Goal: Transaction & Acquisition: Purchase product/service

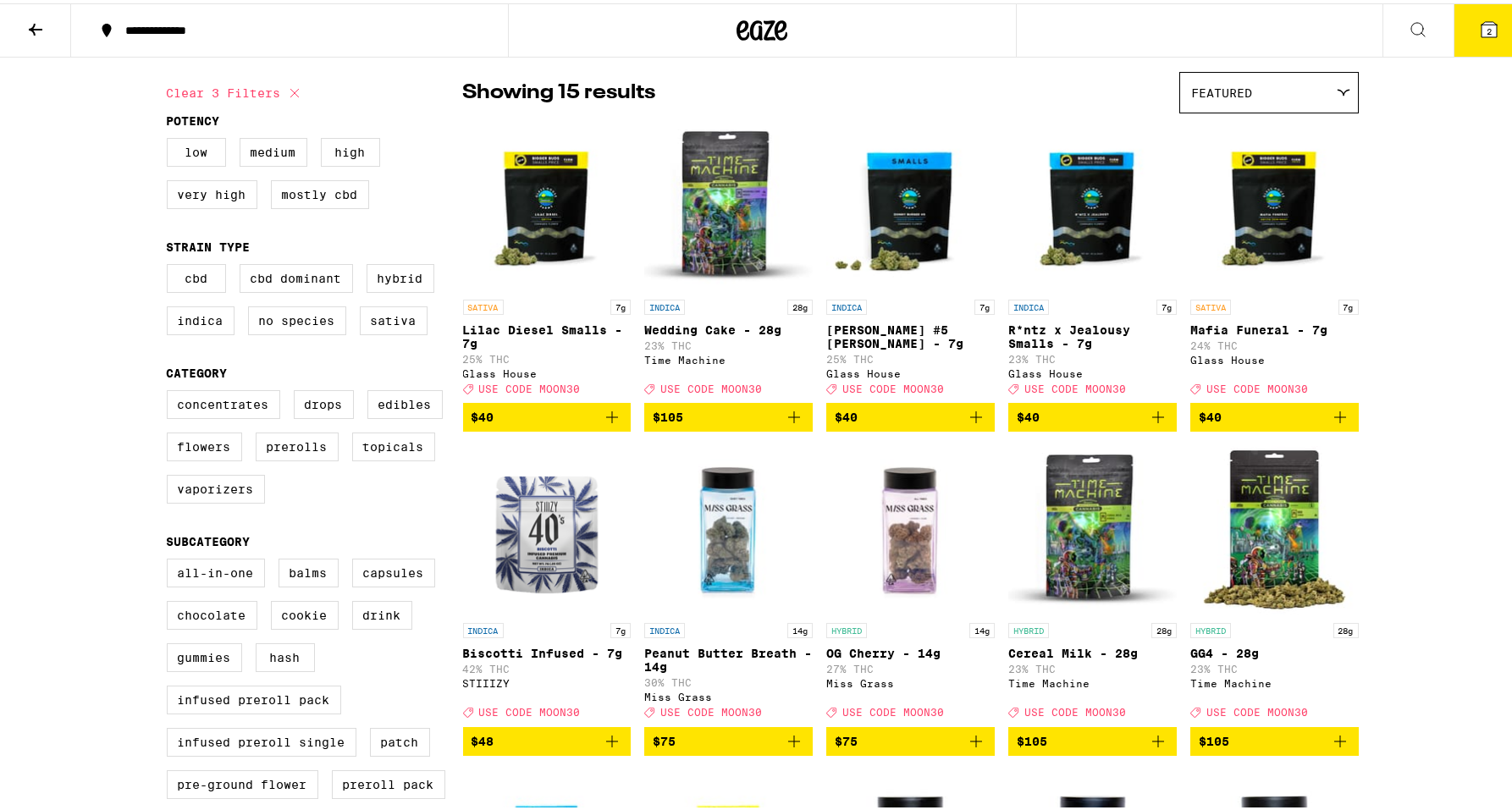
click at [612, 749] on icon "Add to bag" at bounding box center [612, 738] width 20 height 20
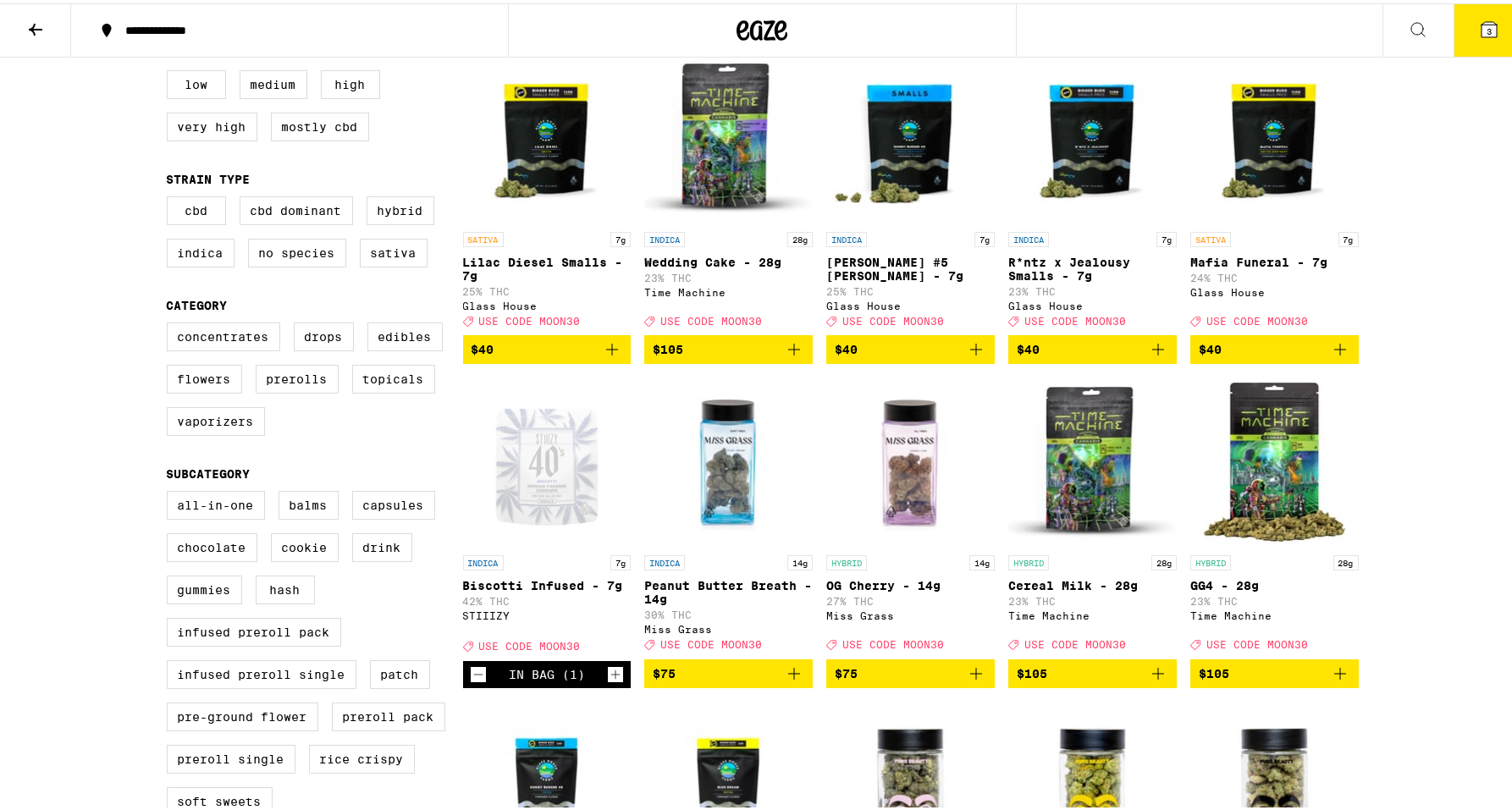
scroll to position [208, 0]
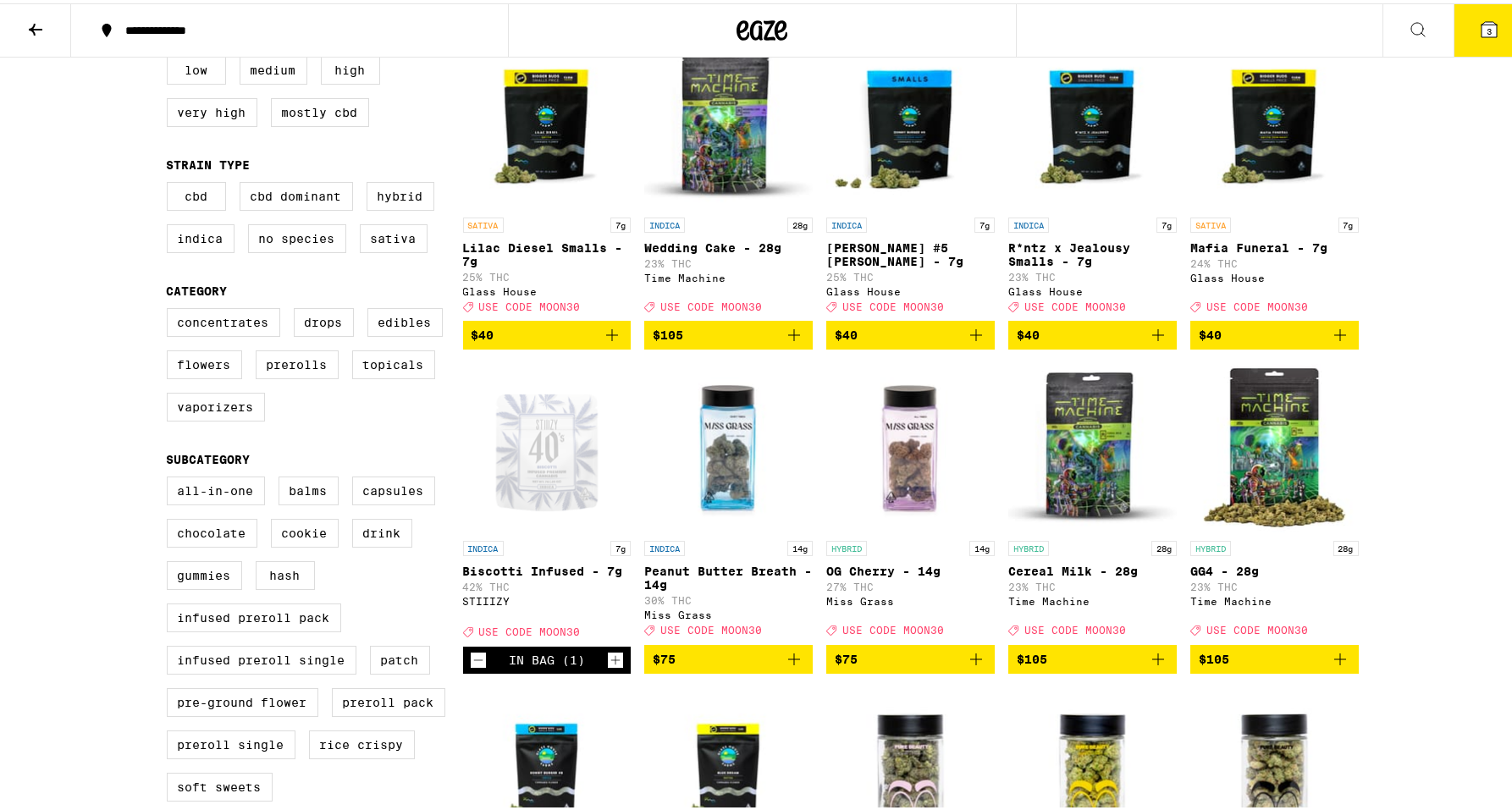
click at [968, 666] on icon "Add to bag" at bounding box center [975, 656] width 20 height 20
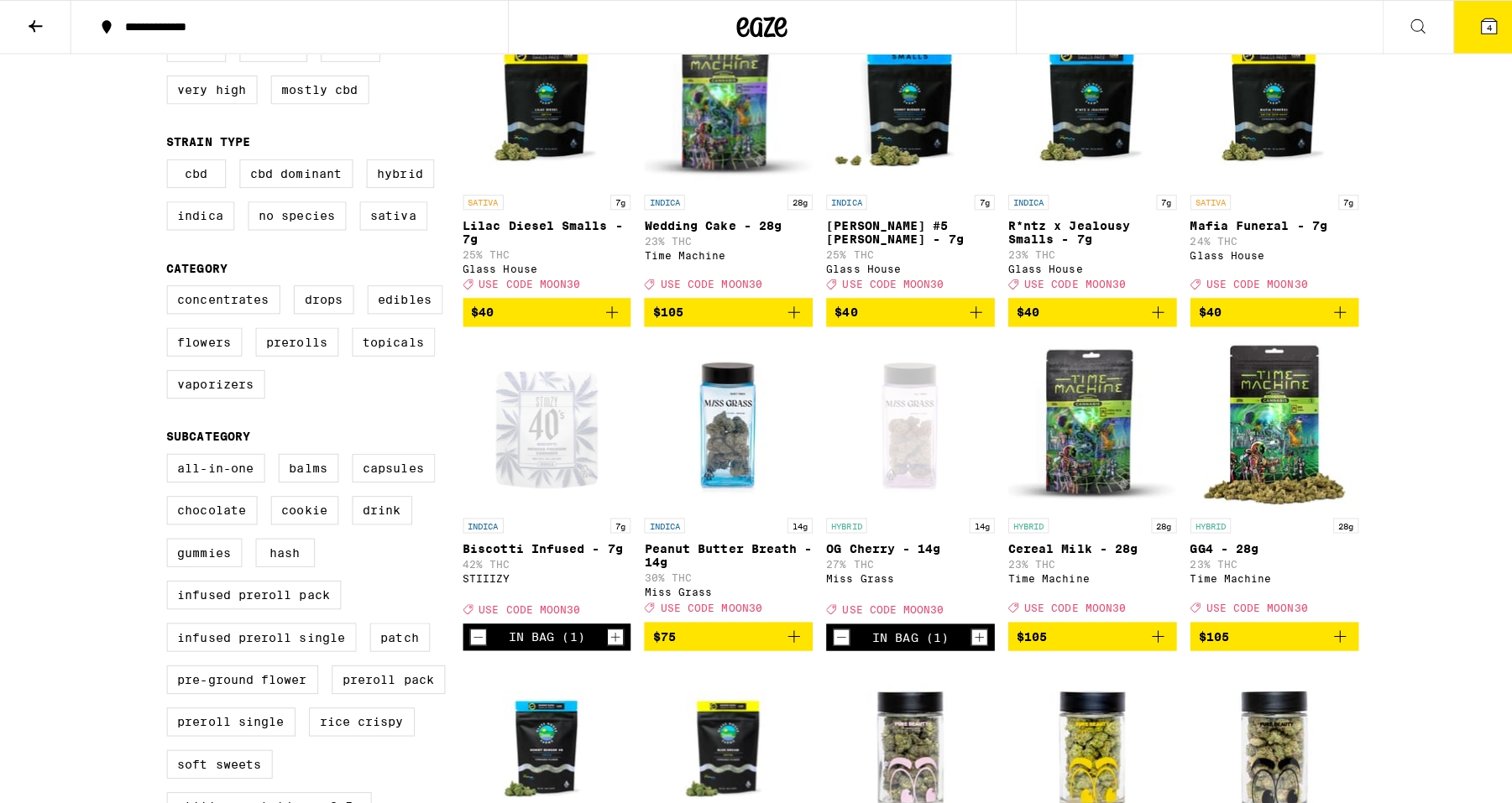
scroll to position [214, 0]
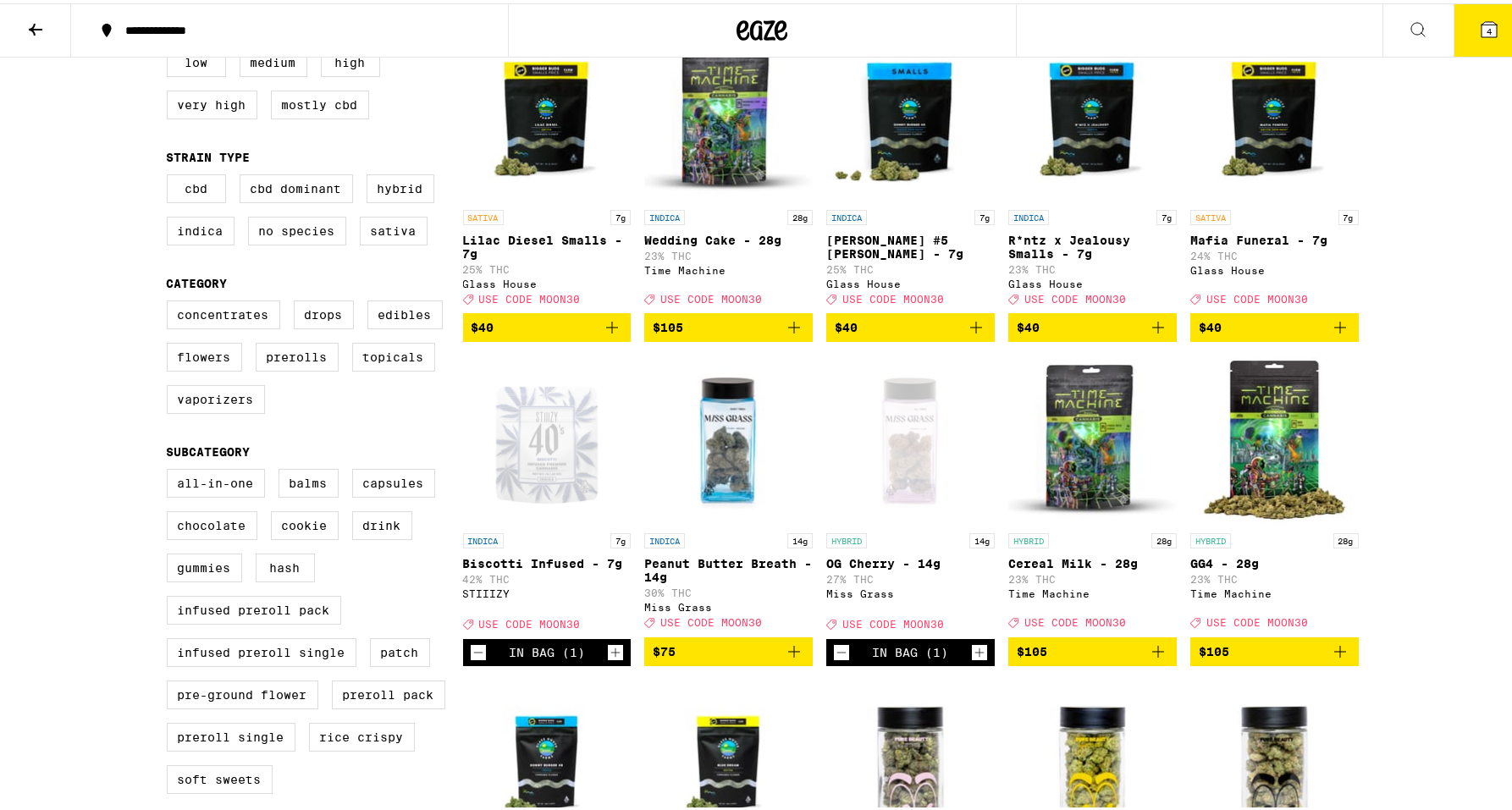
click at [1488, 35] on button "4" at bounding box center [1489, 27] width 71 height 52
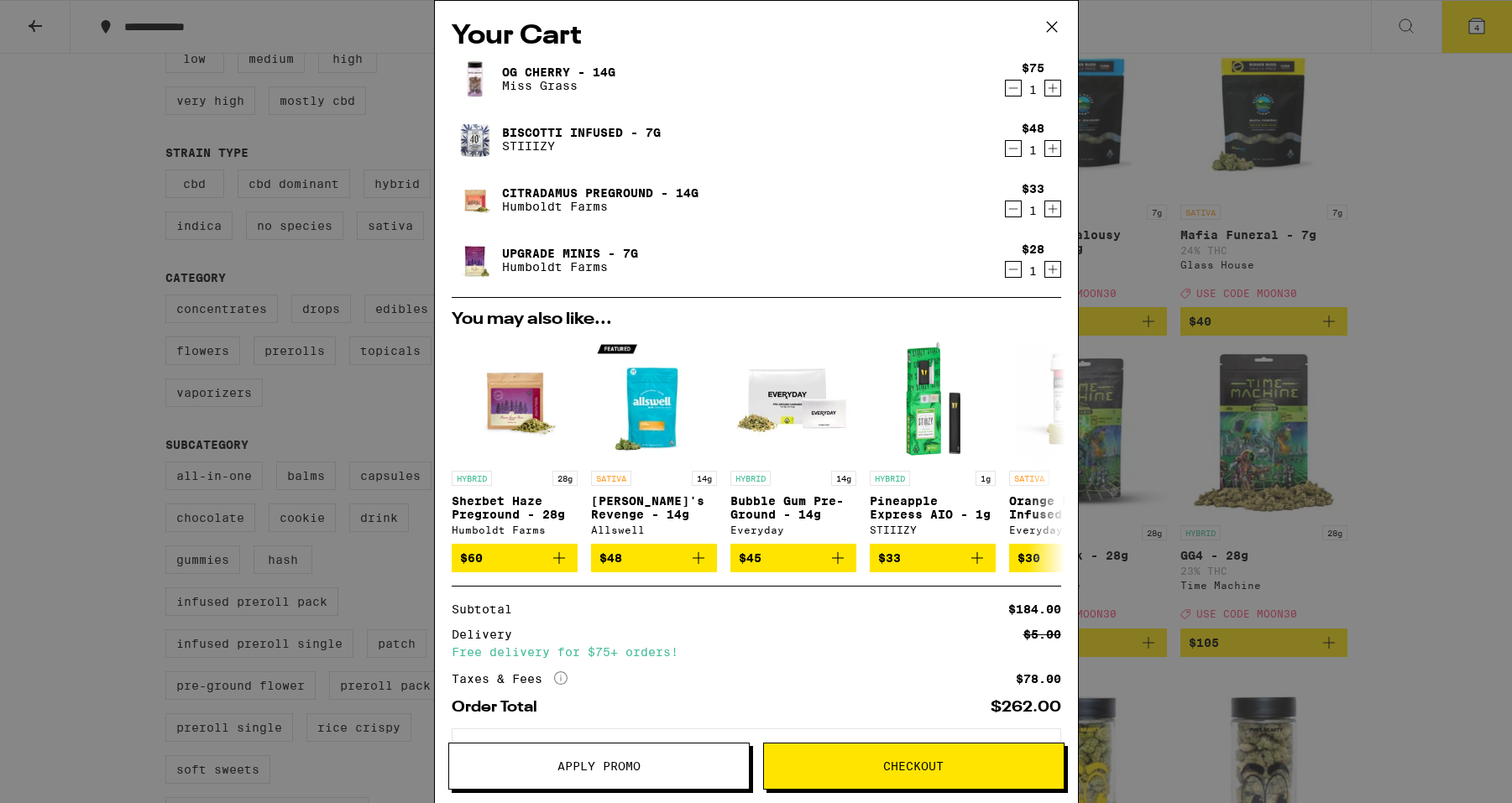
click at [607, 772] on span "Apply Promo" at bounding box center [599, 766] width 83 height 11
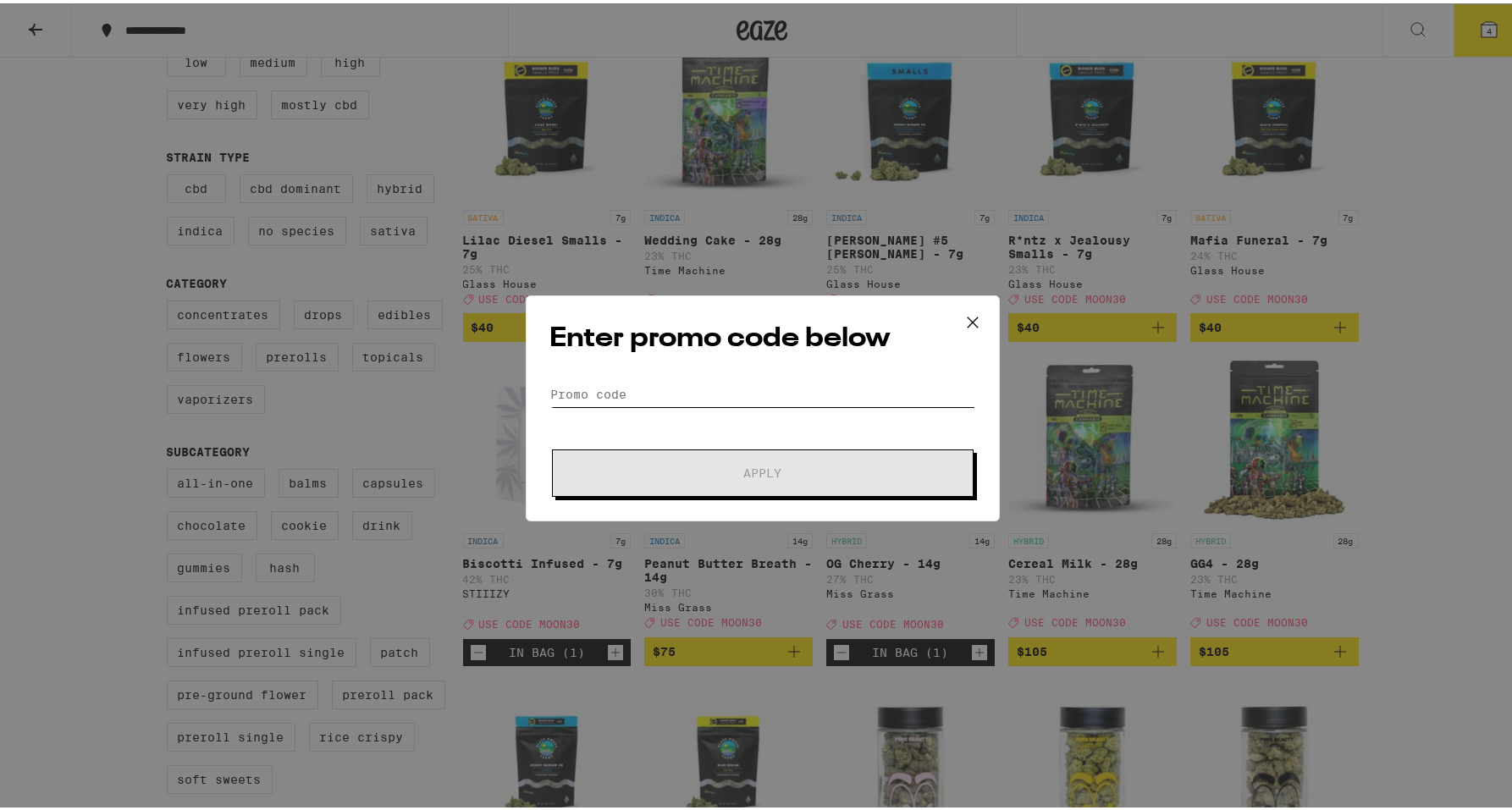
click at [680, 388] on input "Promo Code" at bounding box center [763, 391] width 425 height 26
type input ","
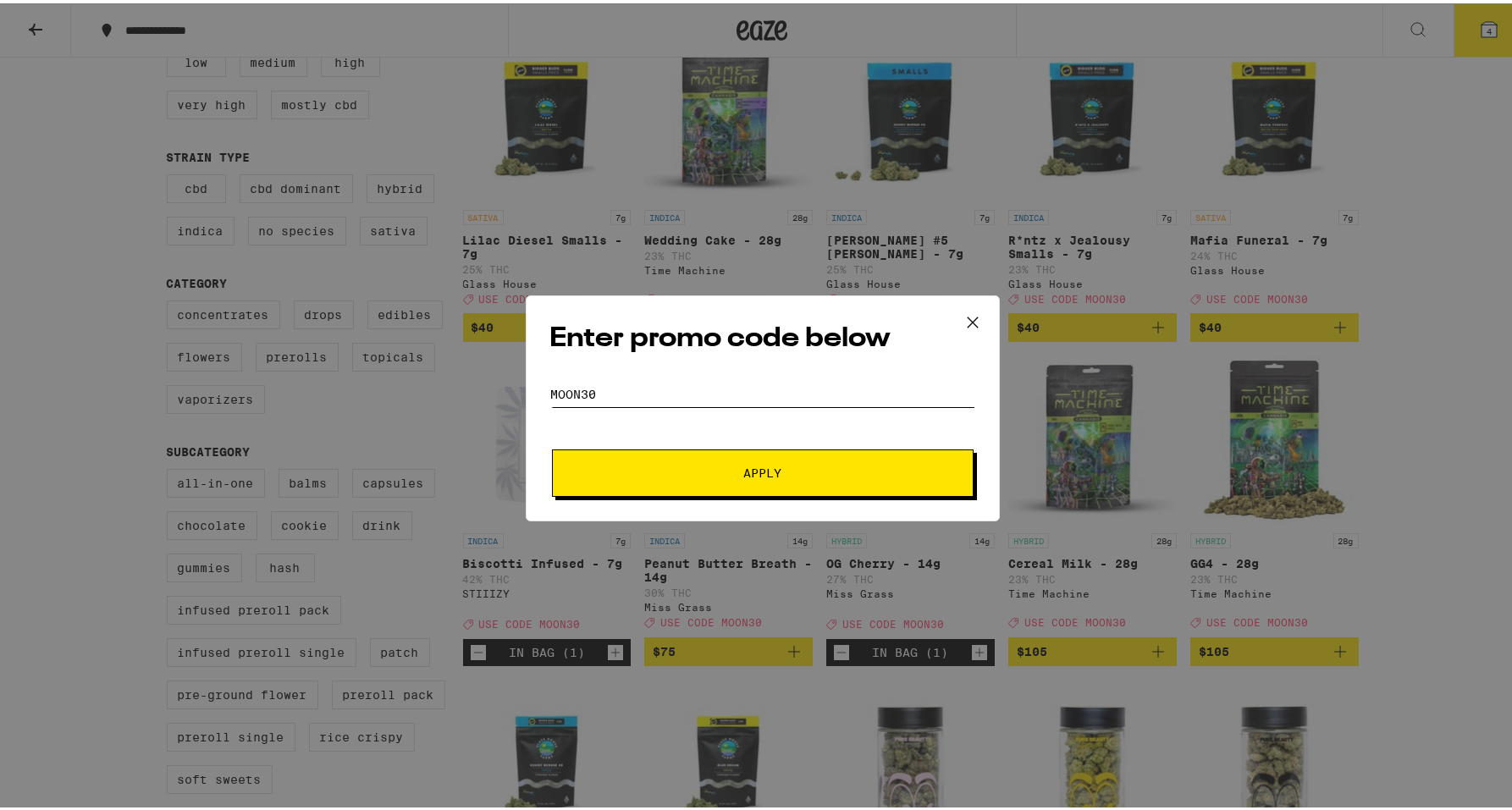
type input "moon30"
click at [552, 446] on button "Apply" at bounding box center [763, 469] width 421 height 47
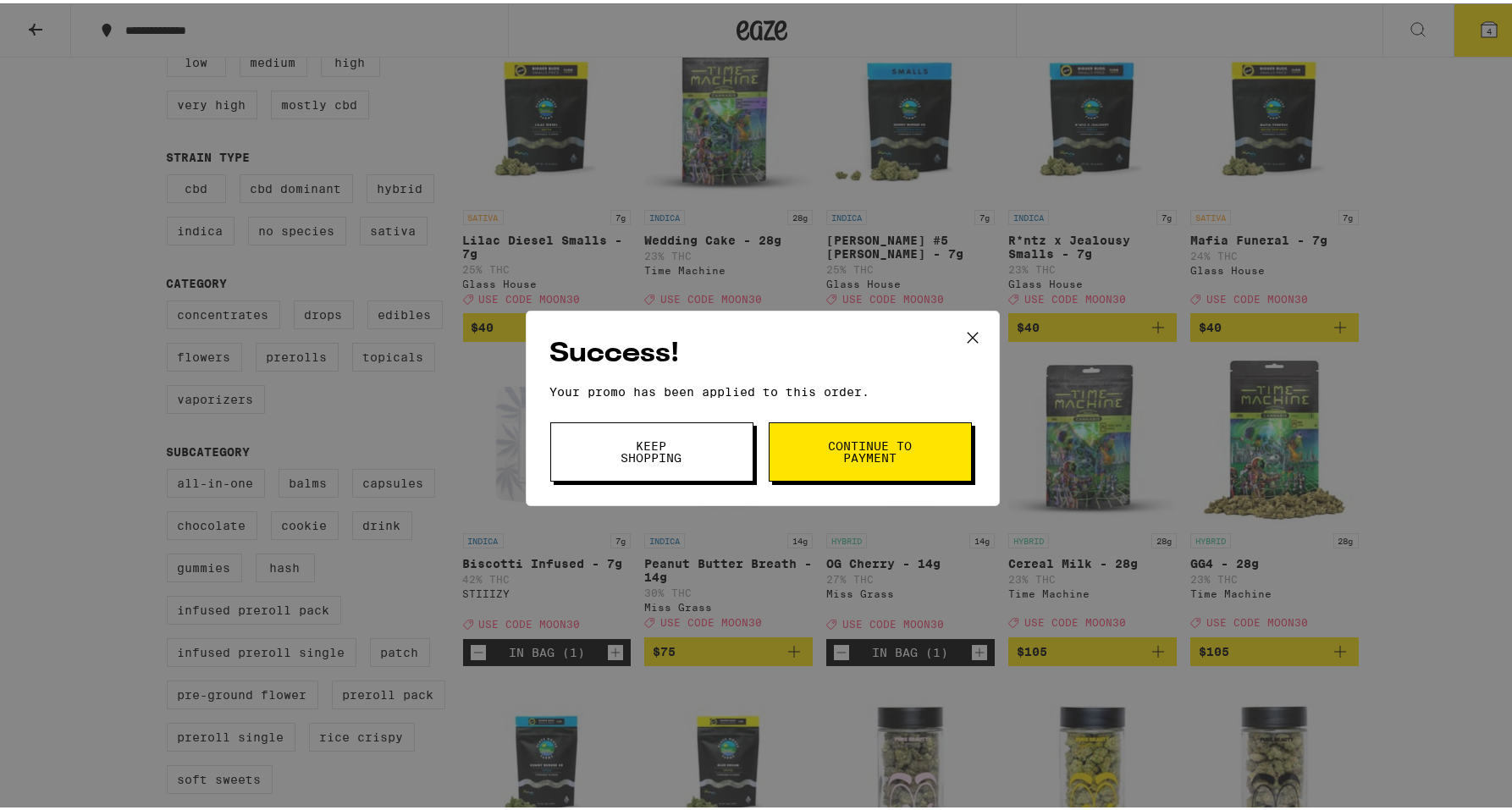
click at [612, 469] on button "Keep Shopping" at bounding box center [652, 448] width 204 height 60
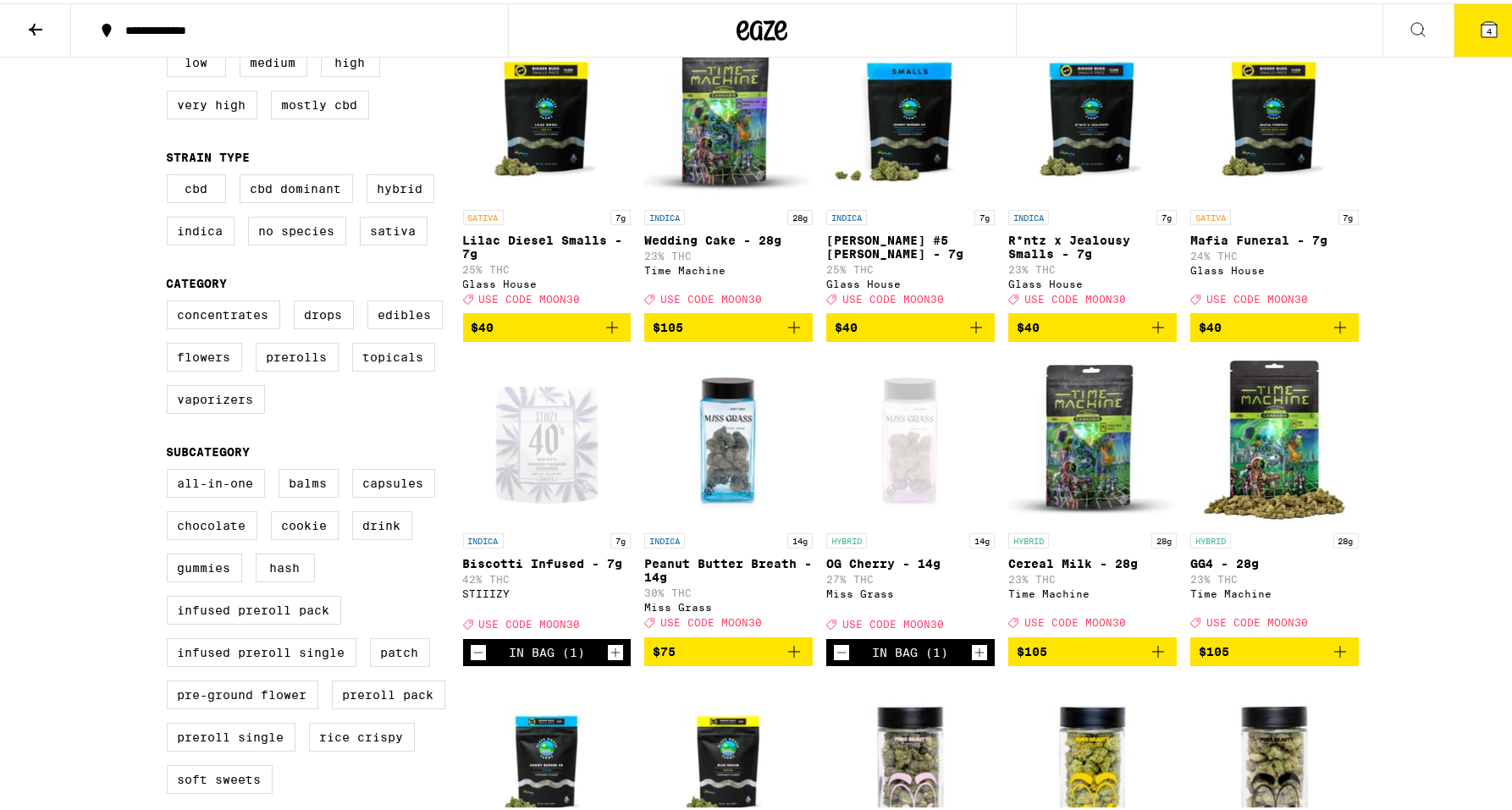
click at [1464, 41] on button "4" at bounding box center [1489, 27] width 71 height 52
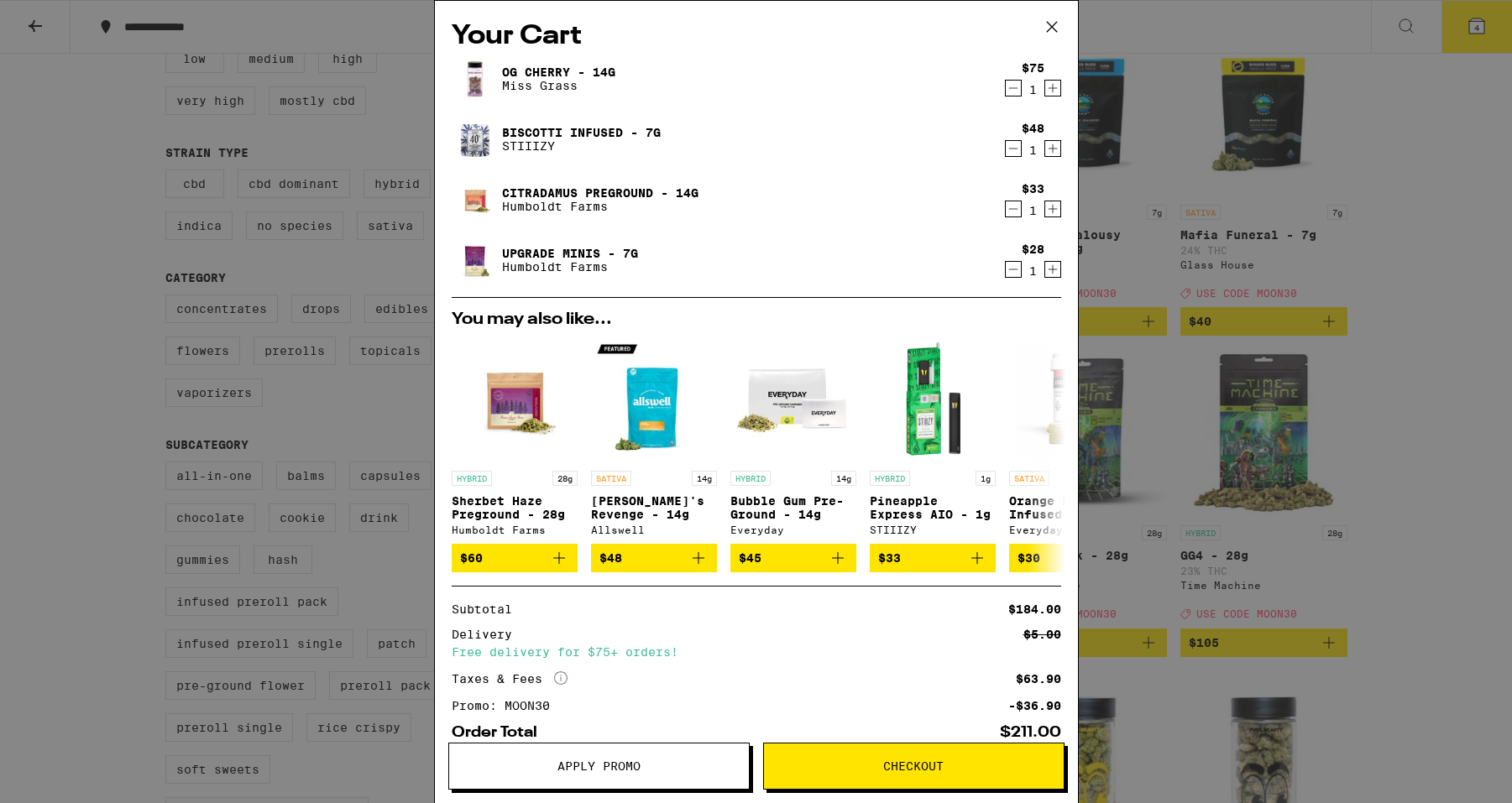
click at [1006, 89] on icon "Decrement" at bounding box center [1013, 88] width 15 height 20
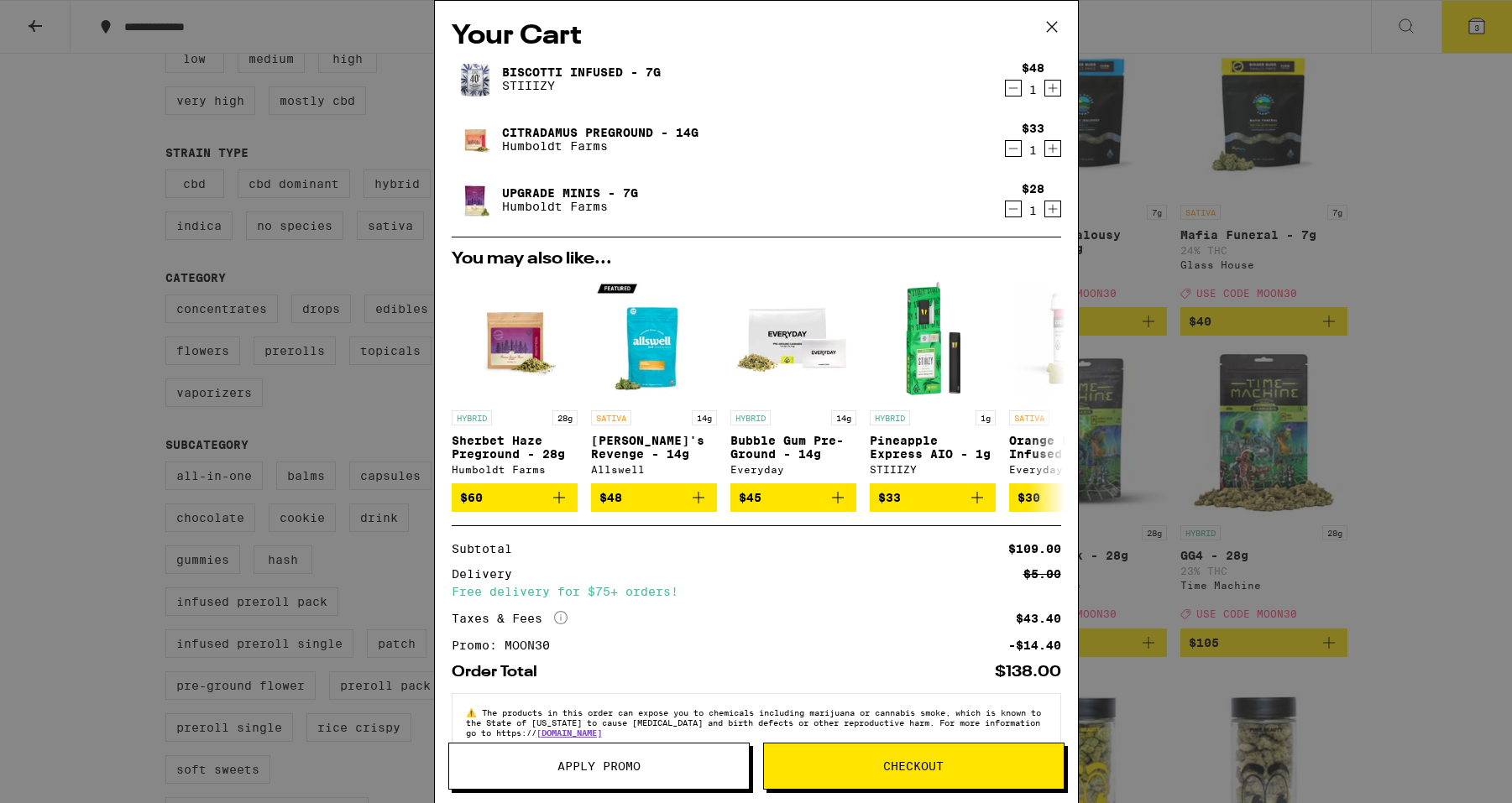
click at [1006, 94] on icon "Decrement" at bounding box center [1013, 88] width 15 height 20
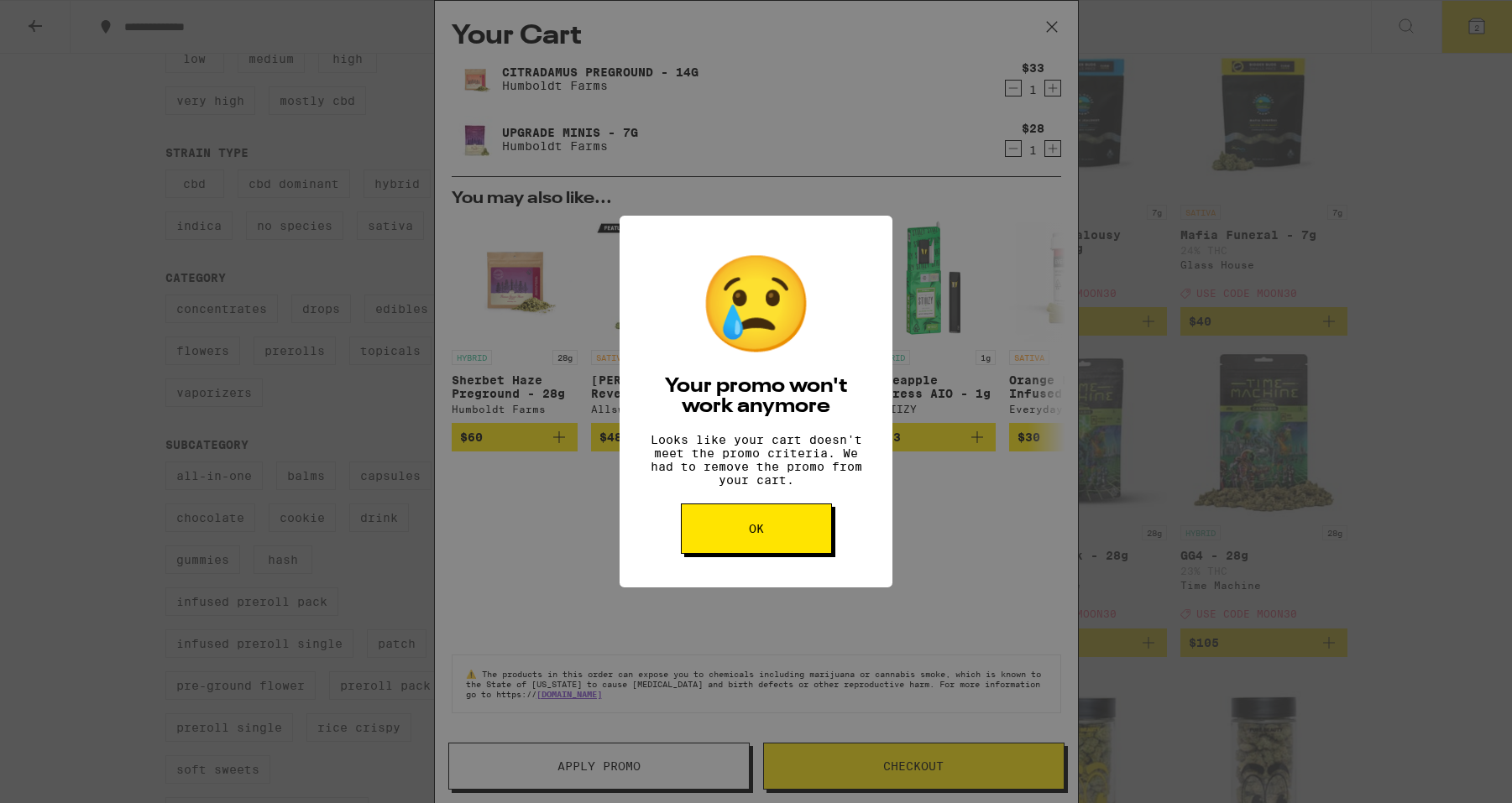
click at [760, 554] on button "OK" at bounding box center [756, 528] width 151 height 50
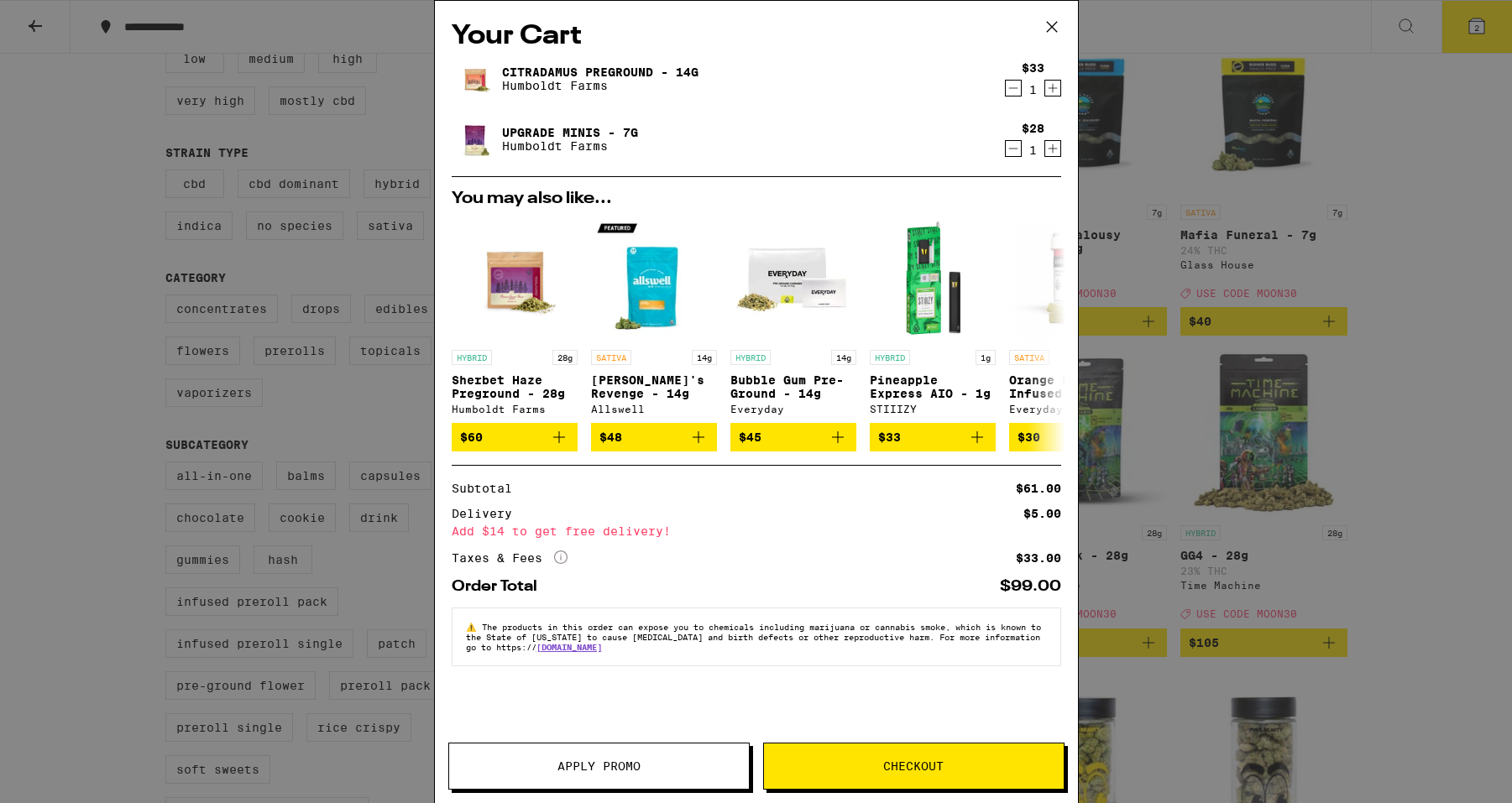
click at [1357, 586] on div "Your Cart Citradamus Preground - 14g Humboldt Farms $33 1 Upgrade Minis - 7g Hu…" at bounding box center [756, 401] width 1512 height 803
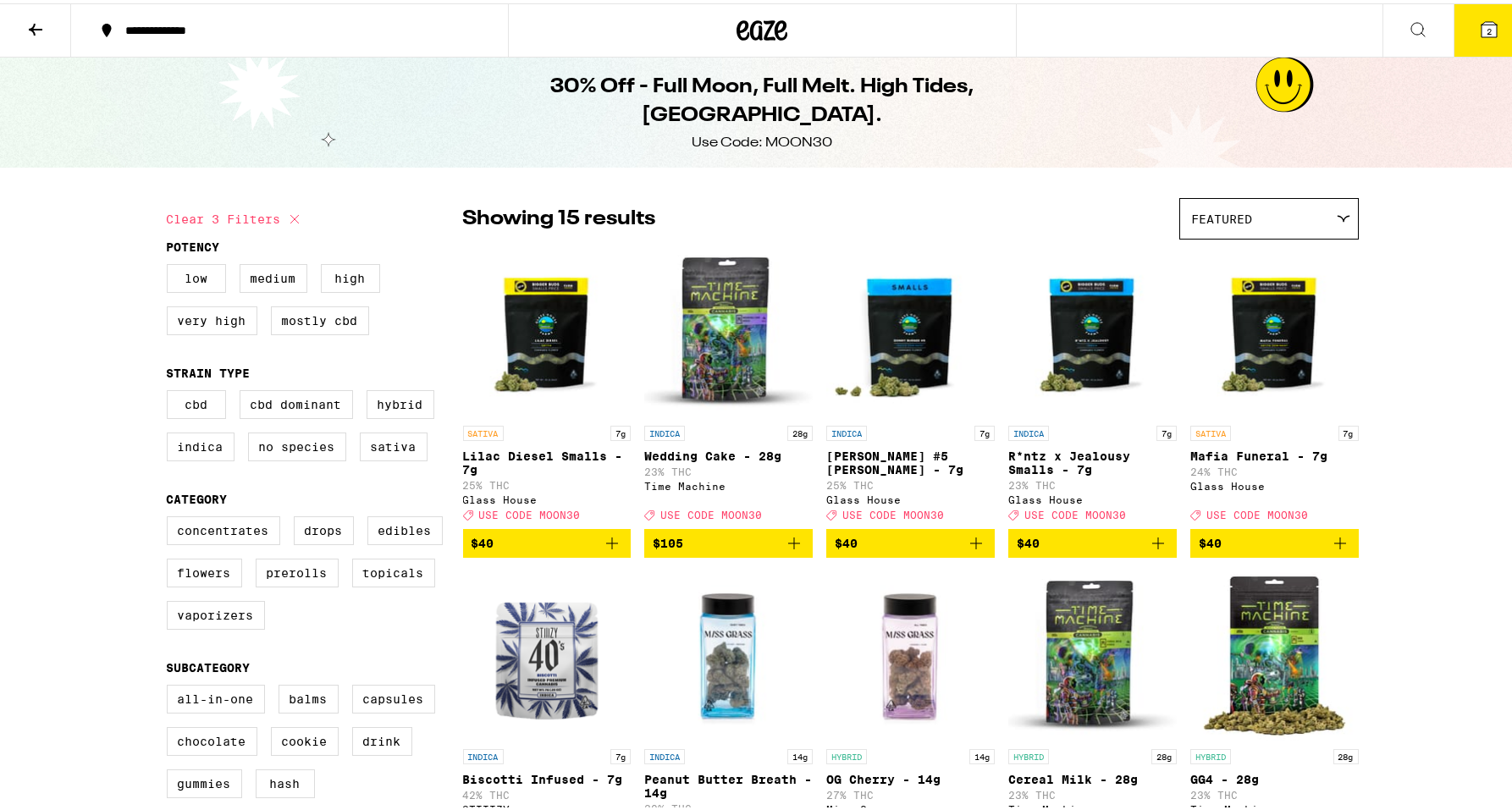
click at [752, 27] on icon at bounding box center [761, 27] width 51 height 30
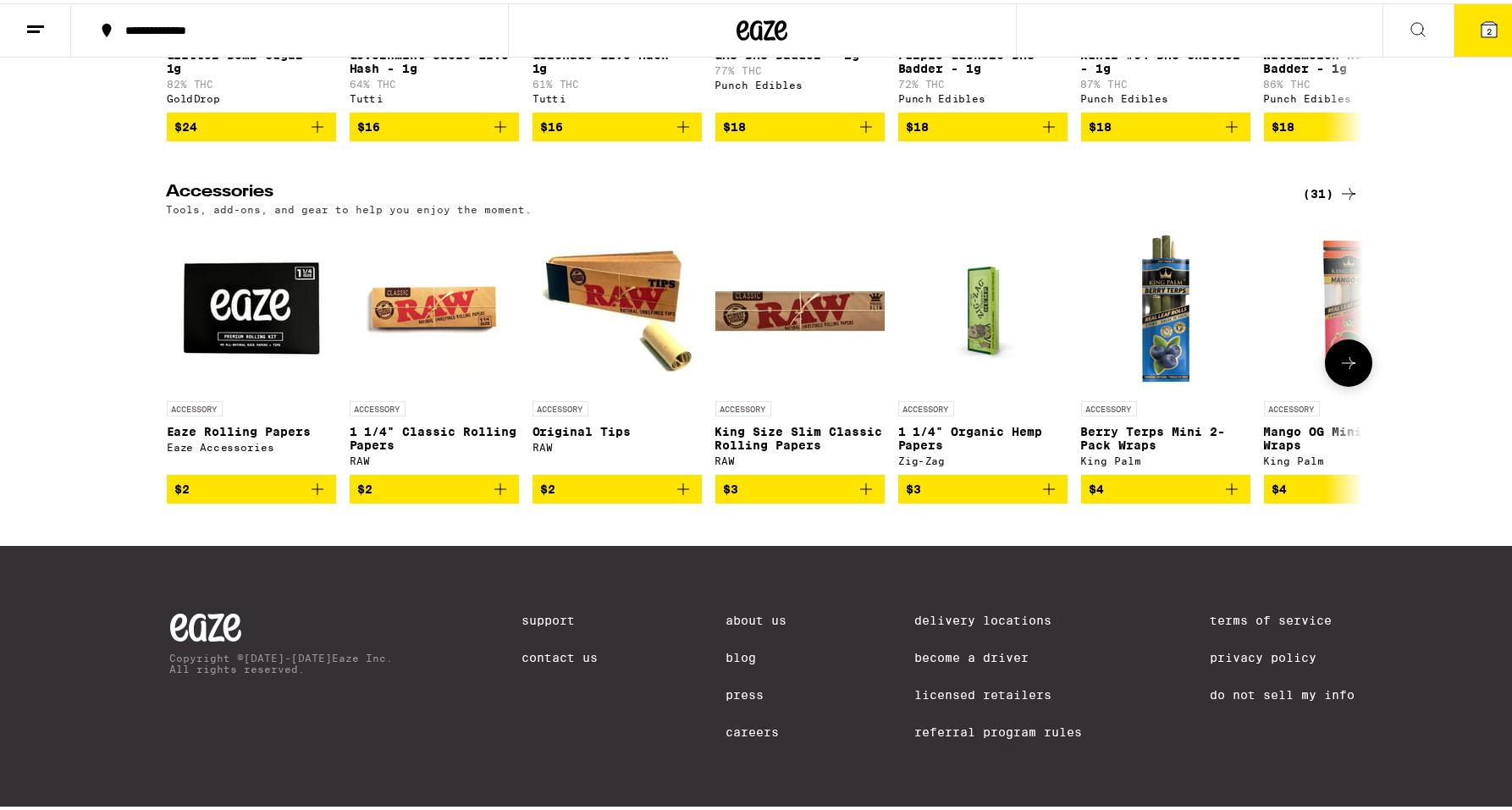
scroll to position [8068, 0]
click at [495, 479] on icon "Add to bag" at bounding box center [500, 485] width 20 height 20
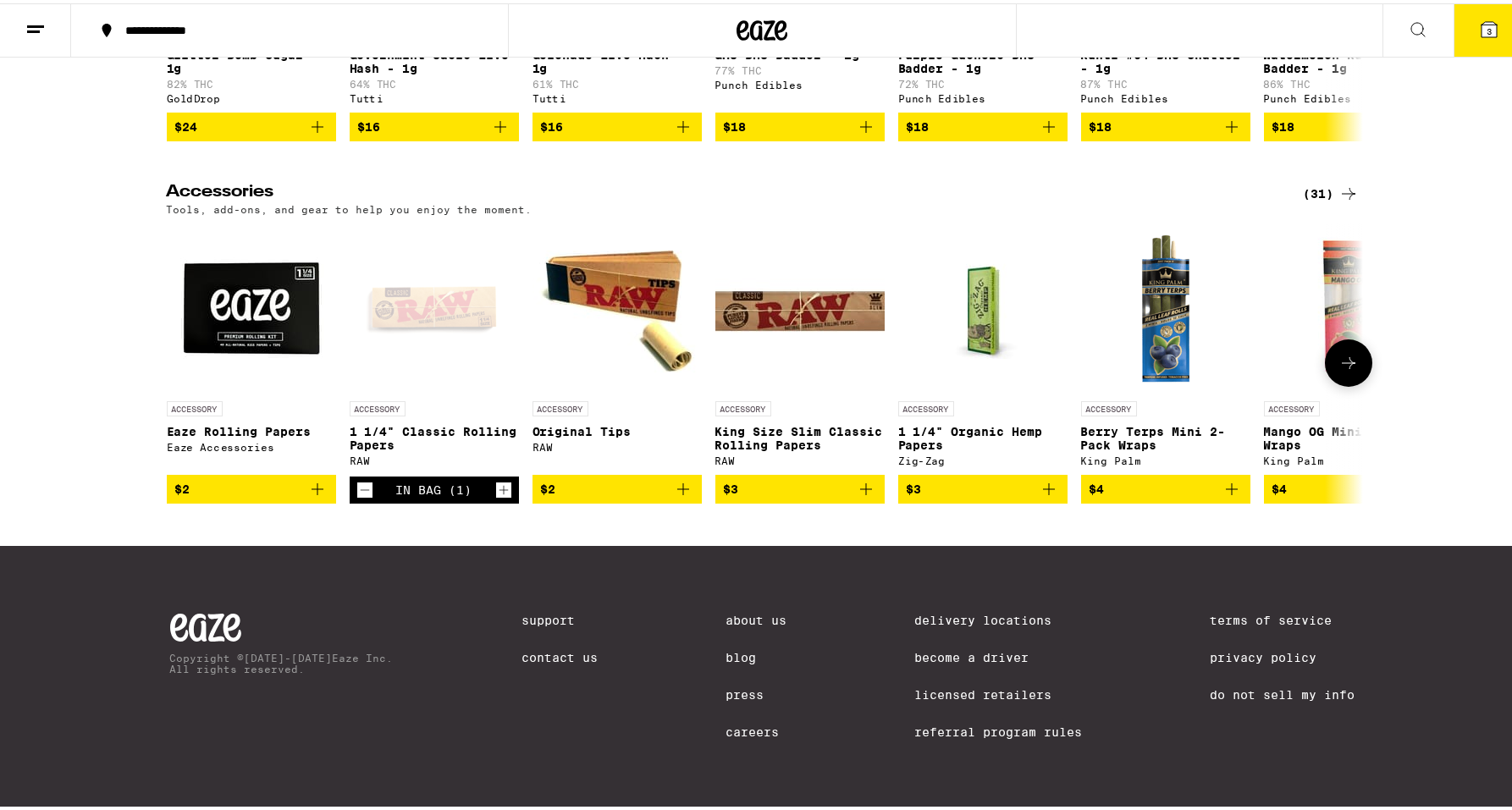
click at [680, 476] on icon "Add to bag" at bounding box center [683, 485] width 20 height 20
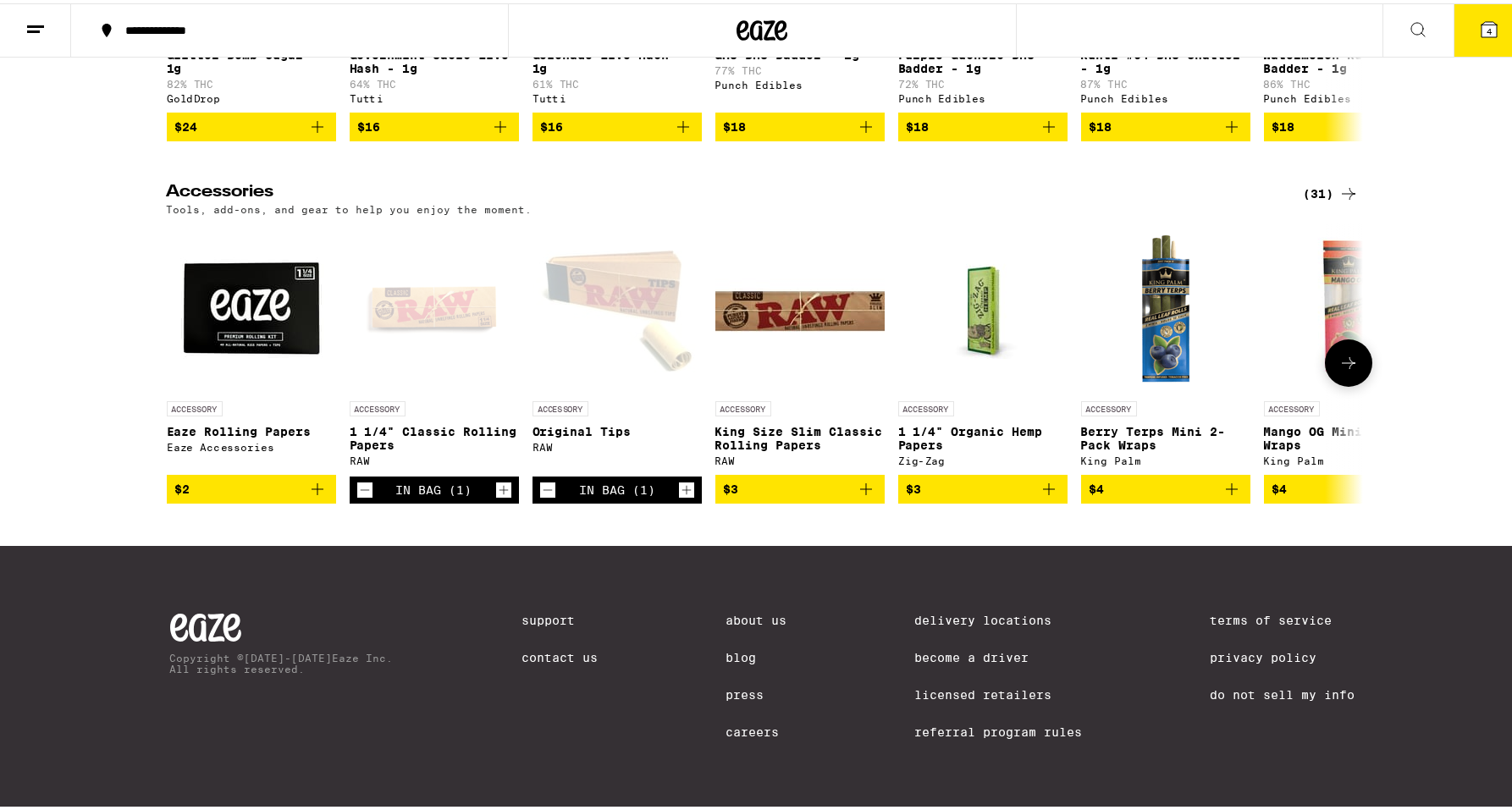
click at [1338, 349] on icon at bounding box center [1348, 359] width 20 height 20
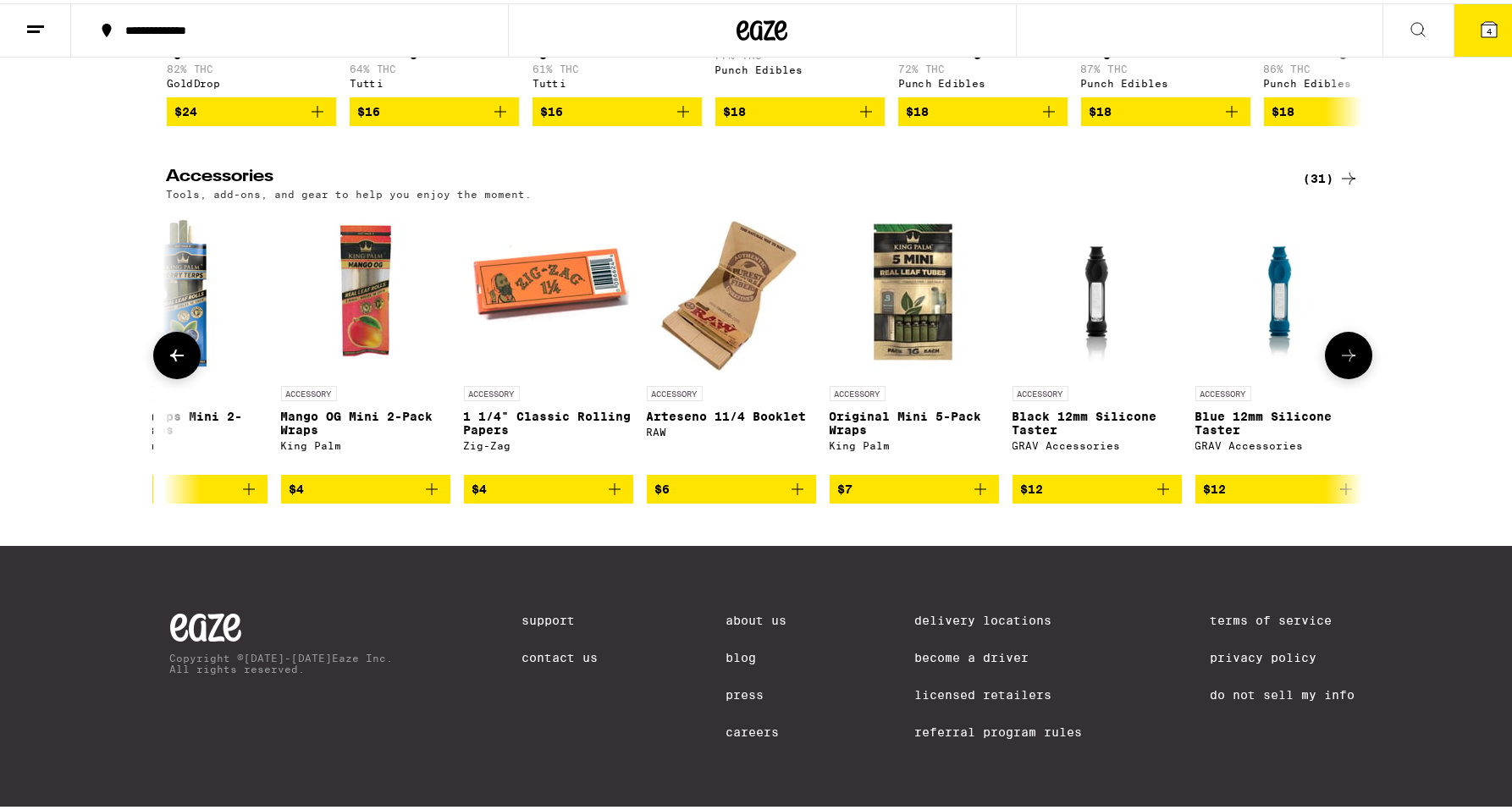
scroll to position [0, 1007]
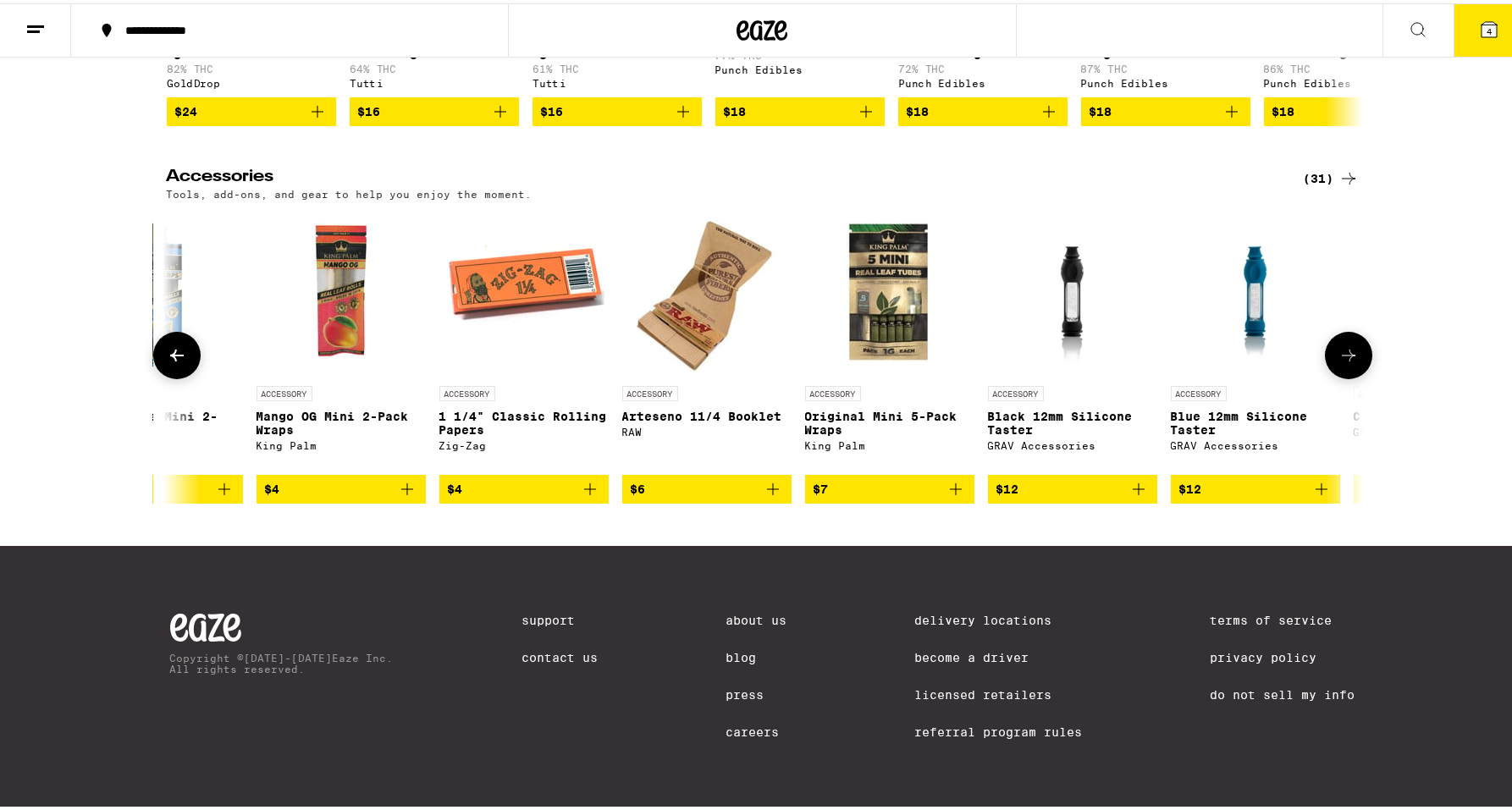
click at [767, 493] on icon "Add to bag" at bounding box center [772, 485] width 20 height 20
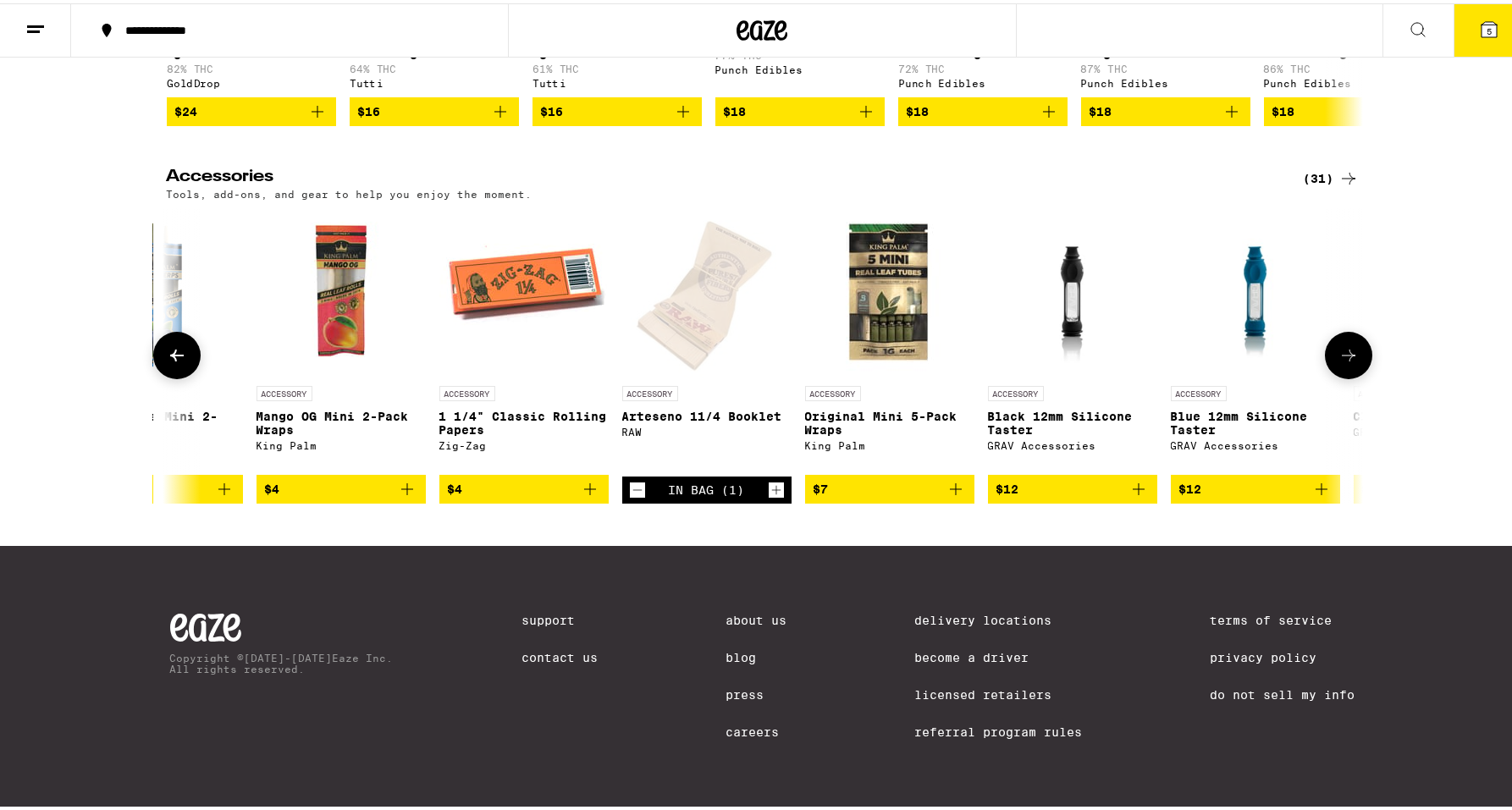
click at [1341, 353] on icon at bounding box center [1348, 352] width 20 height 20
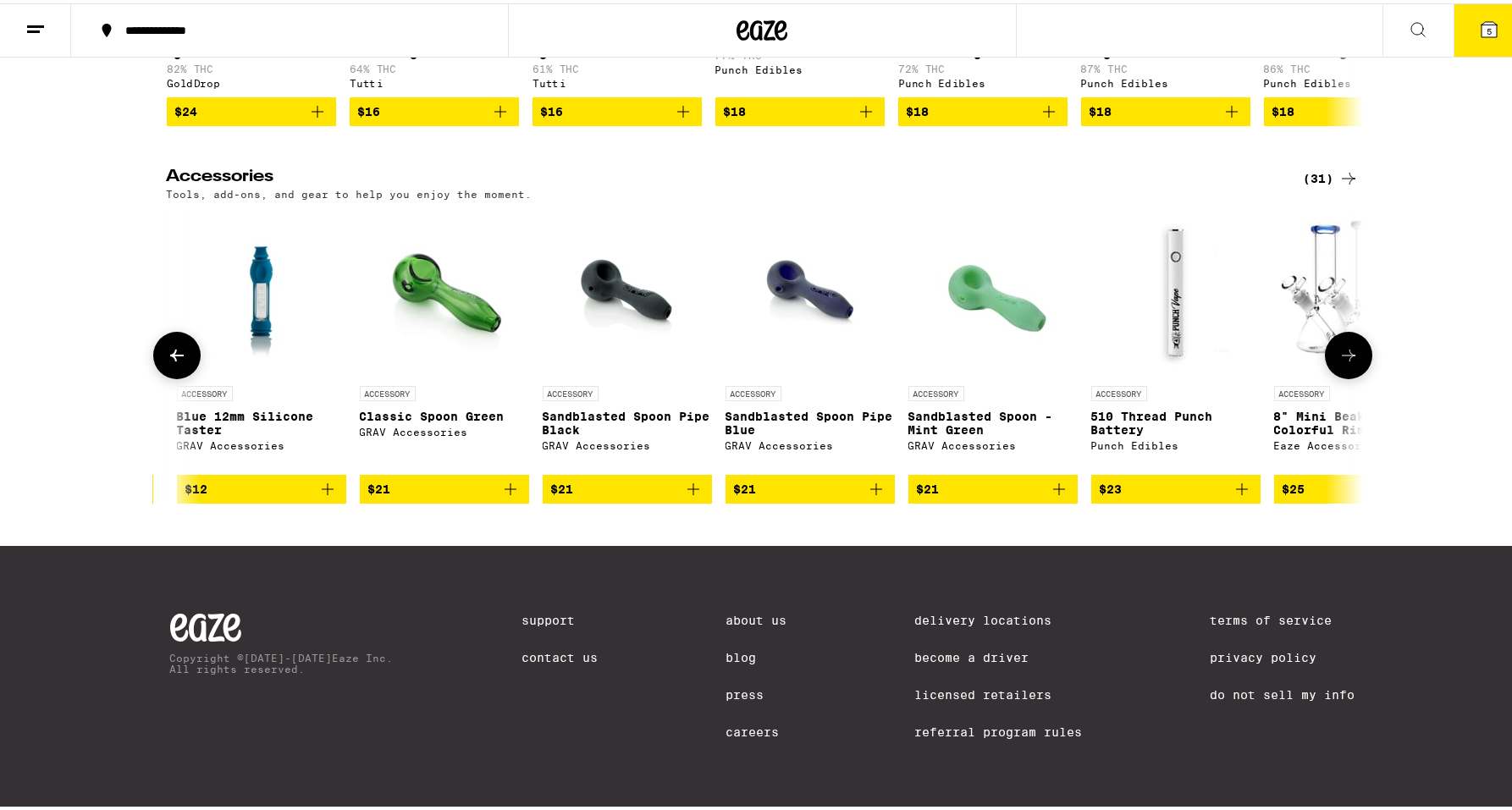
scroll to position [0, 2014]
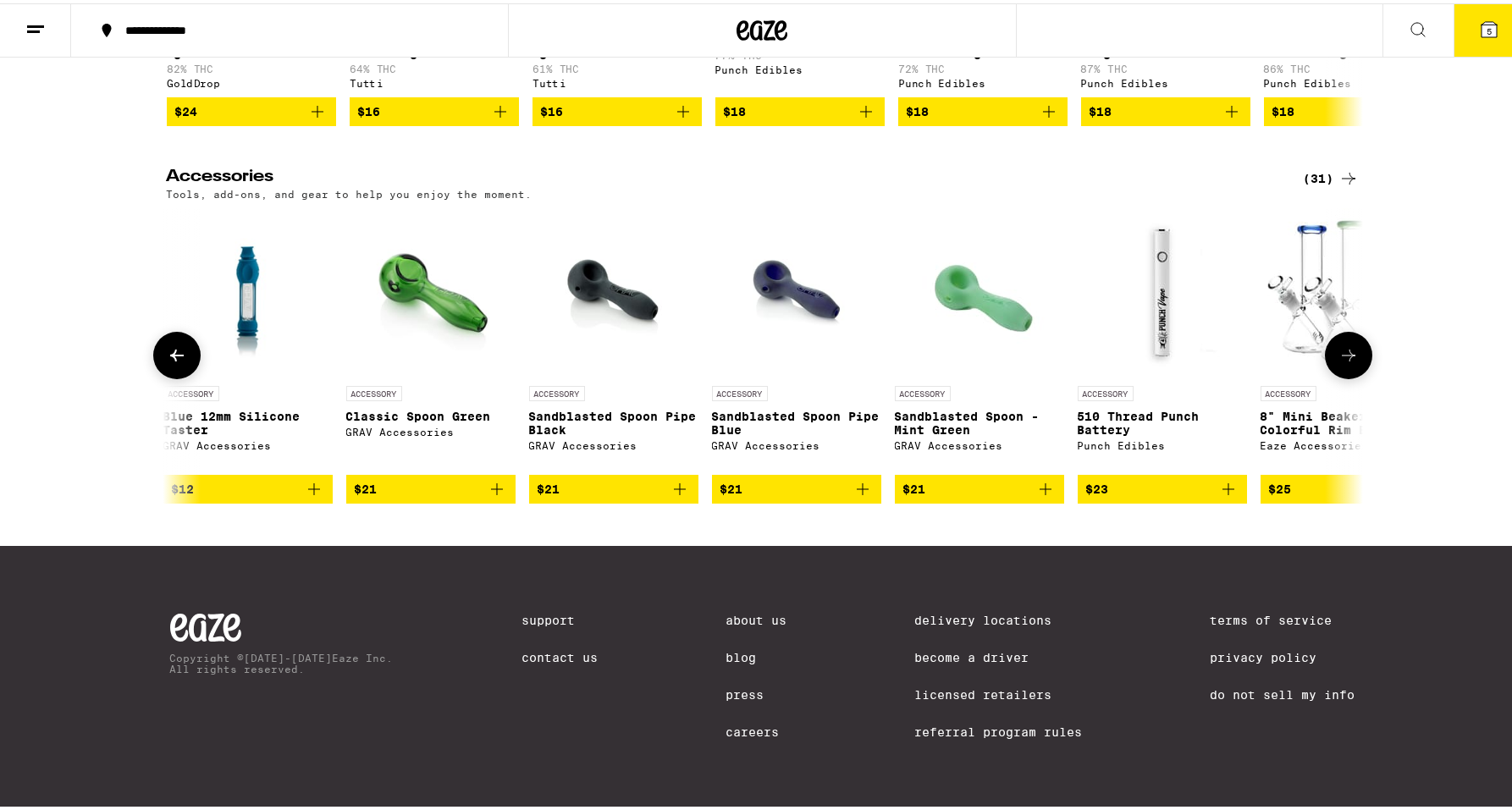
click at [1343, 353] on icon at bounding box center [1348, 352] width 20 height 20
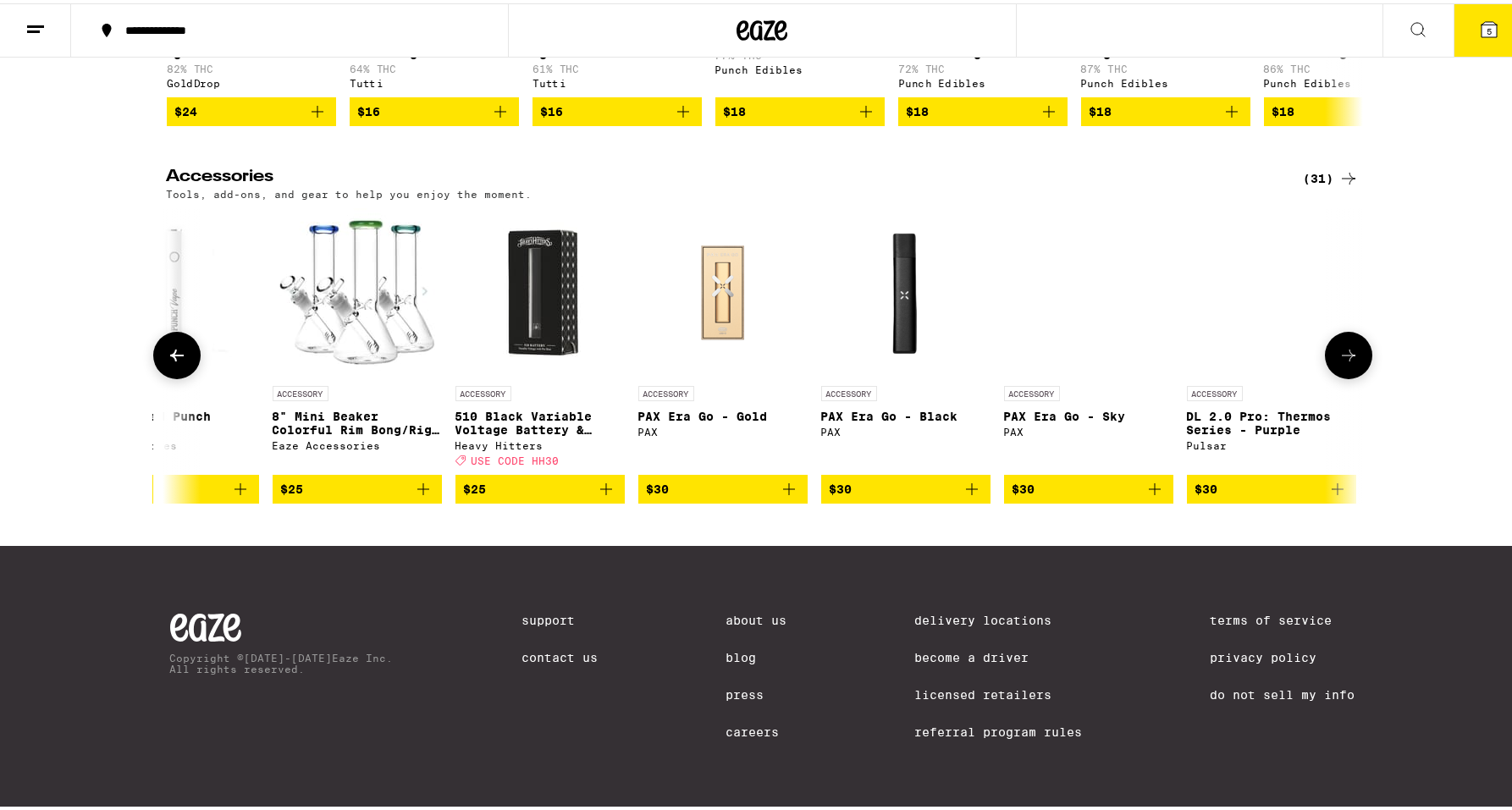
scroll to position [0, 3021]
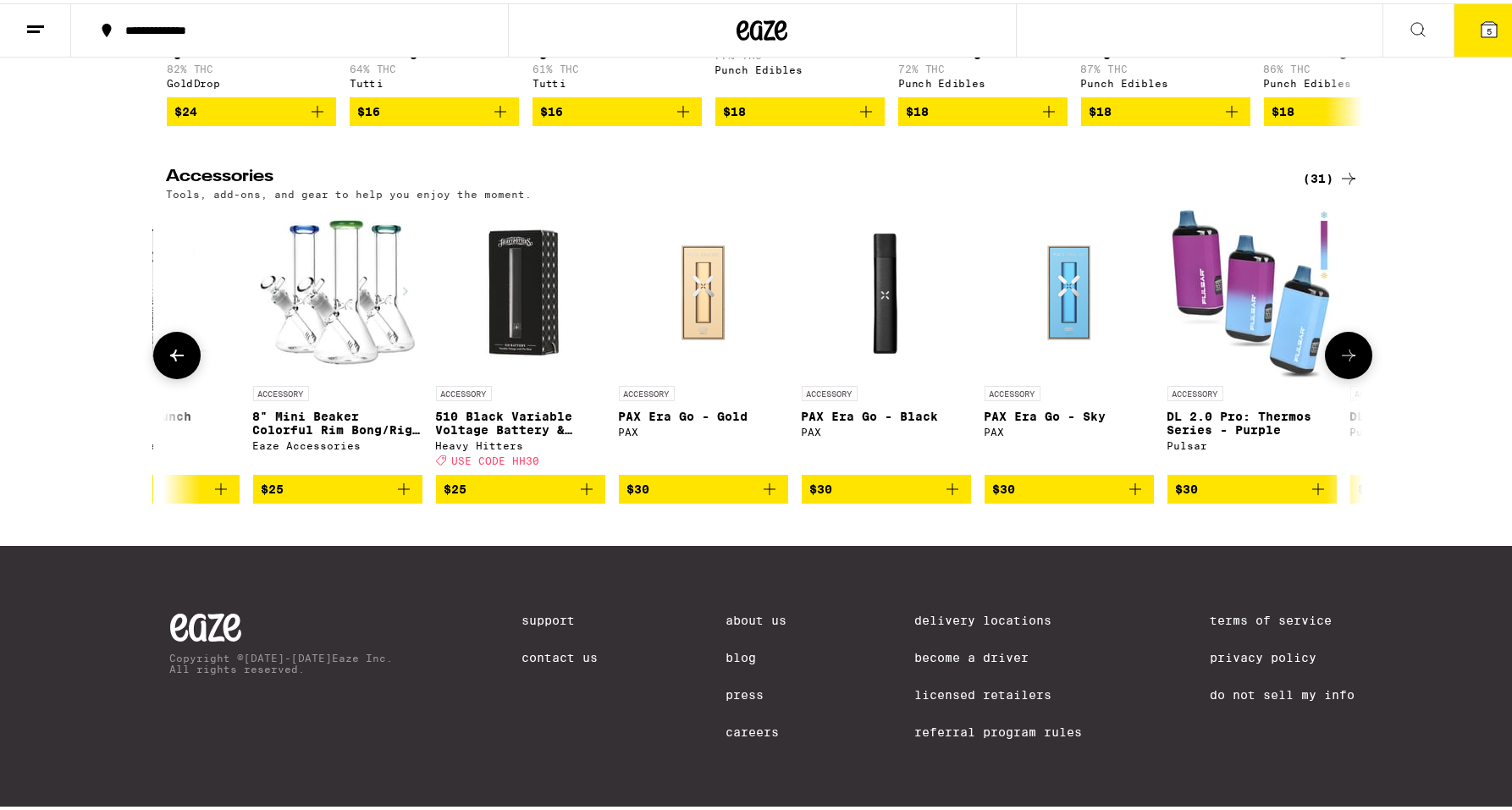
click at [1343, 353] on icon at bounding box center [1348, 352] width 20 height 20
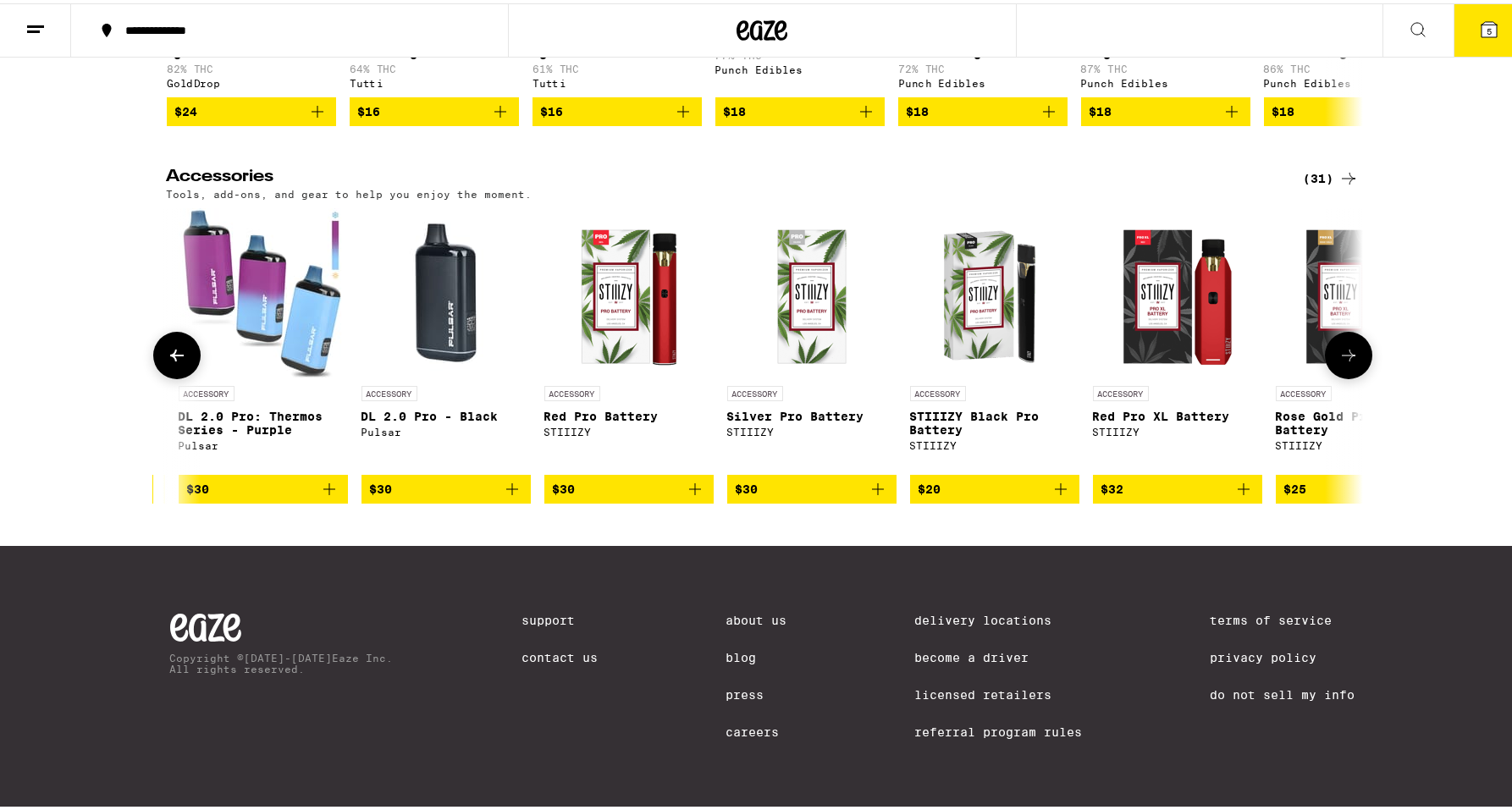
scroll to position [0, 4029]
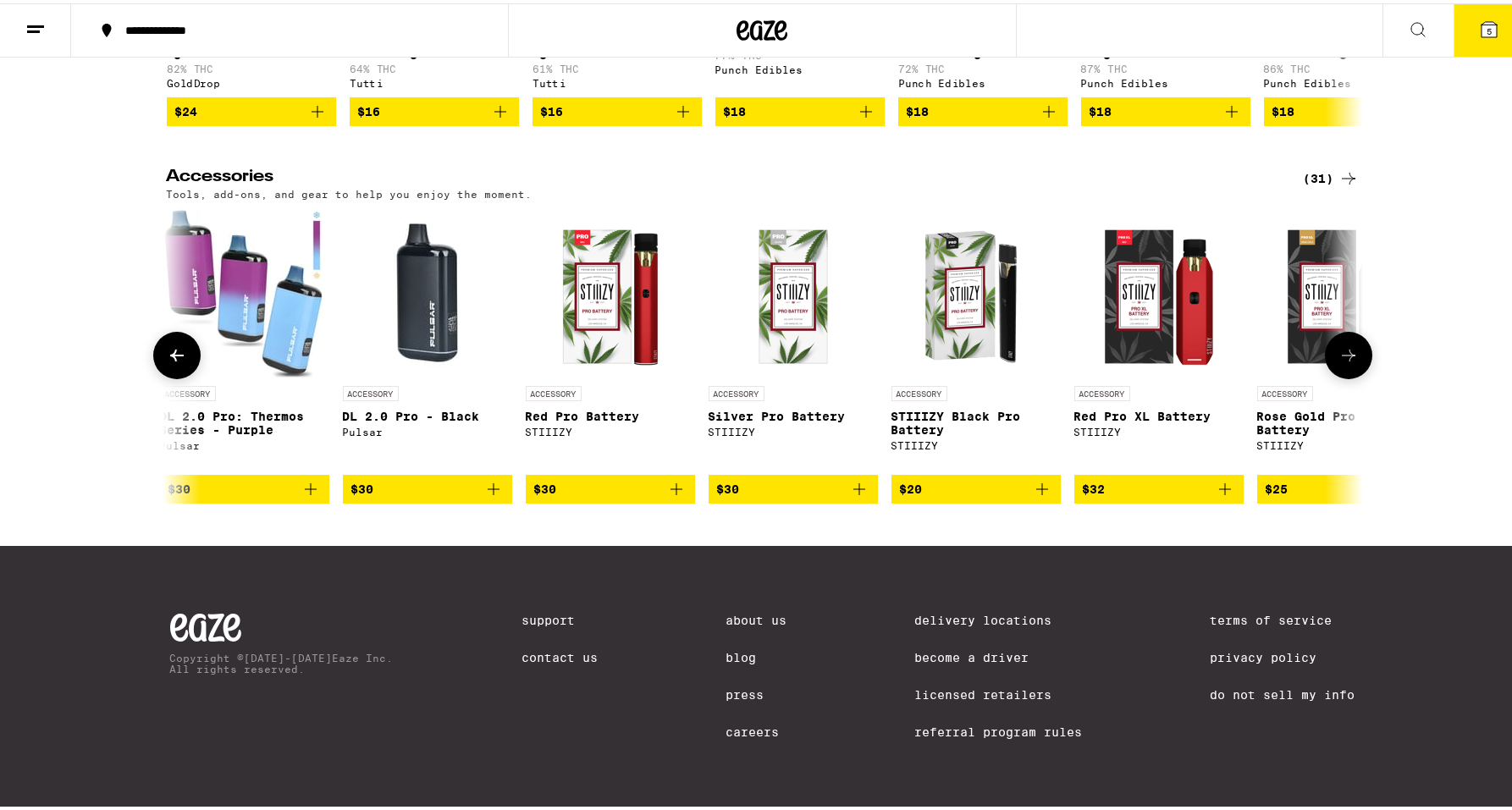
click at [158, 350] on button at bounding box center [176, 351] width 47 height 47
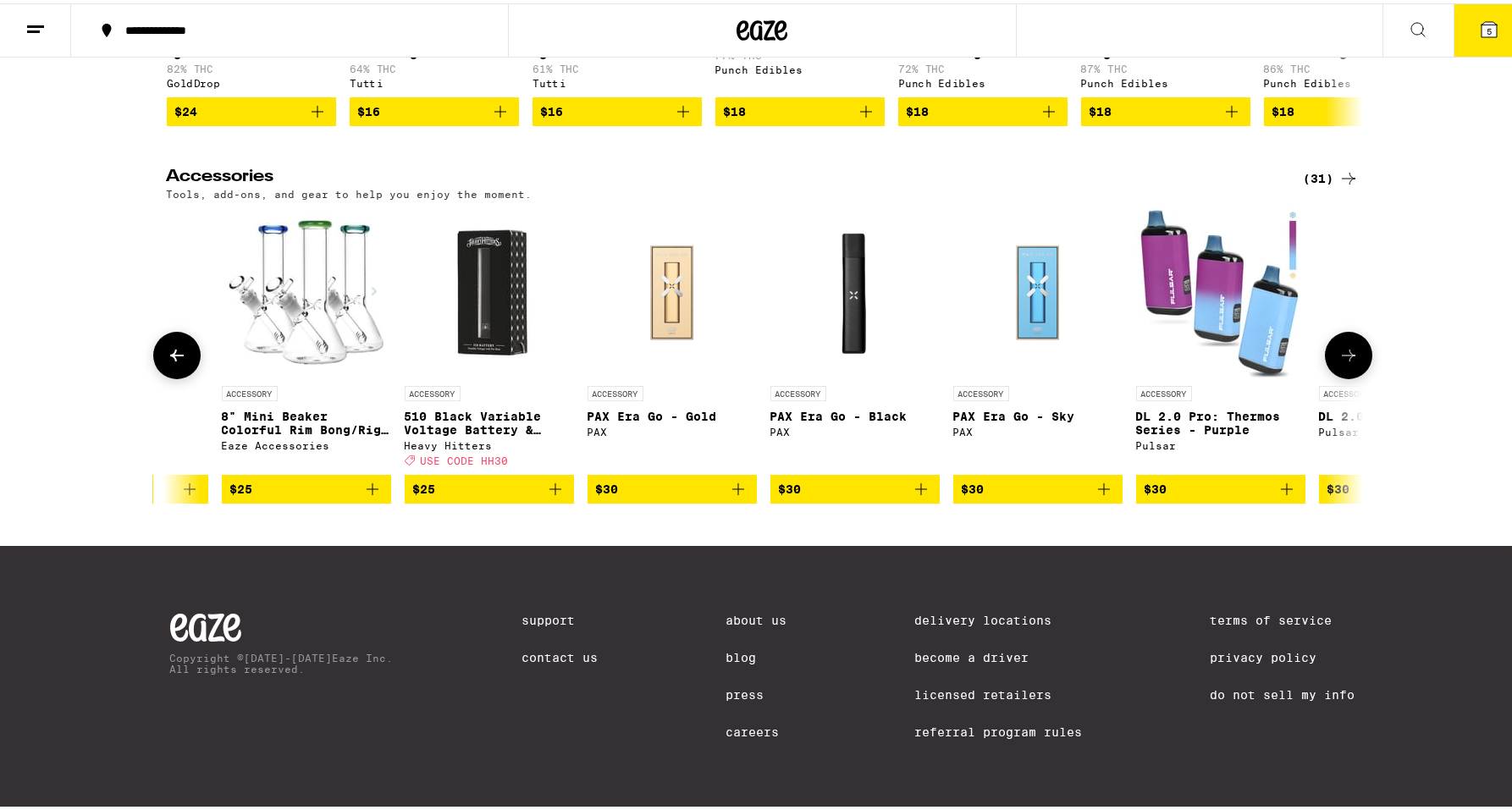
scroll to position [0, 3021]
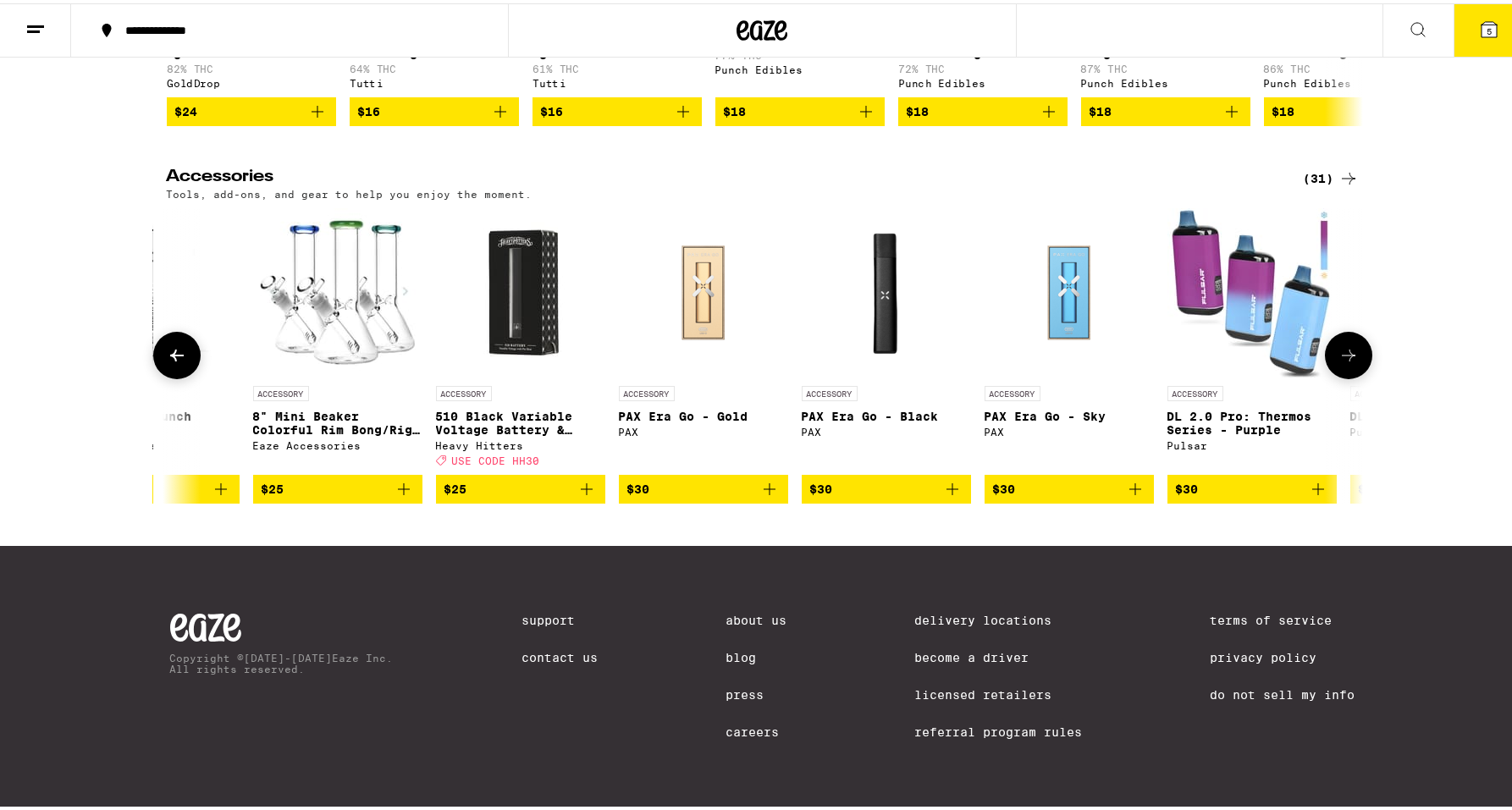
click at [1125, 496] on icon "Add to bag" at bounding box center [1135, 485] width 20 height 20
click at [1355, 369] on button at bounding box center [1348, 351] width 47 height 47
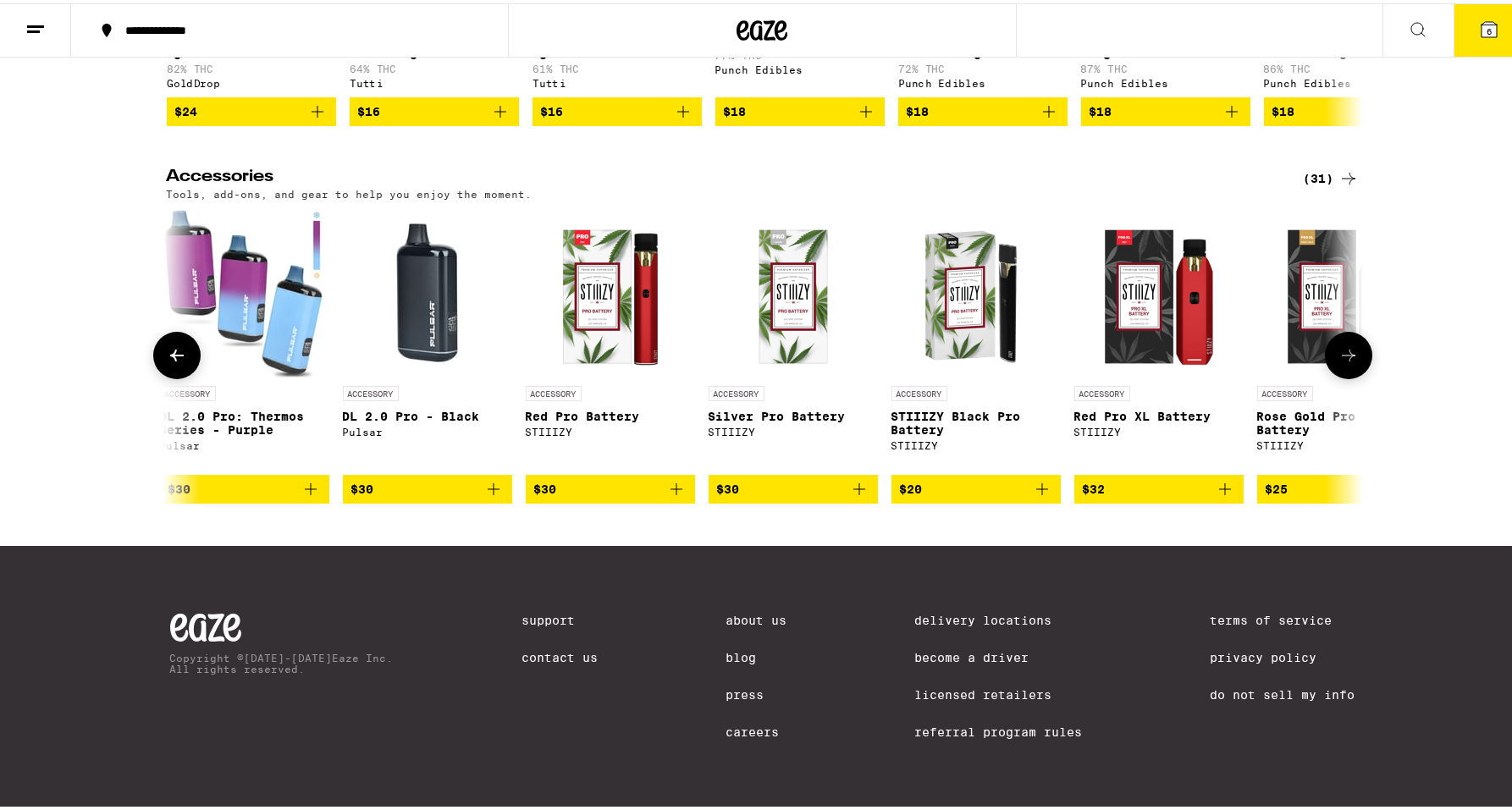
click at [1354, 369] on button at bounding box center [1348, 351] width 47 height 47
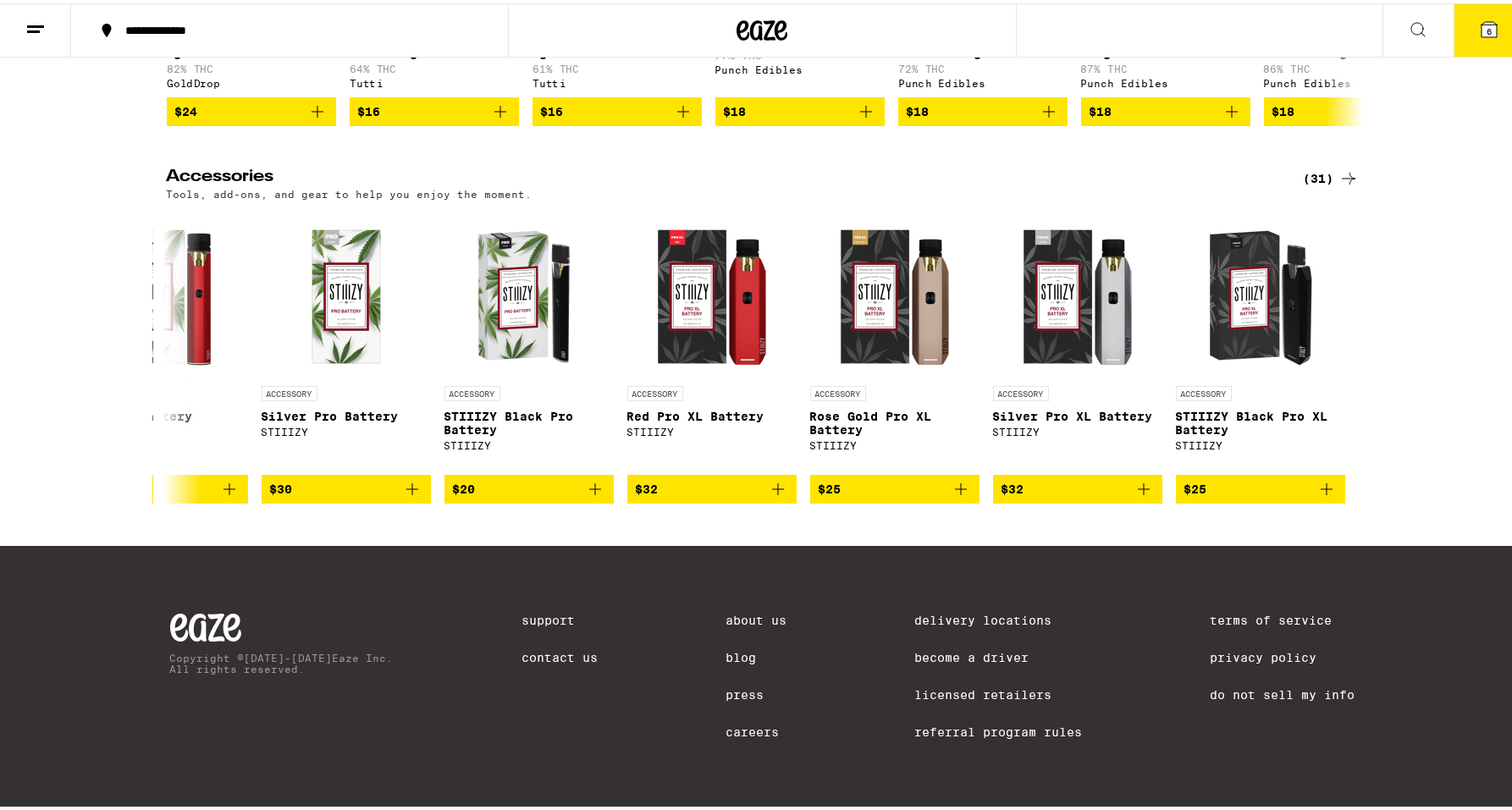
scroll to position [7674, 0]
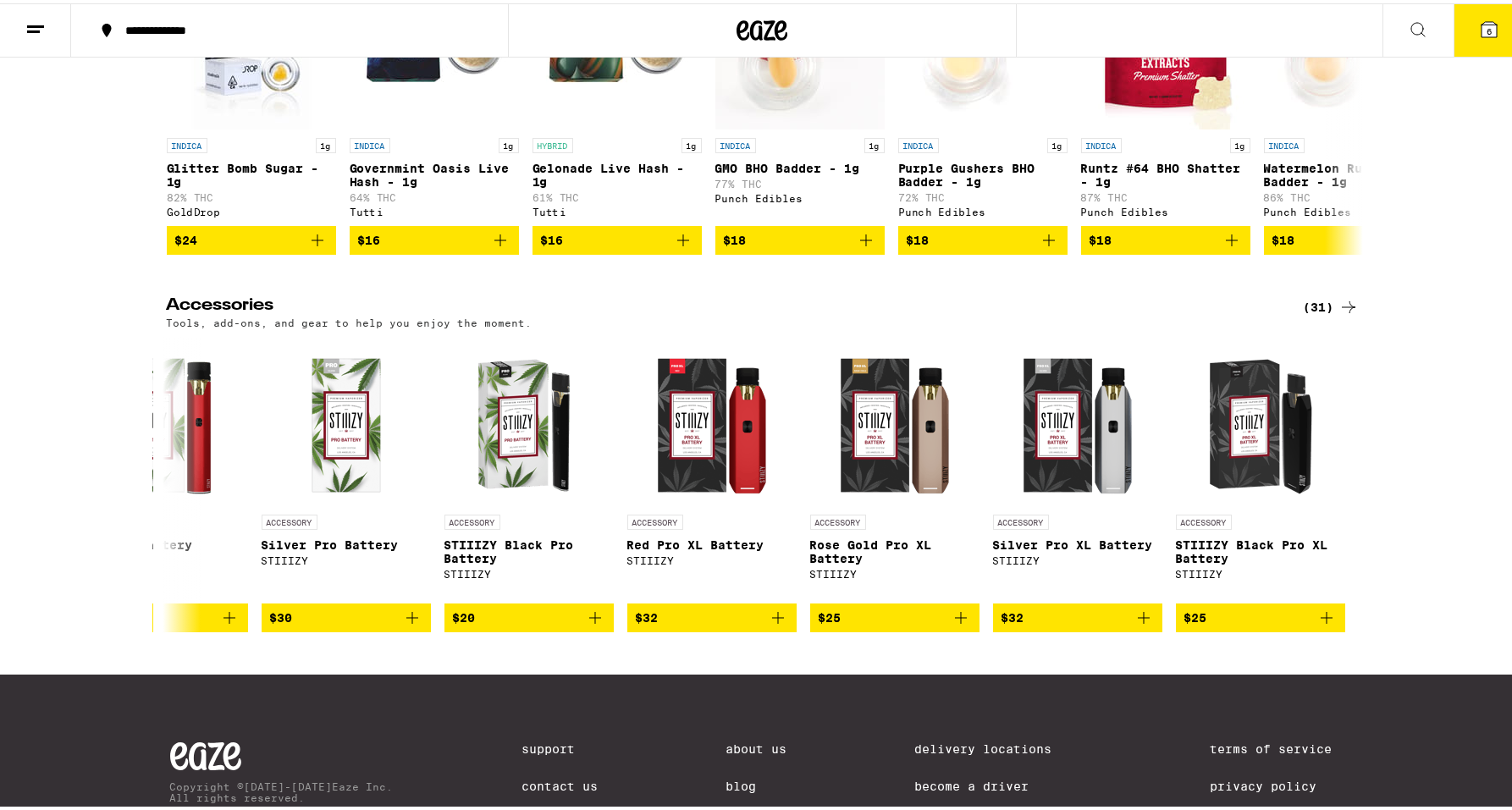
click at [1411, 29] on icon at bounding box center [1417, 26] width 13 height 13
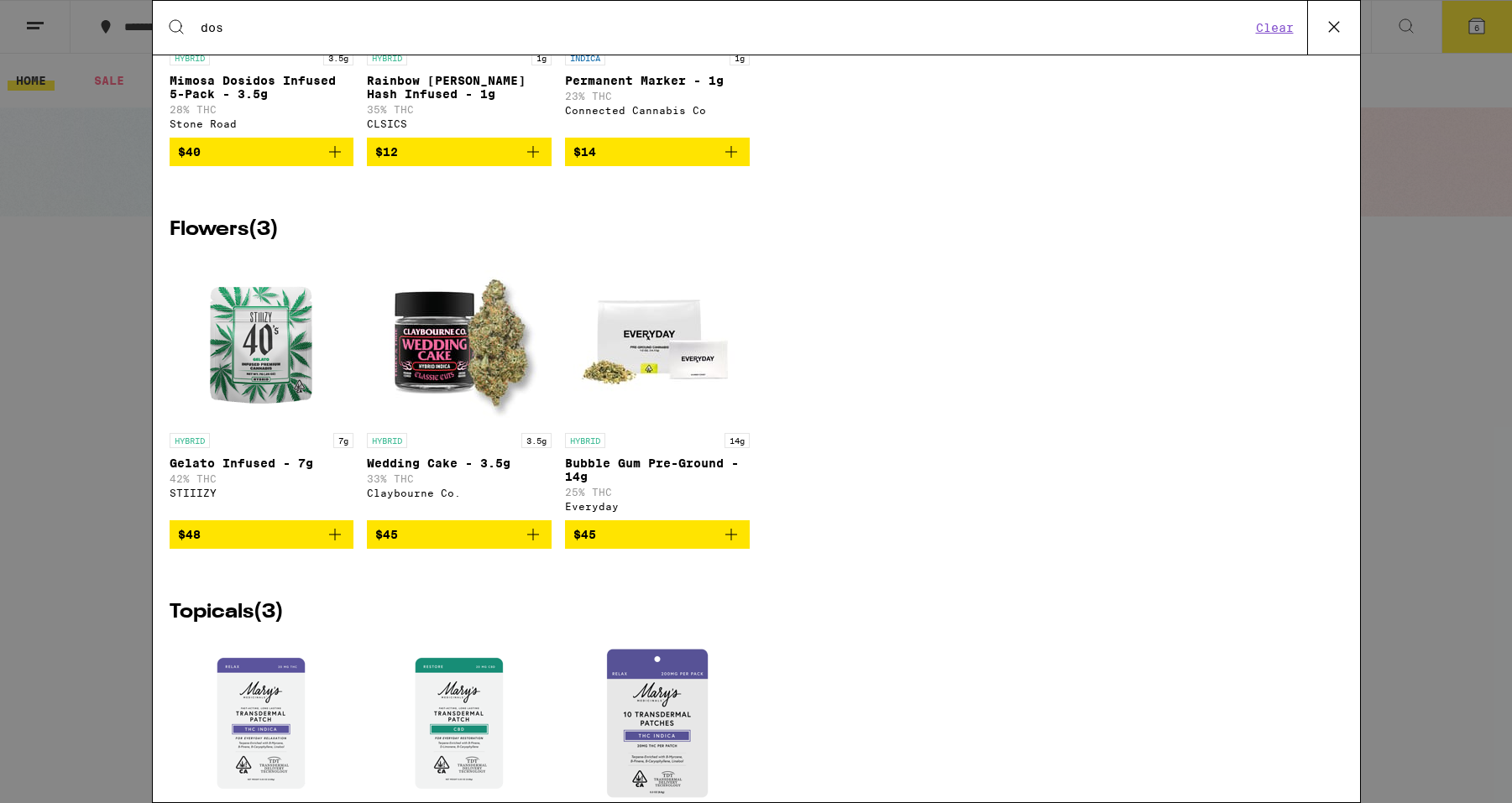
scroll to position [1933, 0]
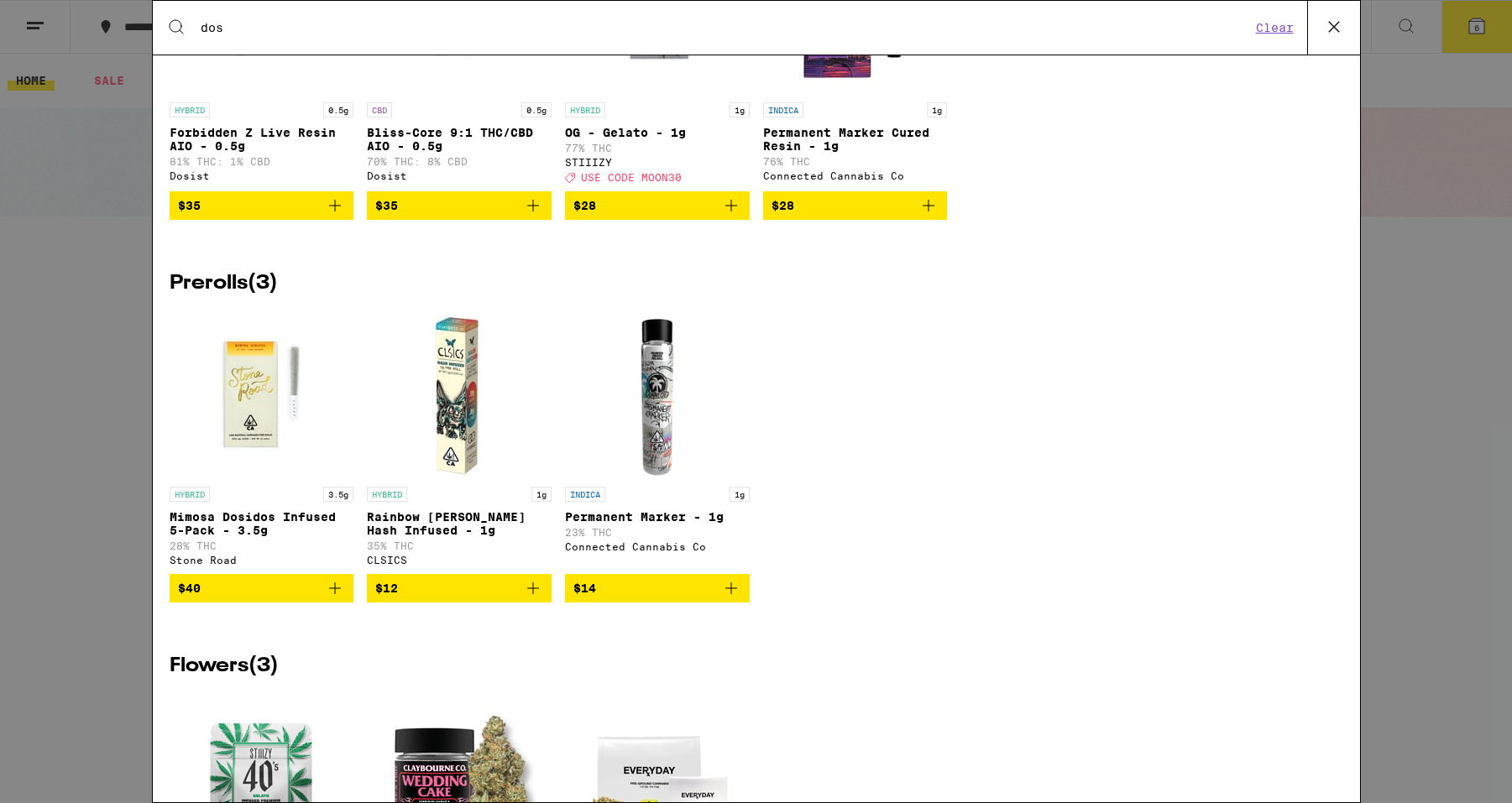
click at [883, 26] on input "dos" at bounding box center [726, 27] width 1051 height 15
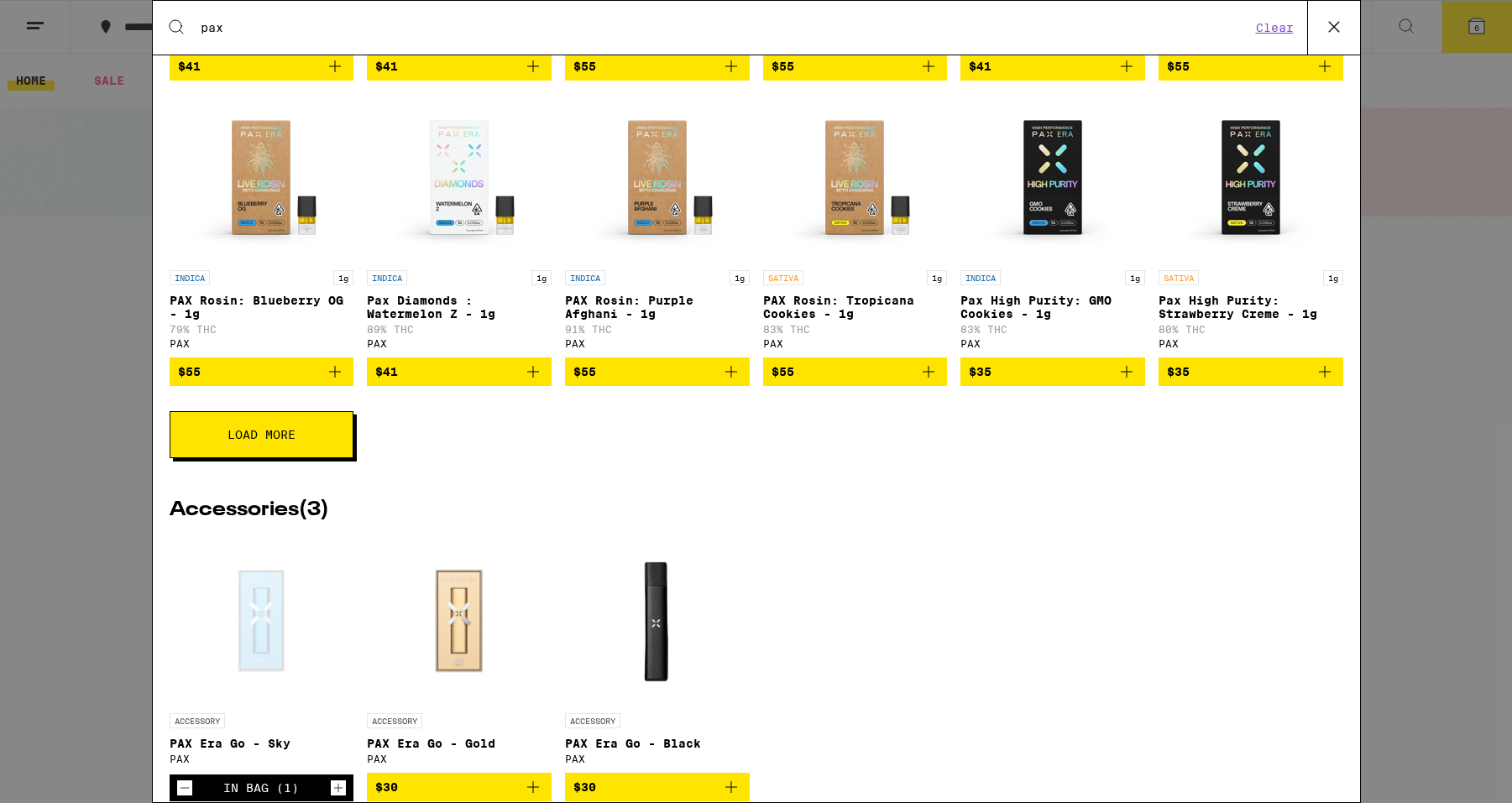
scroll to position [413, 0]
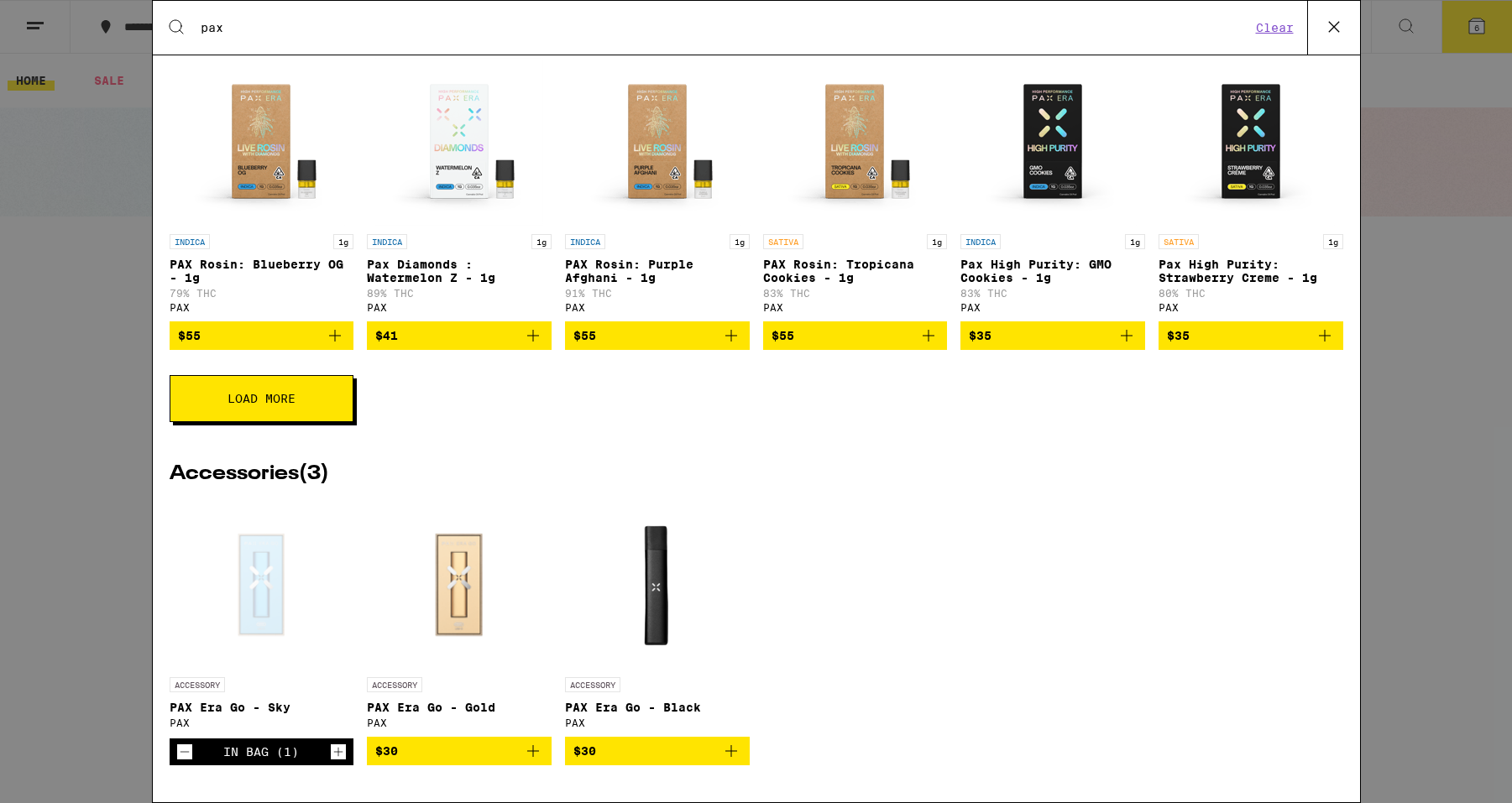
type input "pax"
click at [252, 402] on button "Load More" at bounding box center [261, 398] width 184 height 47
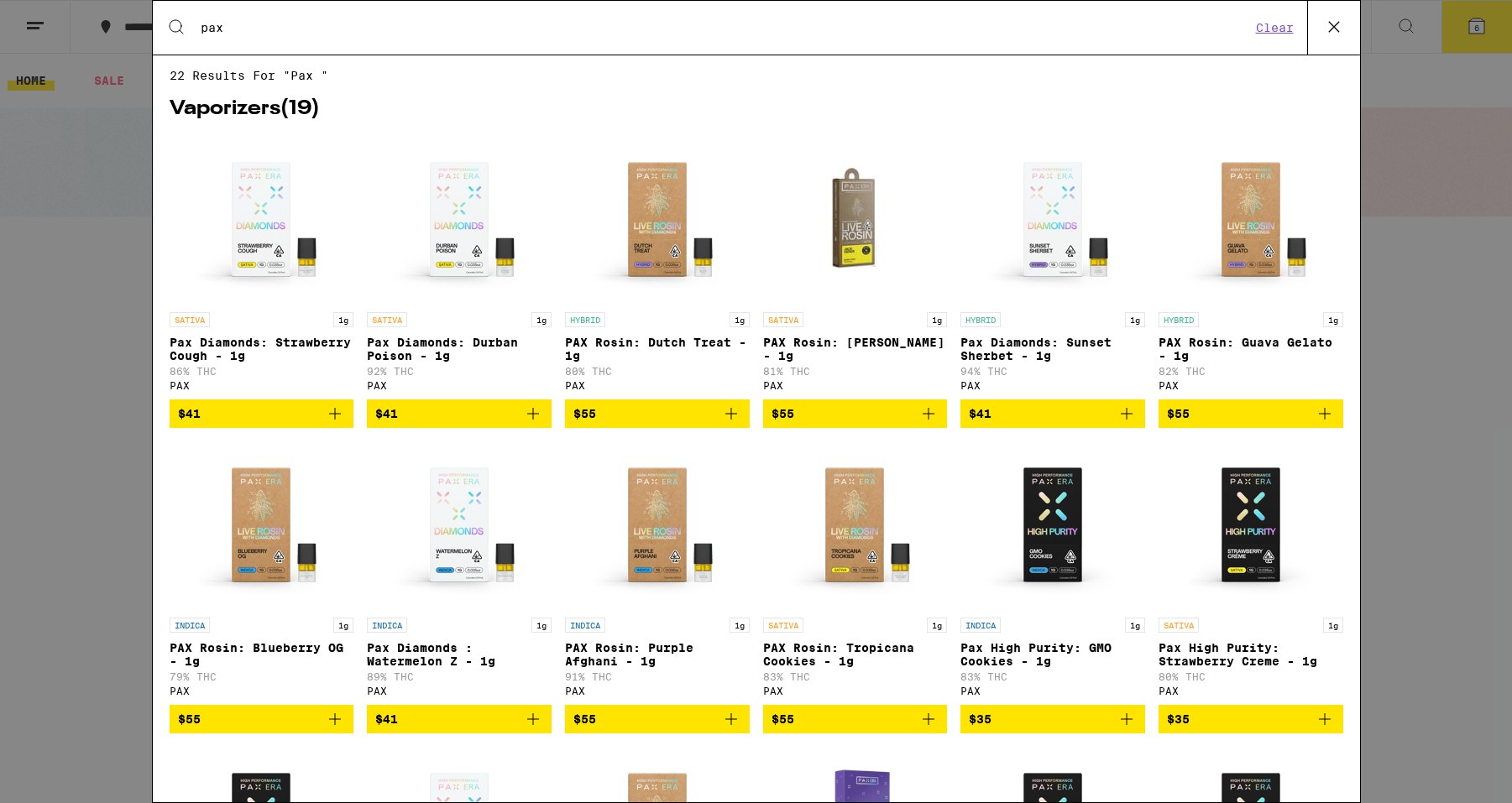
scroll to position [0, 0]
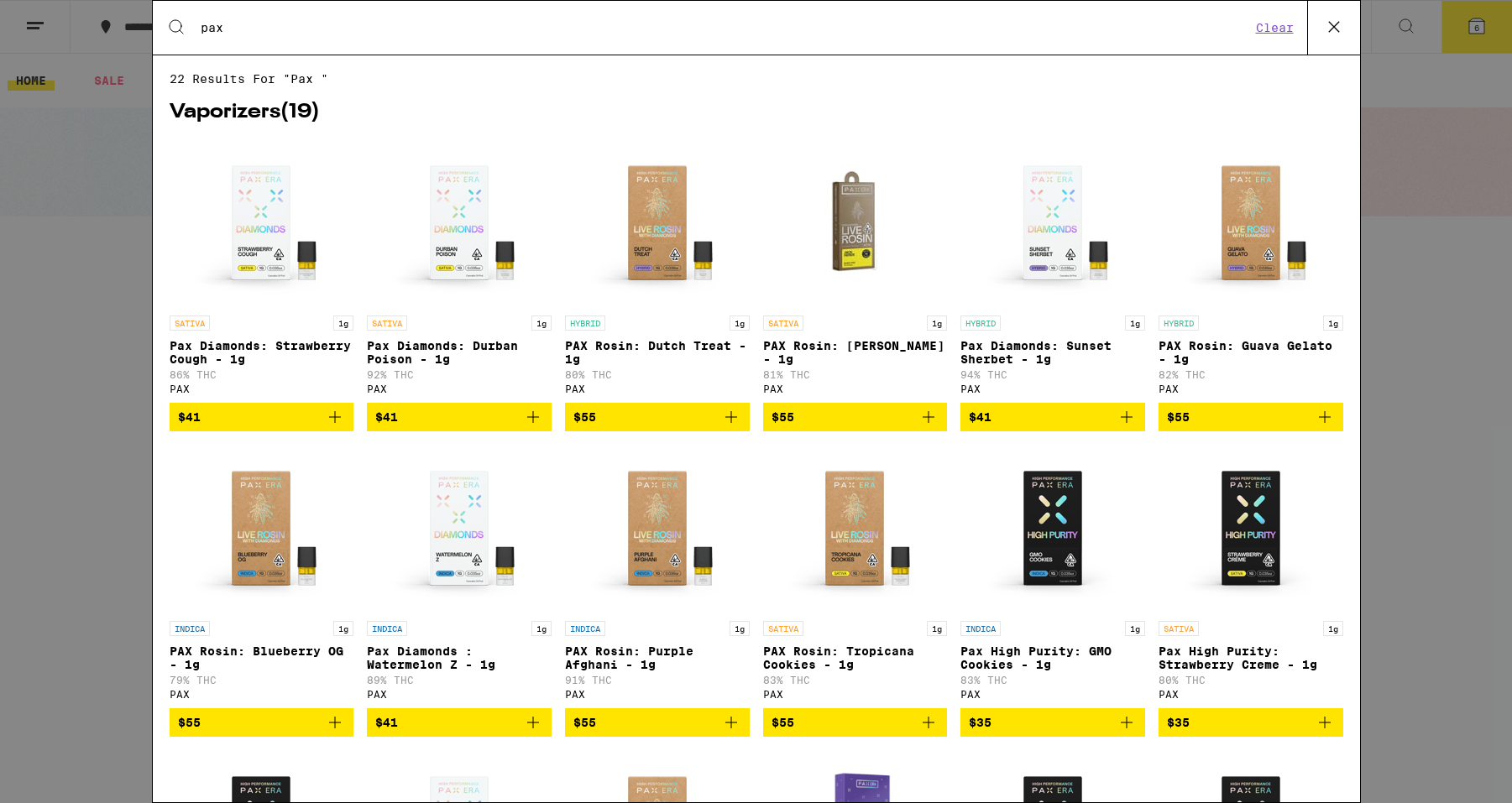
click at [684, 339] on div "HYBRID 1g PAX Rosin: Dutch Treat - 1g 80% THC PAX" at bounding box center [657, 355] width 184 height 79
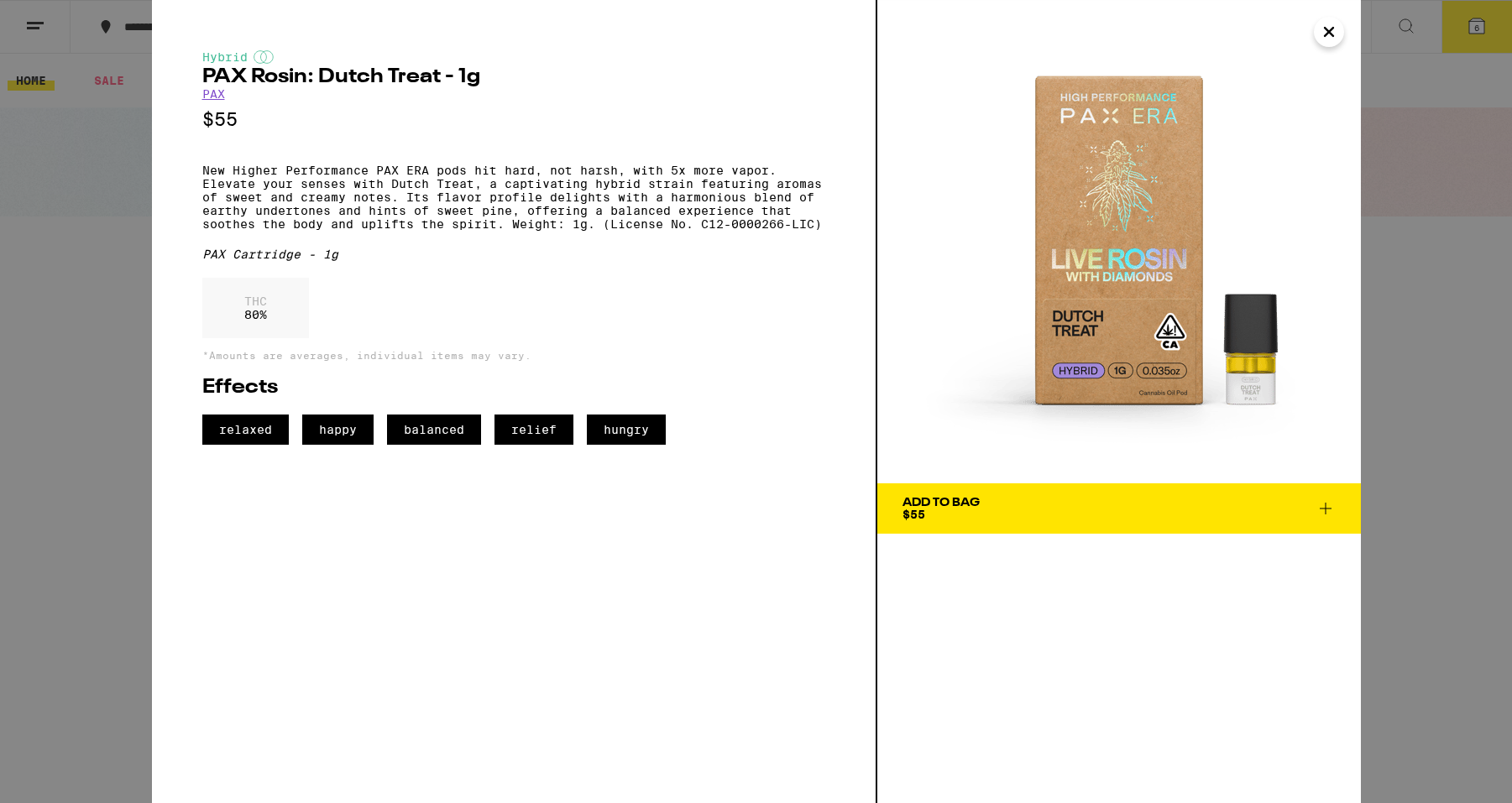
click at [1070, 524] on button "Add To Bag $55" at bounding box center [1119, 508] width 483 height 50
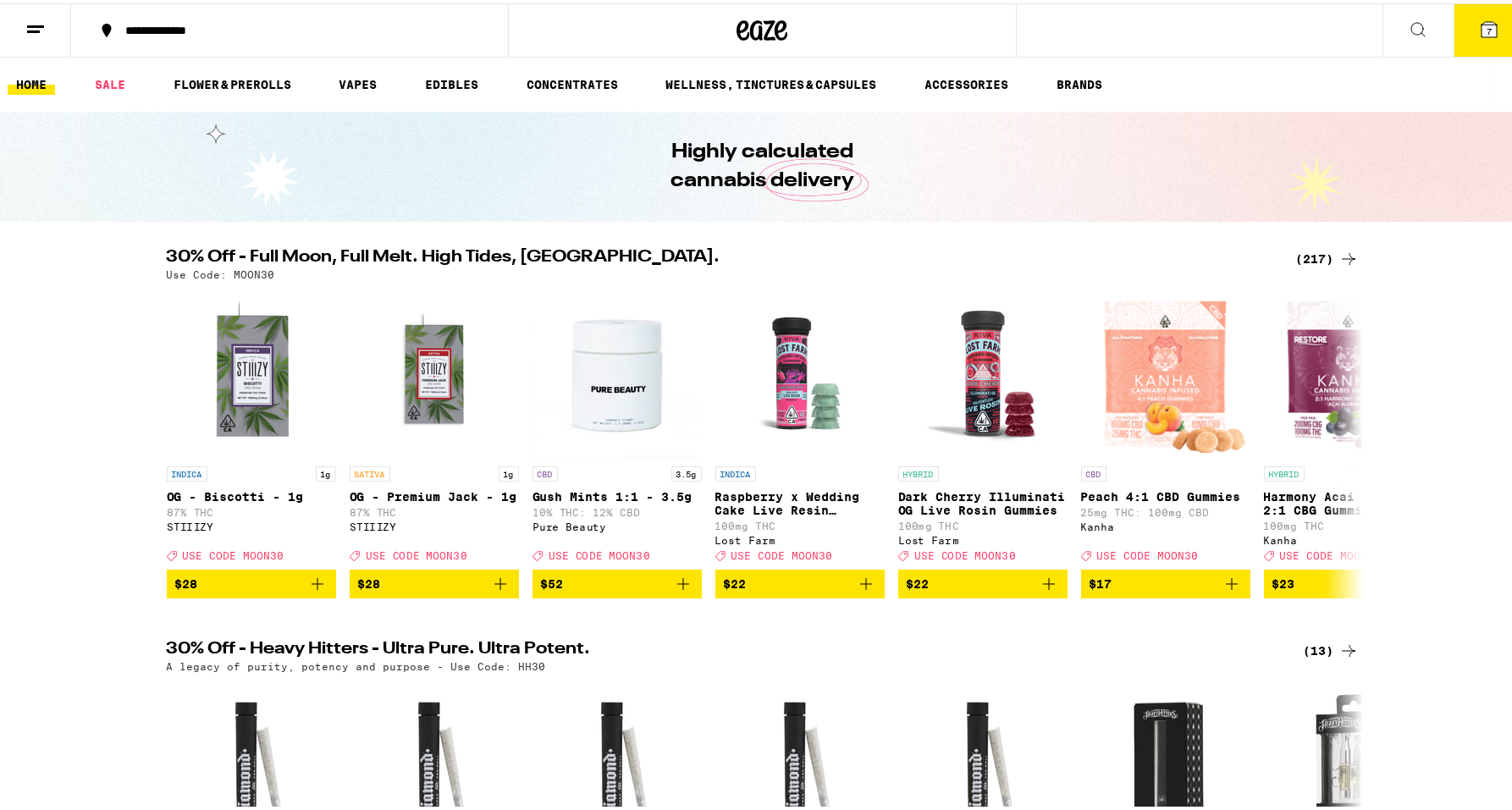
click at [1480, 36] on icon at bounding box center [1489, 26] width 20 height 20
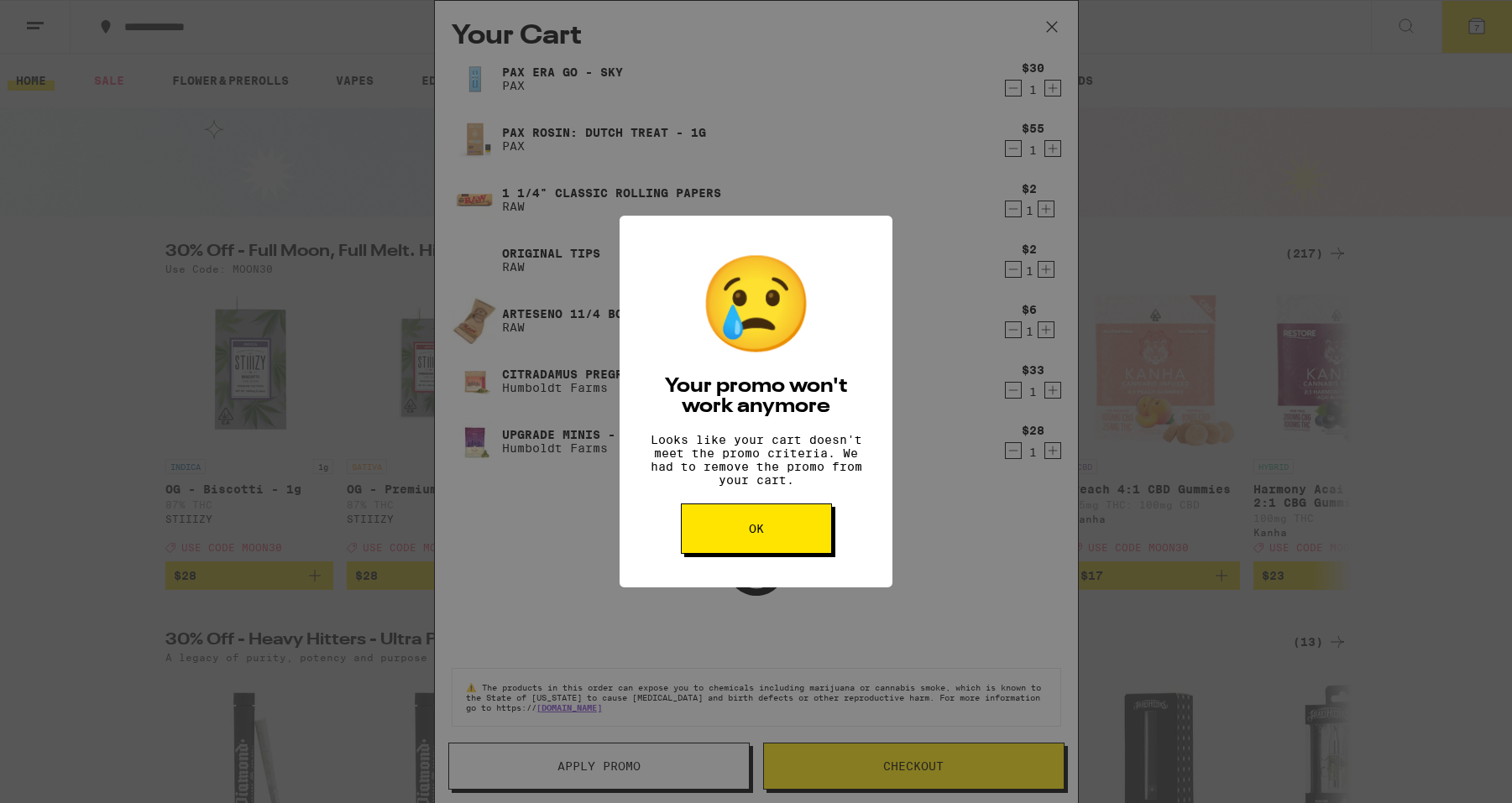
click at [746, 530] on button "OK" at bounding box center [756, 528] width 151 height 50
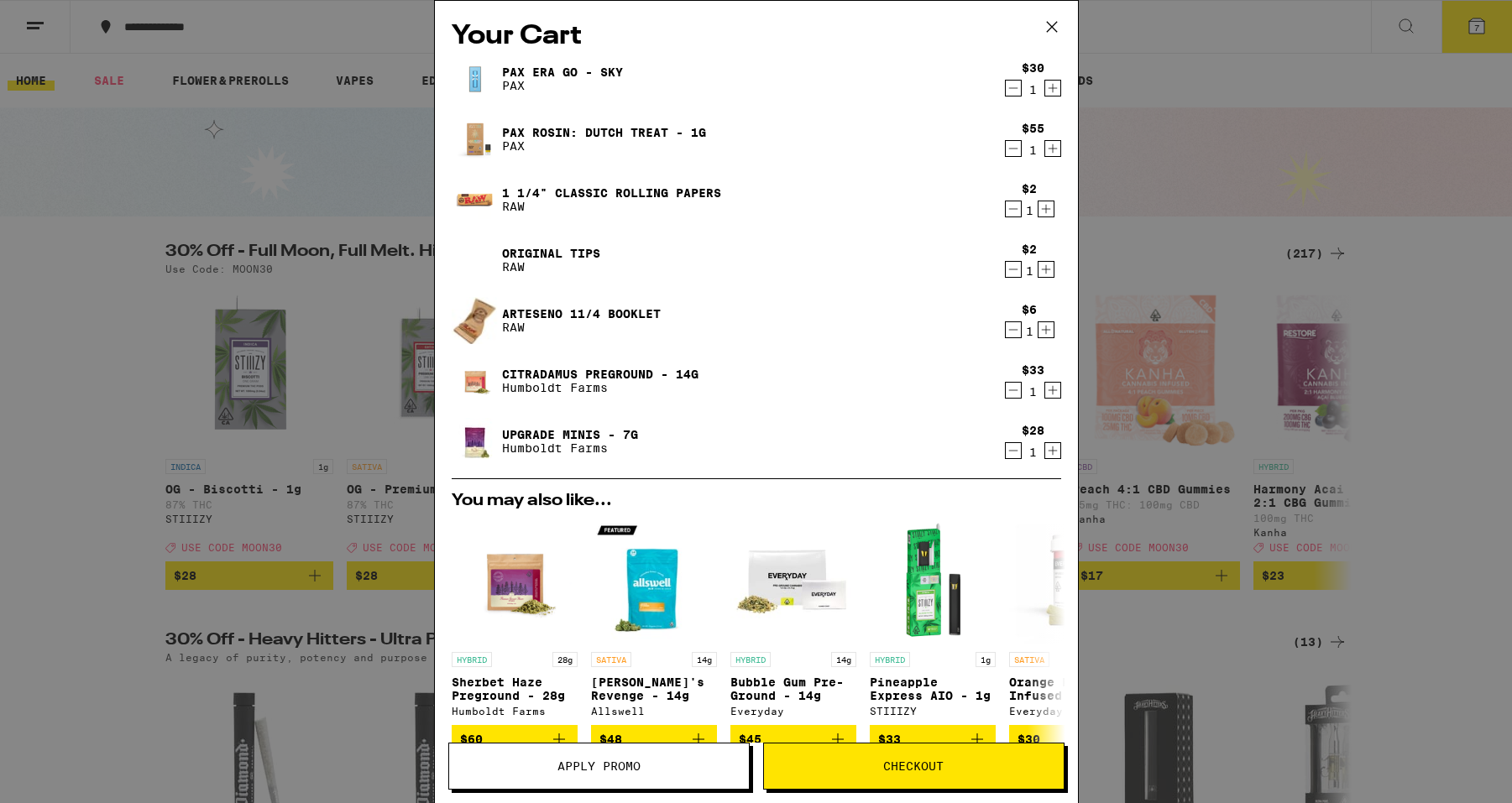
click at [1009, 330] on icon "Decrement" at bounding box center [1013, 330] width 9 height 0
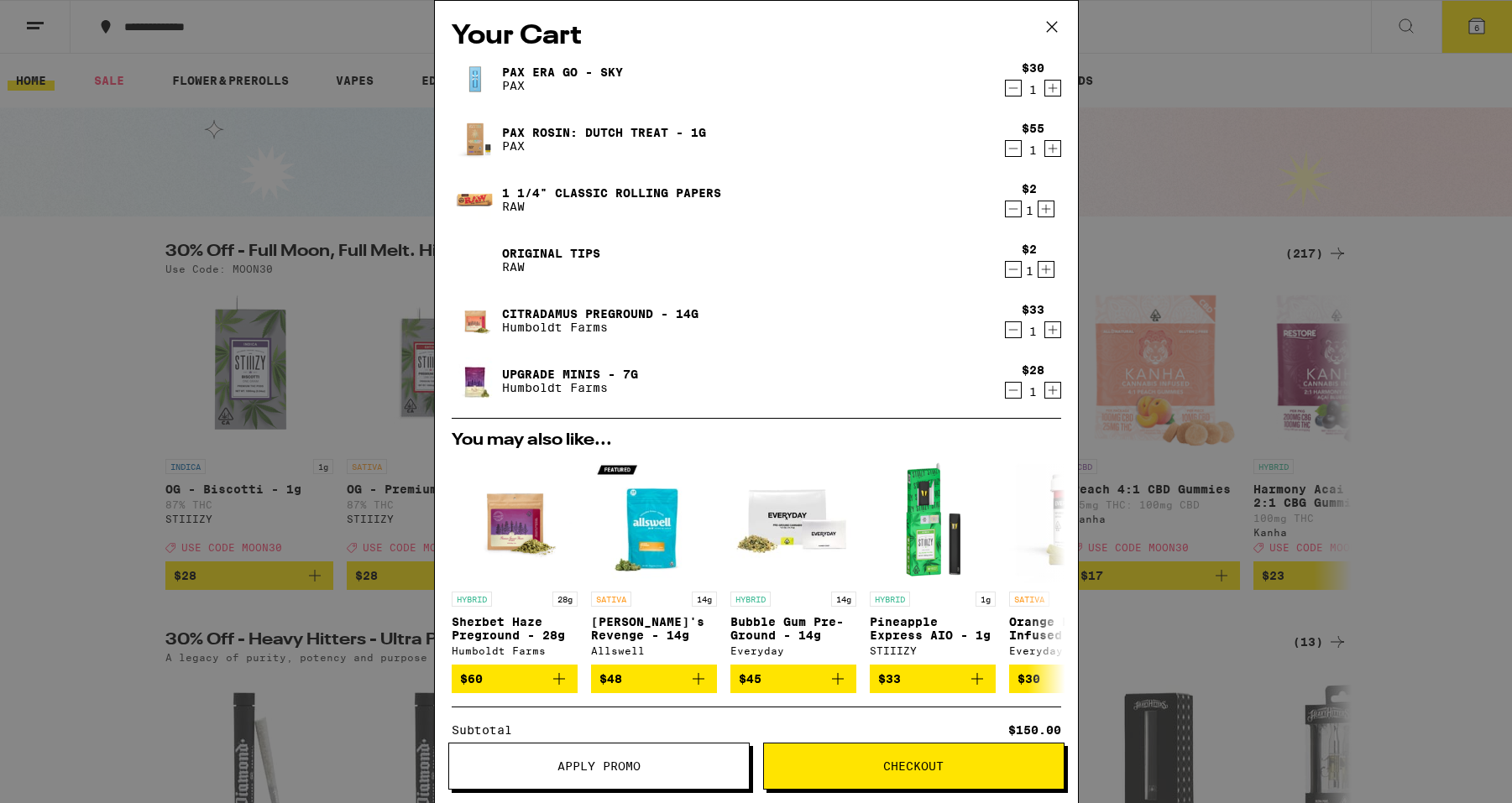
click at [1006, 390] on icon "Decrement" at bounding box center [1013, 390] width 15 height 20
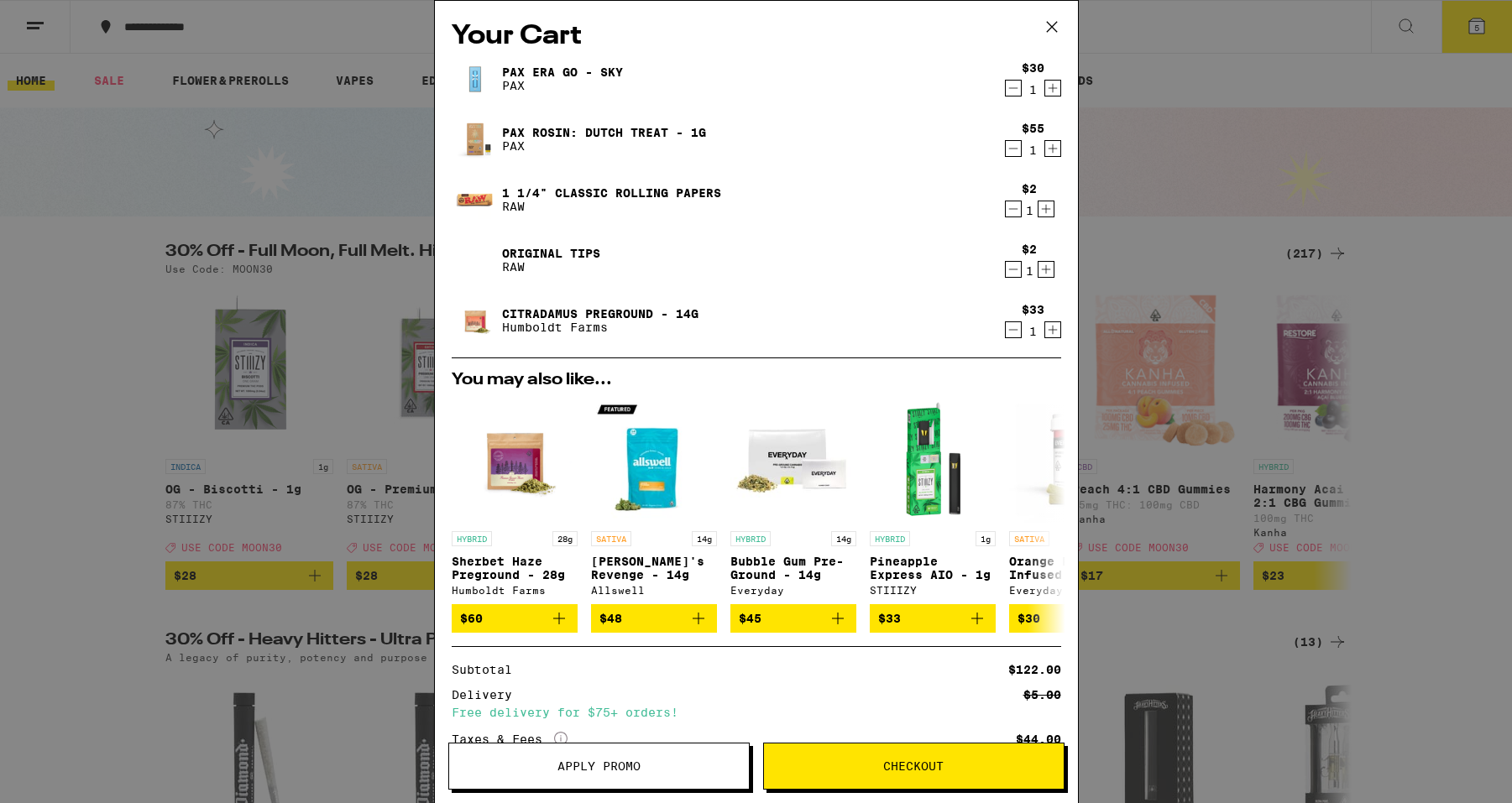
scroll to position [5, 0]
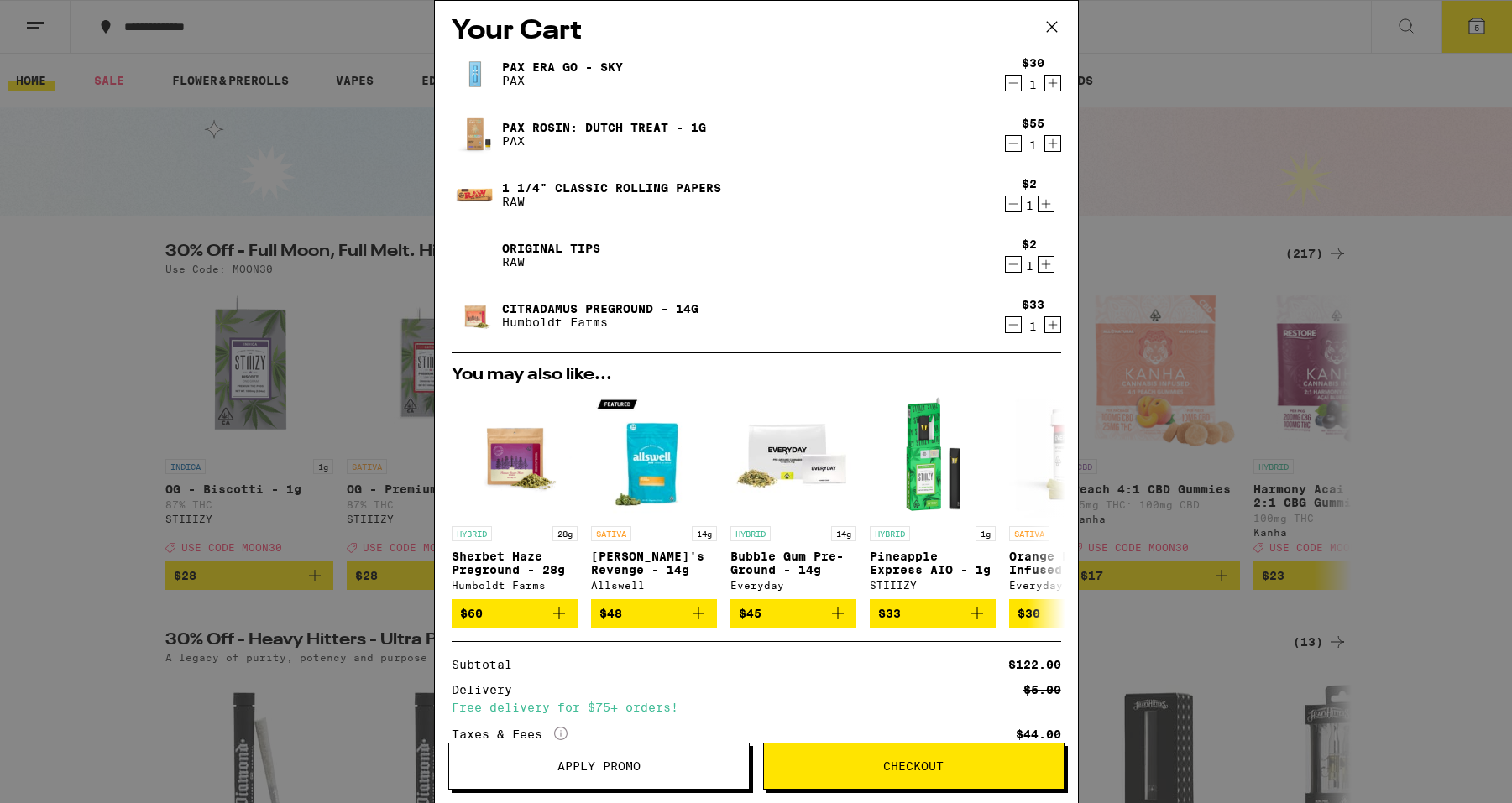
click at [1006, 86] on icon "Decrement" at bounding box center [1013, 83] width 15 height 20
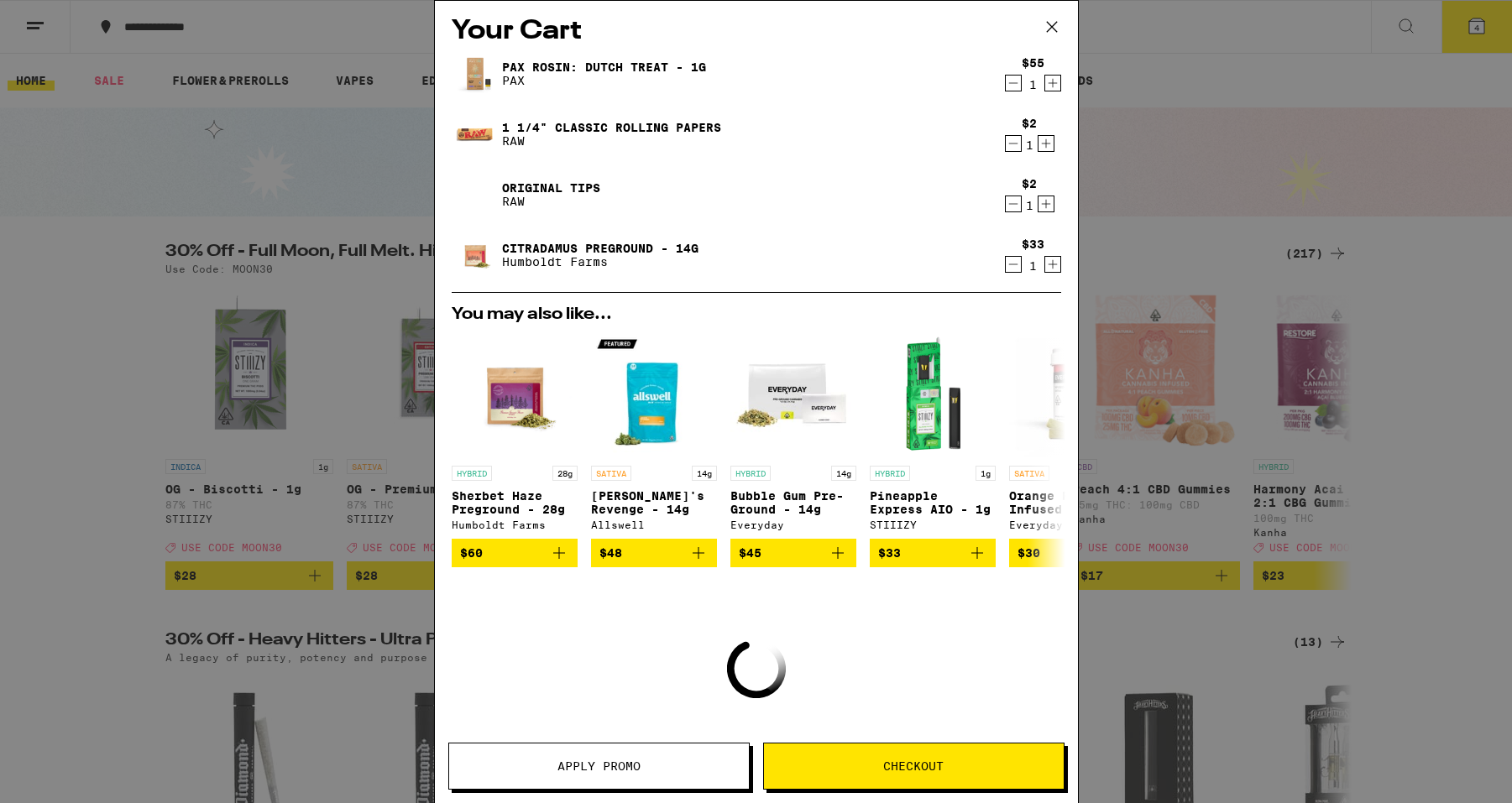
click at [1006, 89] on icon "Decrement" at bounding box center [1013, 83] width 15 height 20
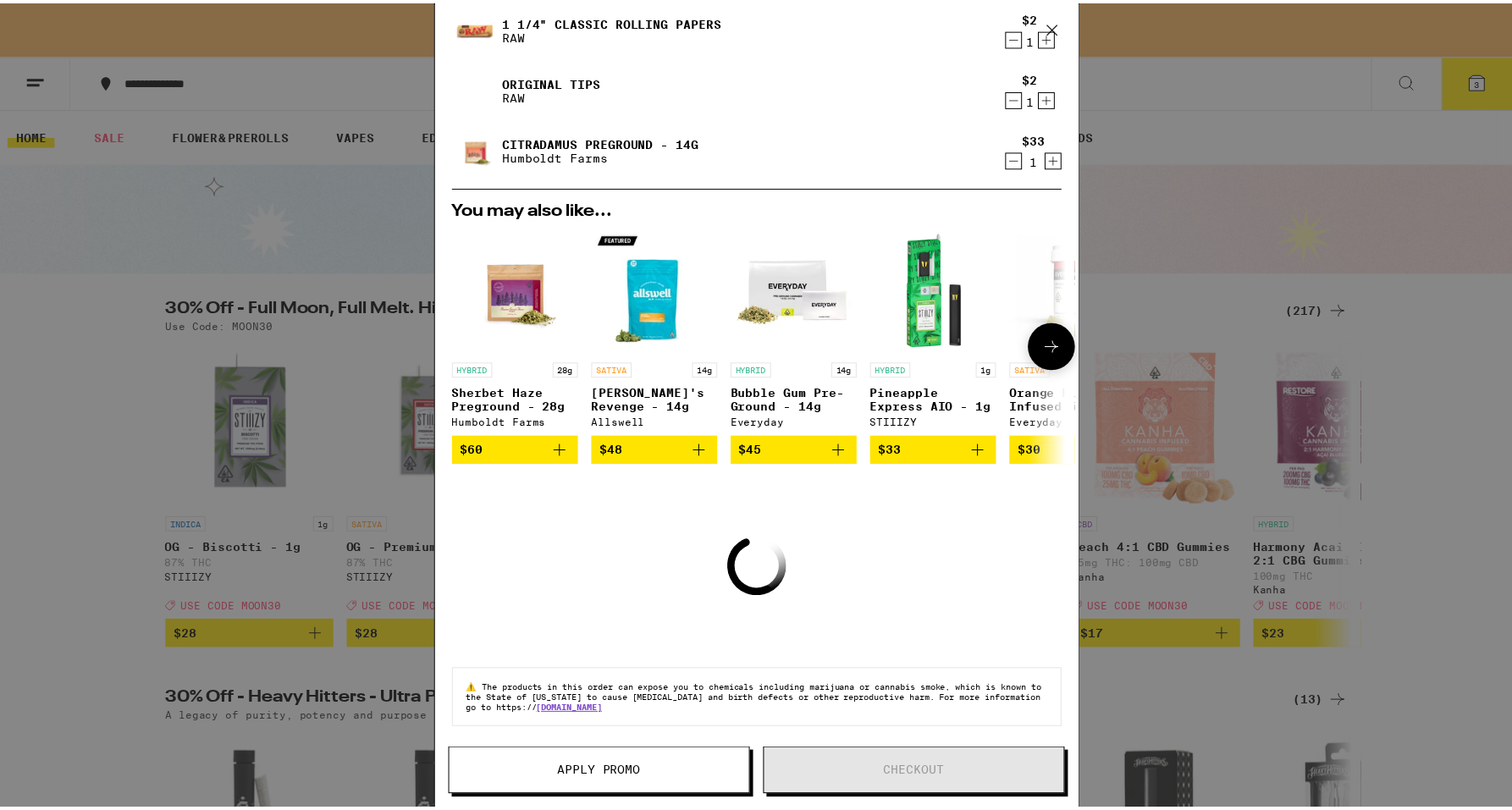
scroll to position [0, 0]
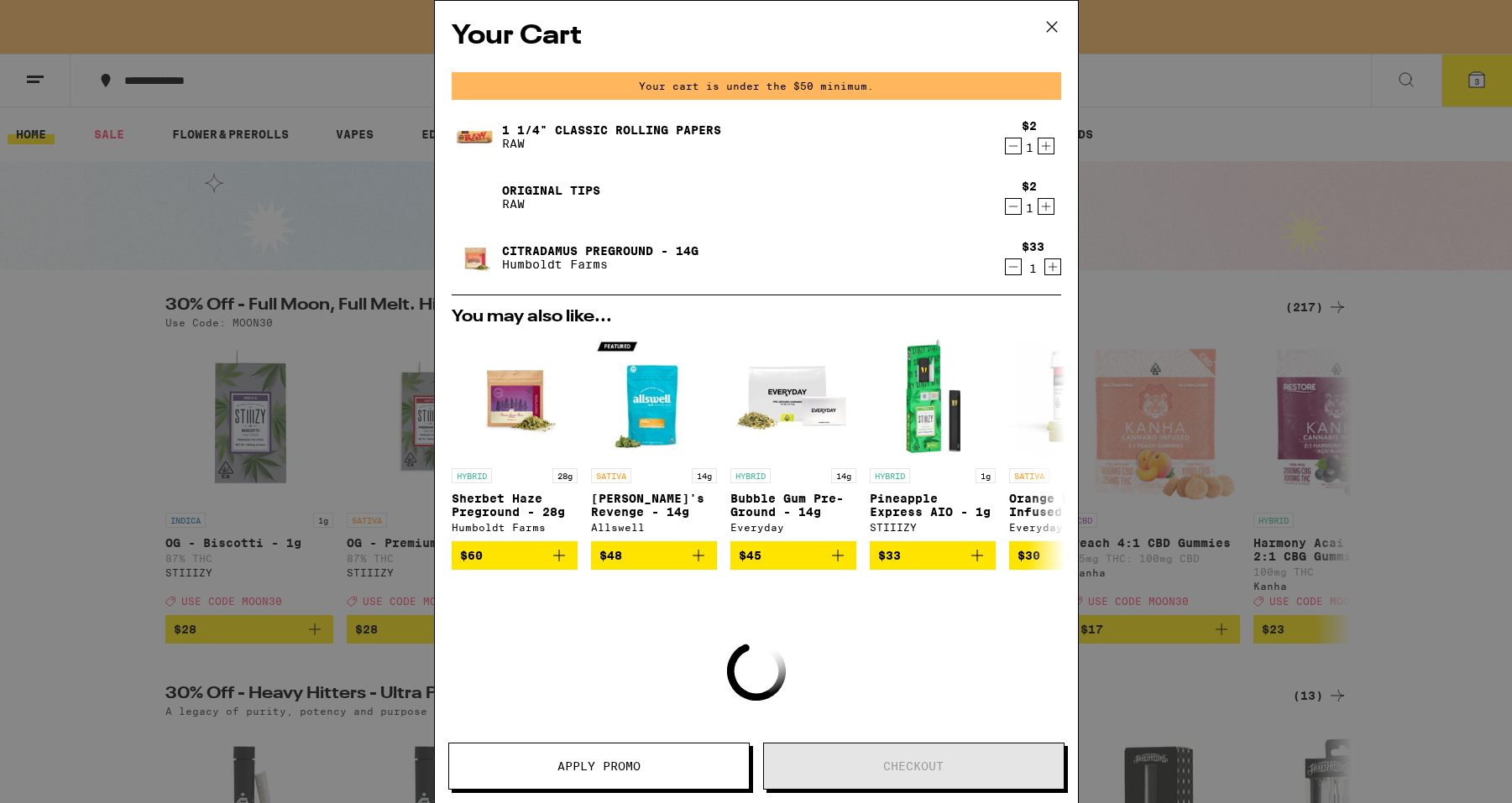
click at [1244, 206] on div "Your Cart Your cart is under the $50 minimum. 1 1/4" Classic Rolling Papers RAW…" at bounding box center [756, 401] width 1512 height 803
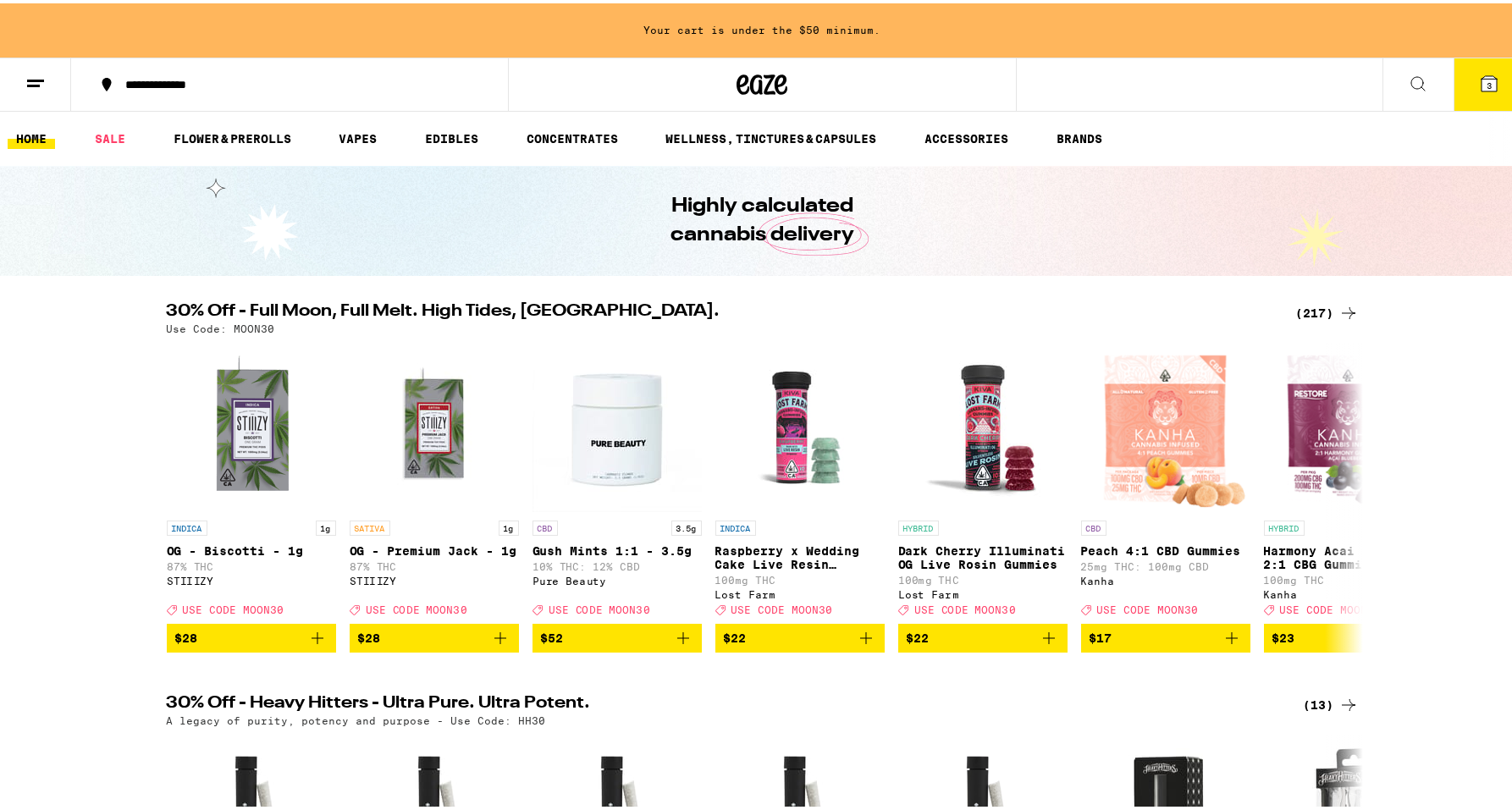
click at [792, 74] on div at bounding box center [761, 81] width 508 height 54
click at [736, 81] on icon at bounding box center [742, 81] width 12 height 20
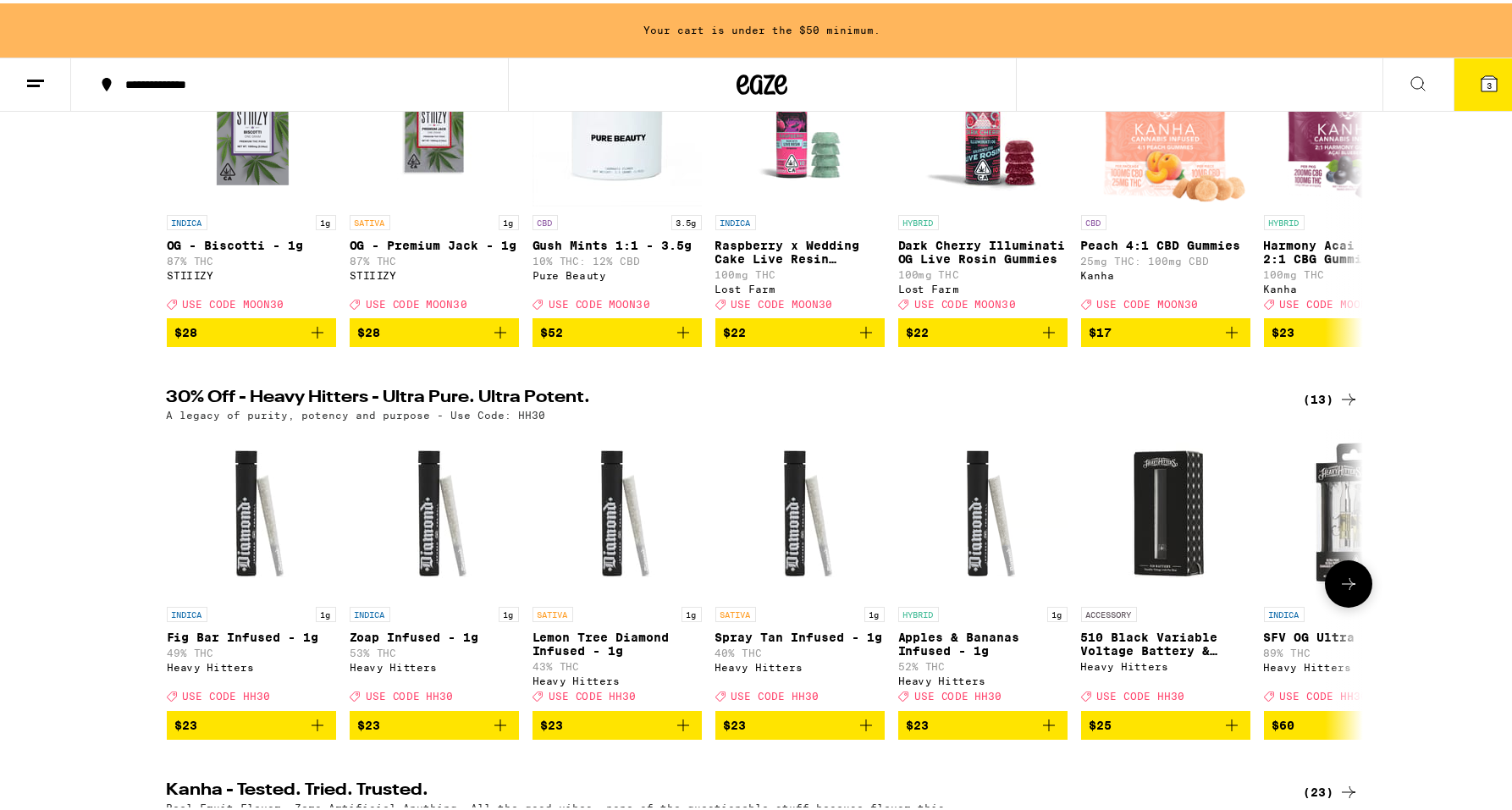
scroll to position [388, 0]
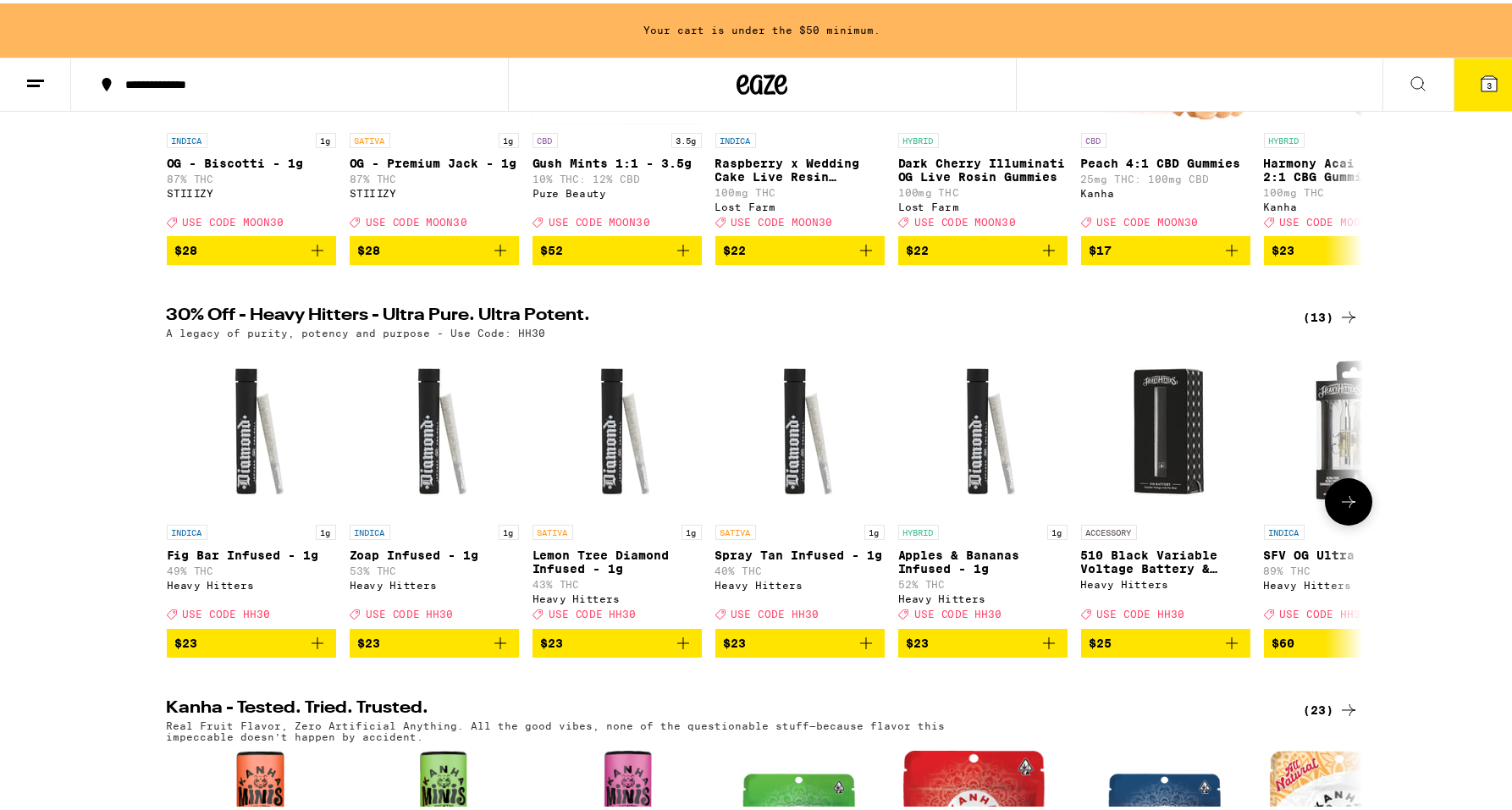
click at [1342, 509] on icon at bounding box center [1348, 498] width 20 height 20
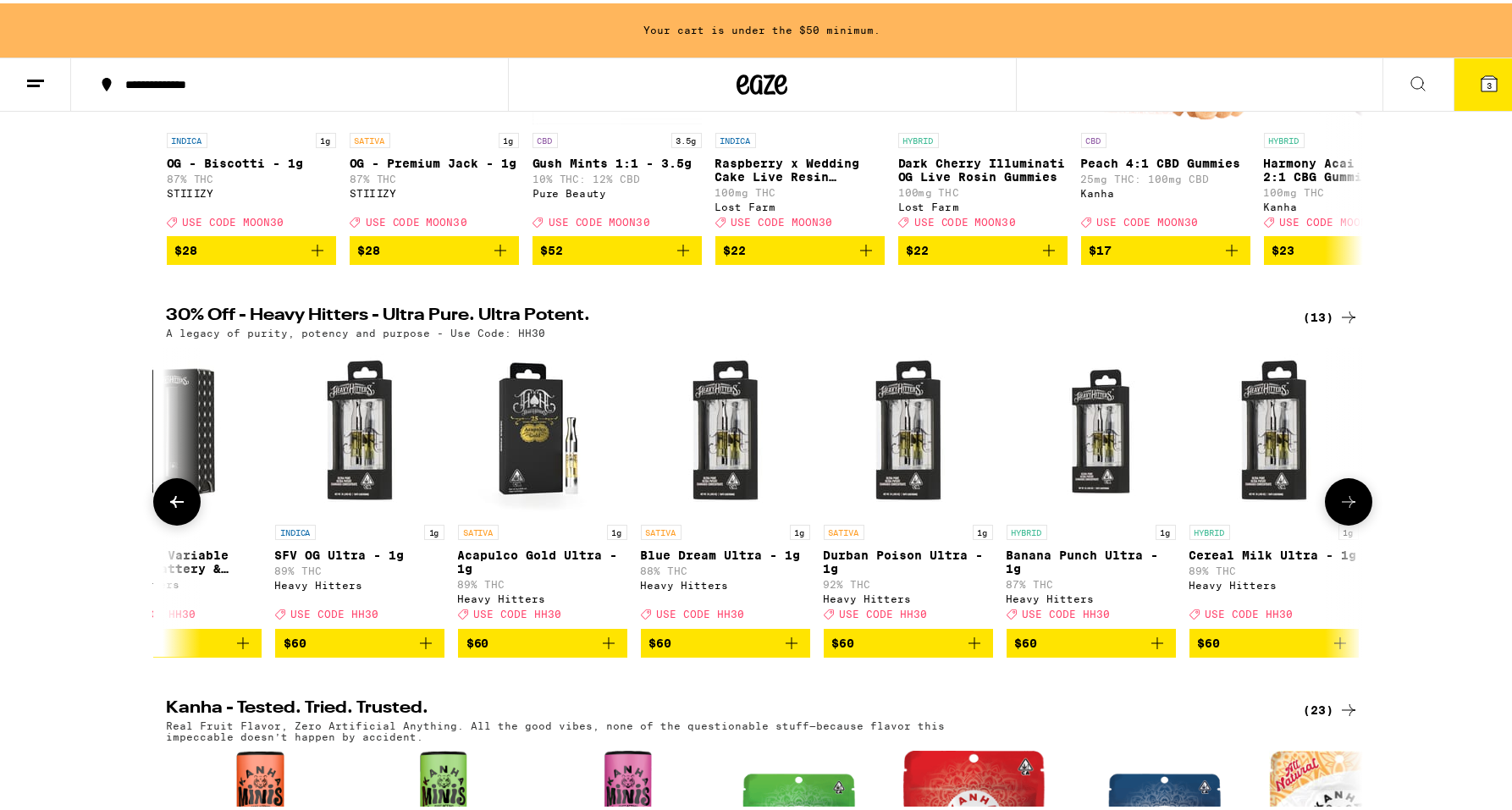
scroll to position [0, 1007]
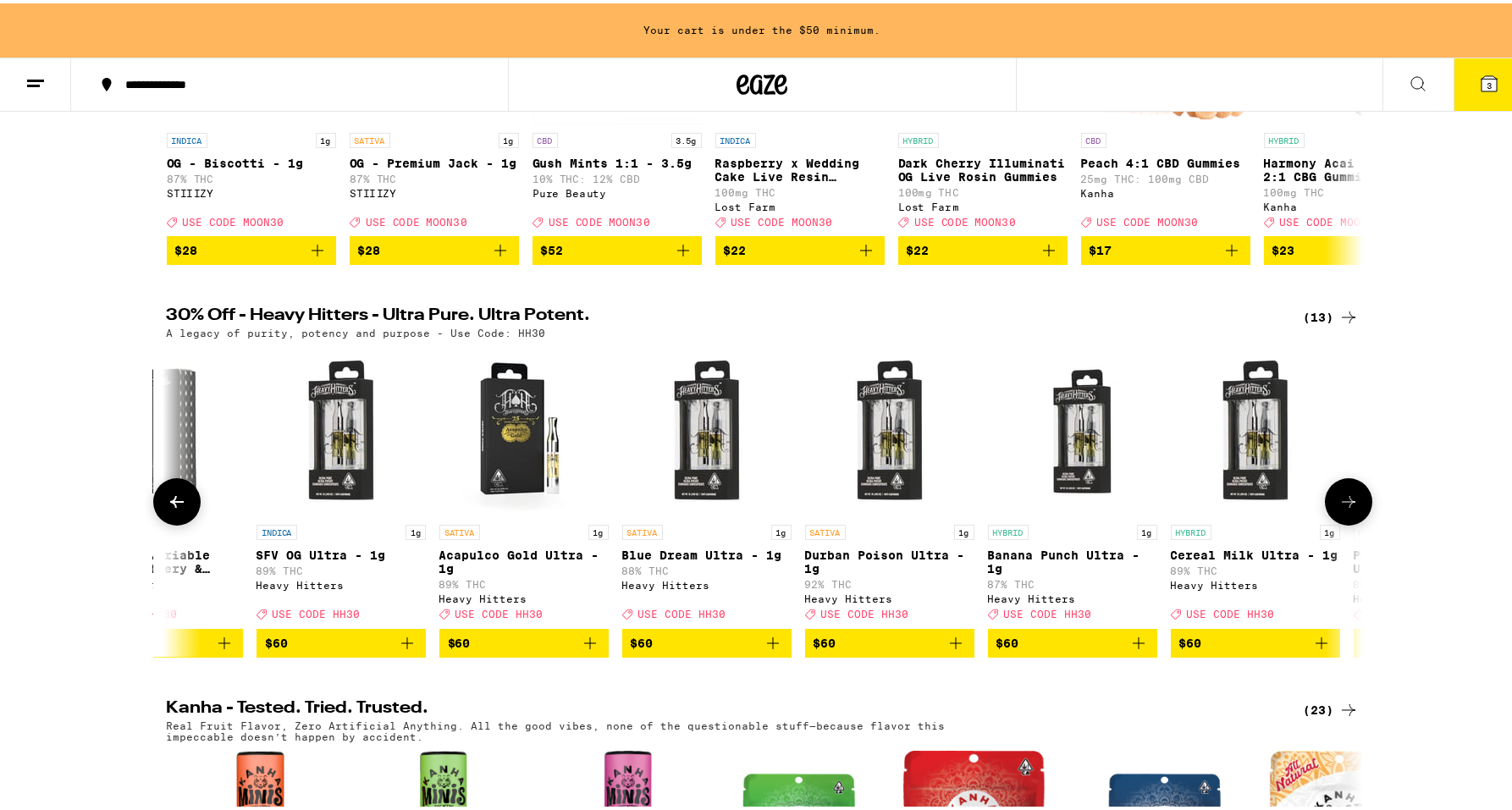
click at [1342, 505] on icon at bounding box center [1348, 498] width 13 height 12
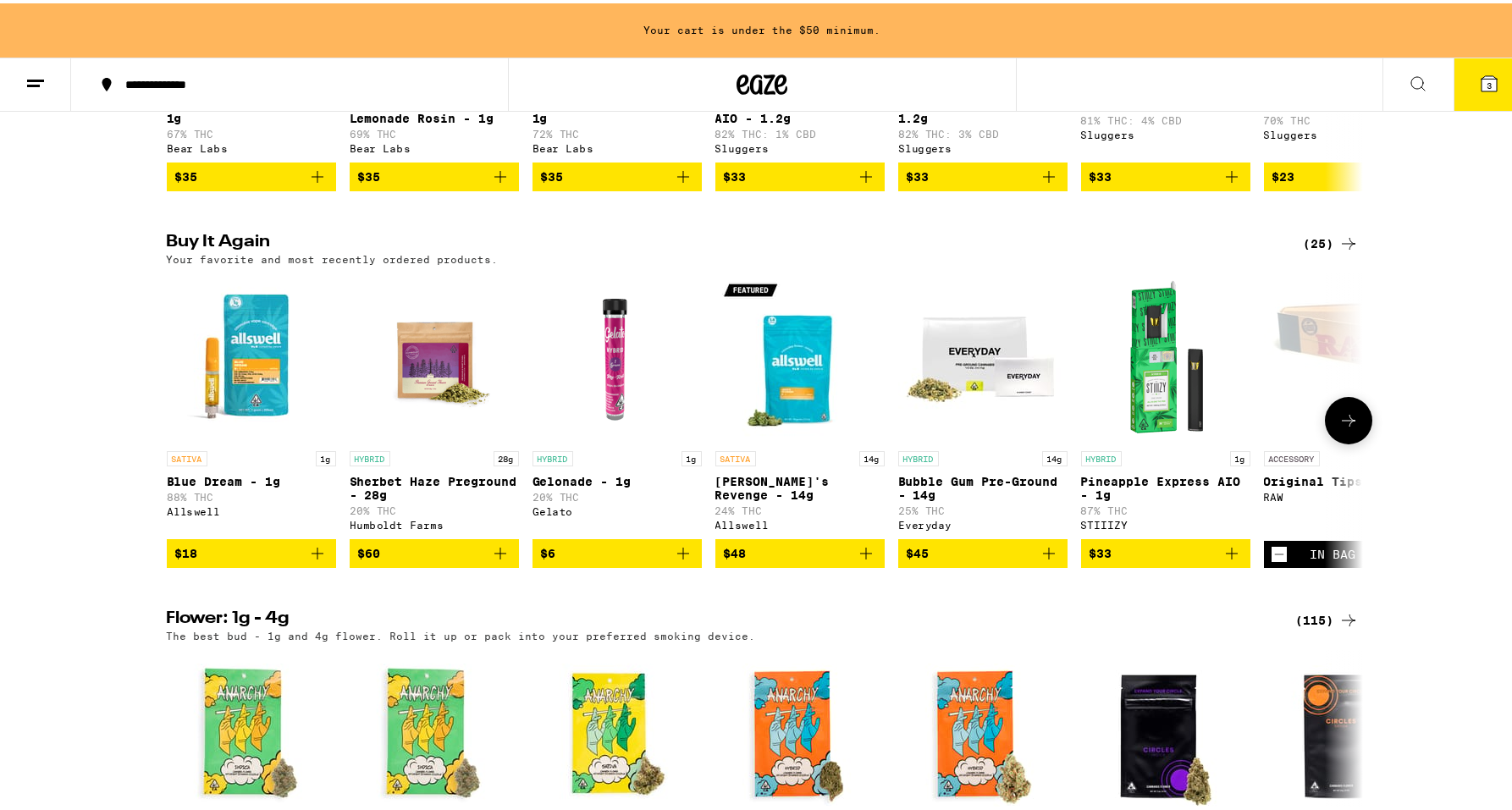
scroll to position [1669, 0]
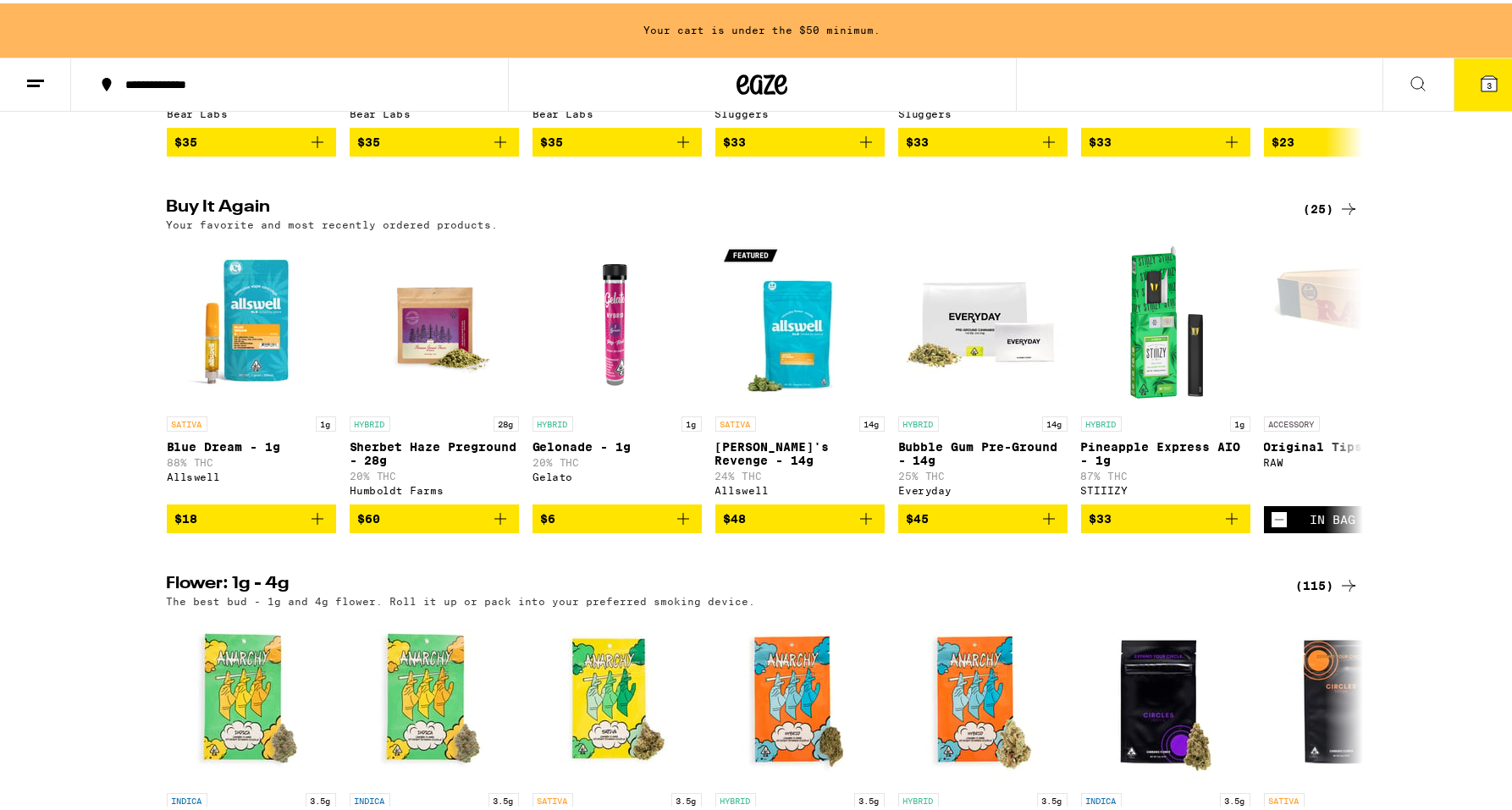
click at [1476, 92] on button "3" at bounding box center [1489, 81] width 71 height 52
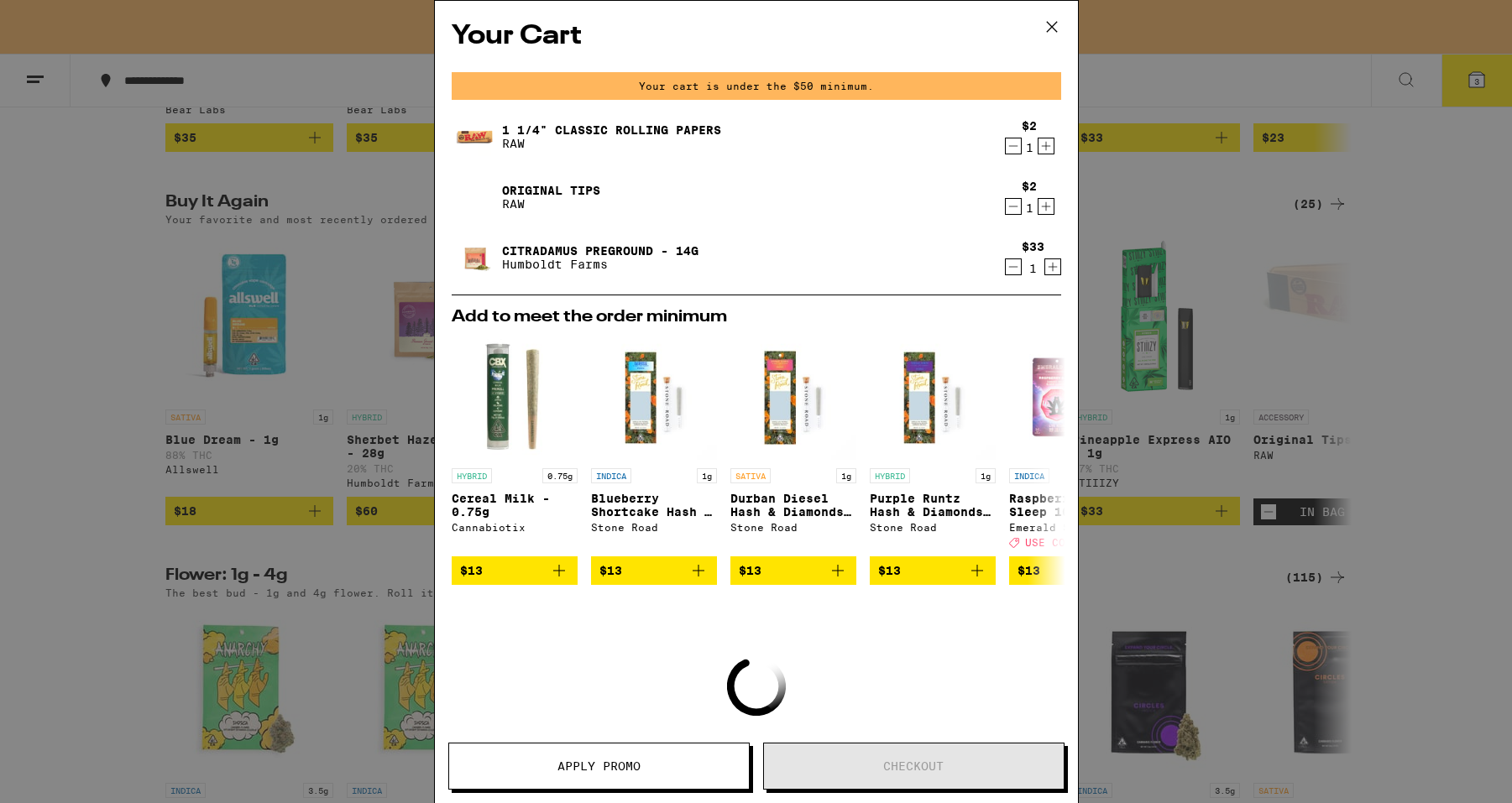
click at [1054, 19] on icon at bounding box center [1052, 26] width 26 height 26
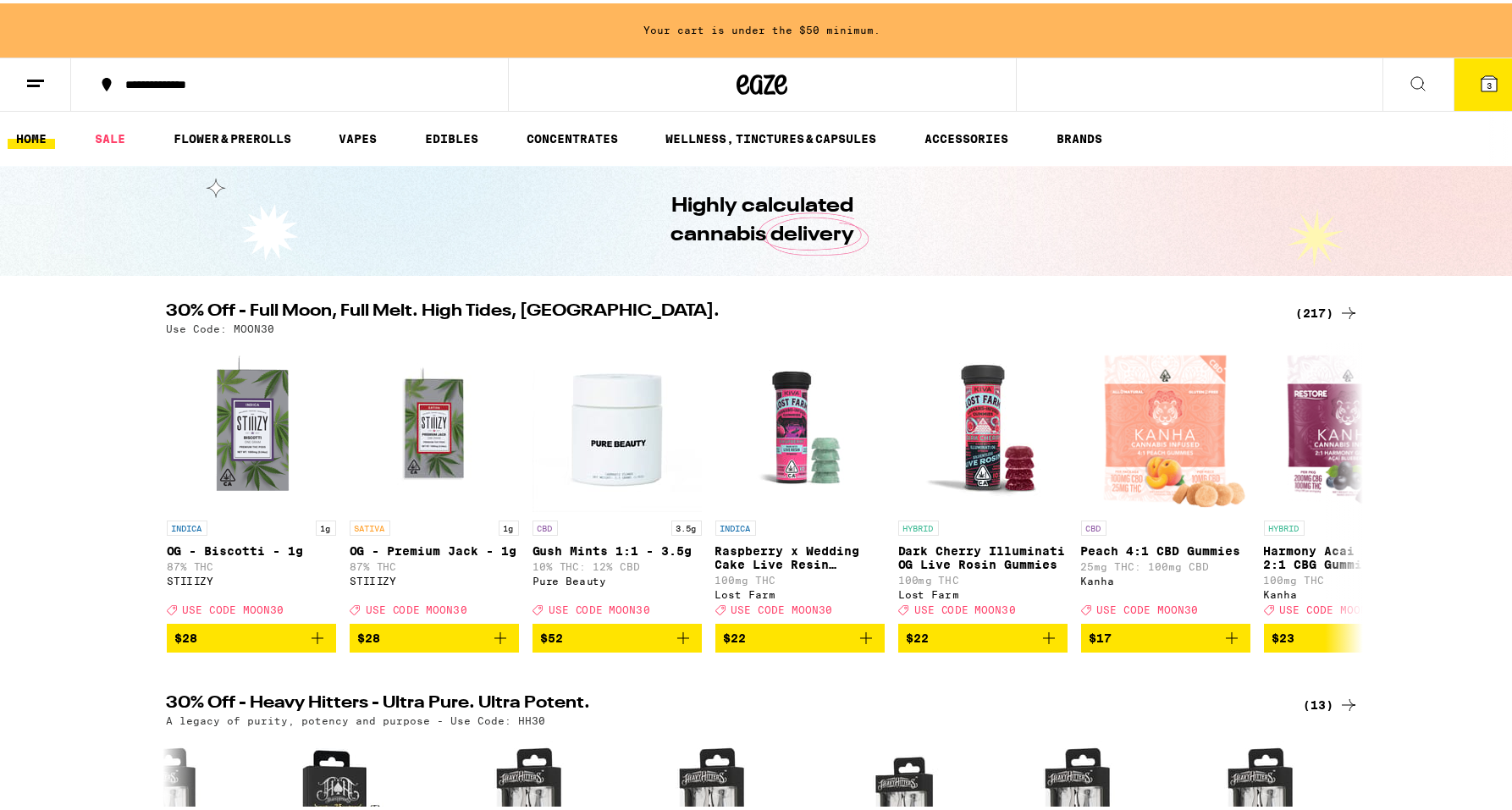
click at [1311, 316] on div "(217)" at bounding box center [1327, 309] width 62 height 20
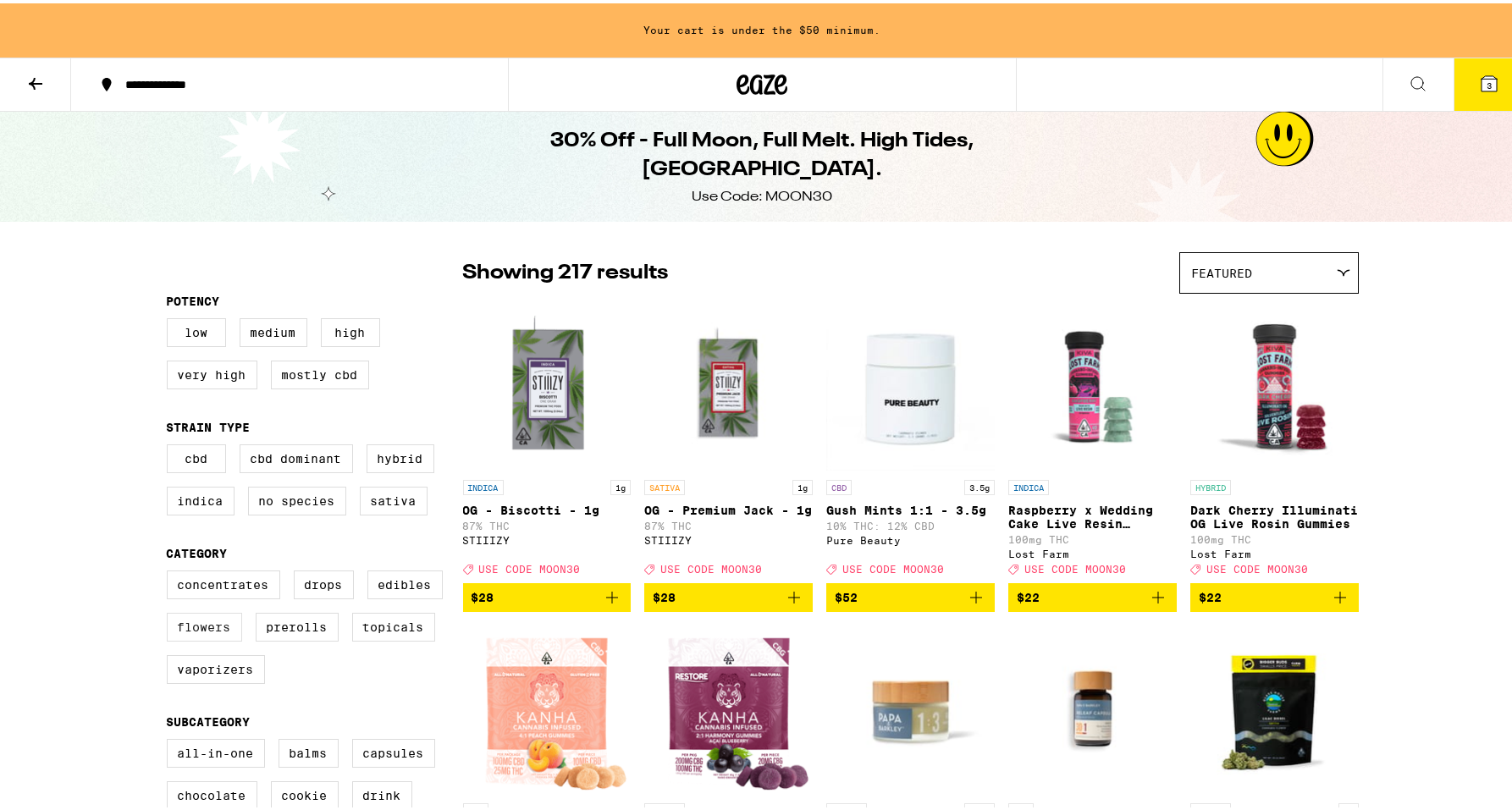
click at [186, 634] on label "Flowers" at bounding box center [204, 624] width 76 height 28
click at [171, 571] on input "Flowers" at bounding box center [170, 570] width 1 height 1
checkbox input "true"
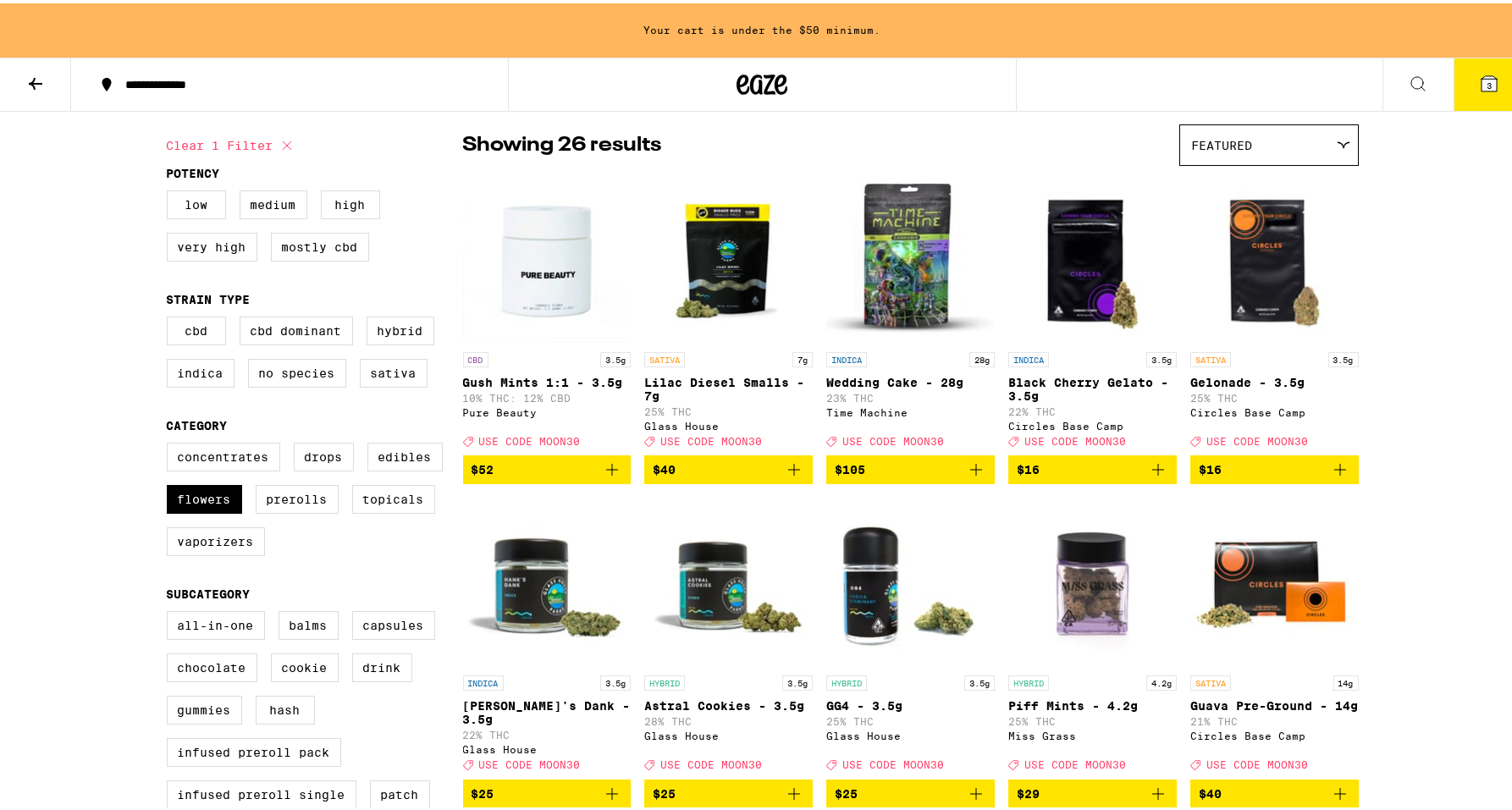
scroll to position [245, 0]
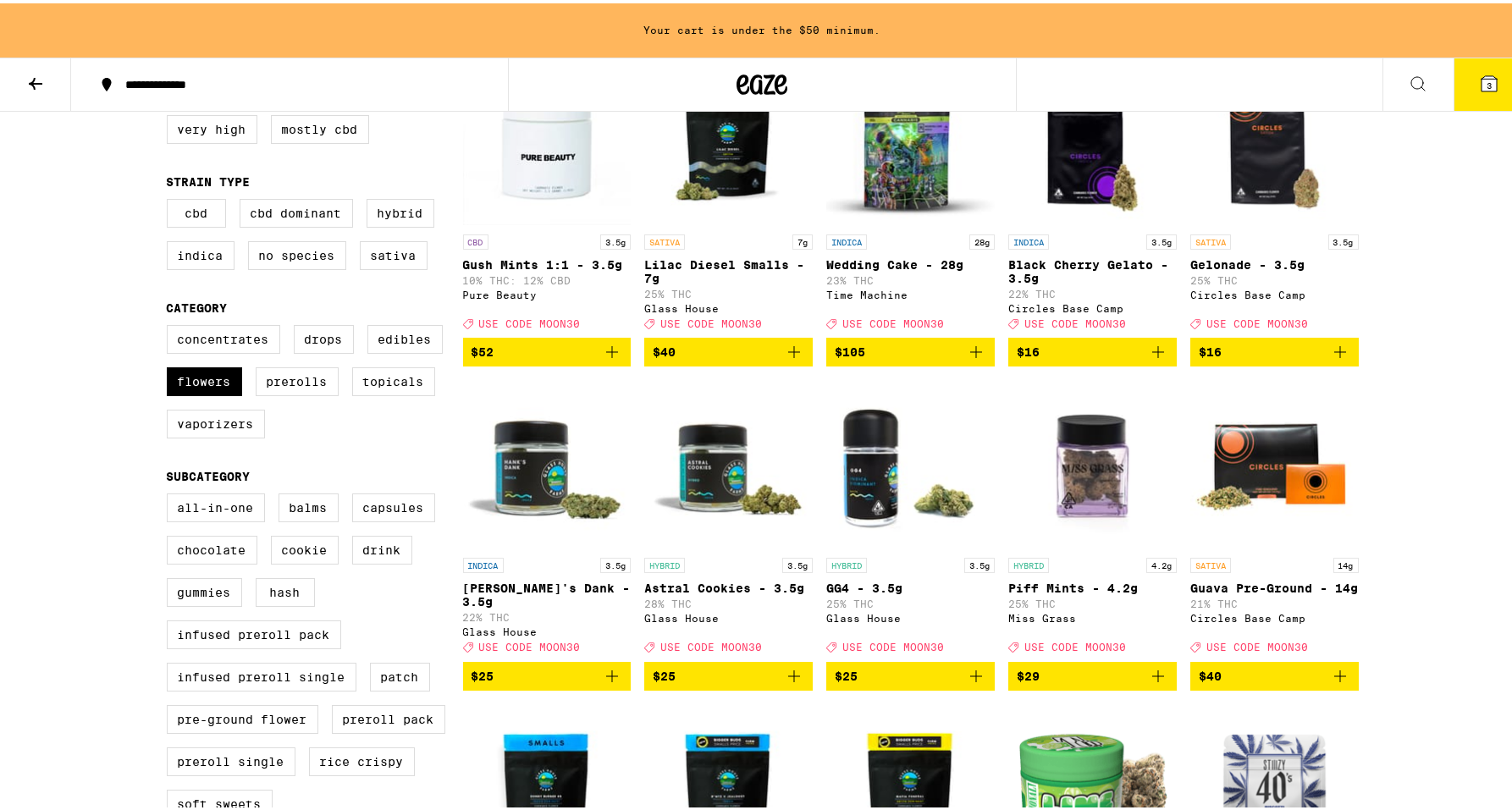
click at [796, 683] on icon "Add to bag" at bounding box center [794, 673] width 20 height 20
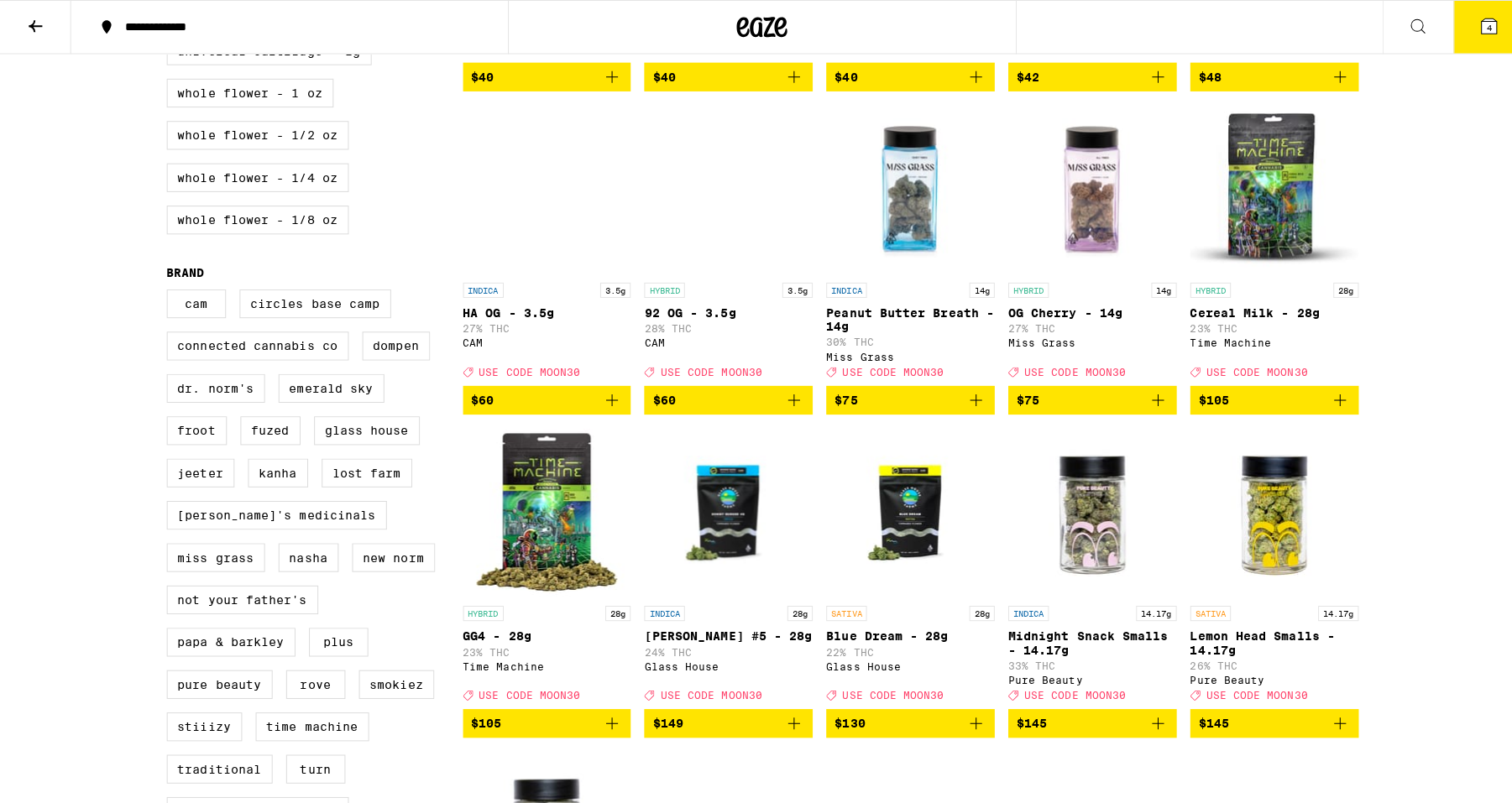
scroll to position [1159, 0]
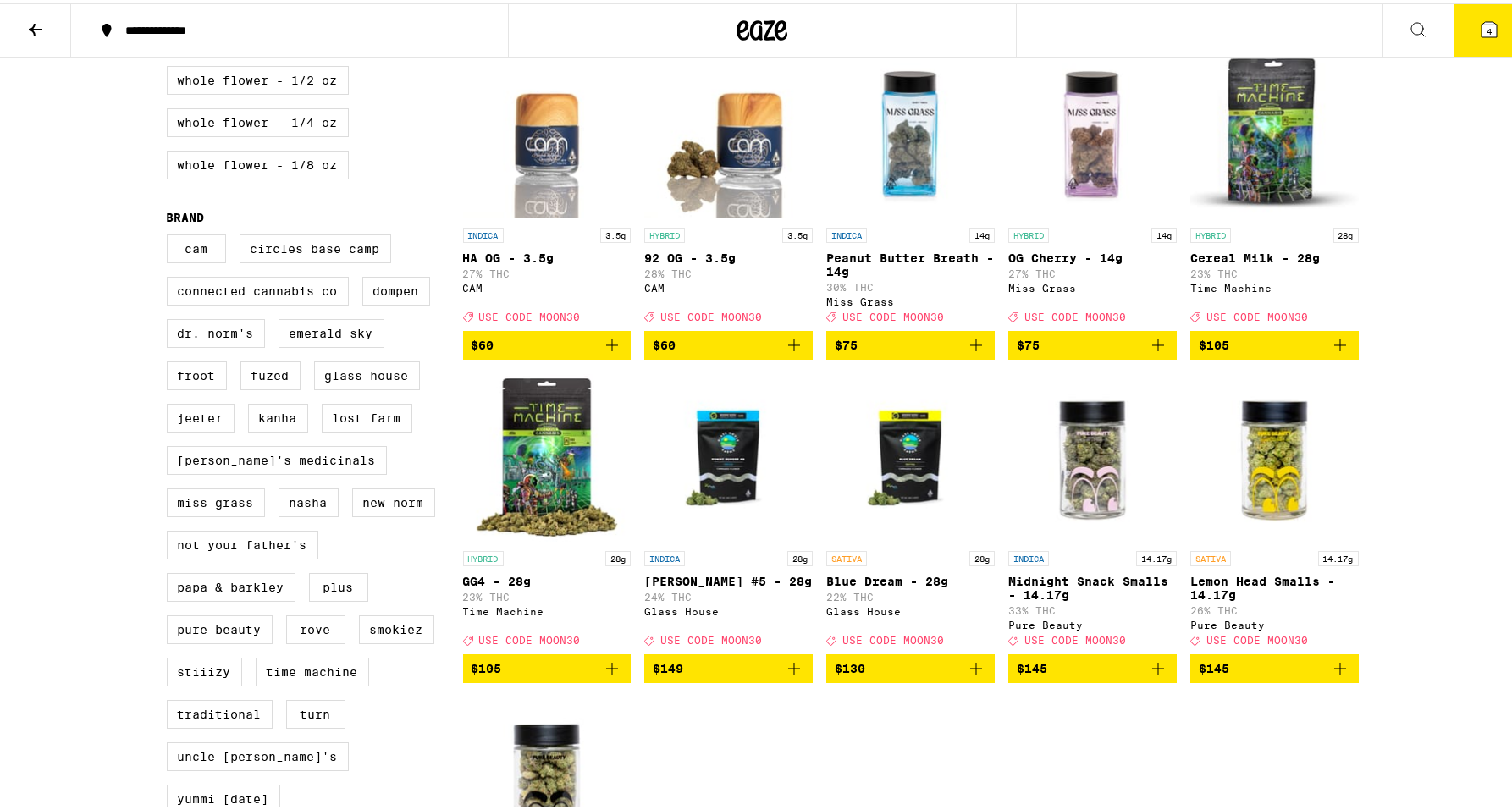
click at [1464, 31] on button "4" at bounding box center [1489, 27] width 71 height 52
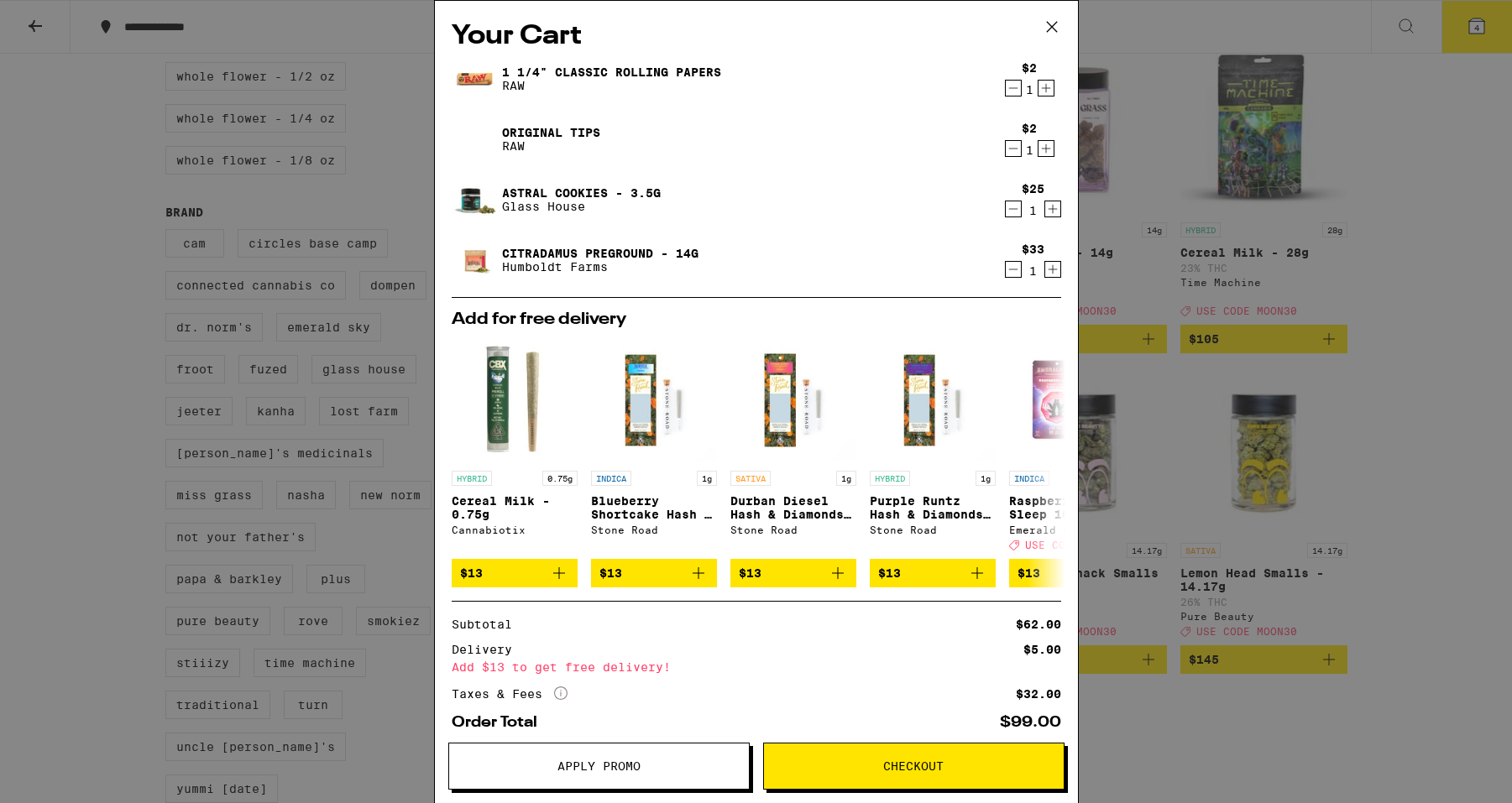
click at [483, 778] on button "Apply Promo" at bounding box center [599, 766] width 302 height 47
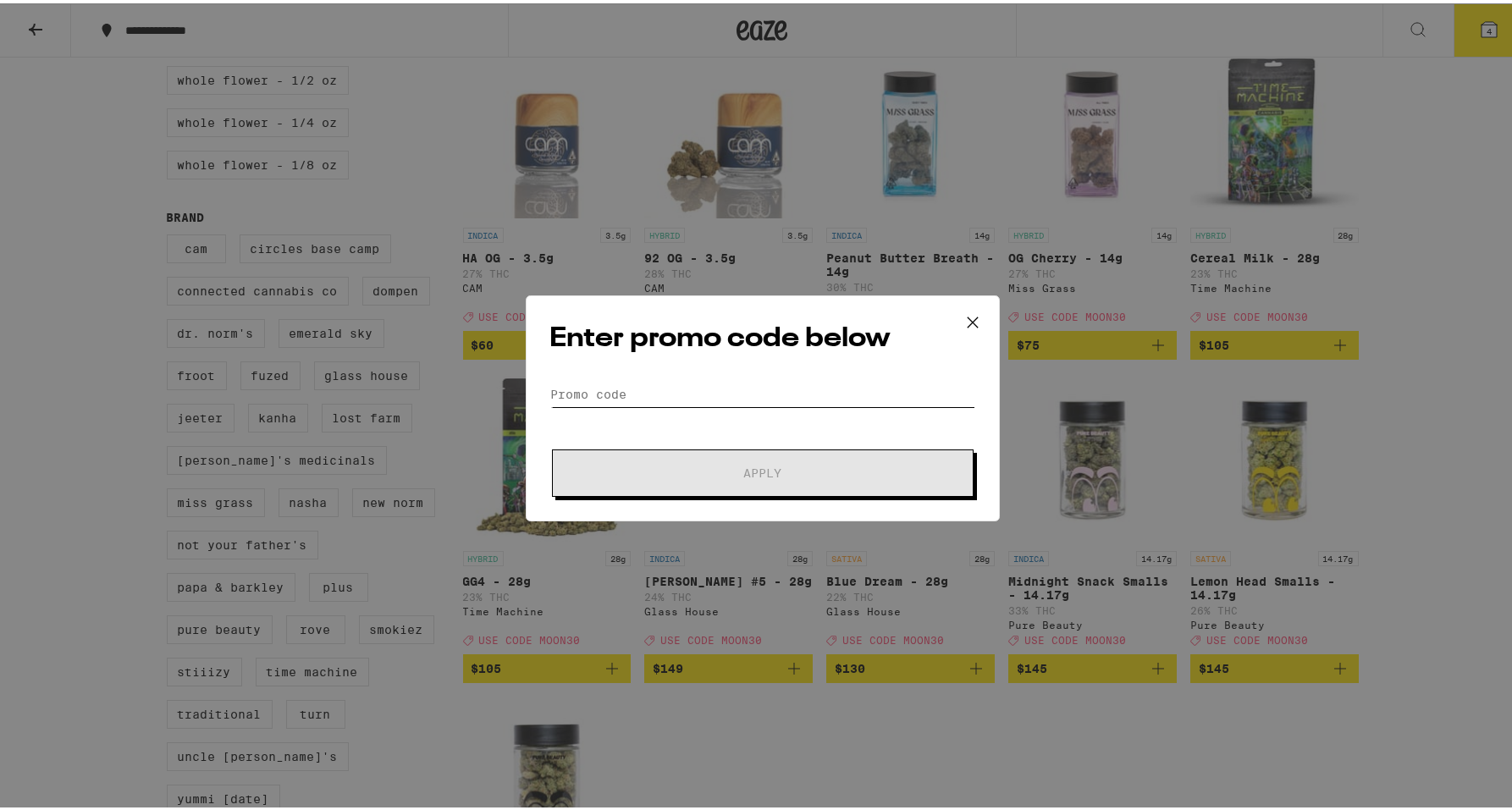
click at [636, 392] on input "Promo Code" at bounding box center [763, 391] width 425 height 26
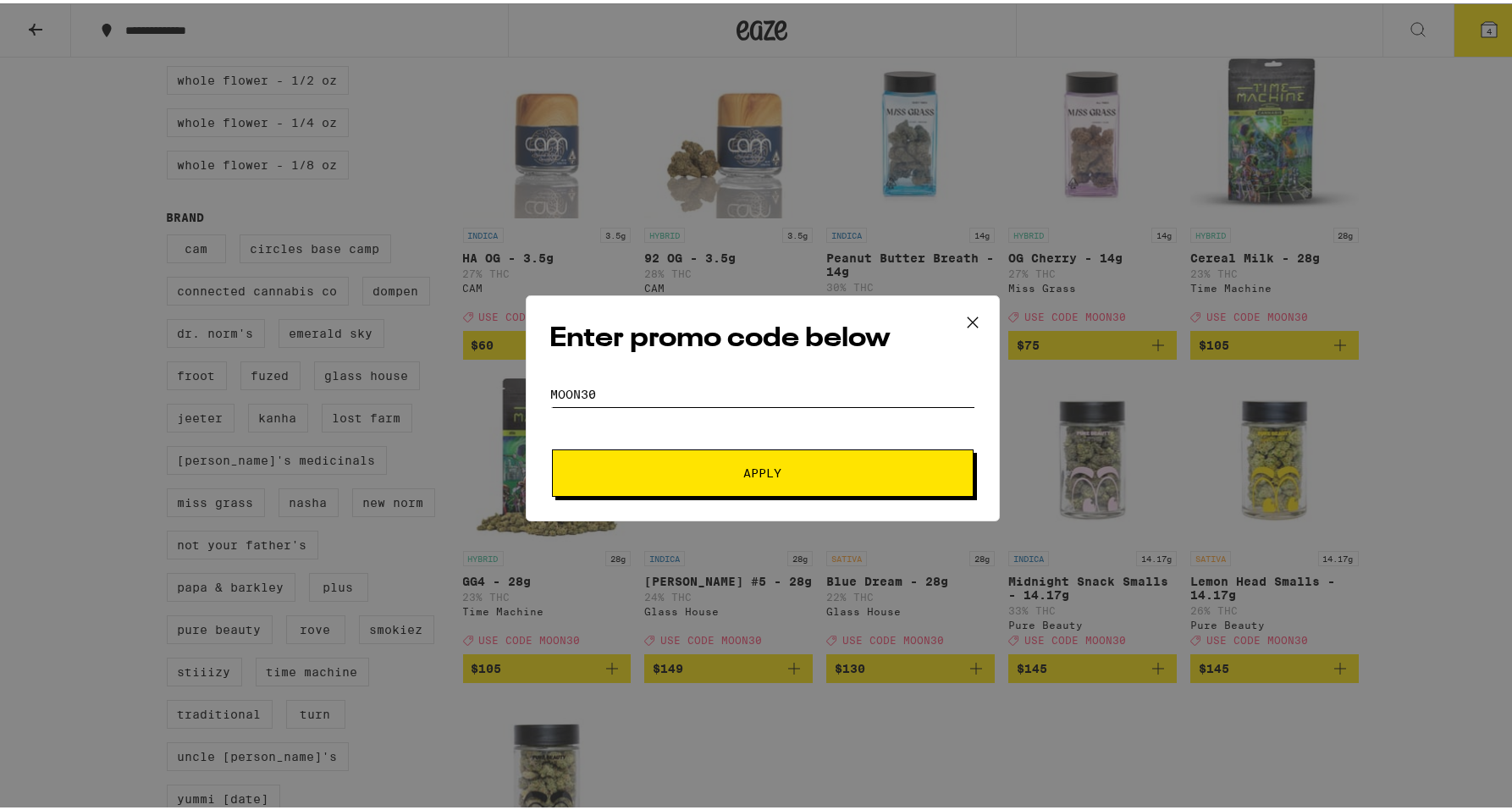
type input "moon30"
click at [552, 446] on button "Apply" at bounding box center [763, 469] width 421 height 47
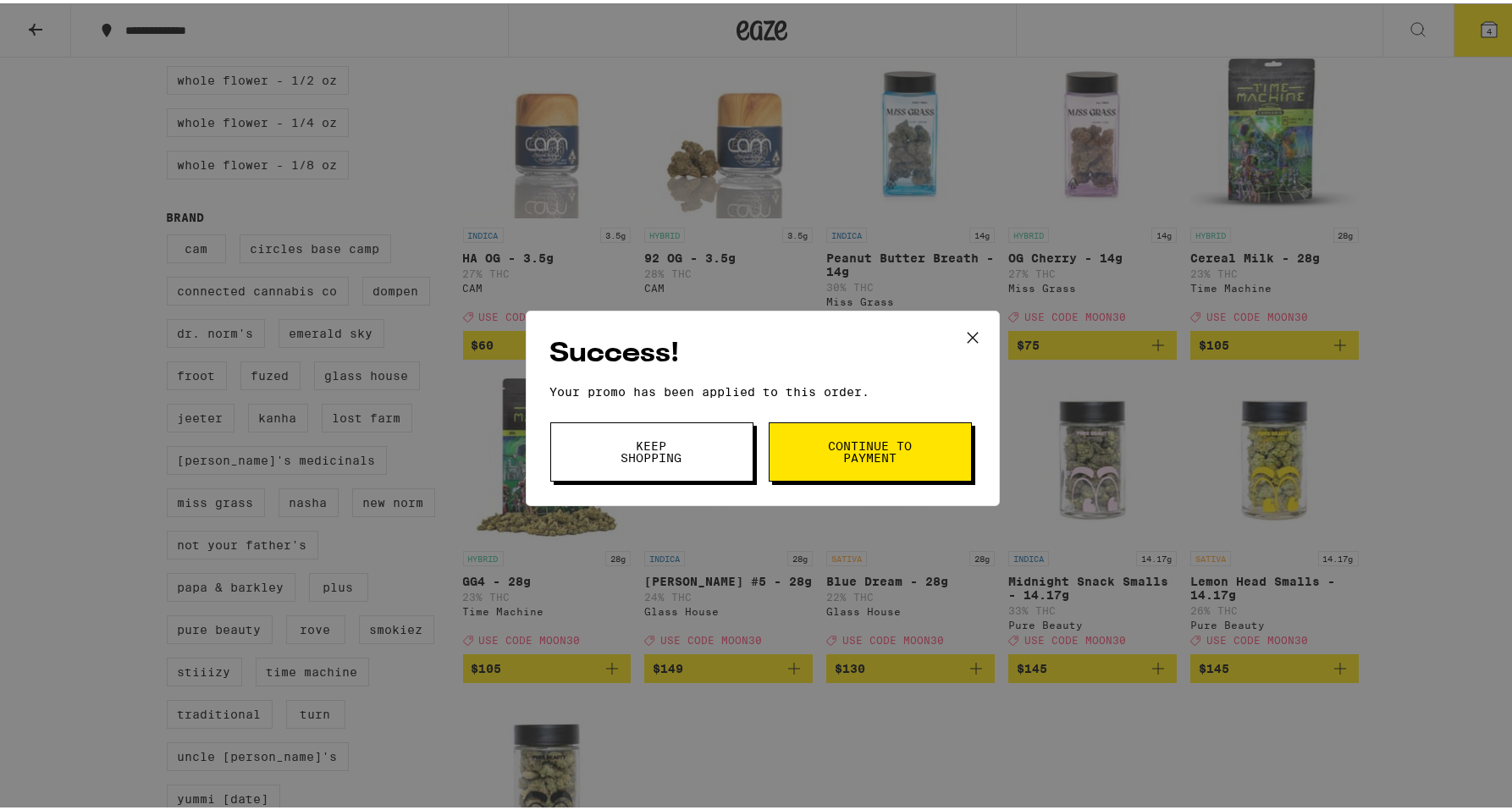
click at [664, 445] on span "Keep Shopping" at bounding box center [652, 448] width 86 height 24
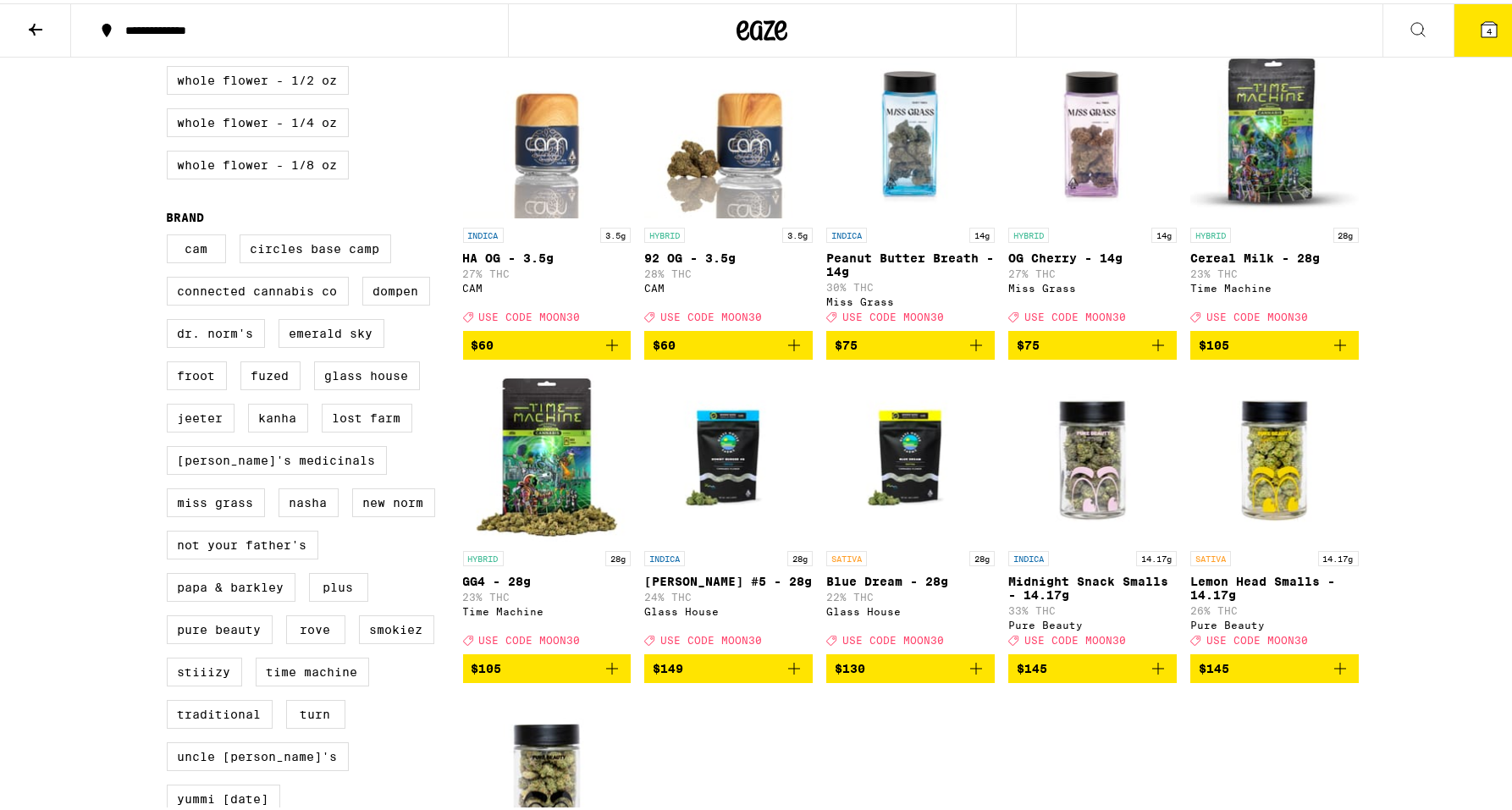
click at [1490, 41] on button "4" at bounding box center [1489, 27] width 71 height 52
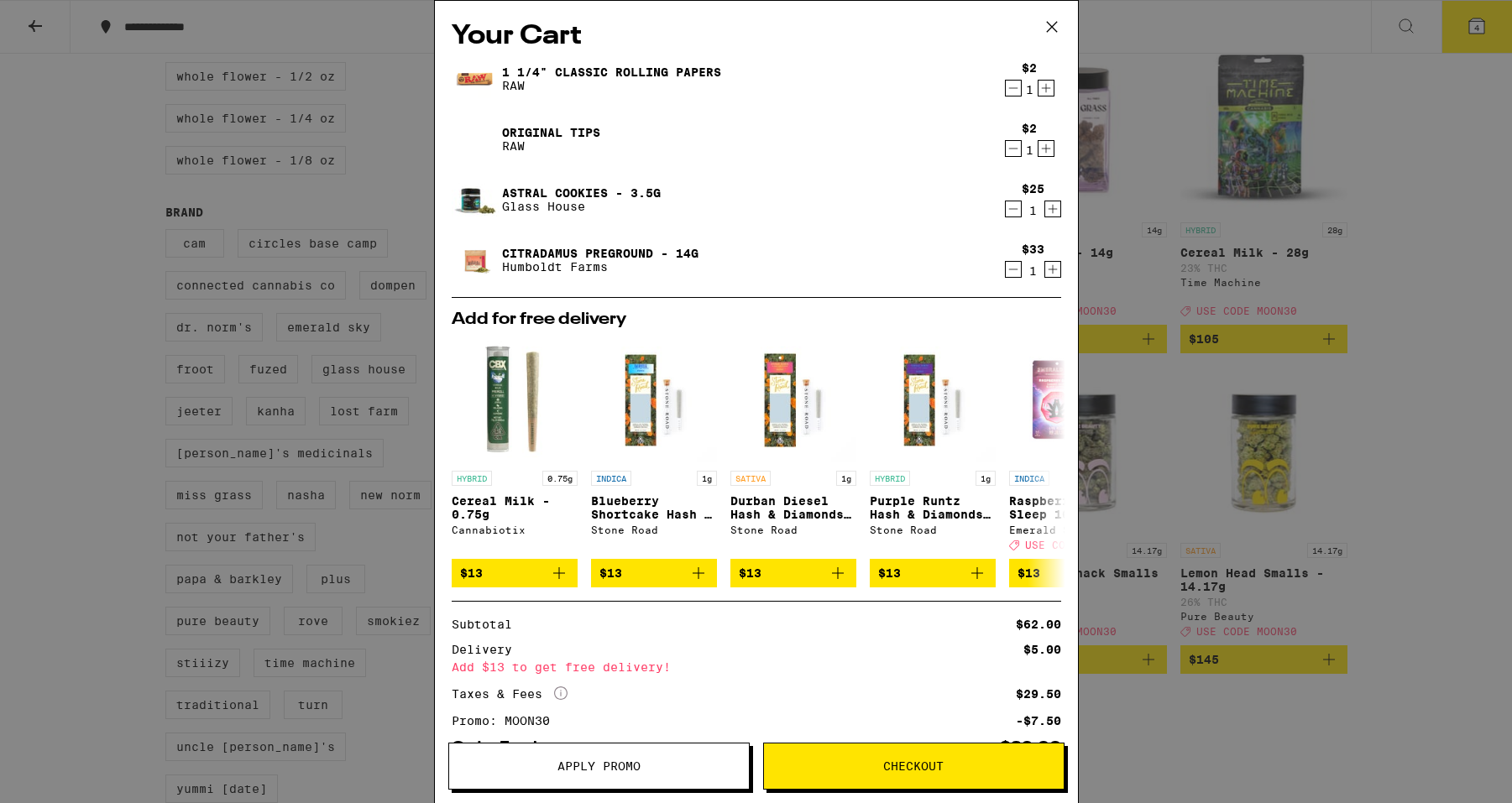
click at [1006, 217] on icon "Decrement" at bounding box center [1013, 209] width 15 height 20
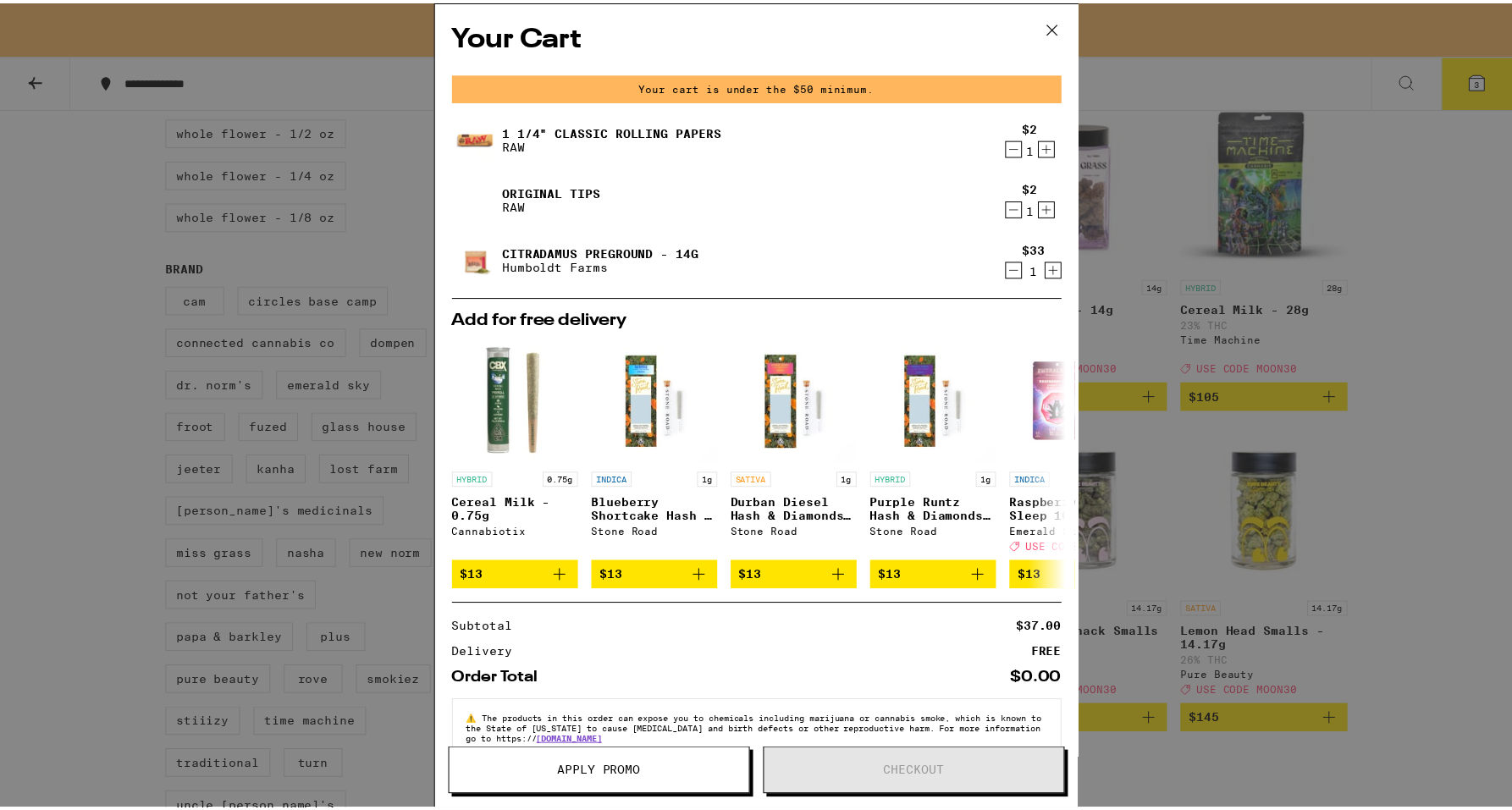
scroll to position [1223, 0]
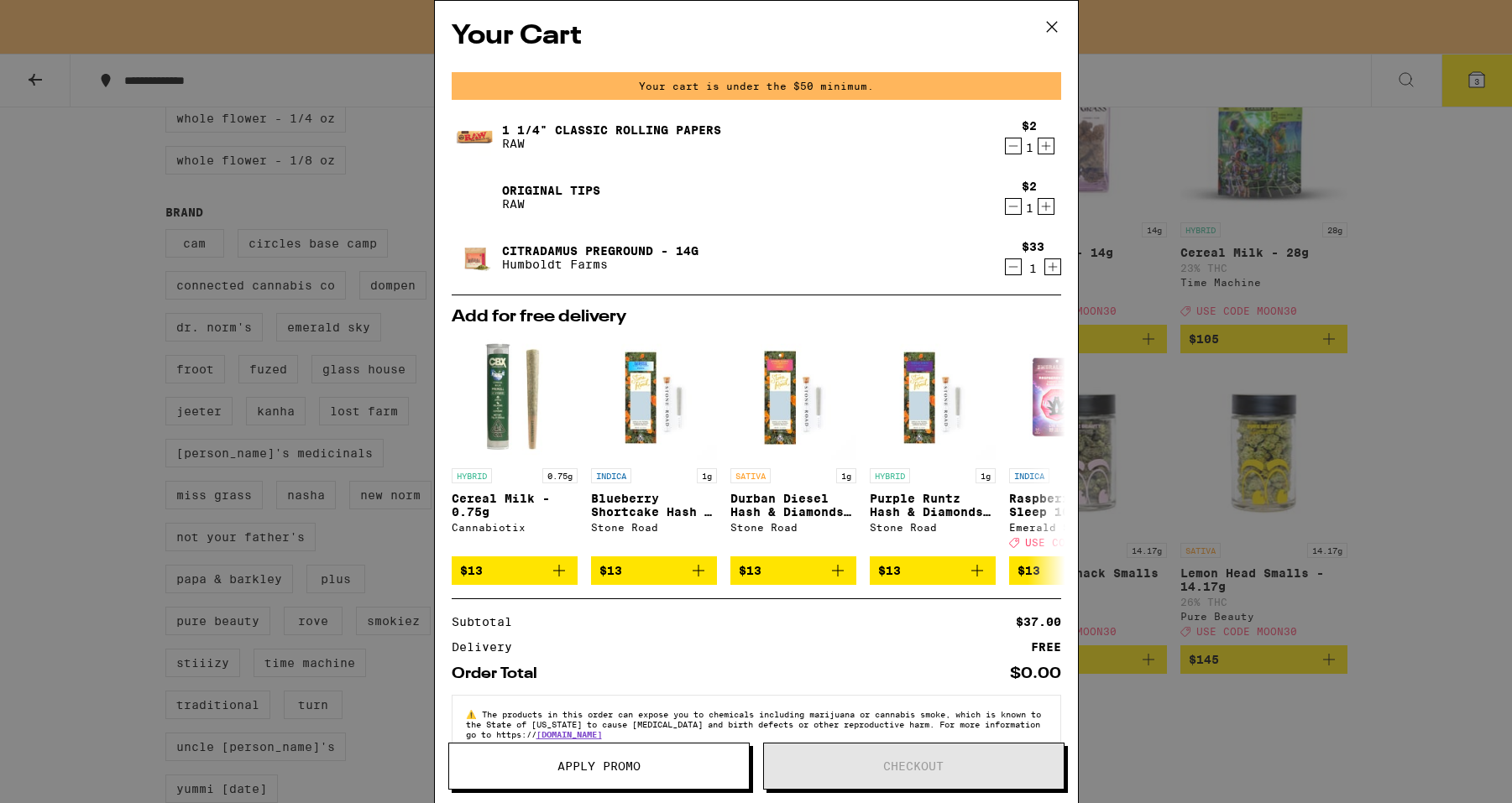
click at [1430, 274] on div "Your Cart Your cart is under the $50 minimum. 1 1/4" Classic Rolling Papers RAW…" at bounding box center [756, 401] width 1512 height 803
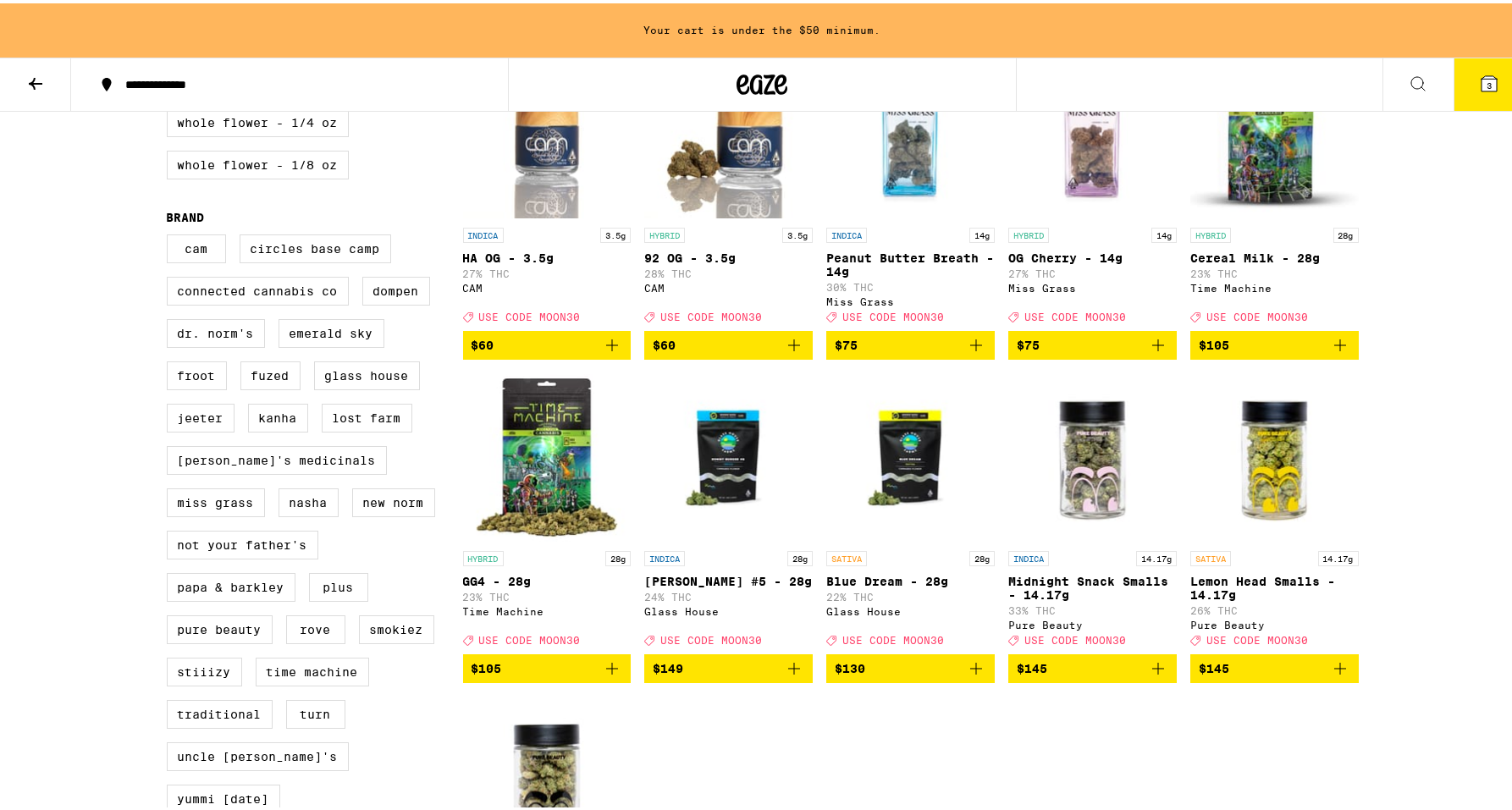
click at [1408, 80] on icon at bounding box center [1418, 80] width 20 height 20
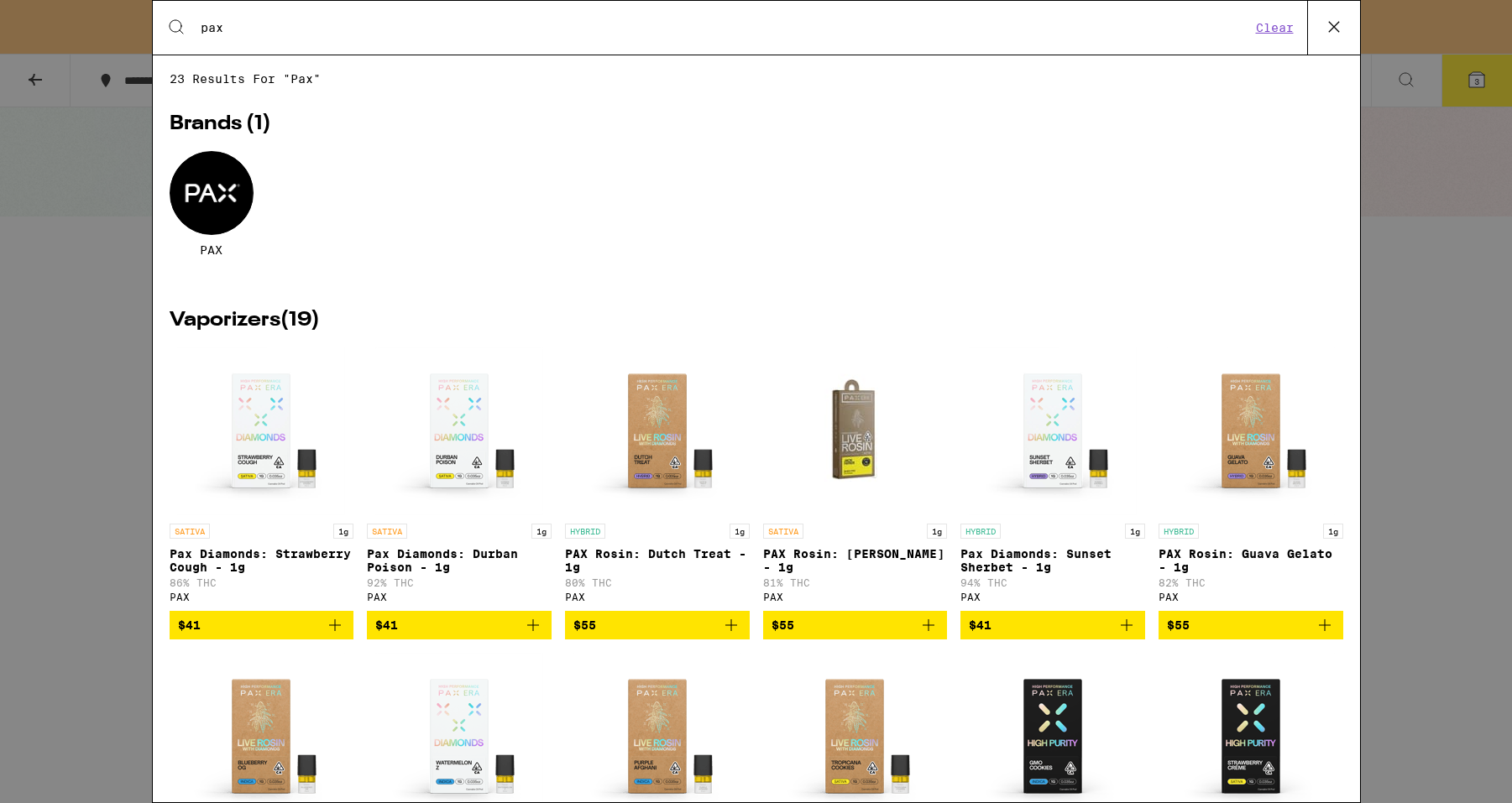
type input "pax"
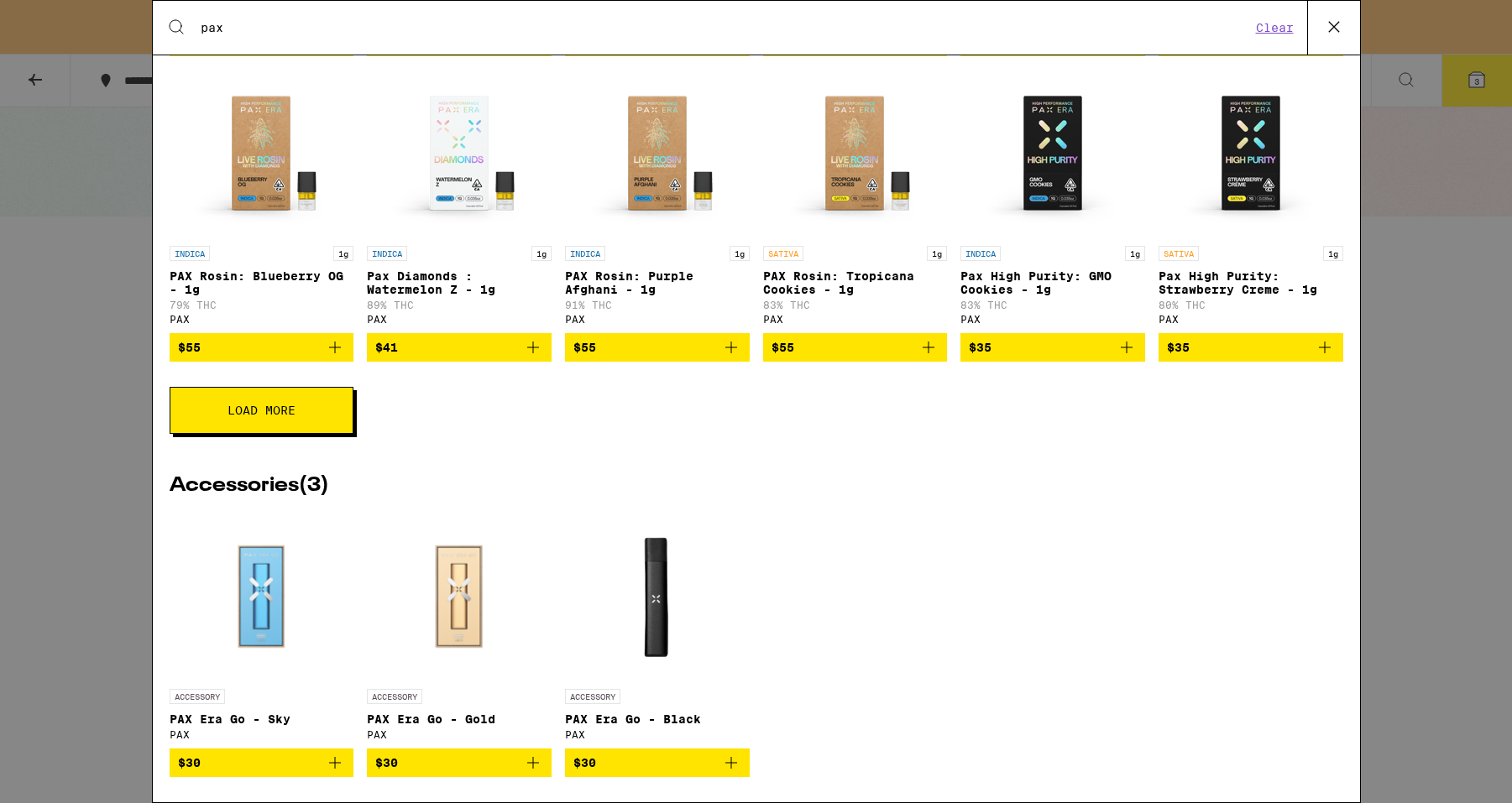
scroll to position [622, 0]
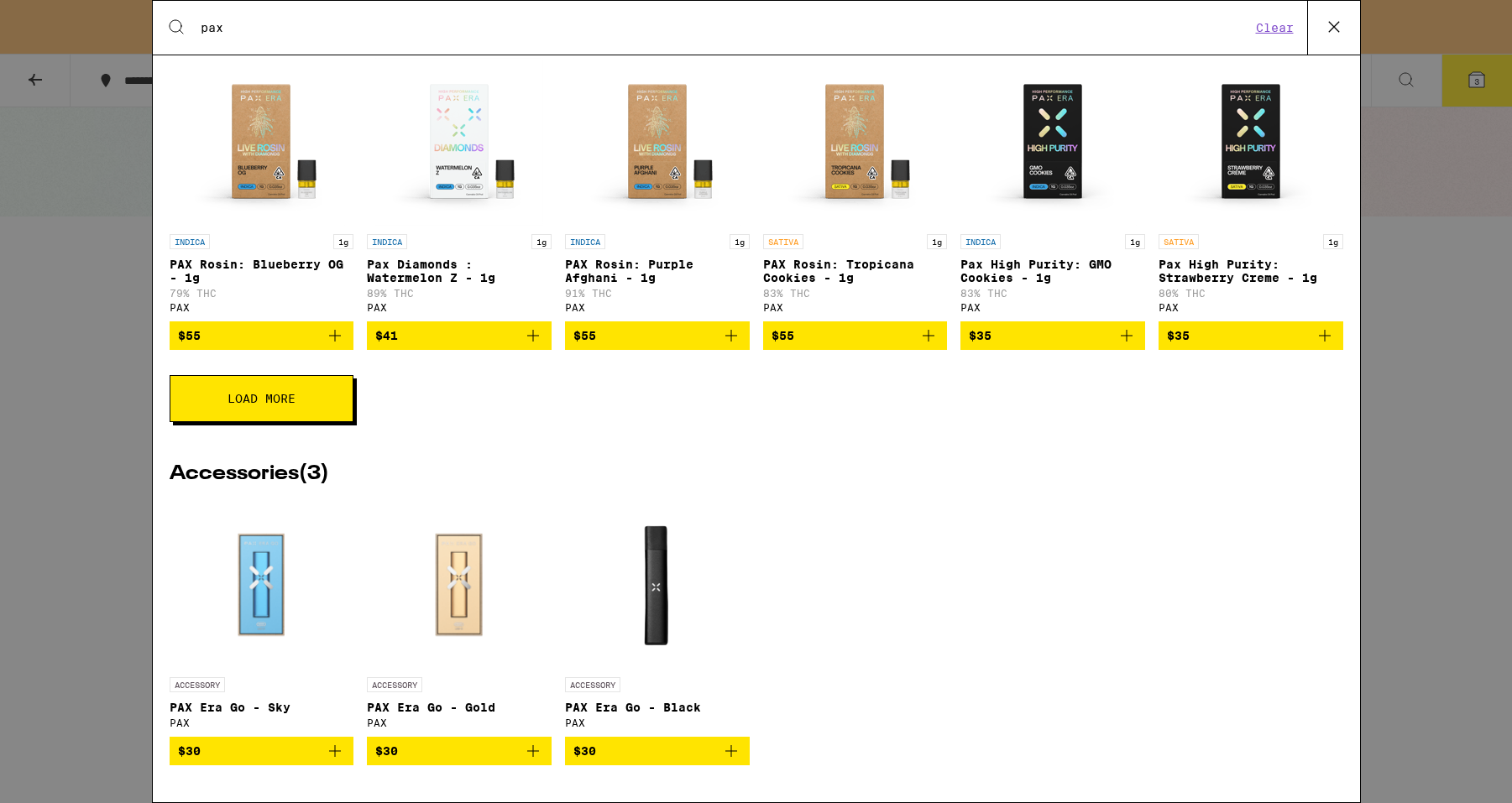
click at [329, 758] on icon "Add to bag" at bounding box center [335, 751] width 20 height 20
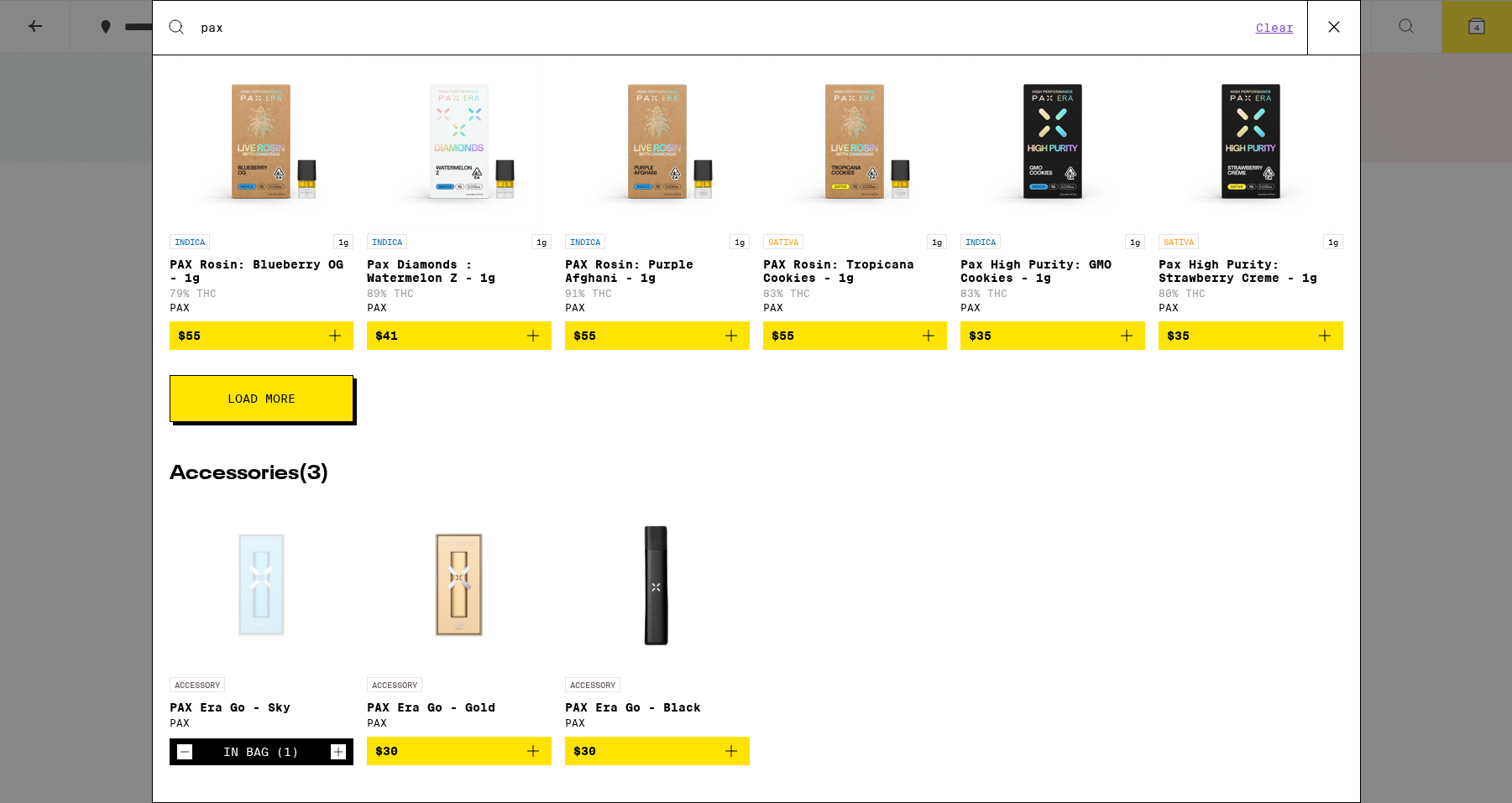
click at [183, 747] on icon "Decrement" at bounding box center [184, 752] width 15 height 20
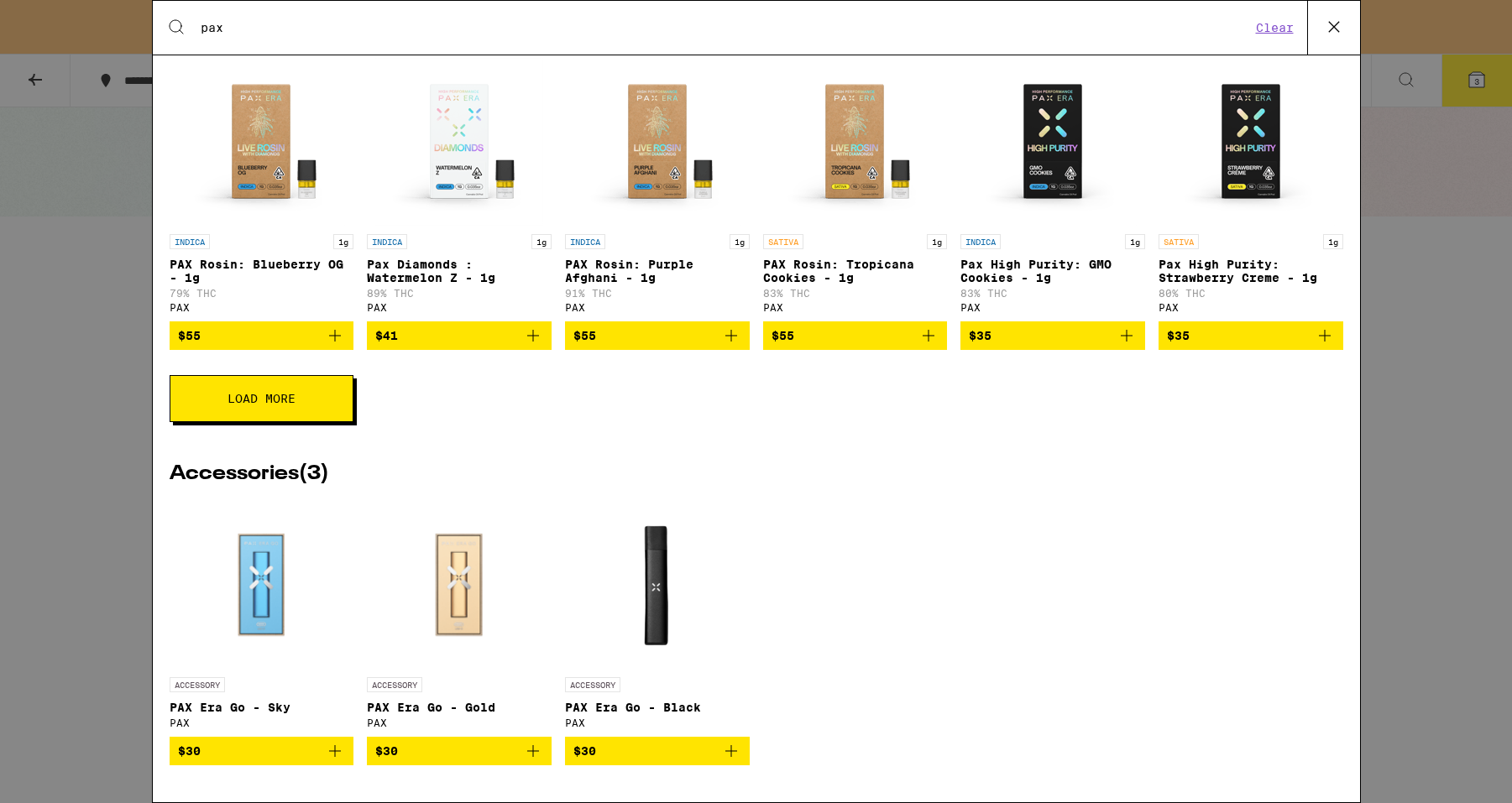
click at [326, 747] on icon "Add to bag" at bounding box center [335, 751] width 20 height 20
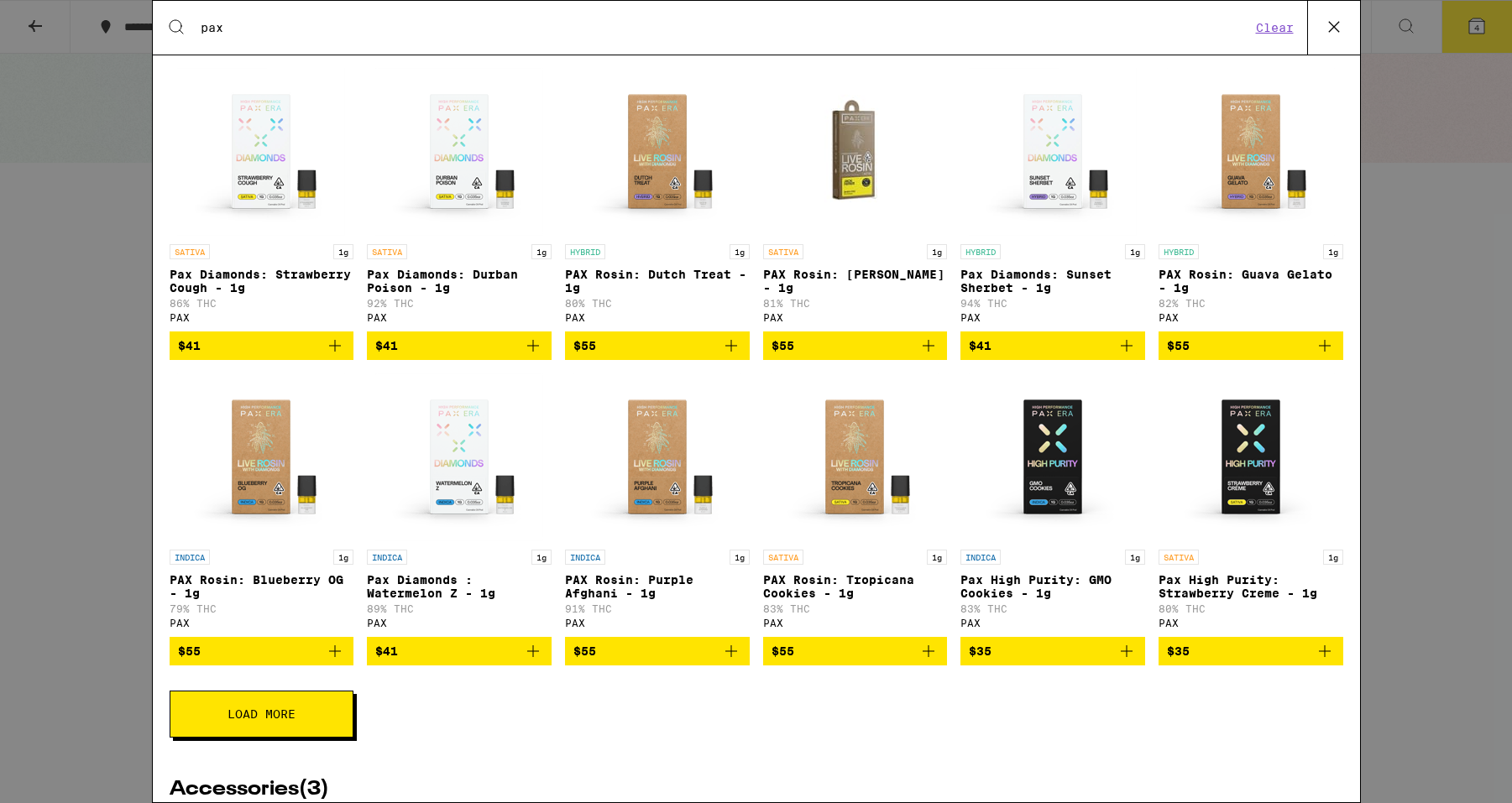
scroll to position [475, 0]
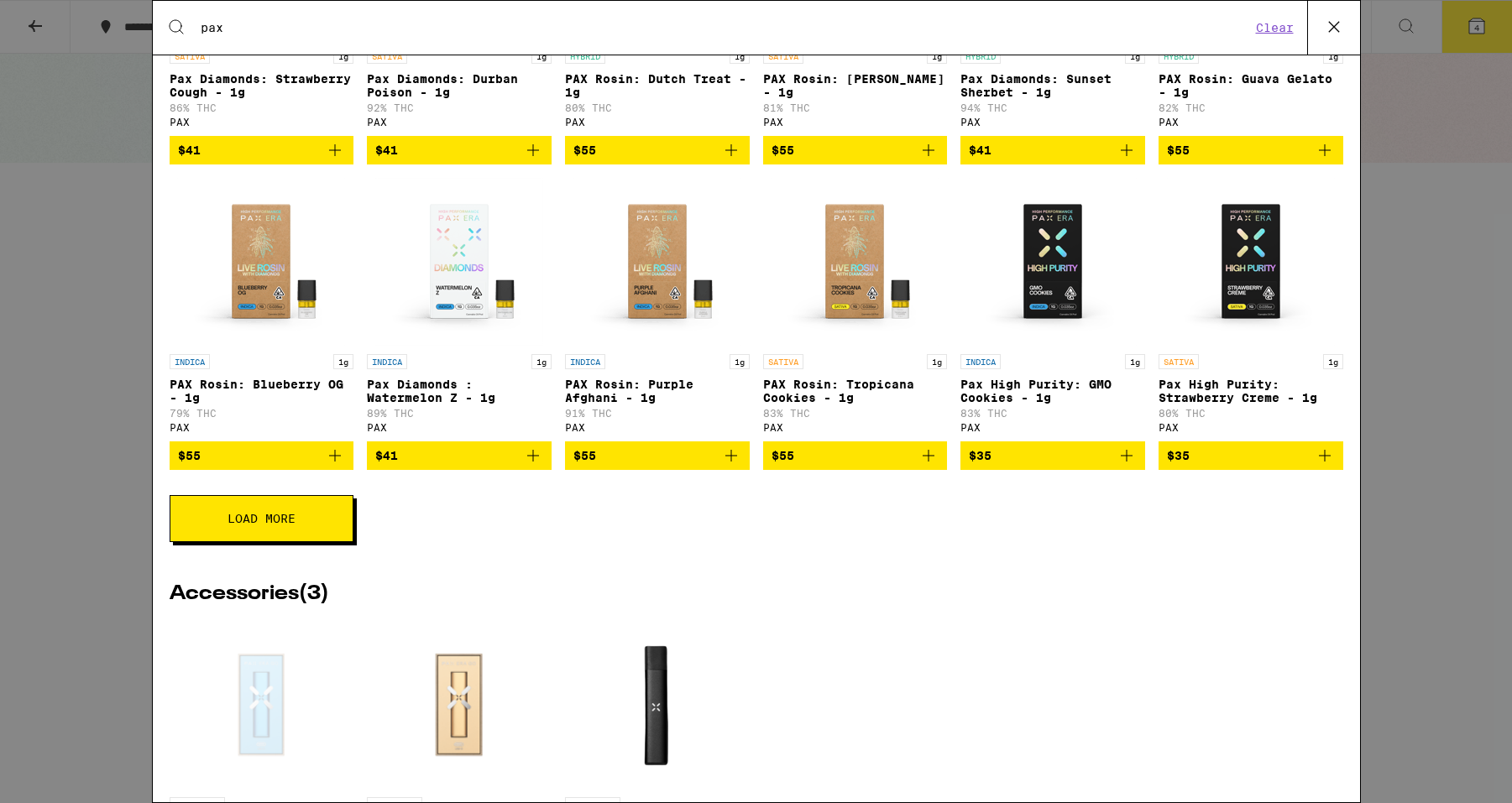
click at [186, 524] on button "Load More" at bounding box center [261, 518] width 184 height 47
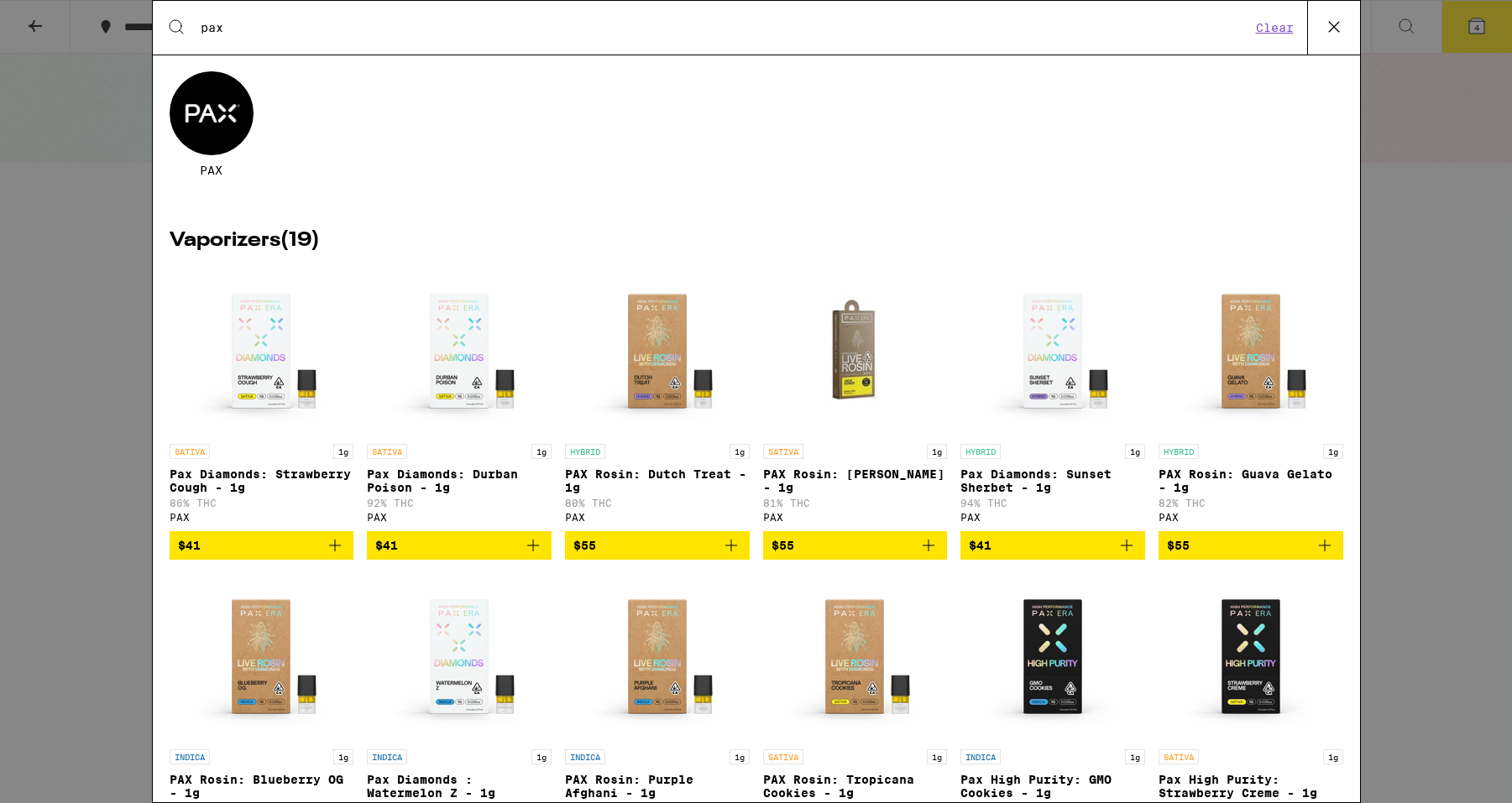
scroll to position [83, 0]
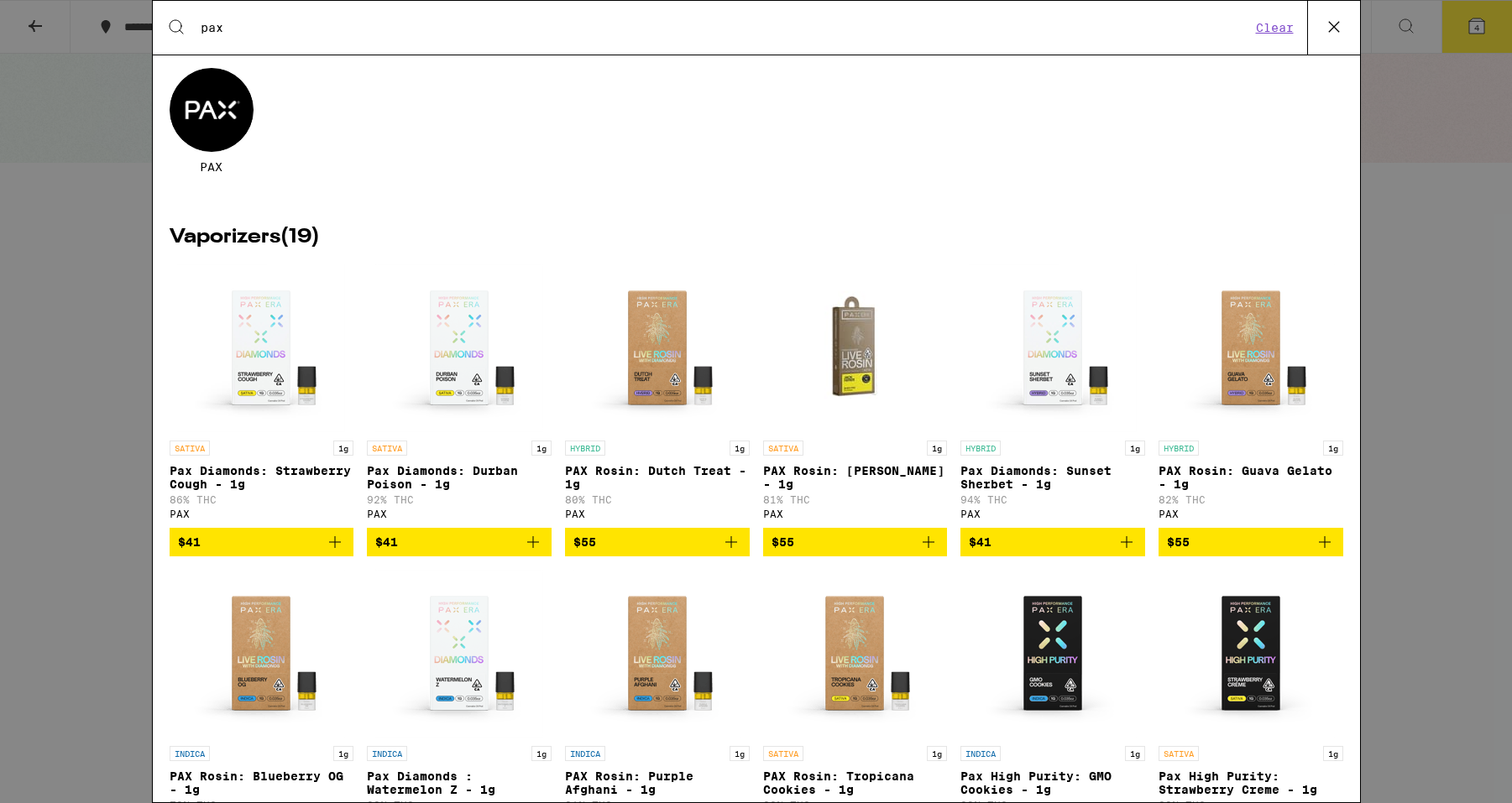
click at [631, 331] on img "Open page for PAX Rosin: Dutch Treat - 1g from PAX" at bounding box center [657, 348] width 168 height 167
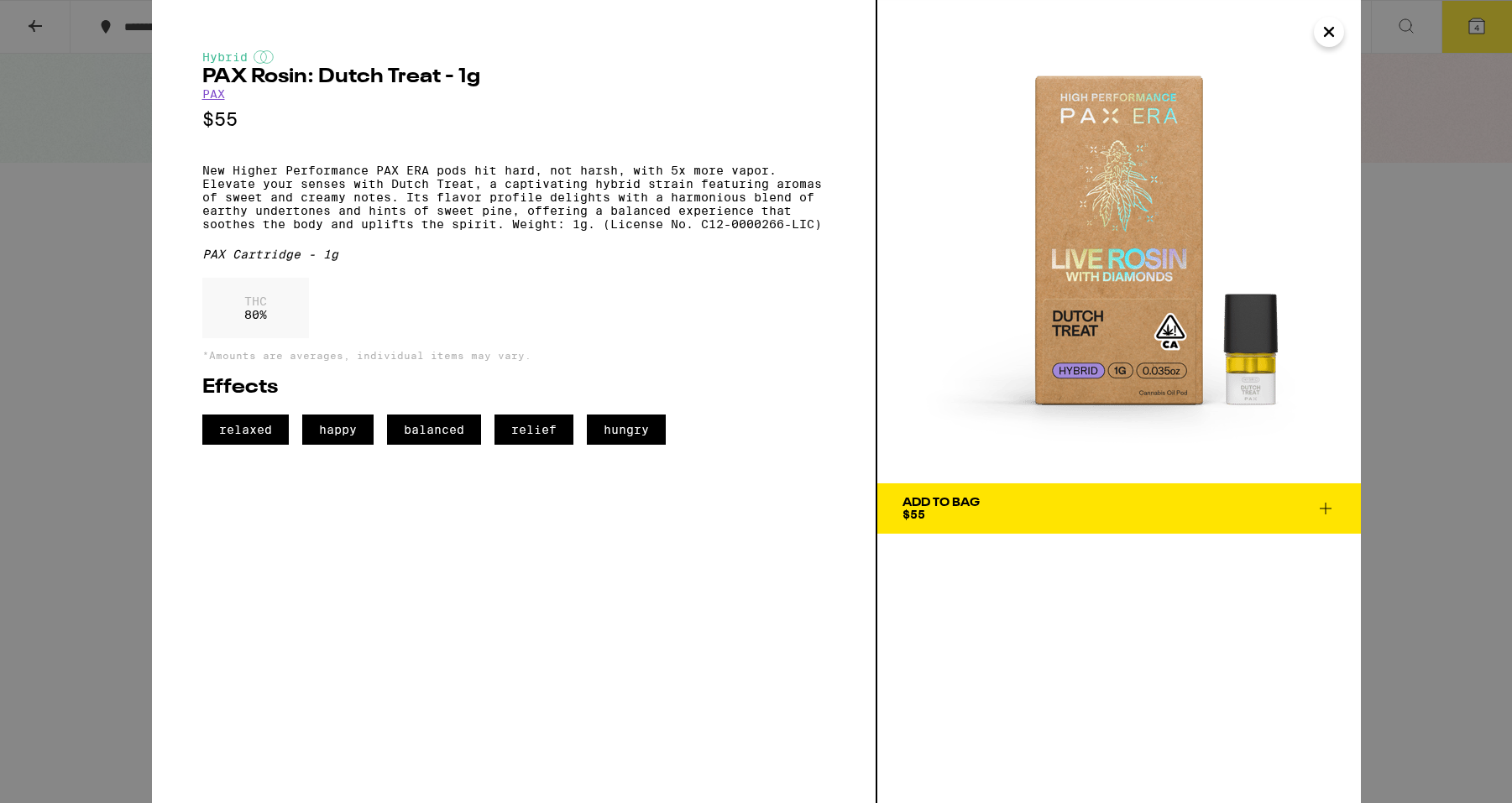
click at [1327, 517] on icon at bounding box center [1325, 509] width 20 height 20
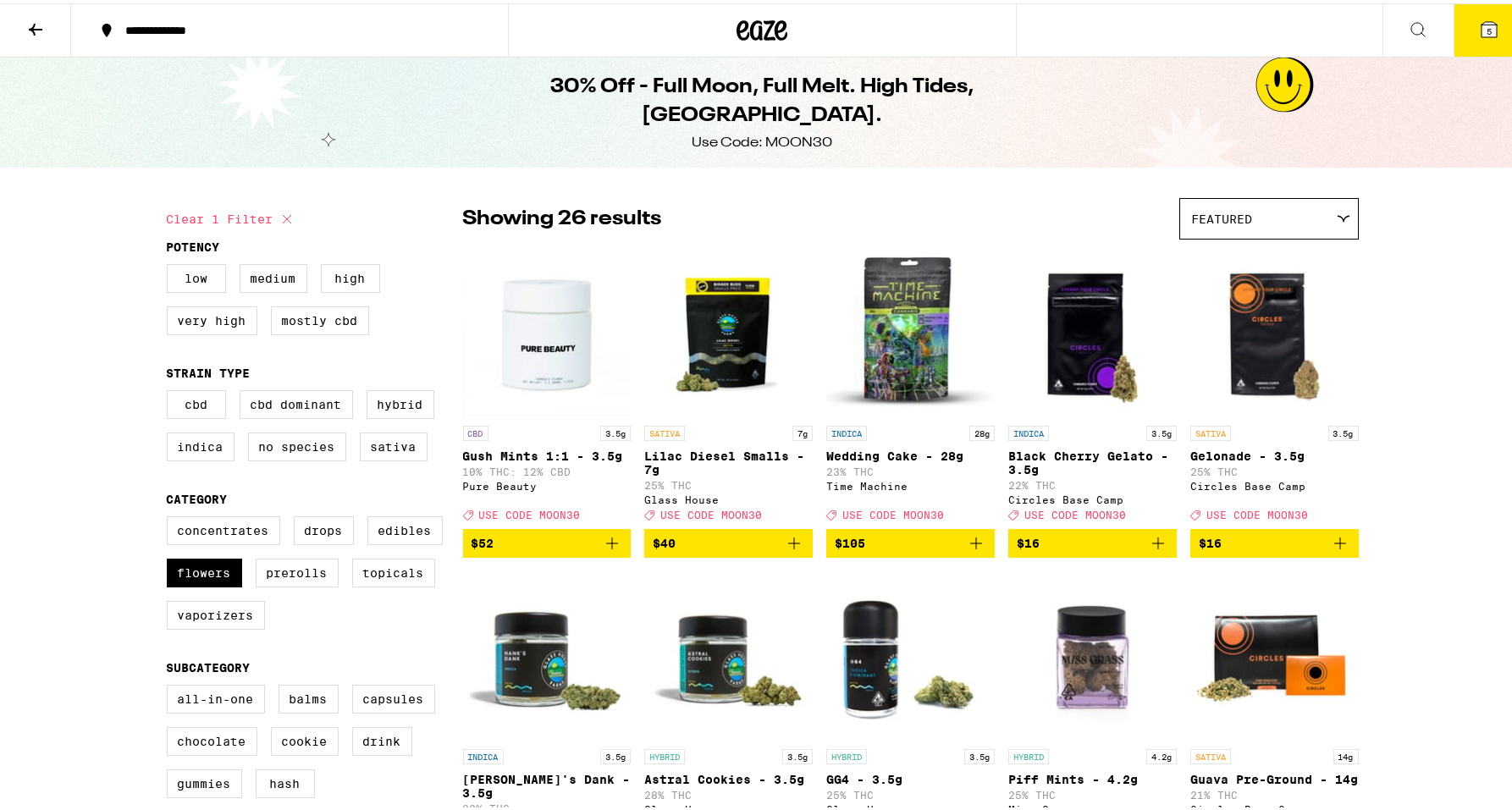
click at [1479, 16] on icon at bounding box center [1489, 26] width 20 height 20
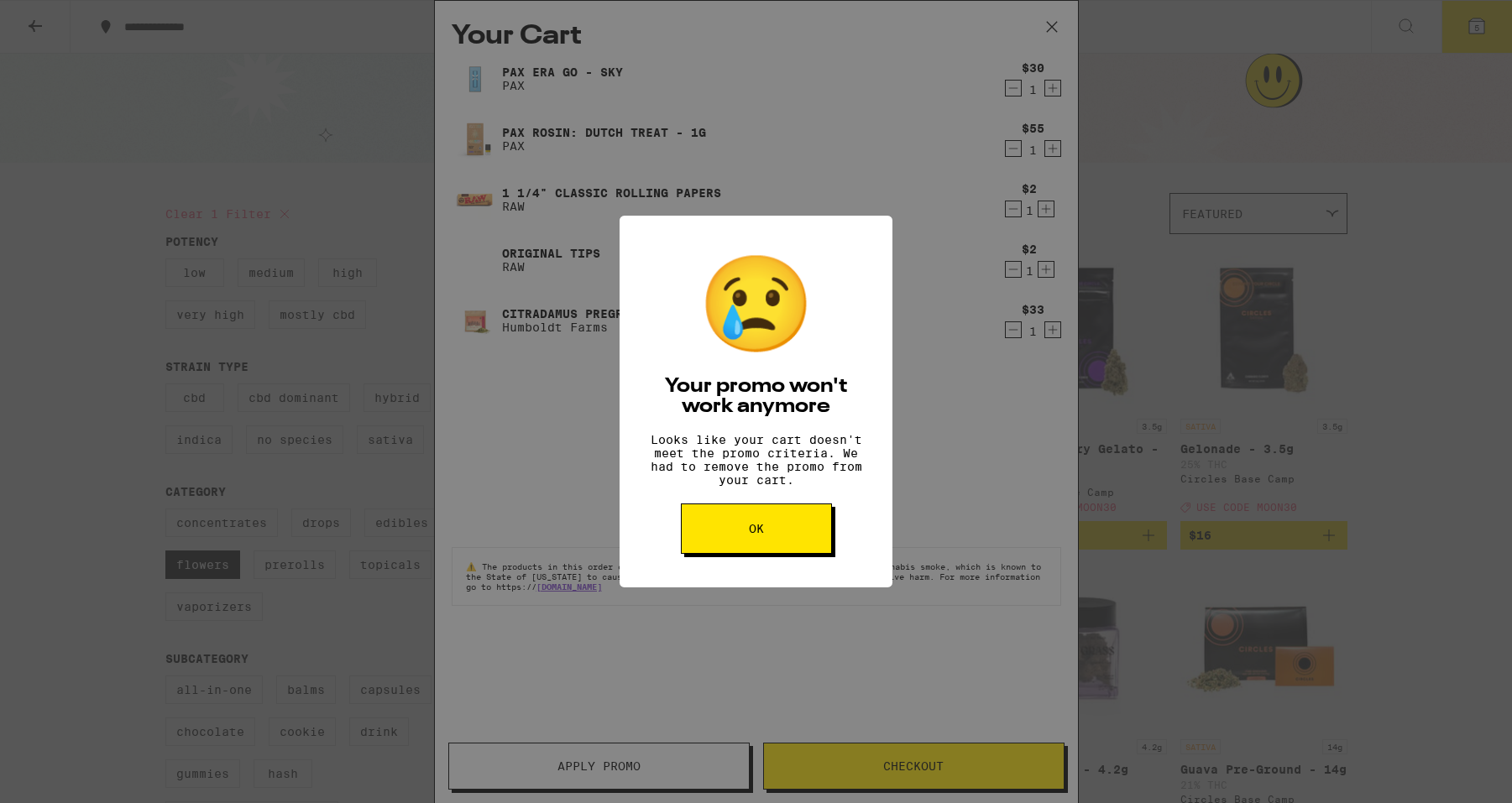
click at [782, 534] on button "OK" at bounding box center [756, 528] width 151 height 50
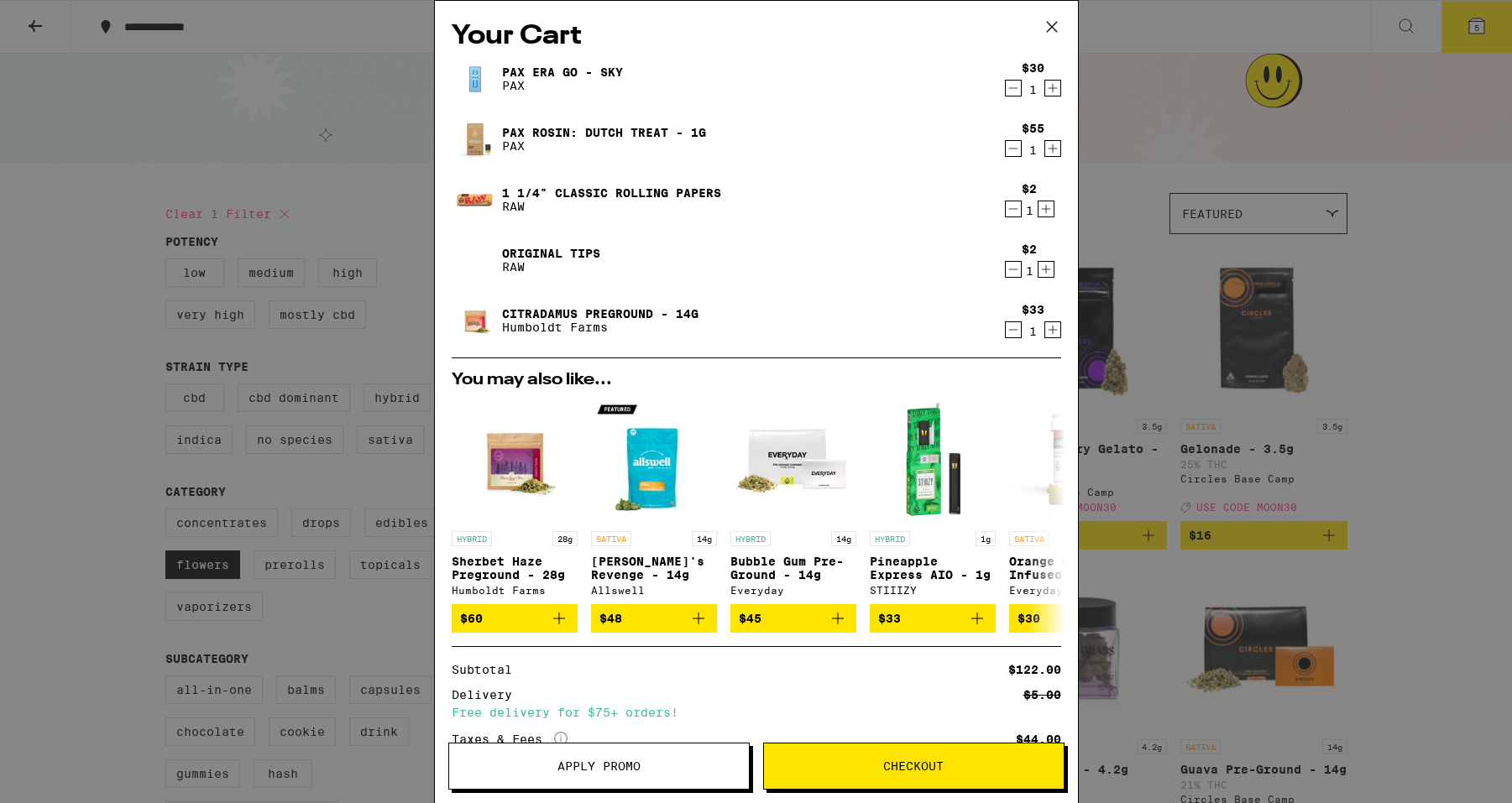
click at [1006, 86] on icon "Decrement" at bounding box center [1013, 88] width 15 height 20
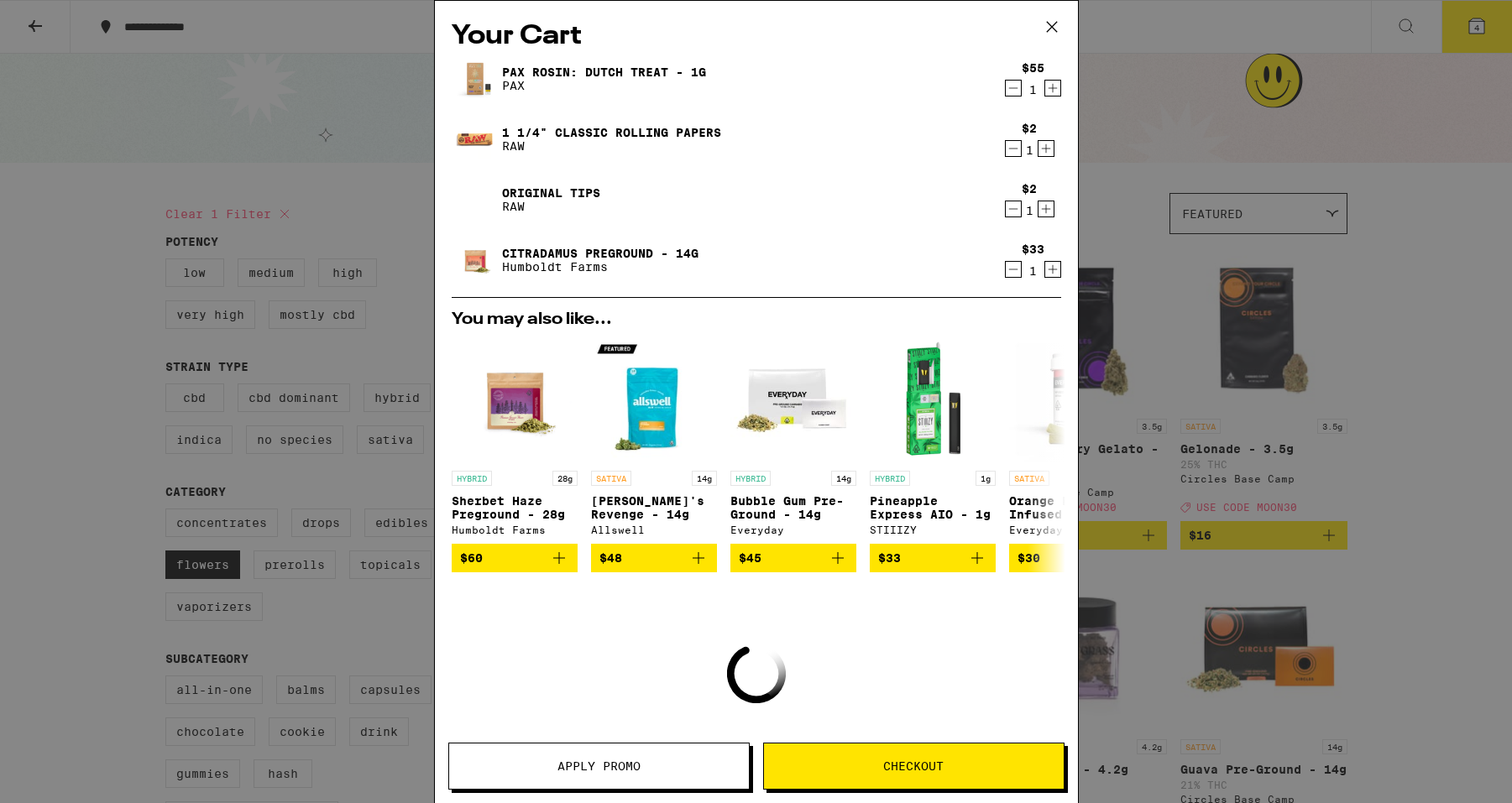
click at [1006, 91] on icon "Decrement" at bounding box center [1013, 88] width 15 height 20
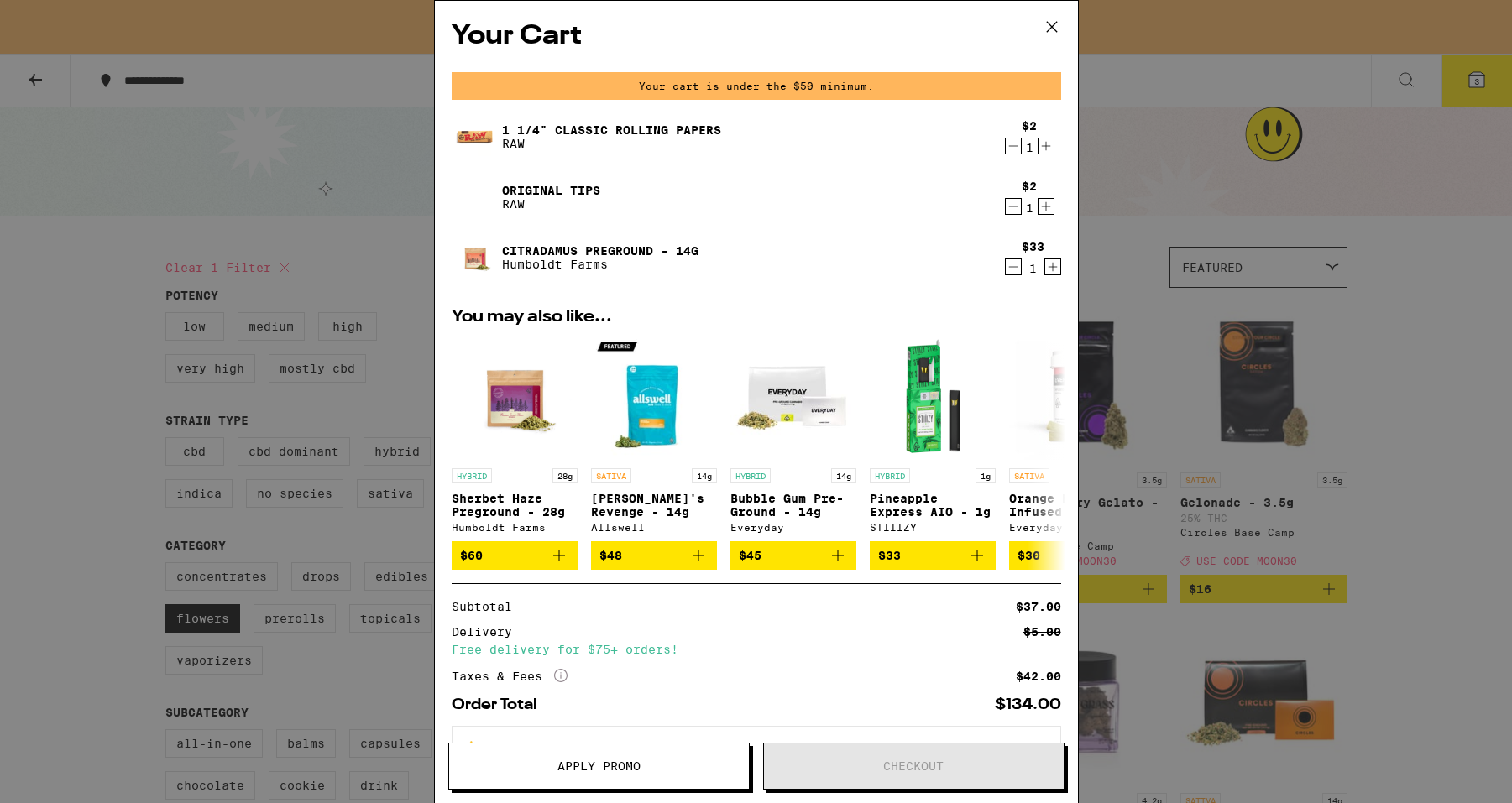
click at [1464, 448] on div "Your Cart Your cart is under the $50 minimum. 1 1/4" Classic Rolling Papers RAW…" at bounding box center [756, 401] width 1512 height 803
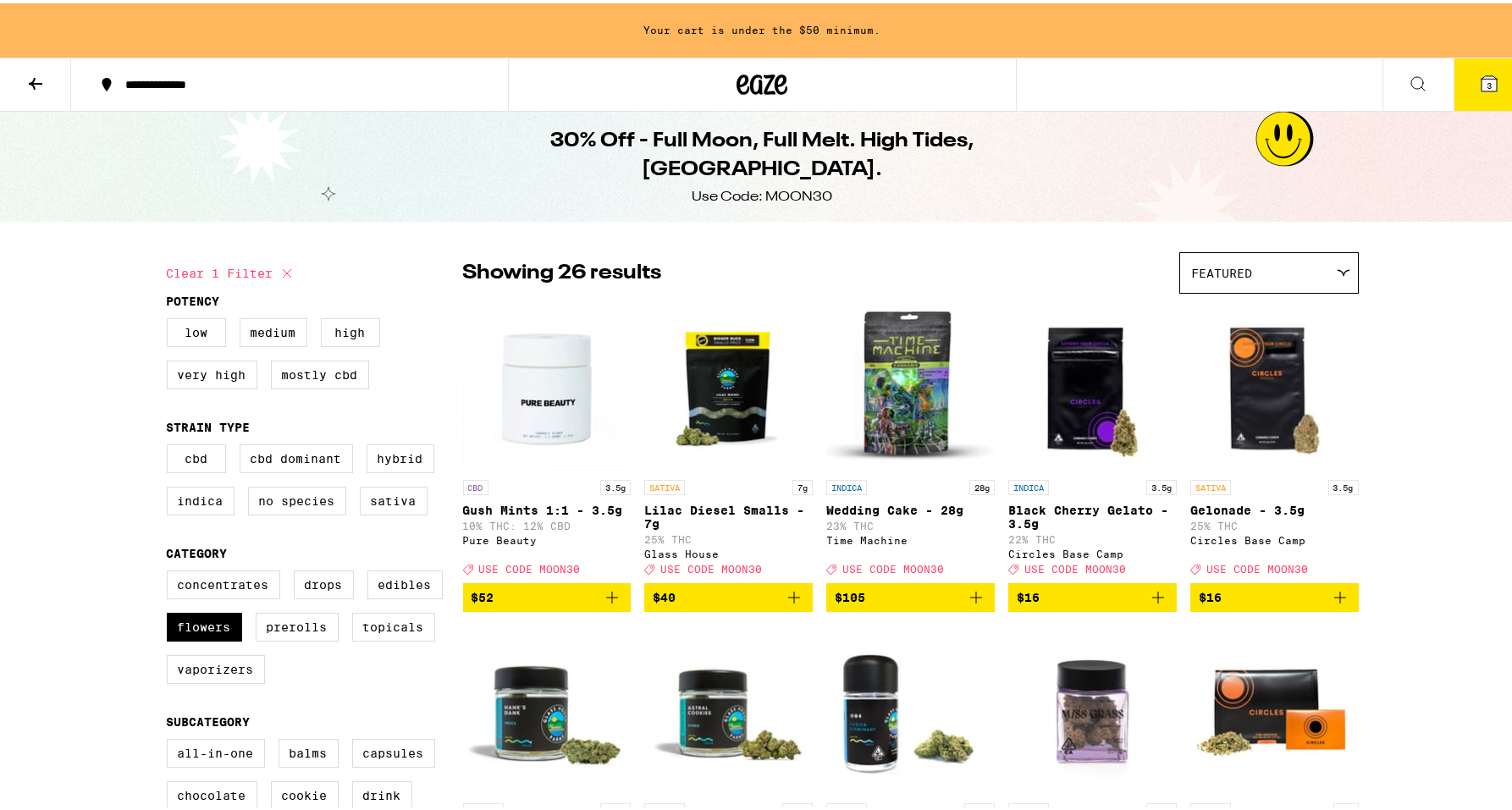
click at [1252, 261] on div "Featured" at bounding box center [1268, 269] width 178 height 40
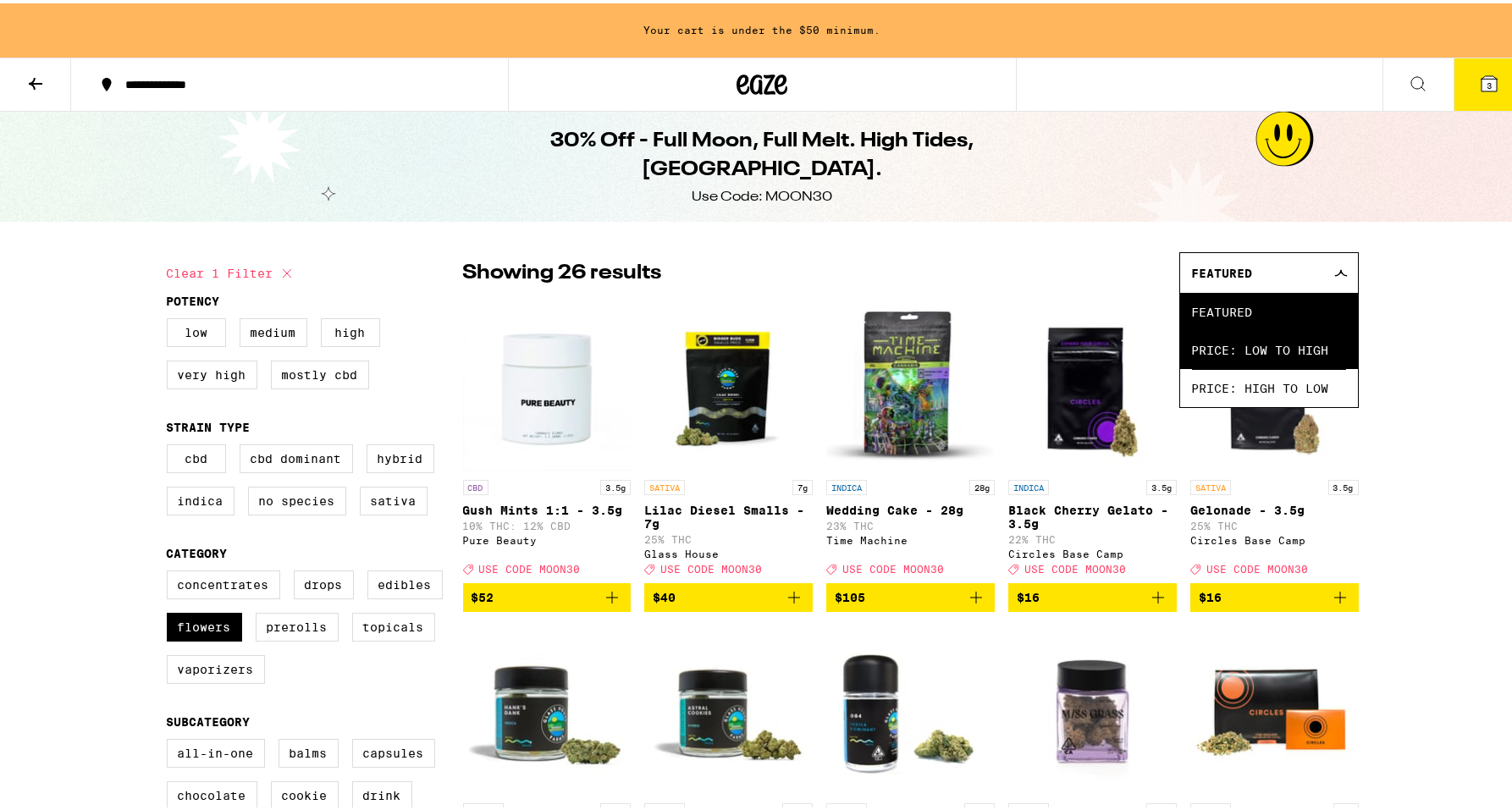
click at [1227, 341] on span "Price: Low to High" at bounding box center [1268, 347] width 154 height 38
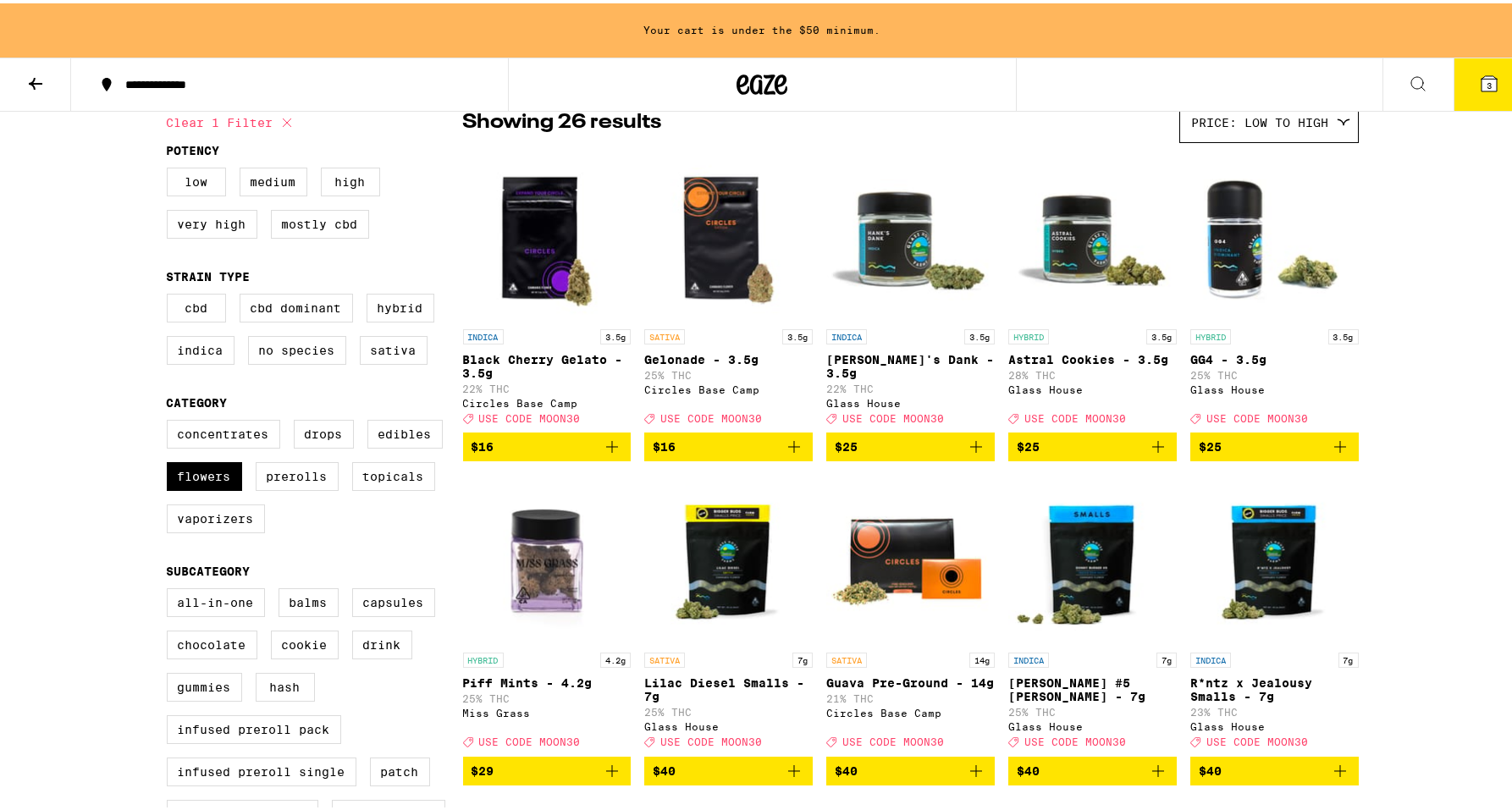
scroll to position [220, 0]
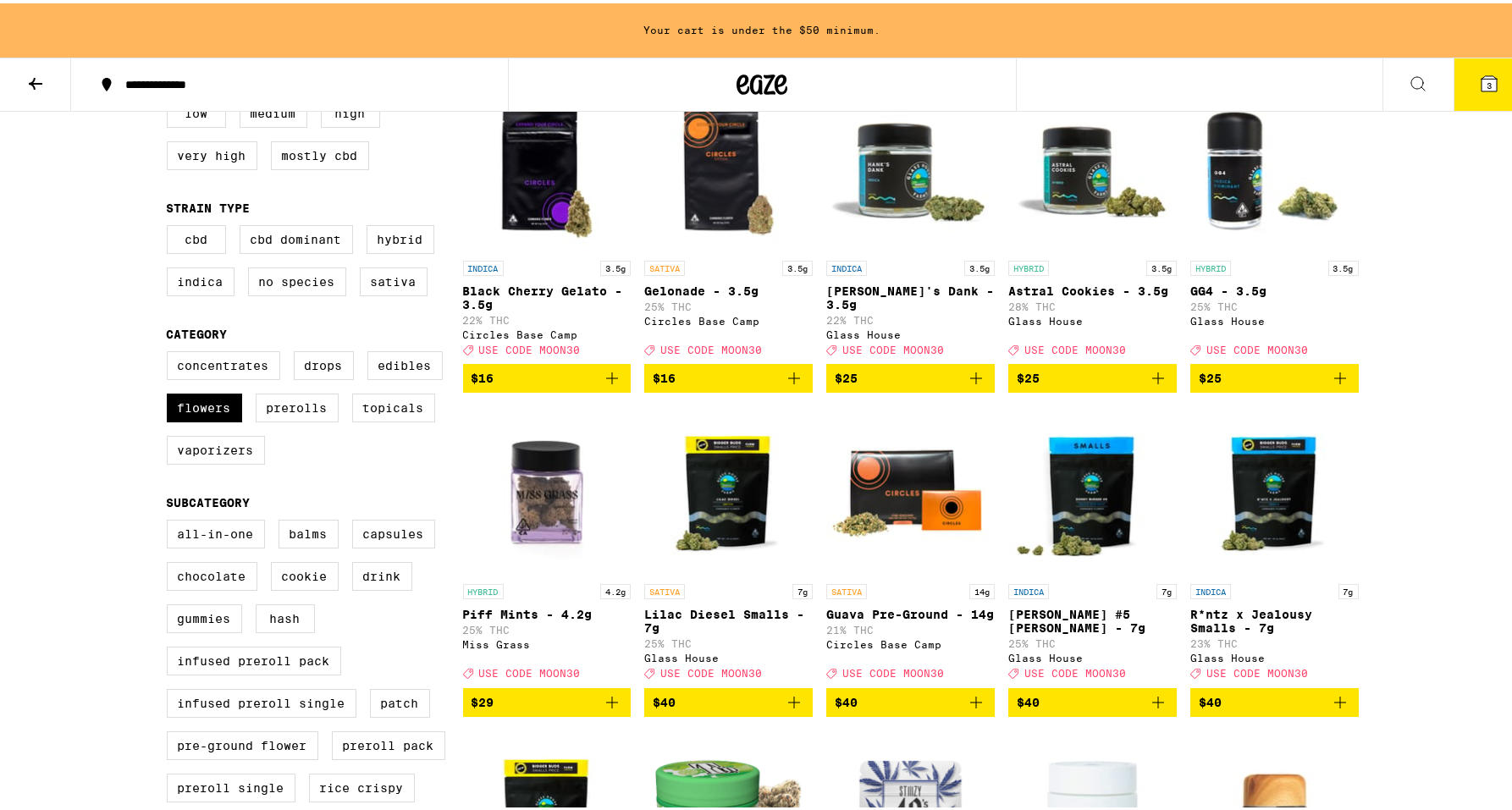
click at [785, 385] on icon "Add to bag" at bounding box center [794, 374] width 20 height 20
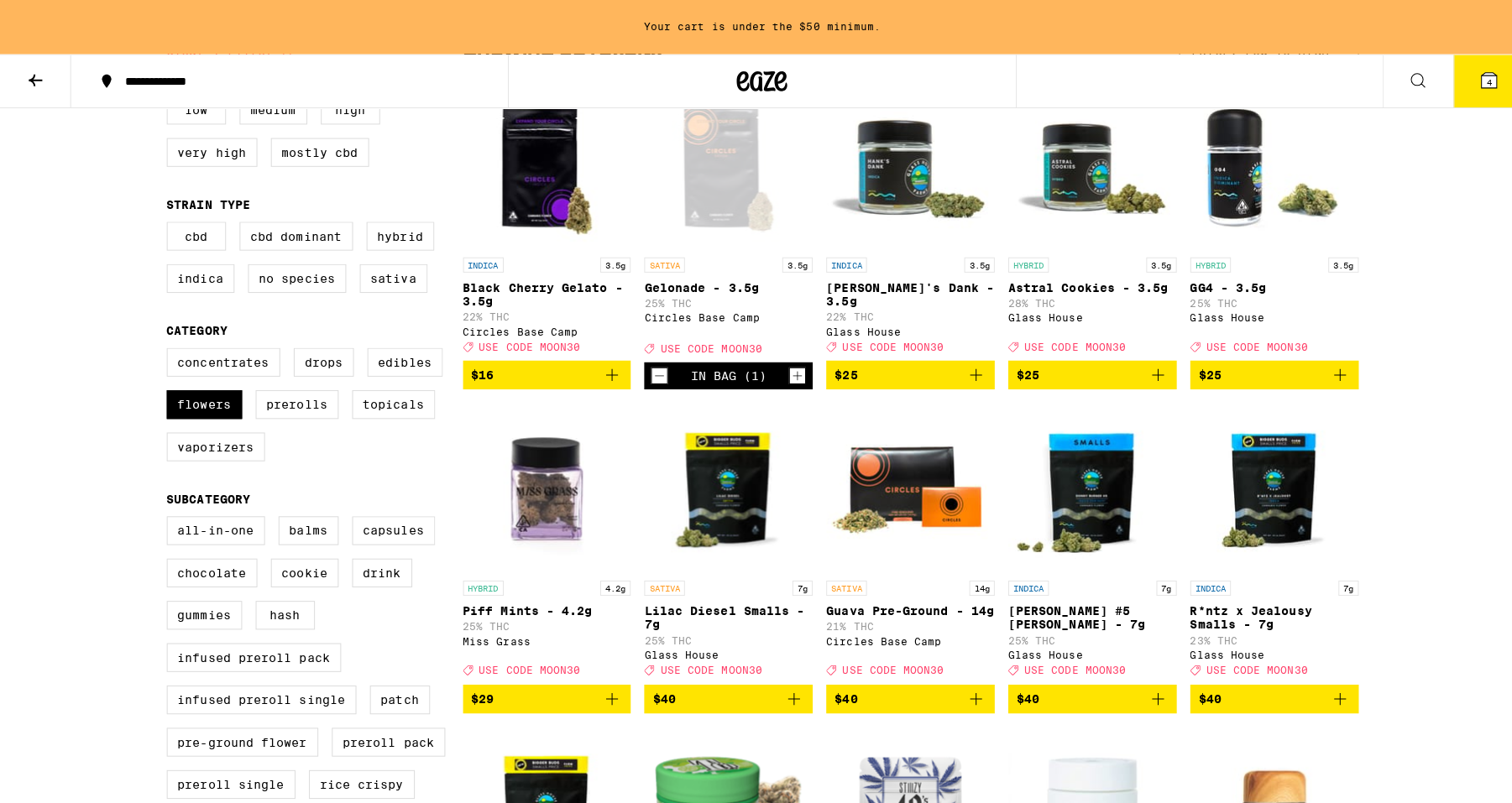
scroll to position [164, 0]
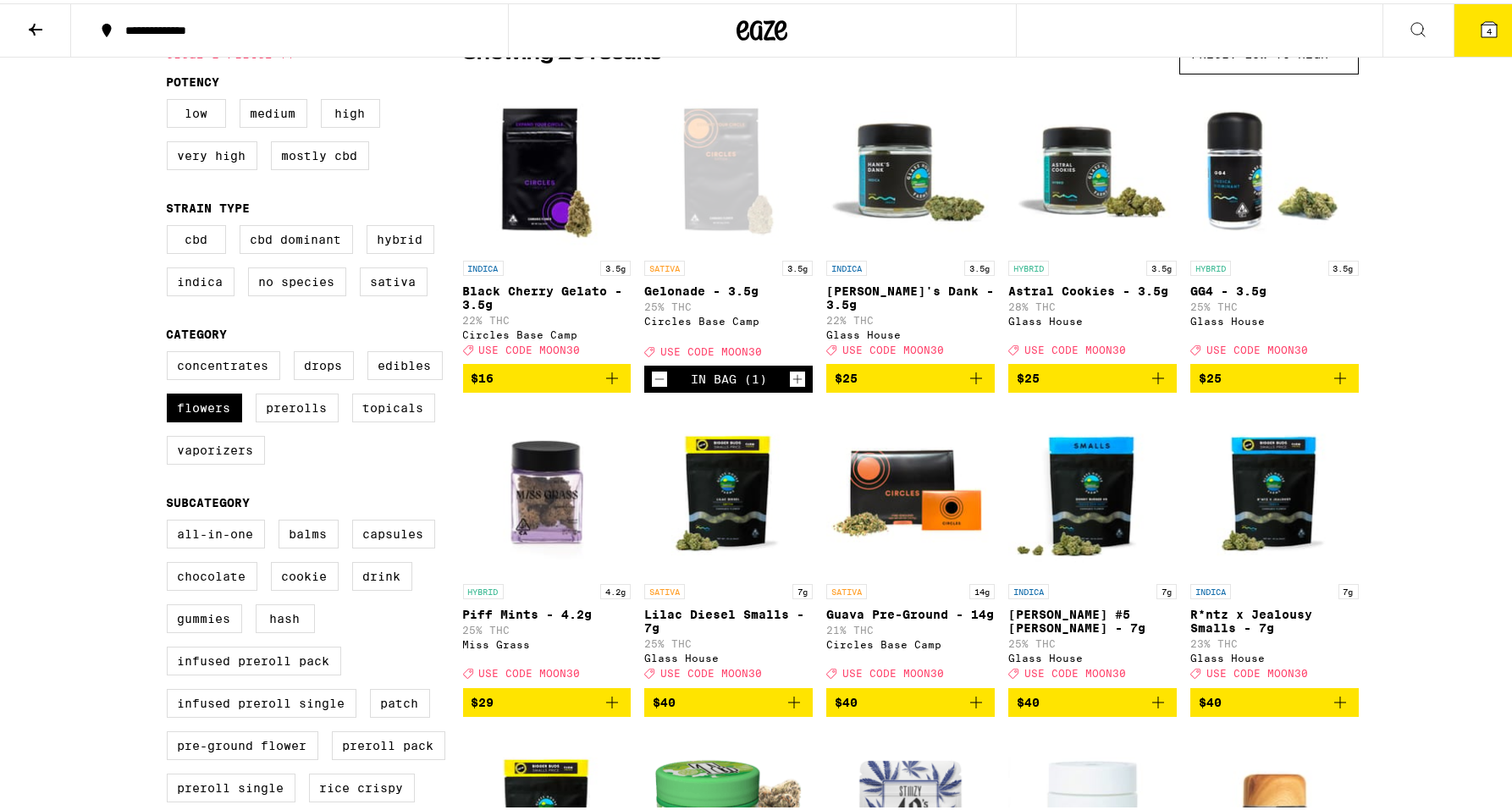
click at [1481, 38] on button "4" at bounding box center [1489, 27] width 71 height 52
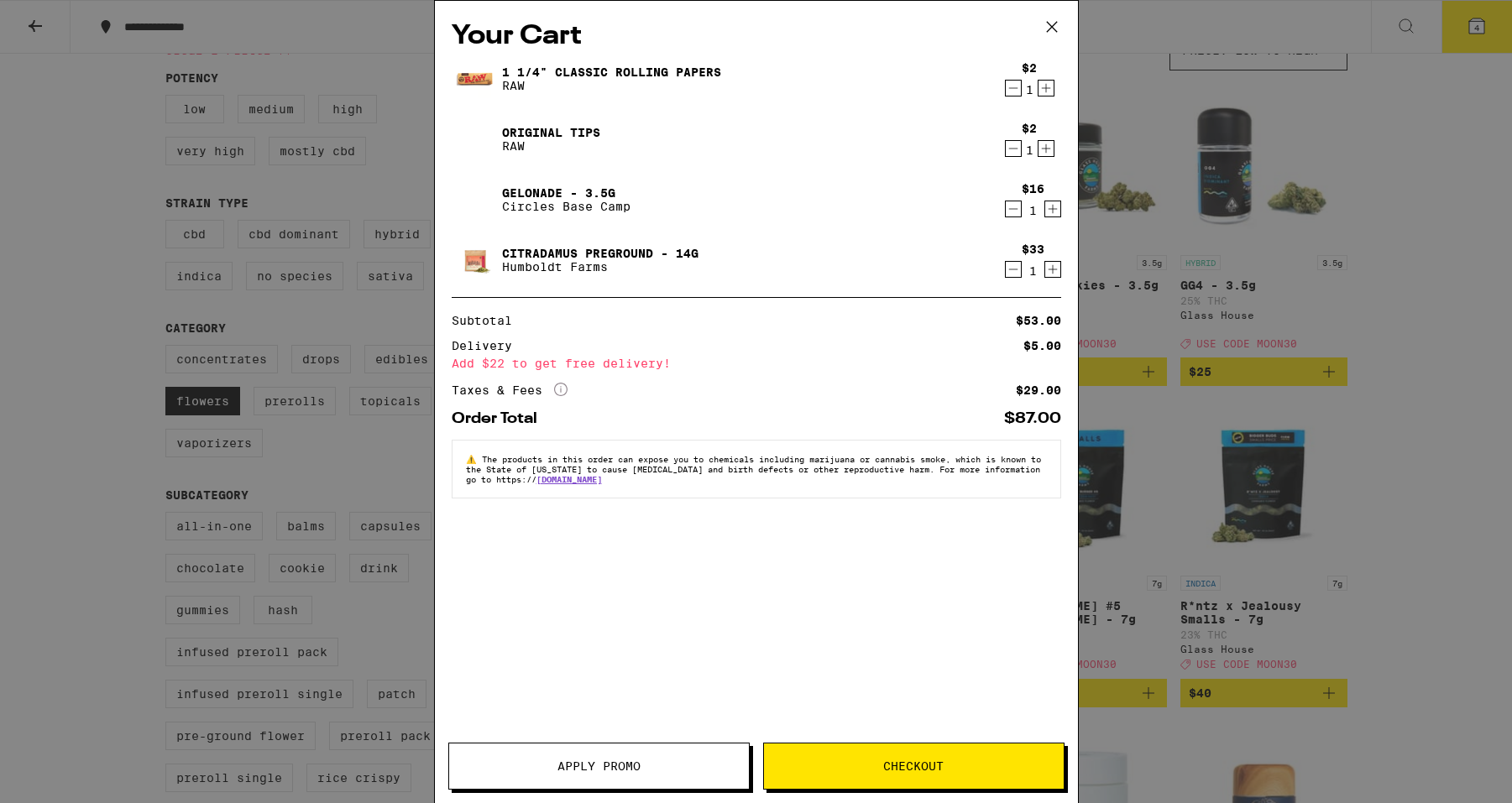
click at [568, 762] on span "Apply Promo" at bounding box center [599, 766] width 83 height 11
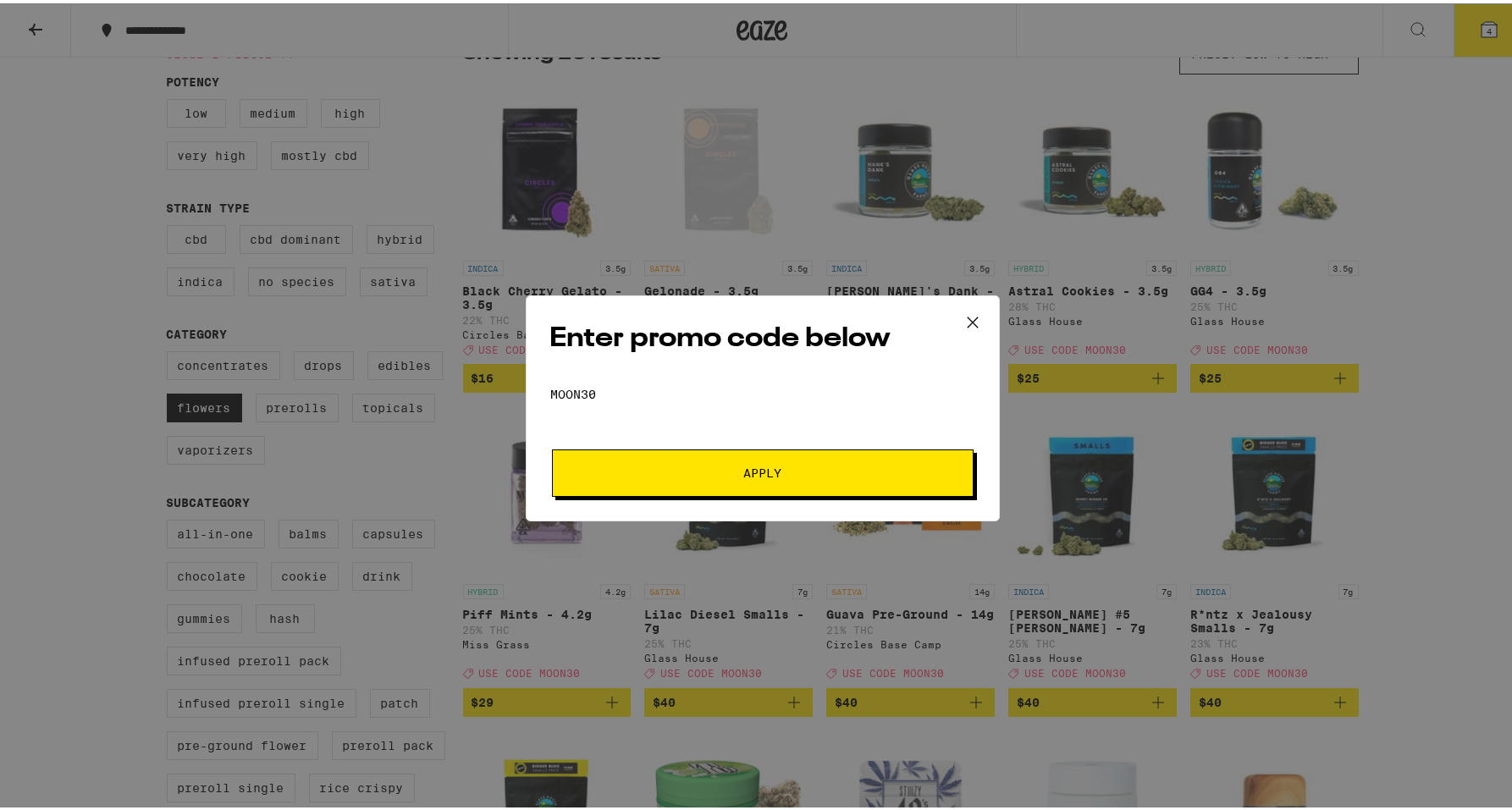
click at [701, 451] on button "Apply" at bounding box center [763, 469] width 421 height 47
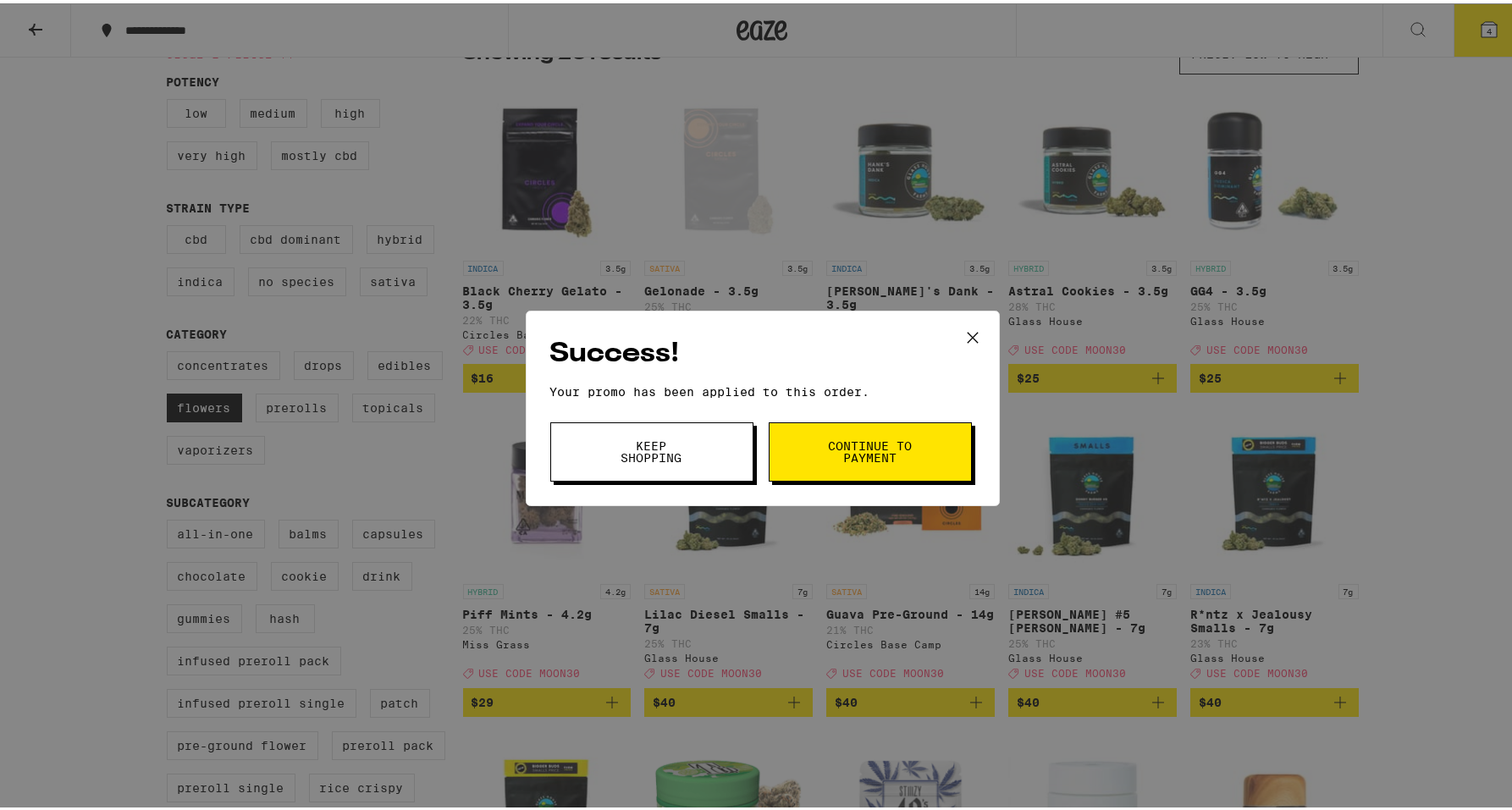
click at [694, 460] on button "Keep Shopping" at bounding box center [652, 448] width 204 height 60
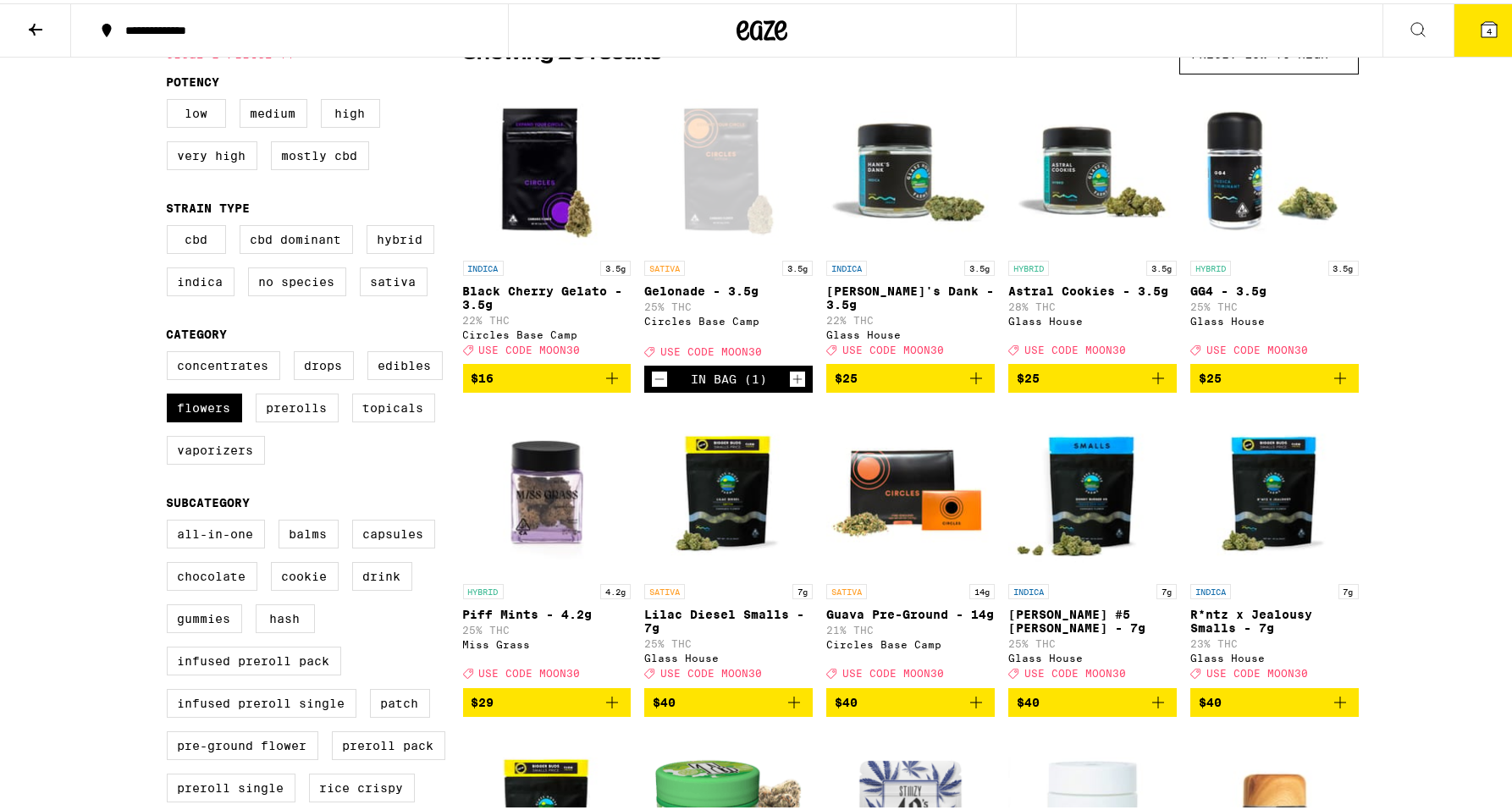
click at [1477, 38] on button "4" at bounding box center [1489, 27] width 71 height 52
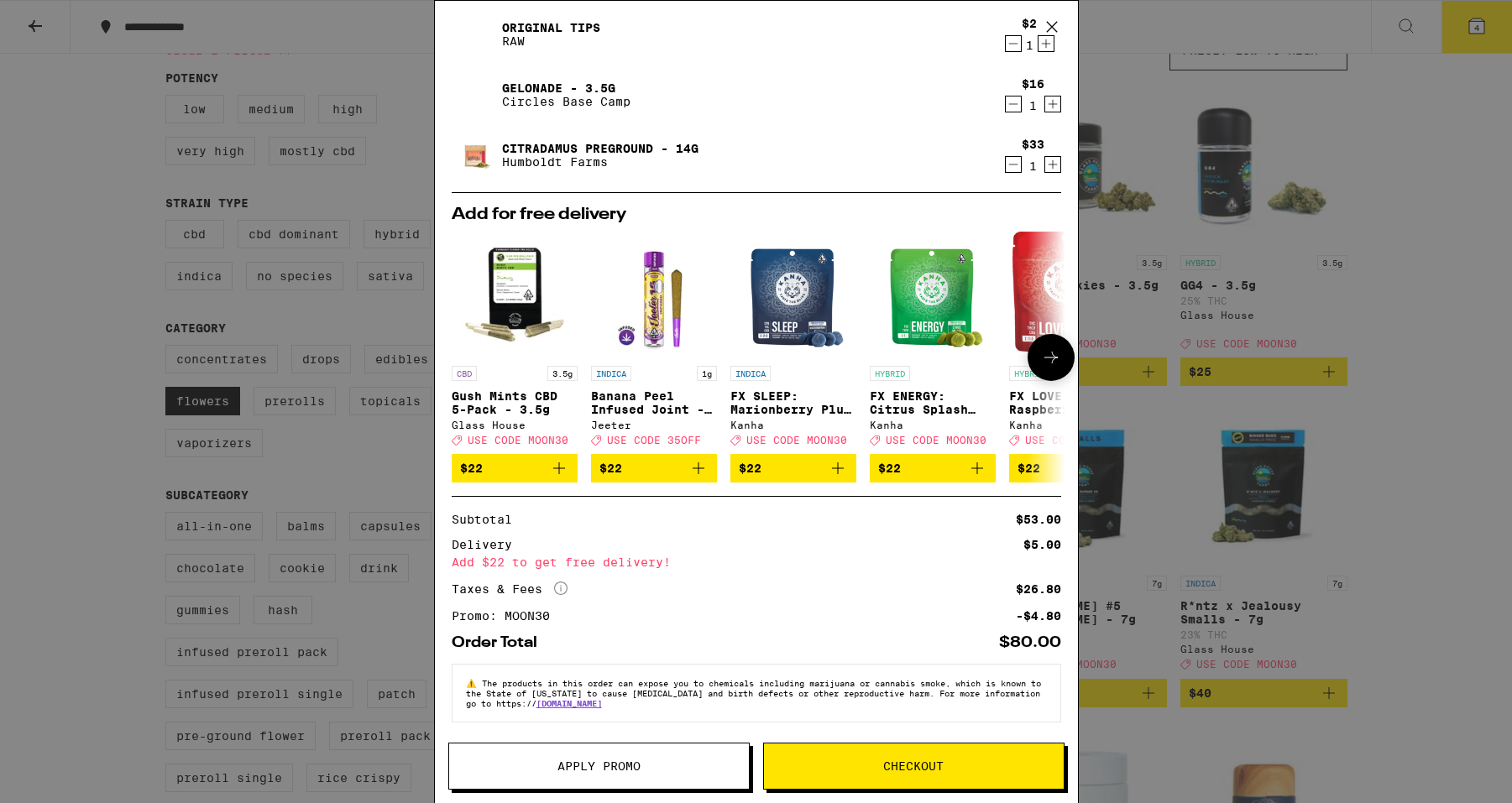
scroll to position [119, 0]
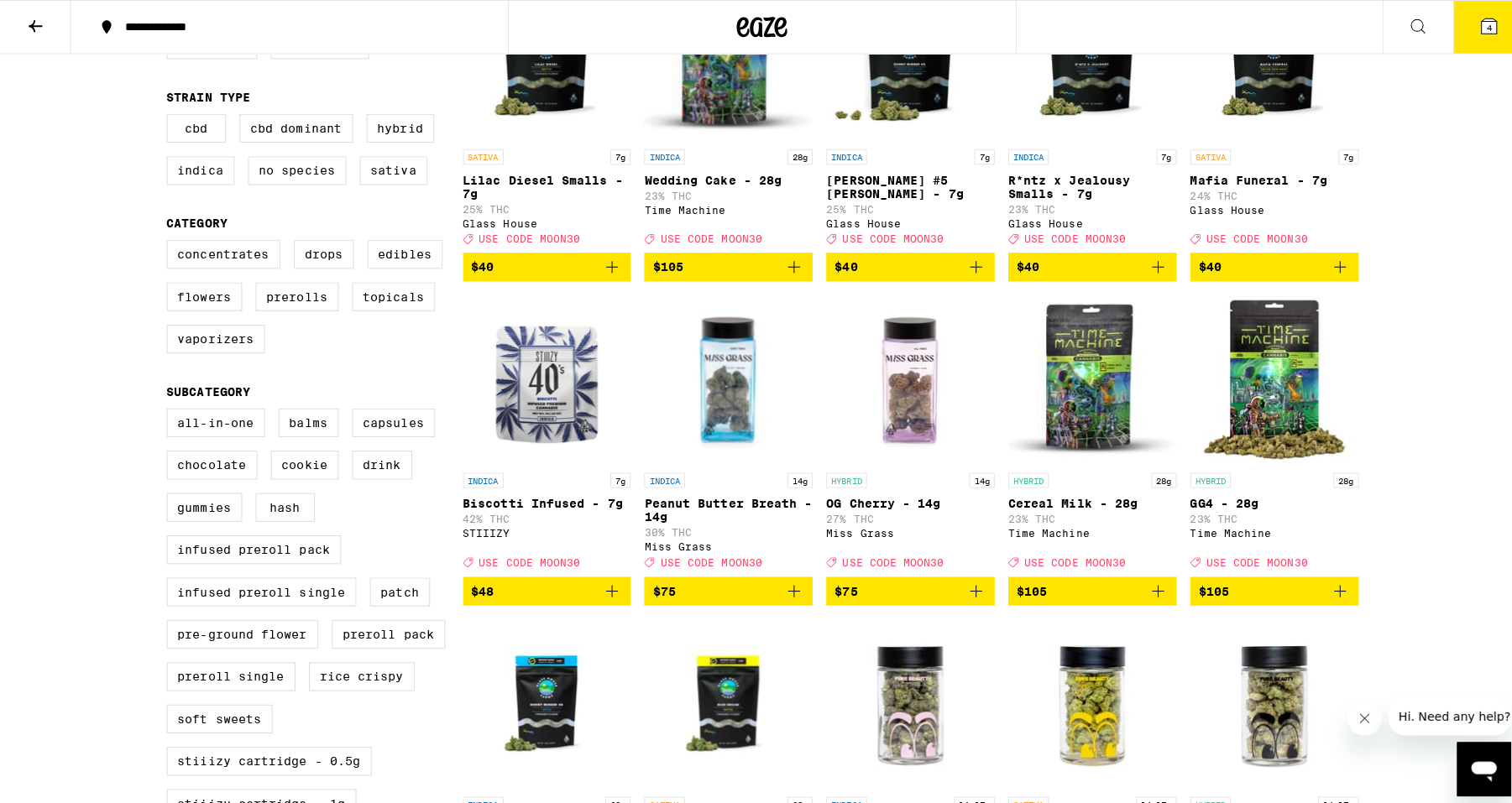
scroll to position [270, 0]
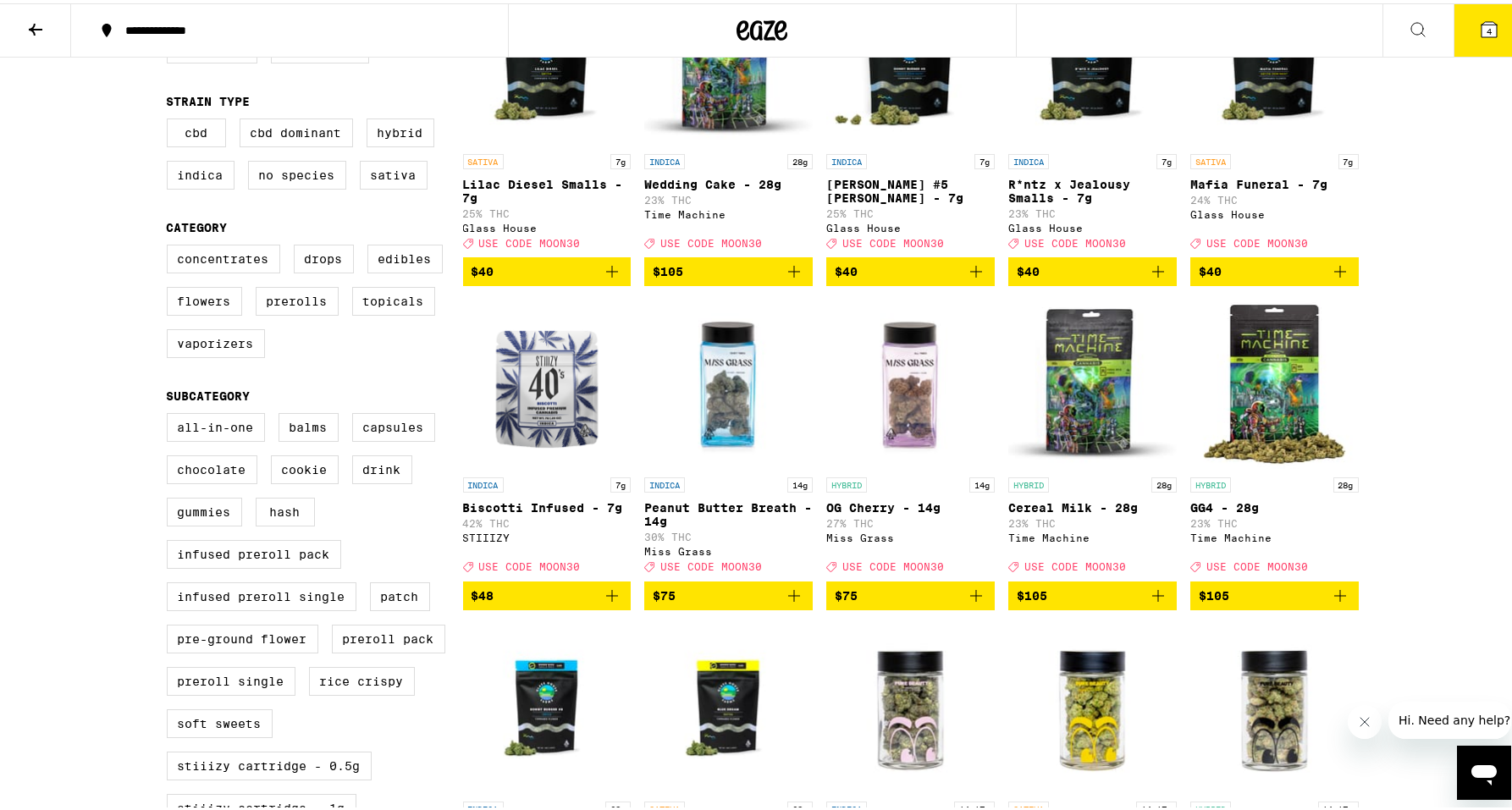
click at [979, 603] on icon "Add to bag" at bounding box center [975, 592] width 20 height 20
click at [1456, 36] on button "5" at bounding box center [1489, 27] width 71 height 52
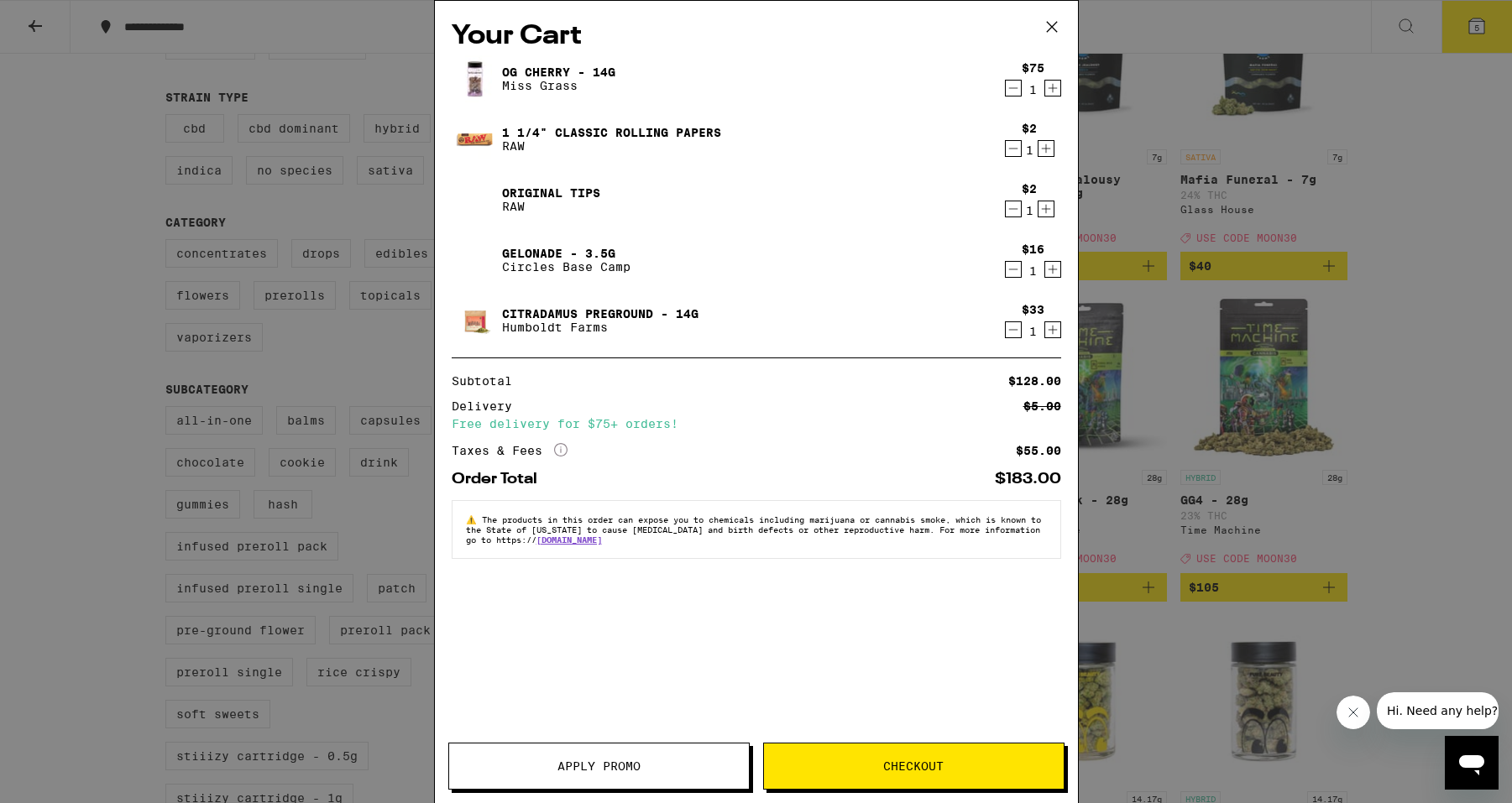
click at [1010, 333] on icon "Decrement" at bounding box center [1013, 330] width 15 height 20
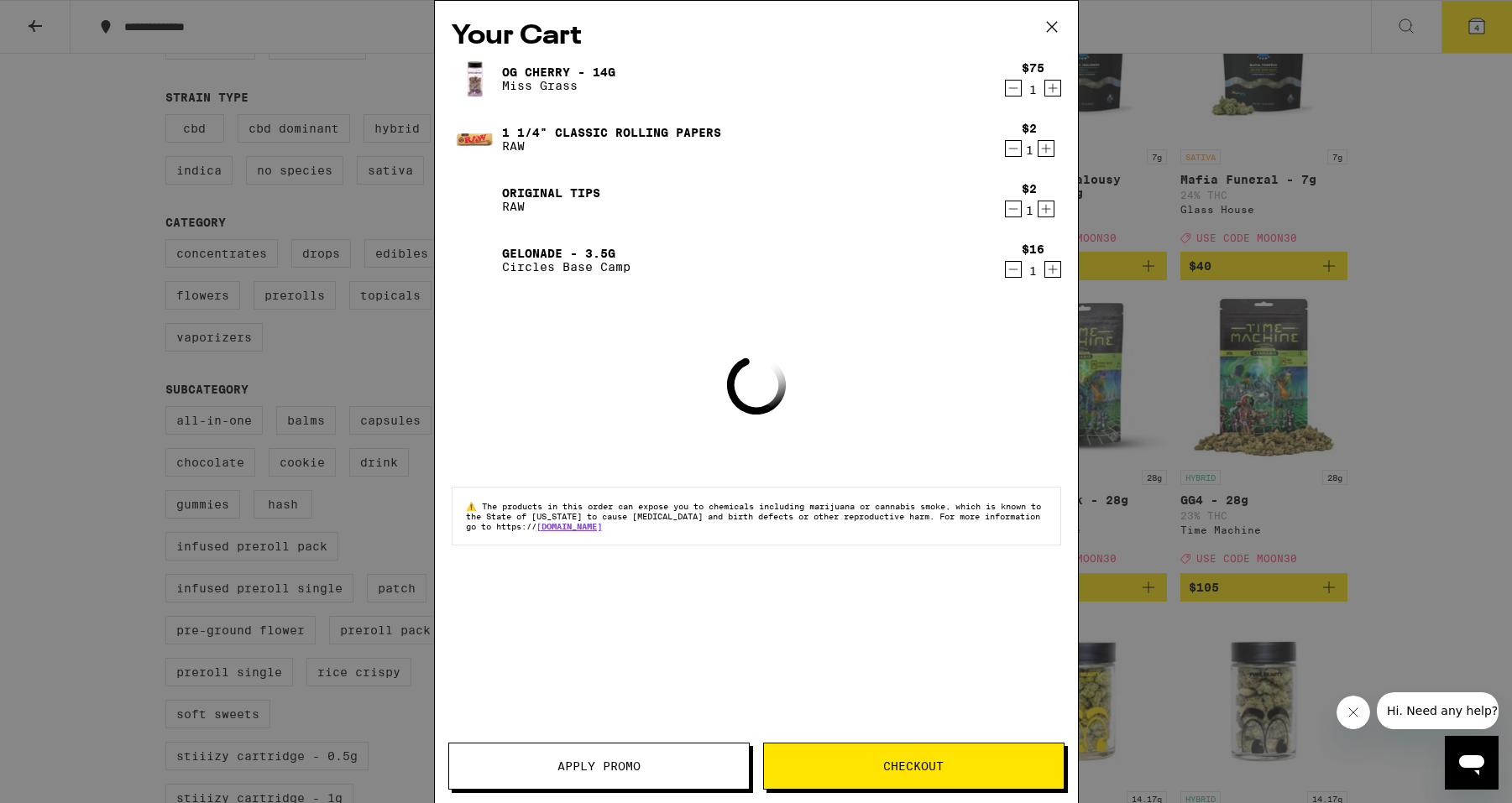
click at [1014, 269] on icon "Decrement" at bounding box center [1013, 269] width 15 height 20
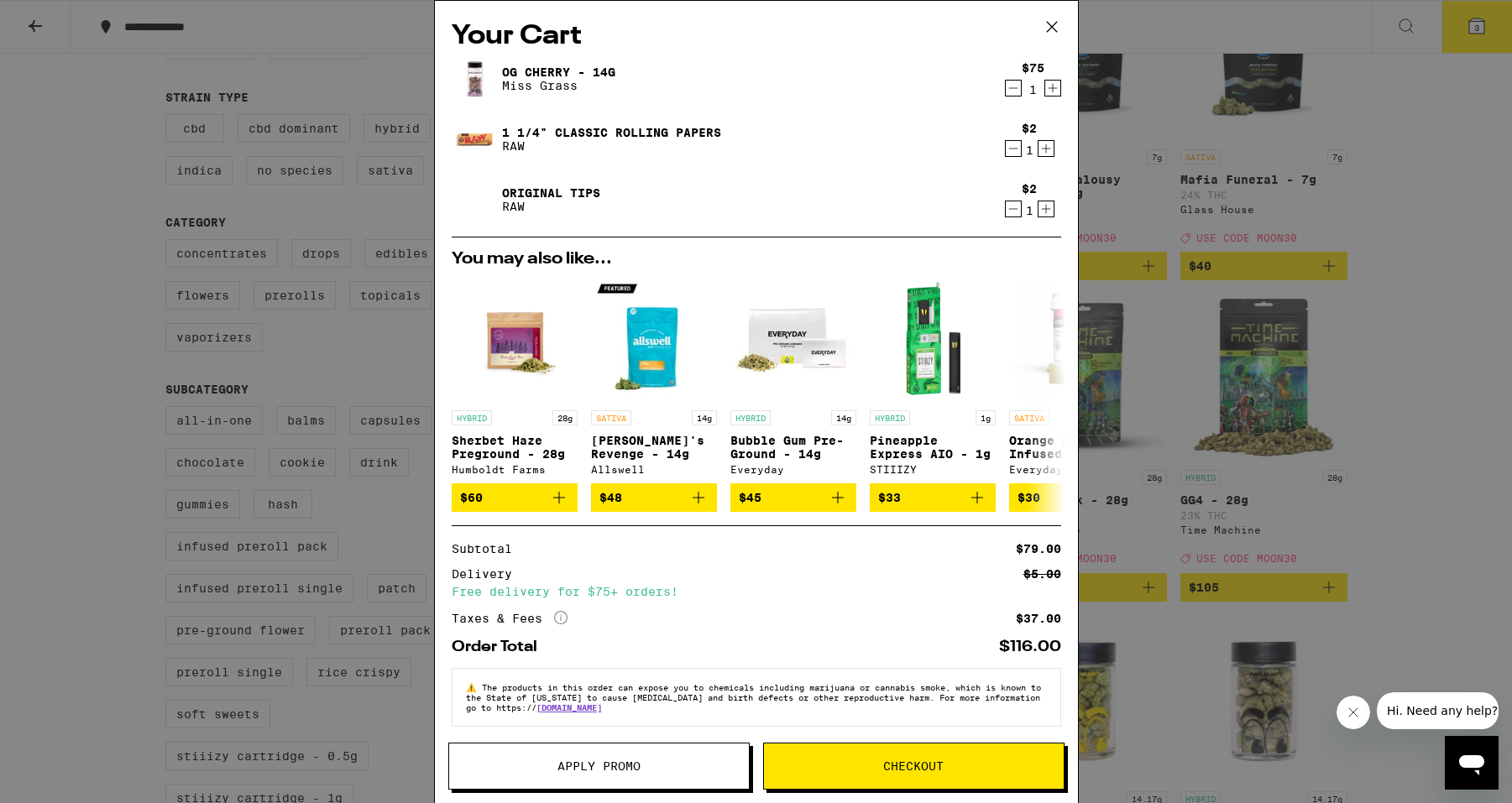
drag, startPoint x: 585, startPoint y: 760, endPoint x: 575, endPoint y: 748, distance: 15.6
click at [575, 748] on button "Apply Promo" at bounding box center [599, 766] width 302 height 47
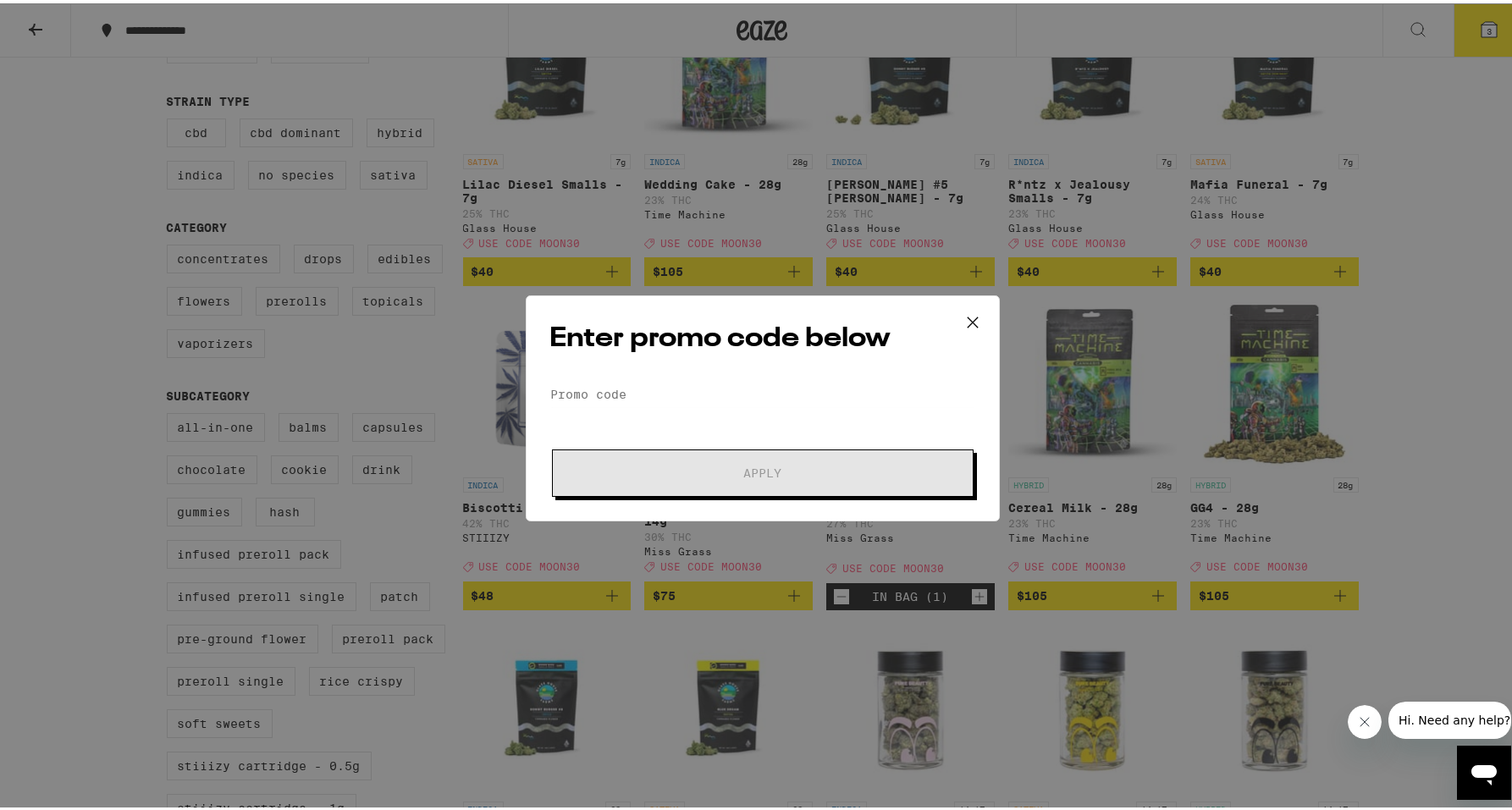
click at [635, 377] on div "Enter promo code below Promo Code Apply" at bounding box center [762, 405] width 474 height 226
click at [637, 382] on input "Promo Code" at bounding box center [763, 391] width 425 height 26
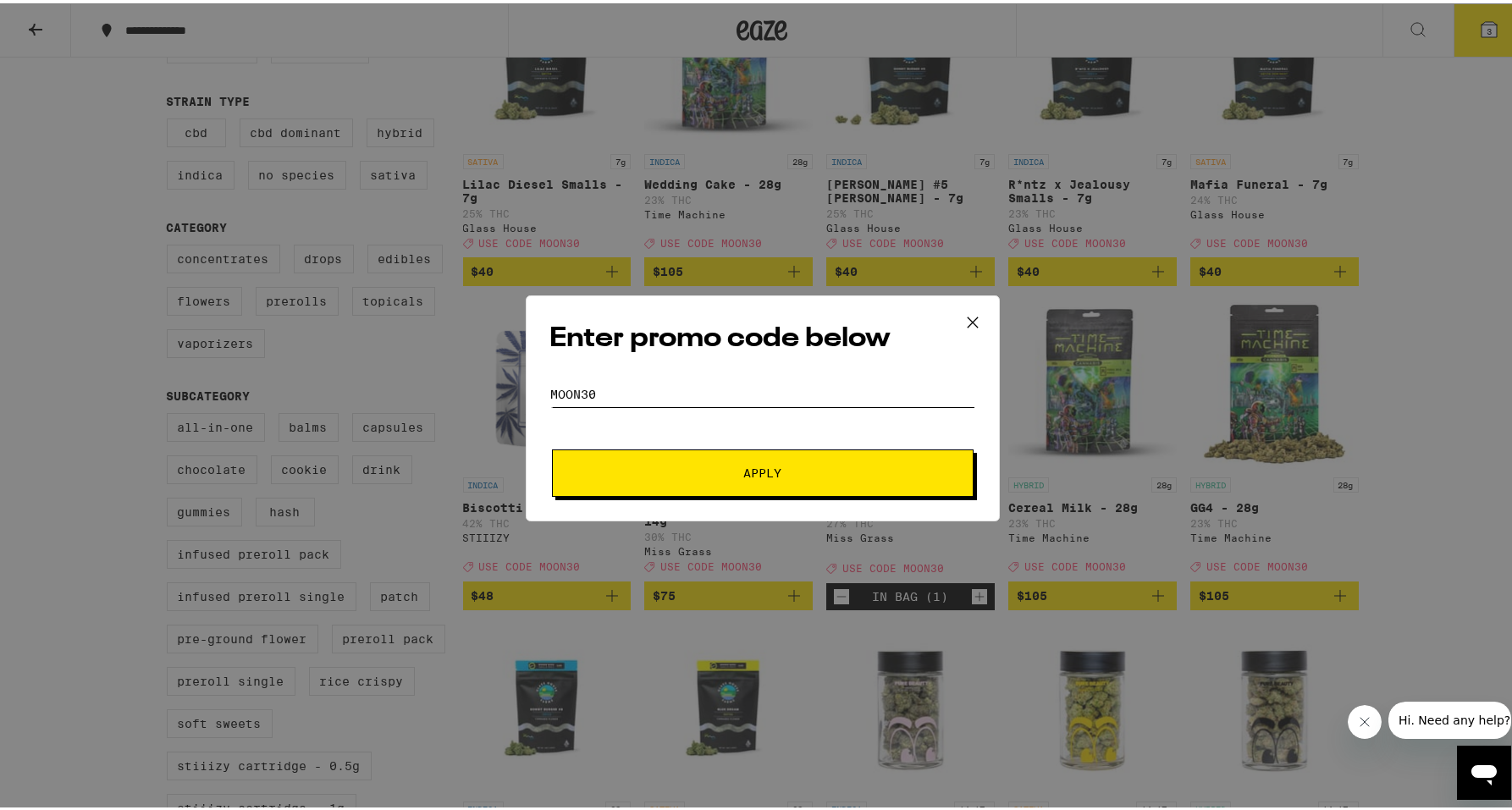
type input "moon30"
click at [552, 446] on button "Apply" at bounding box center [763, 469] width 421 height 47
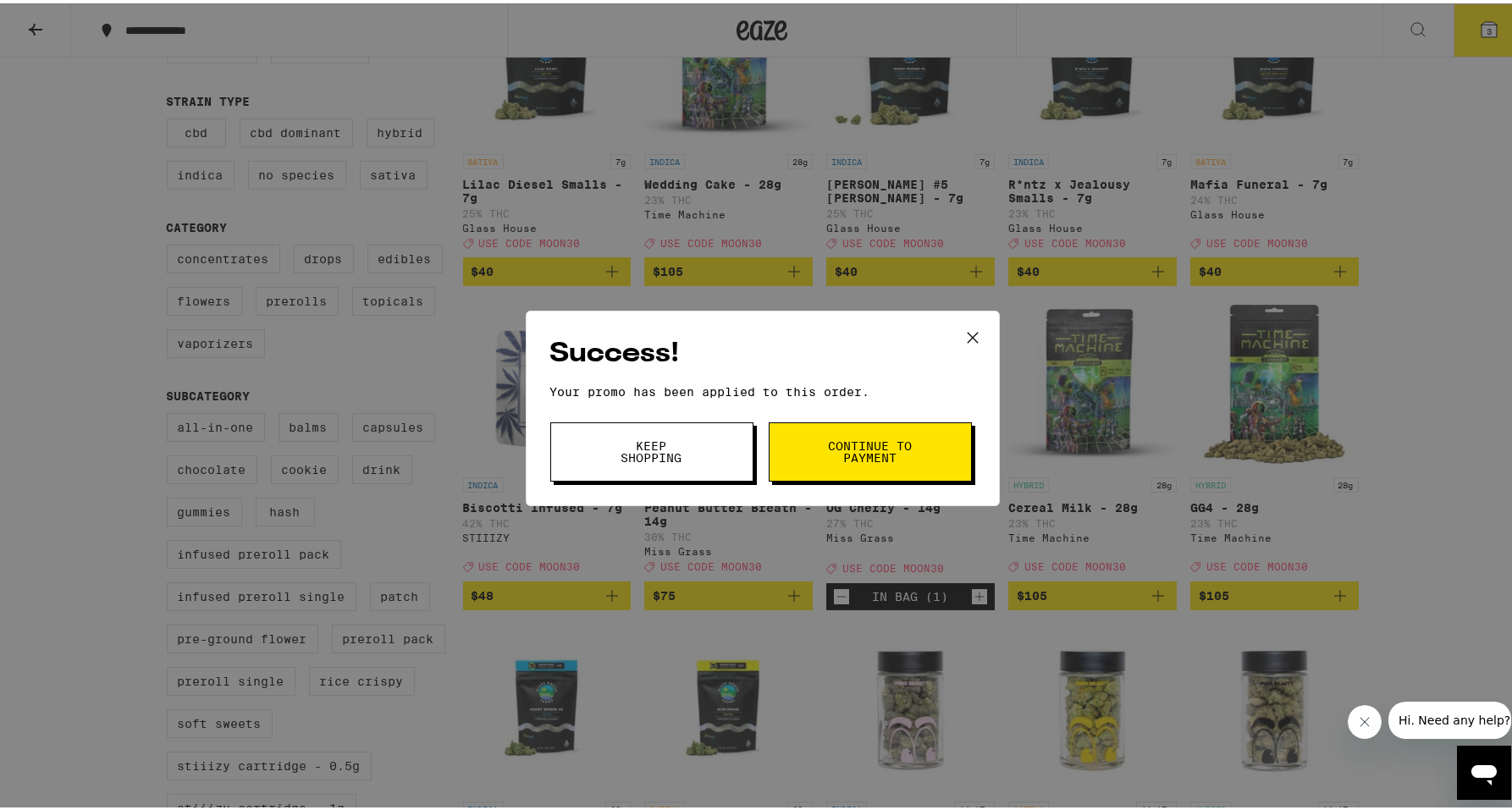
click at [628, 469] on button "Keep Shopping" at bounding box center [652, 448] width 204 height 60
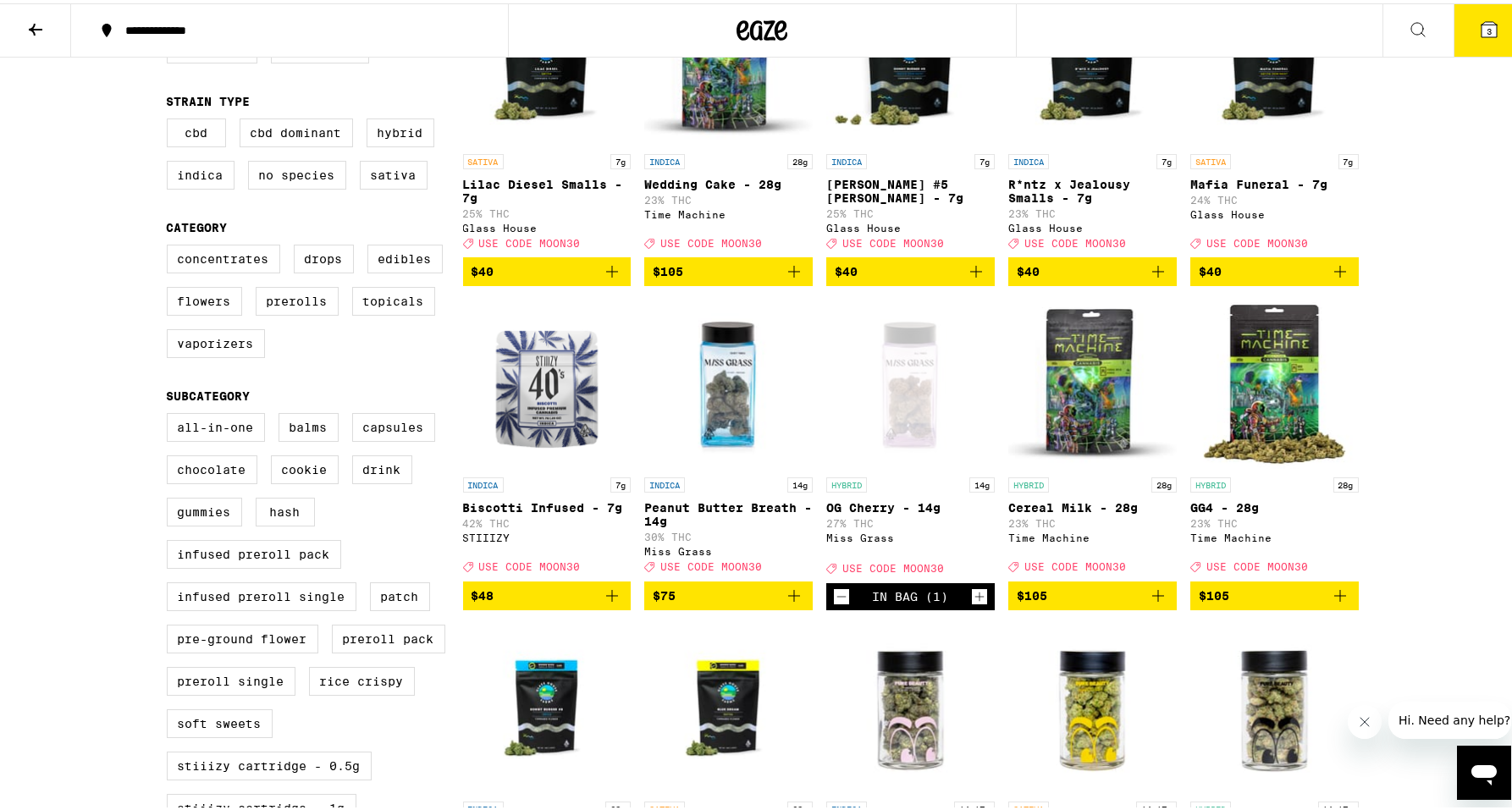
click at [1484, 34] on icon at bounding box center [1489, 26] width 20 height 20
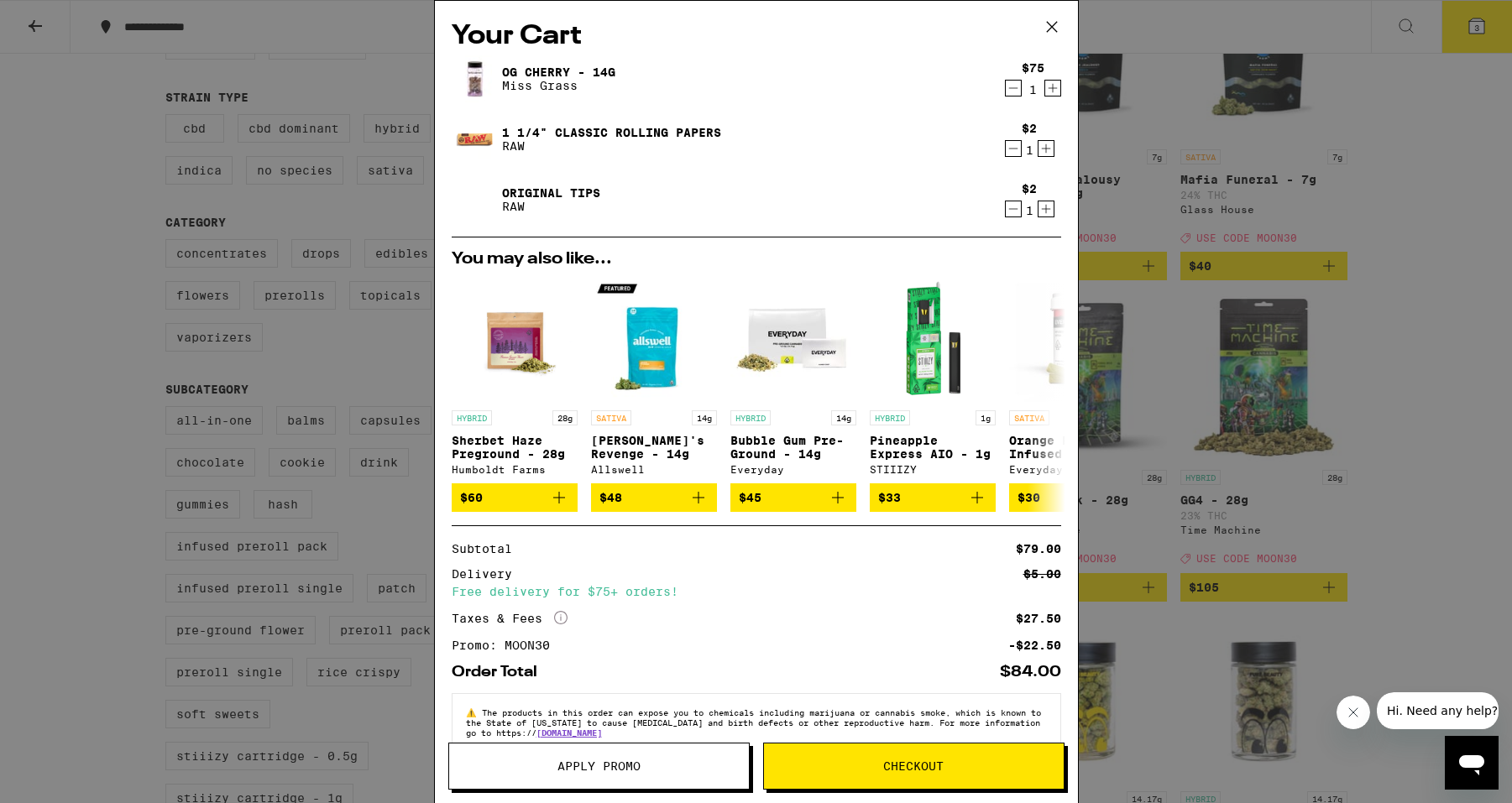
click at [1006, 88] on icon "Decrement" at bounding box center [1013, 88] width 15 height 20
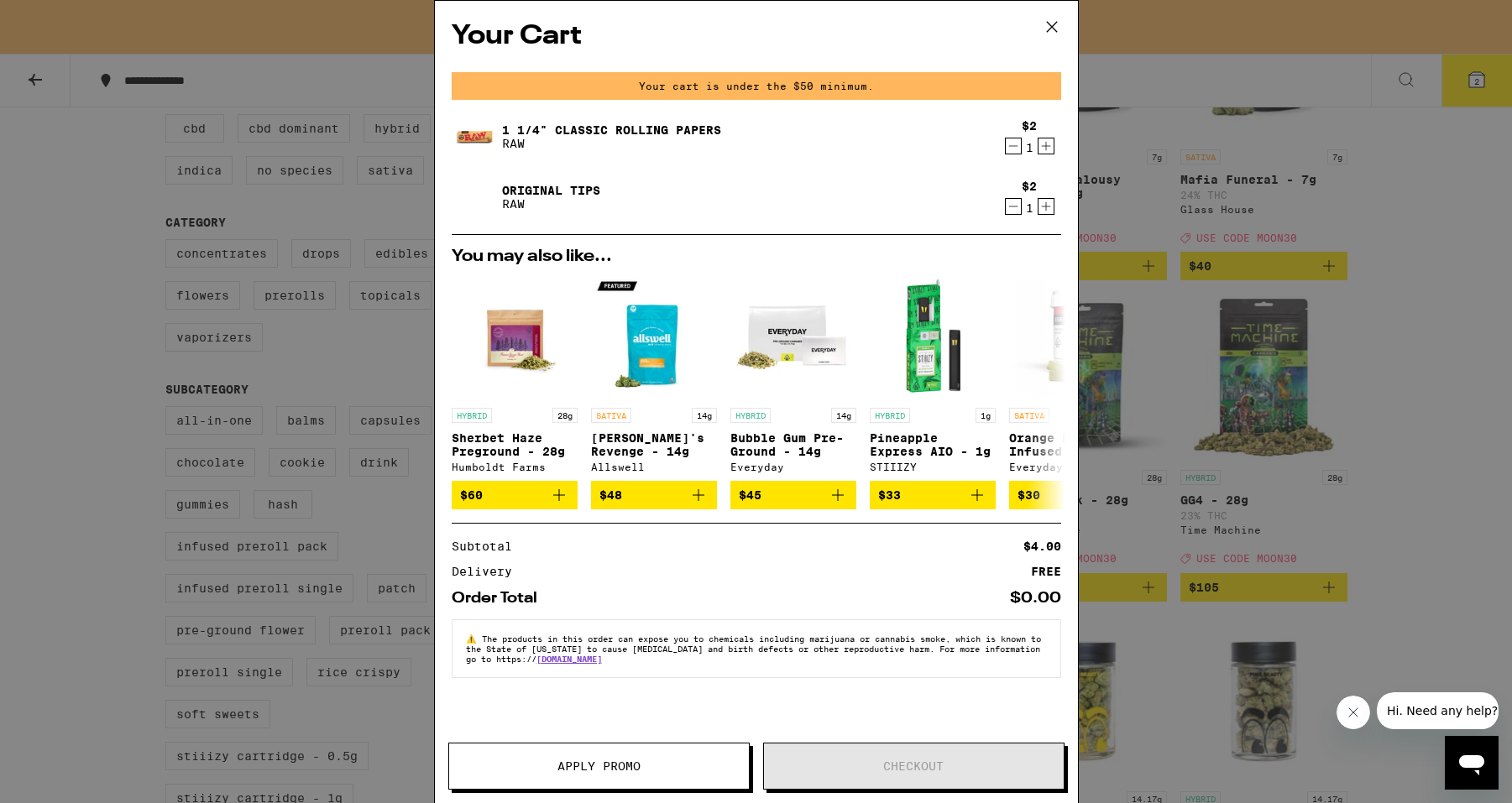
click at [1014, 147] on icon "Decrement" at bounding box center [1013, 145] width 15 height 20
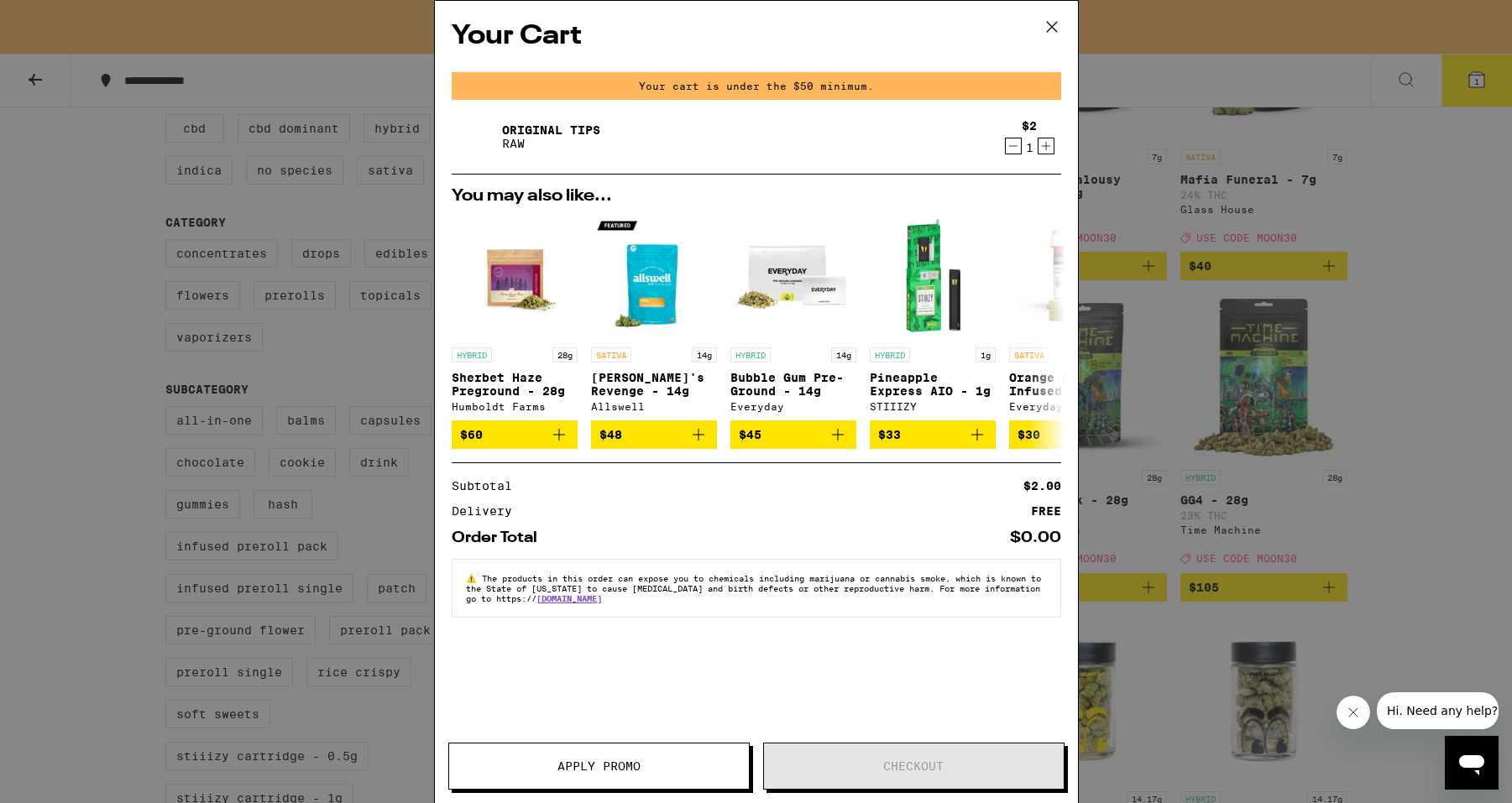
click at [1014, 152] on icon "Decrement" at bounding box center [1013, 145] width 15 height 20
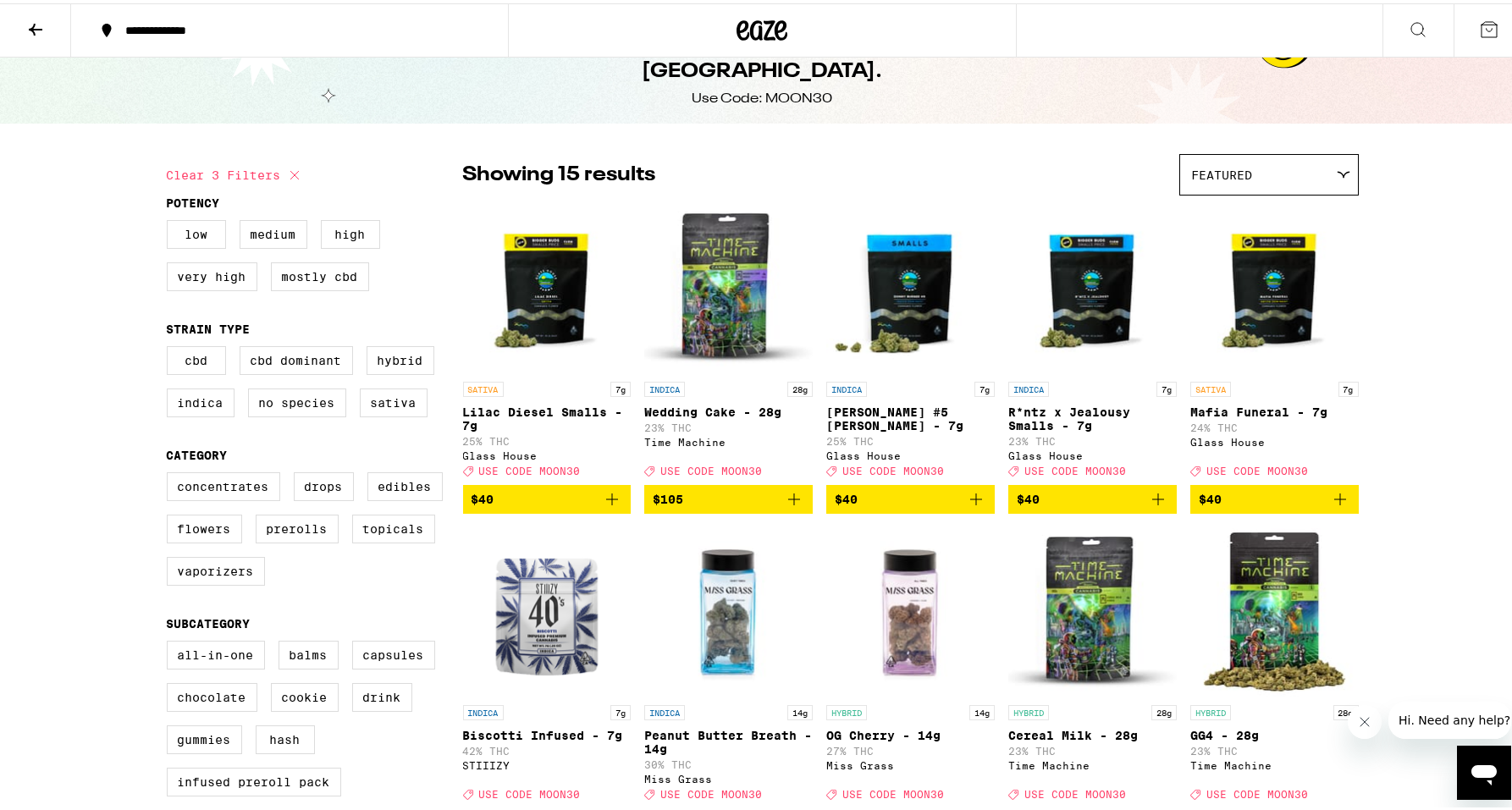
scroll to position [38, 0]
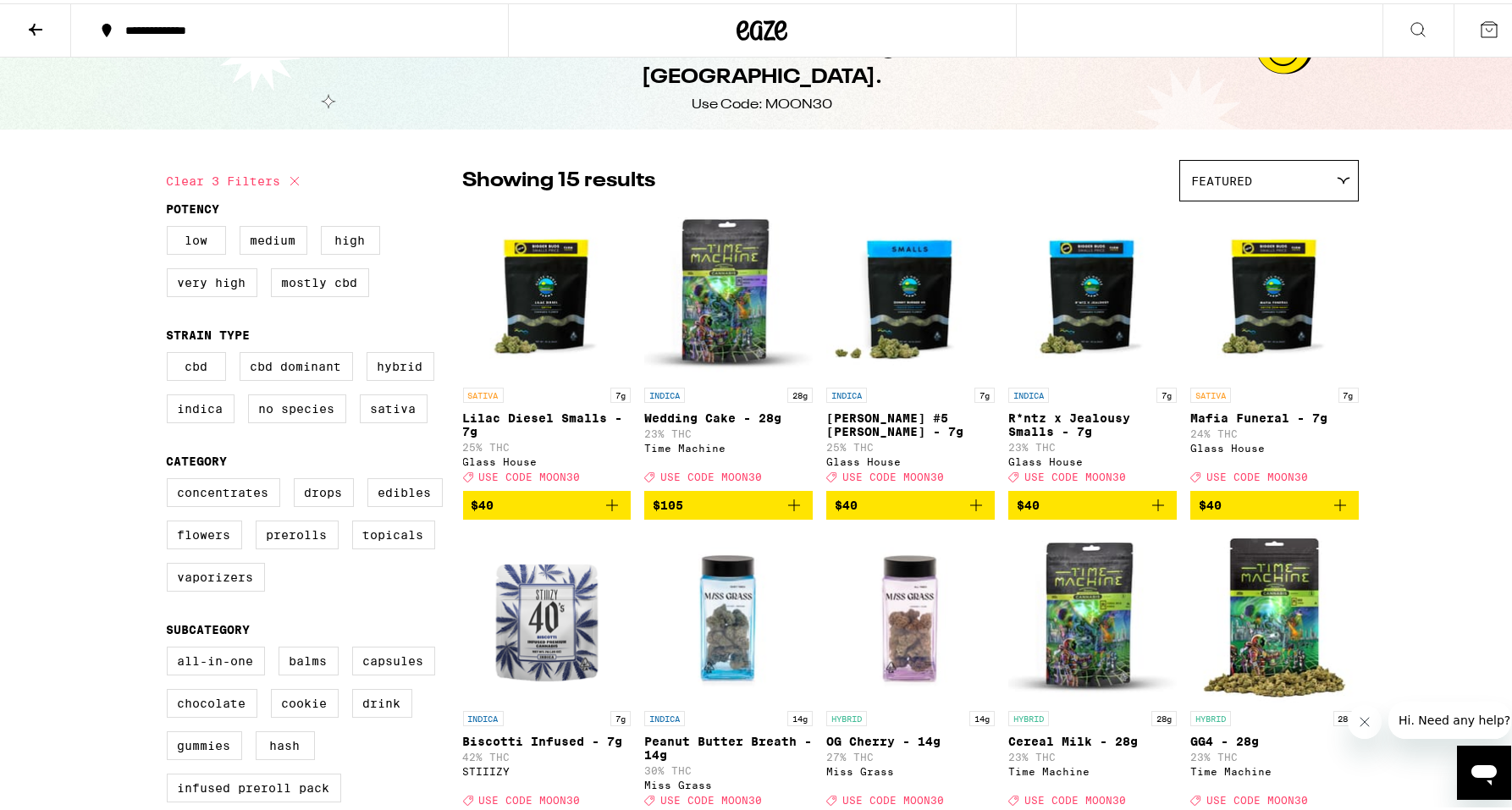
click at [1258, 188] on div "Featured" at bounding box center [1268, 177] width 178 height 40
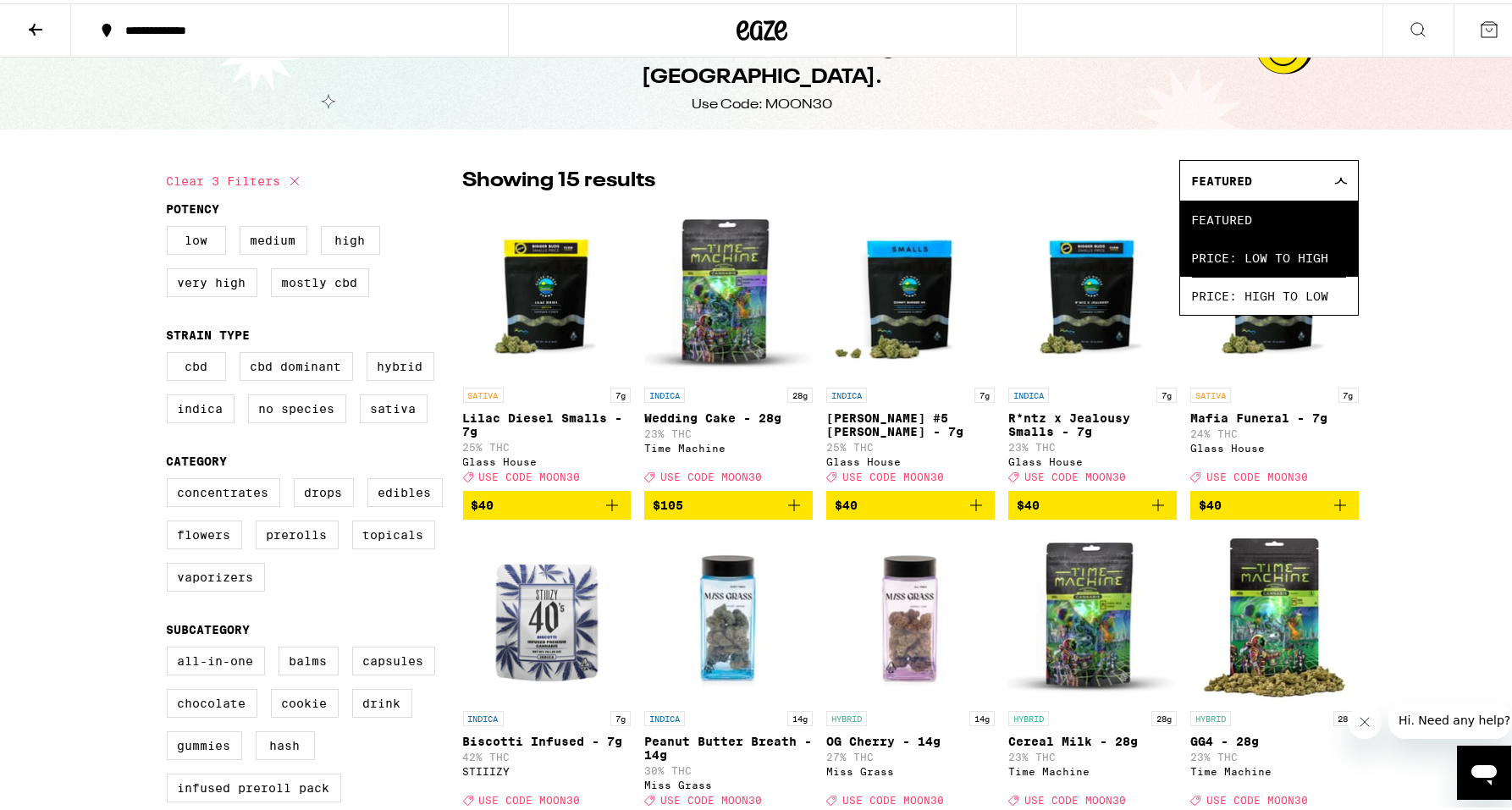
click at [1252, 256] on span "Price: Low to High" at bounding box center [1268, 254] width 154 height 38
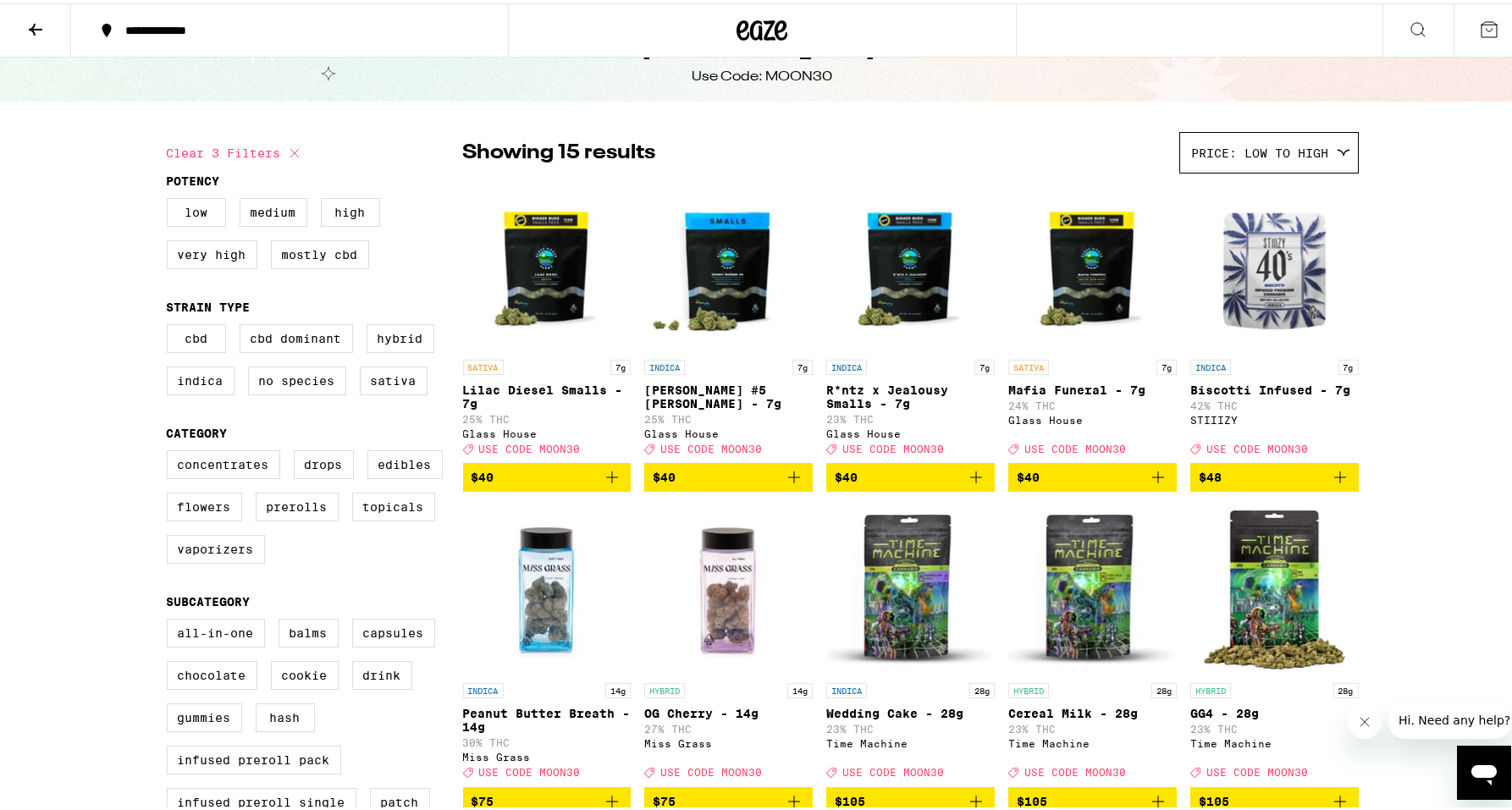
scroll to position [69, 0]
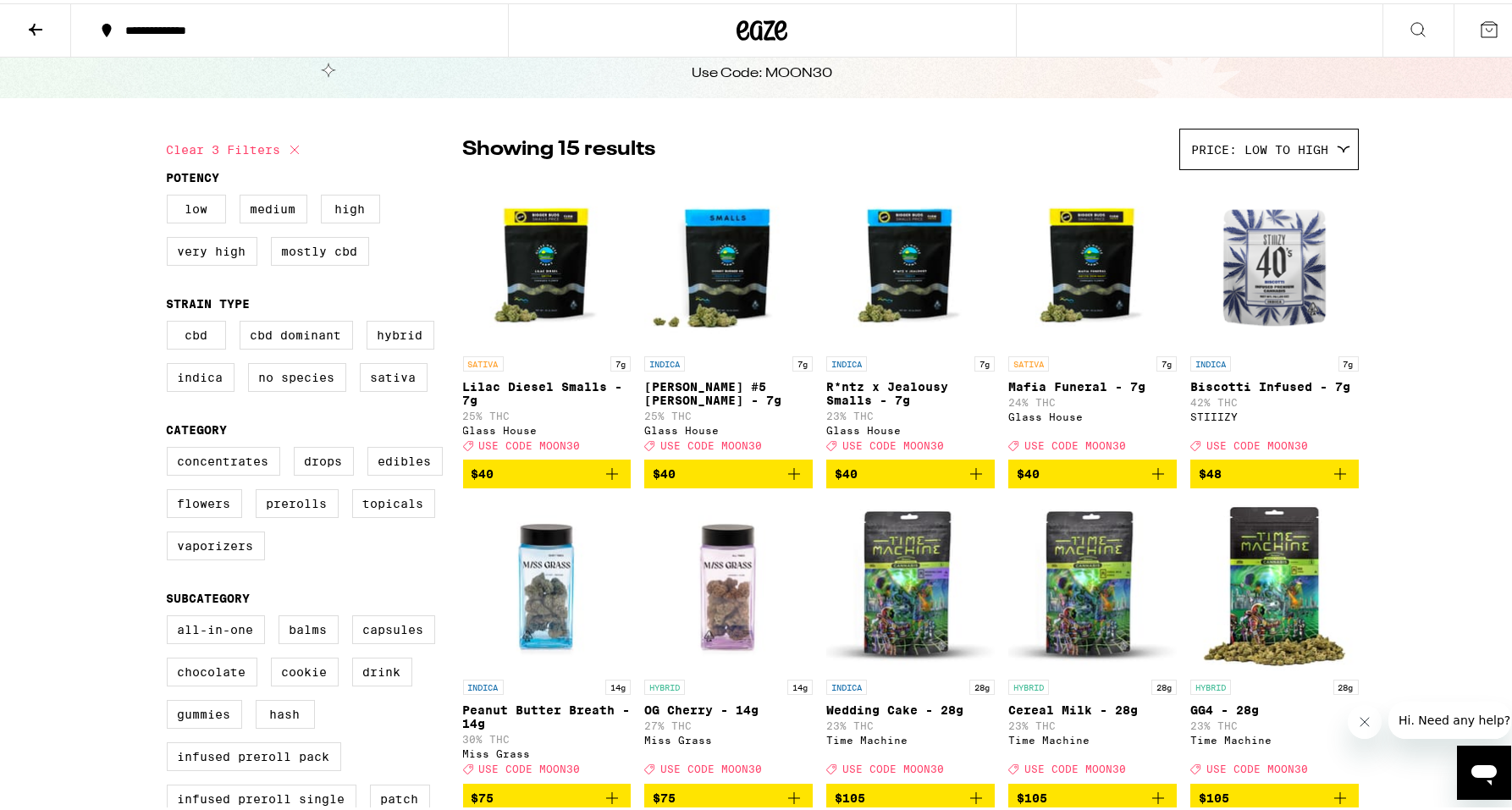
click at [204, 140] on button "Clear 3 filters" at bounding box center [236, 147] width 138 height 43
checkbox input "false"
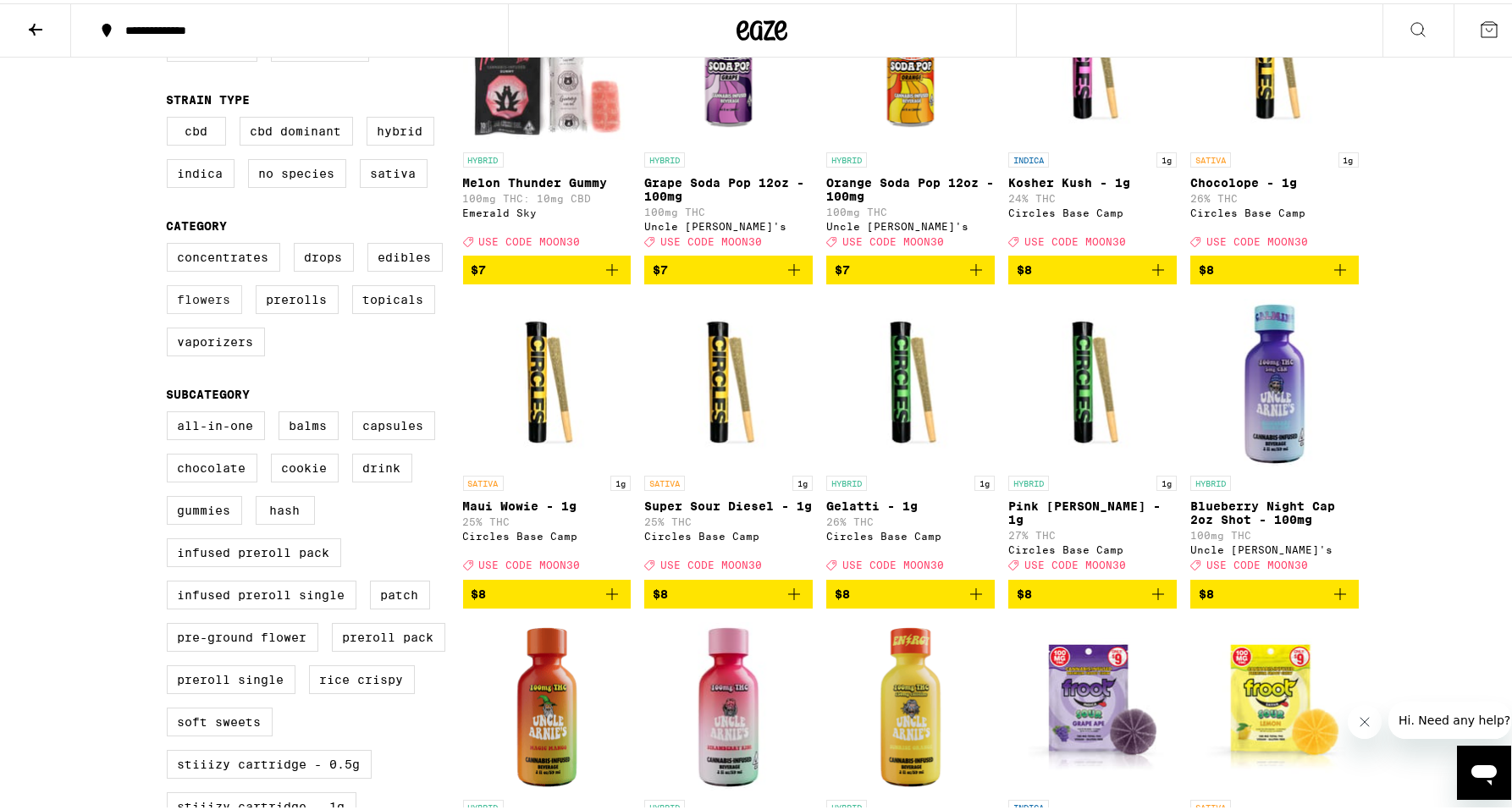
scroll to position [277, 0]
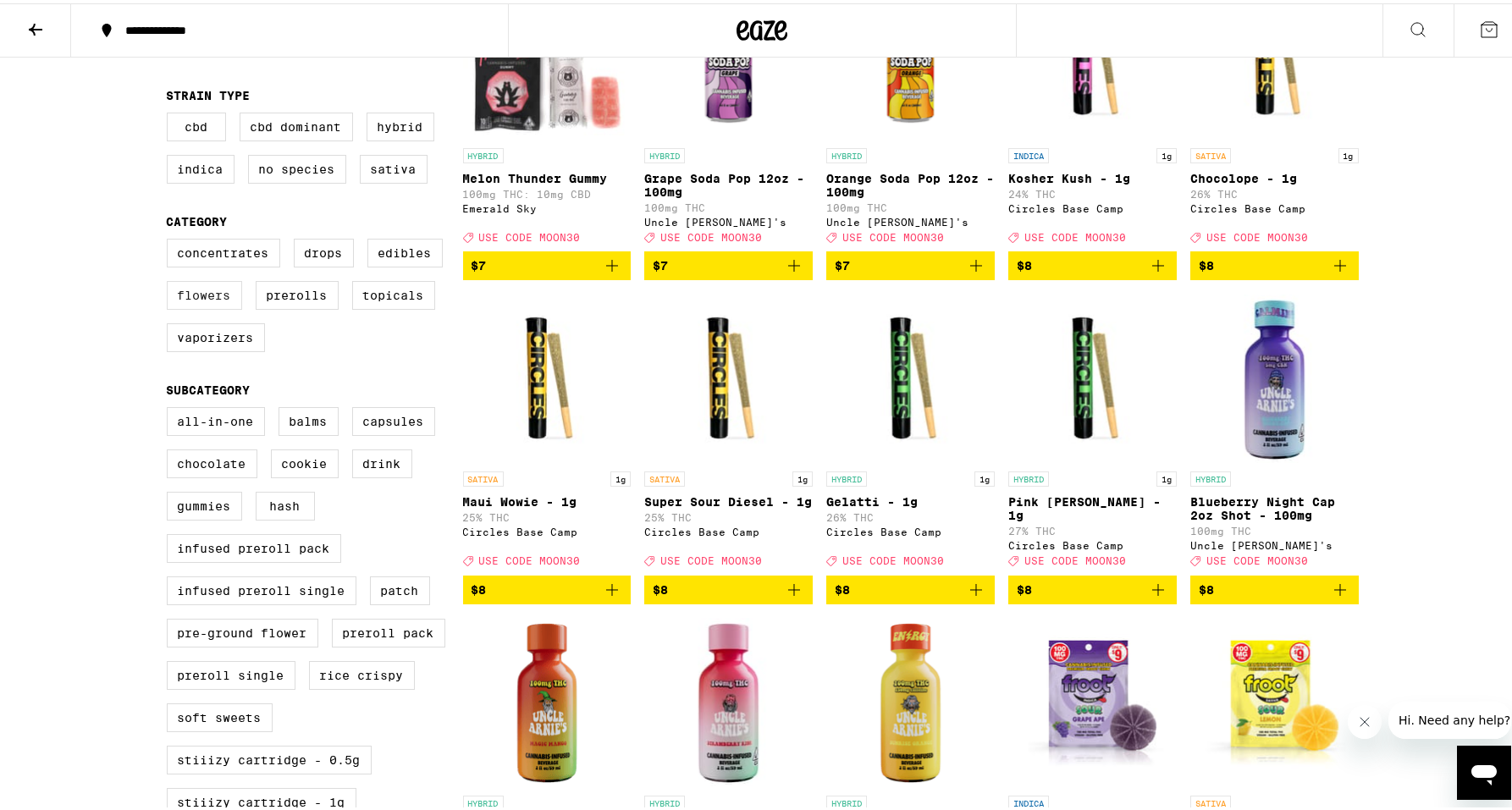
click at [198, 307] on label "Flowers" at bounding box center [204, 292] width 76 height 28
click at [171, 239] on input "Flowers" at bounding box center [170, 238] width 1 height 1
checkbox input "true"
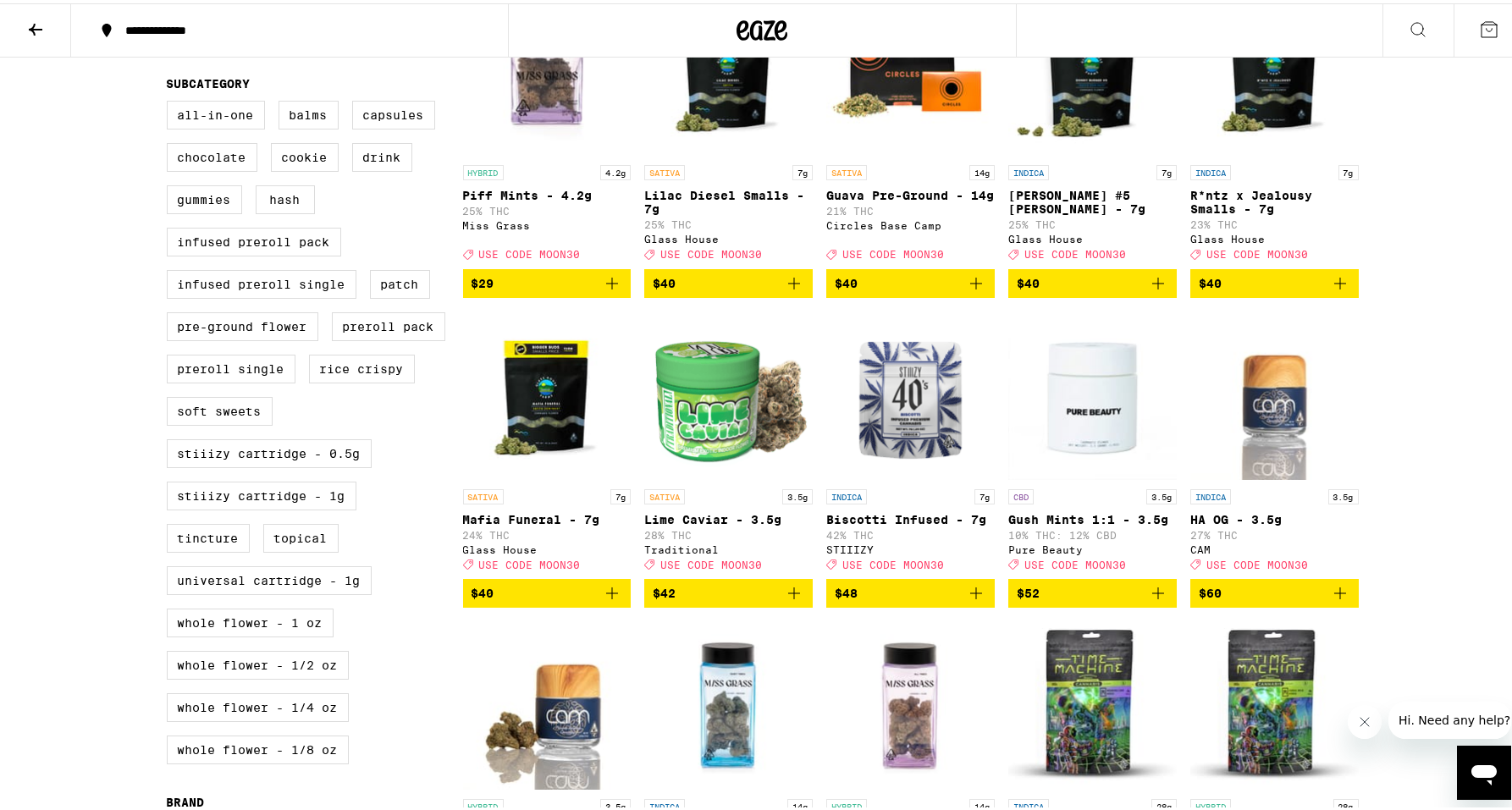
scroll to position [583, 0]
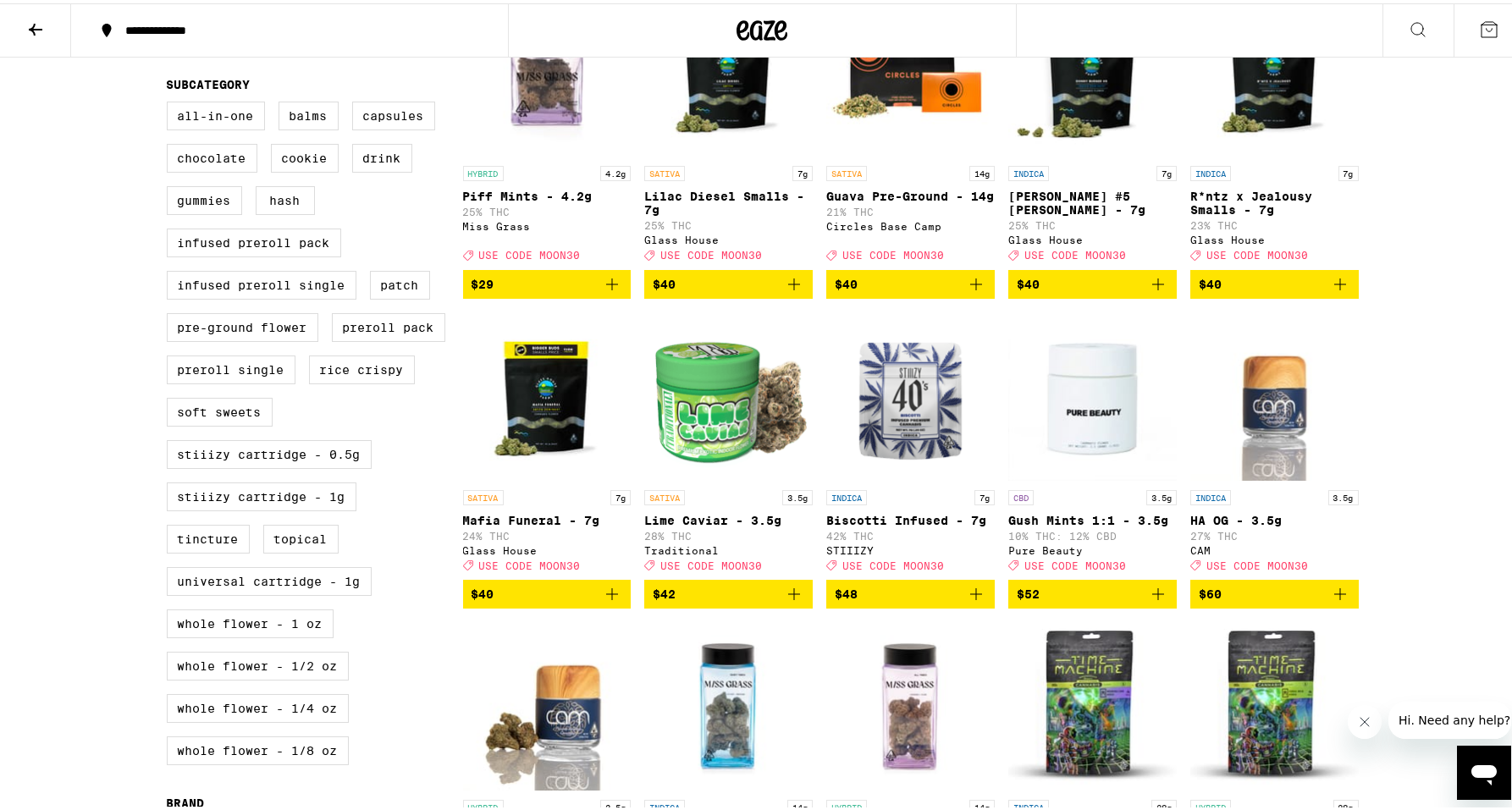
click at [975, 601] on icon "Add to bag" at bounding box center [975, 590] width 20 height 20
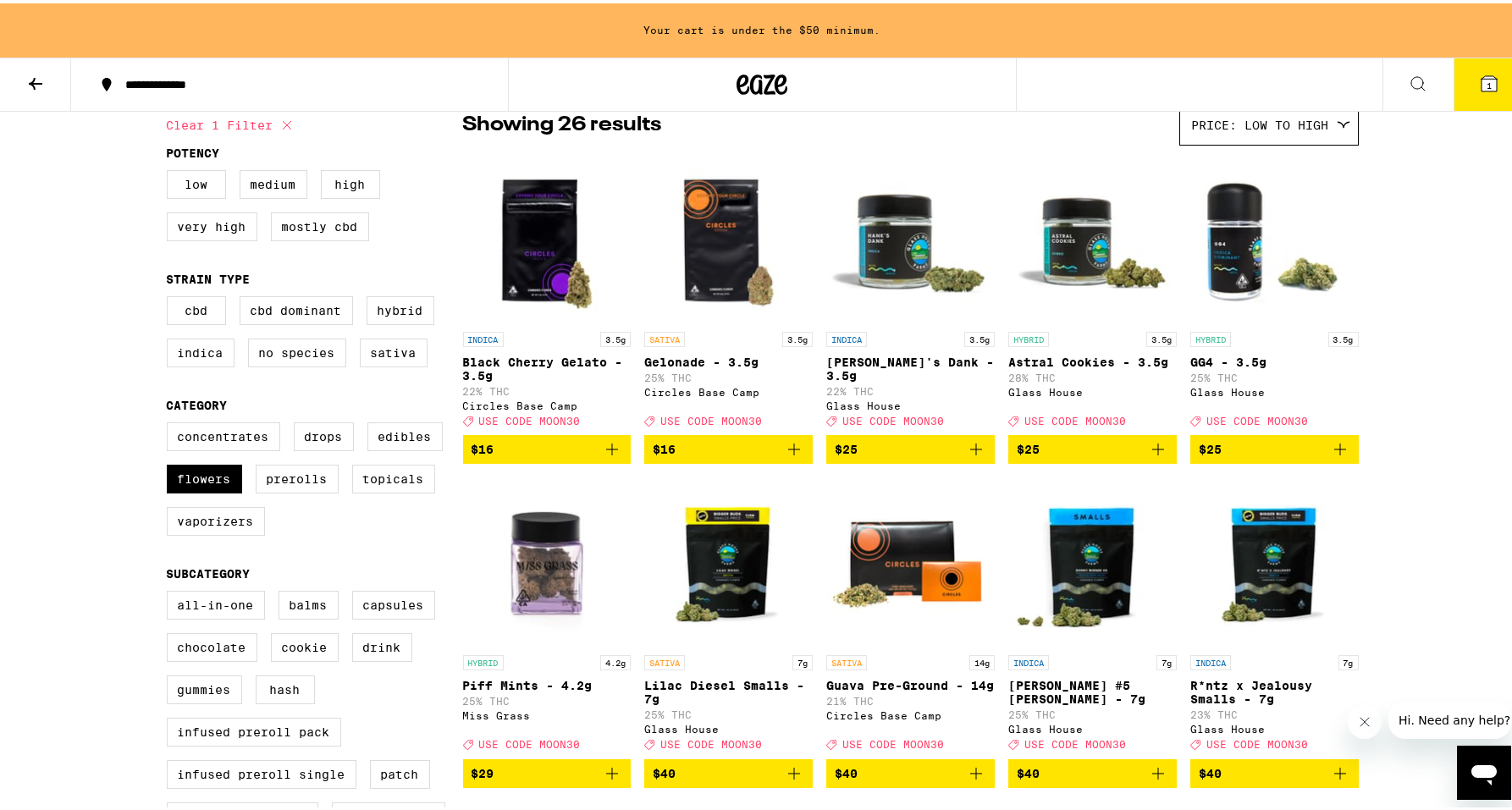
scroll to position [147, 0]
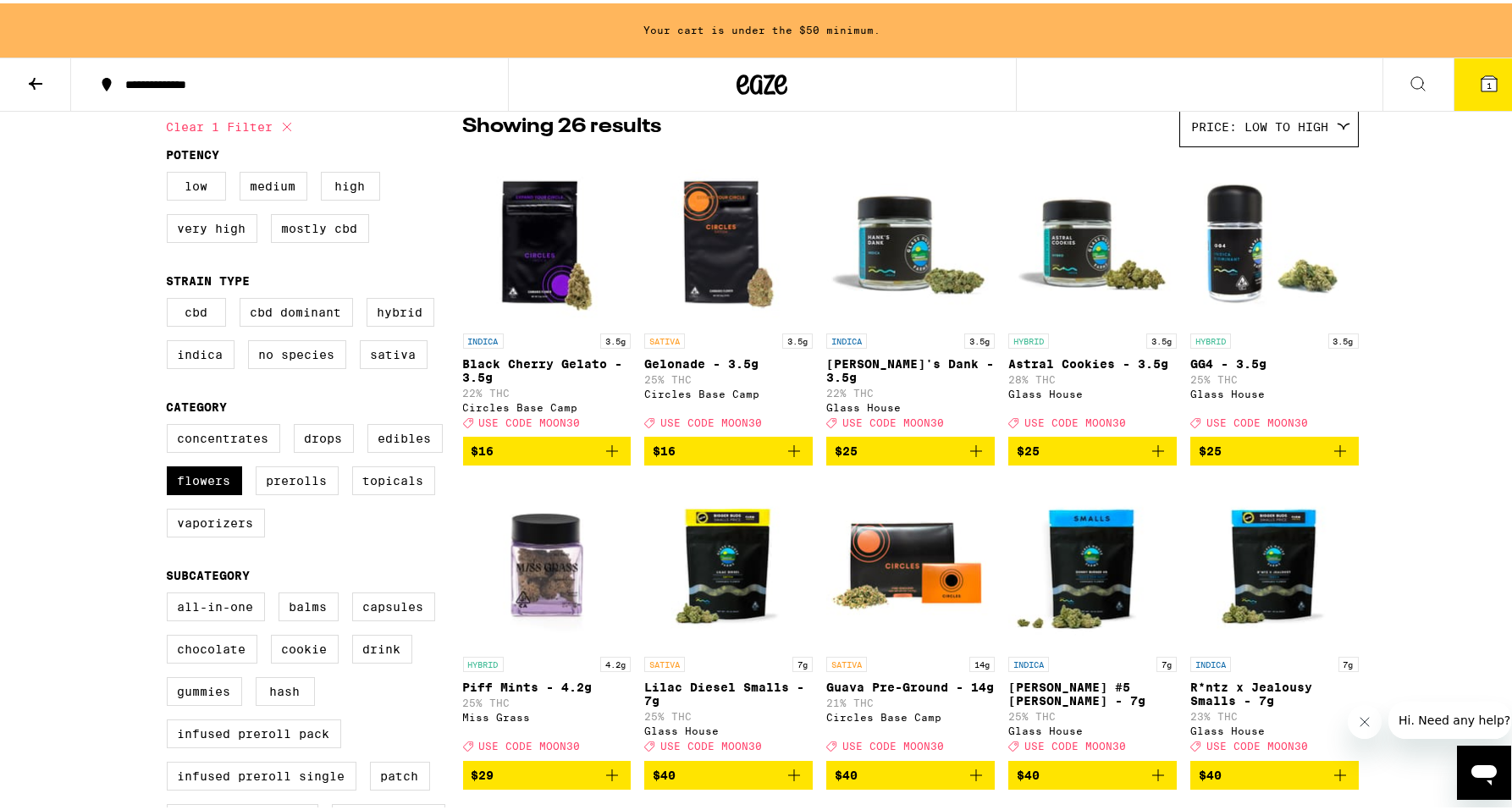
click at [1151, 456] on icon "Add to bag" at bounding box center [1157, 447] width 20 height 20
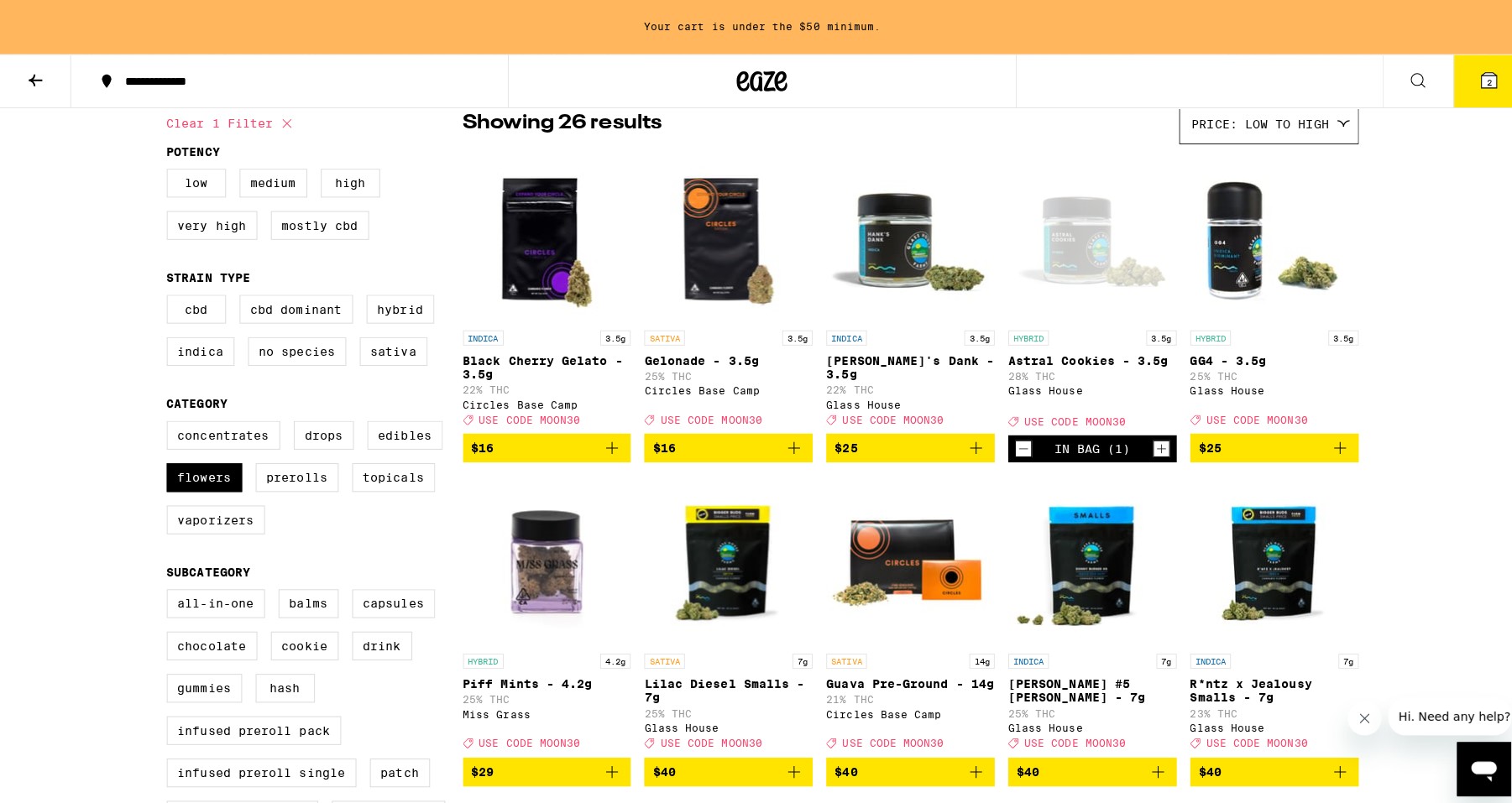
scroll to position [92, 0]
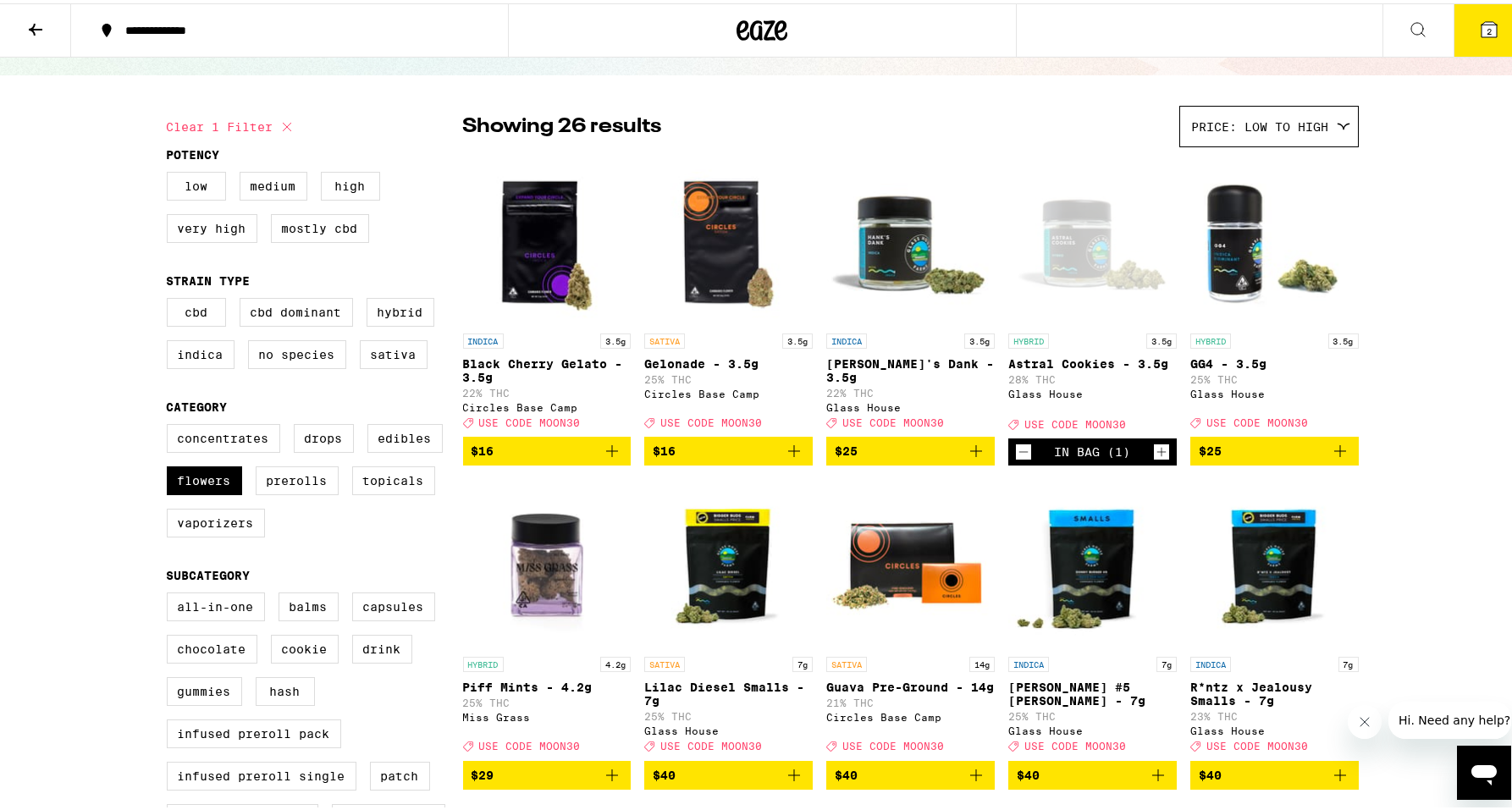
click at [1484, 29] on icon at bounding box center [1488, 26] width 15 height 15
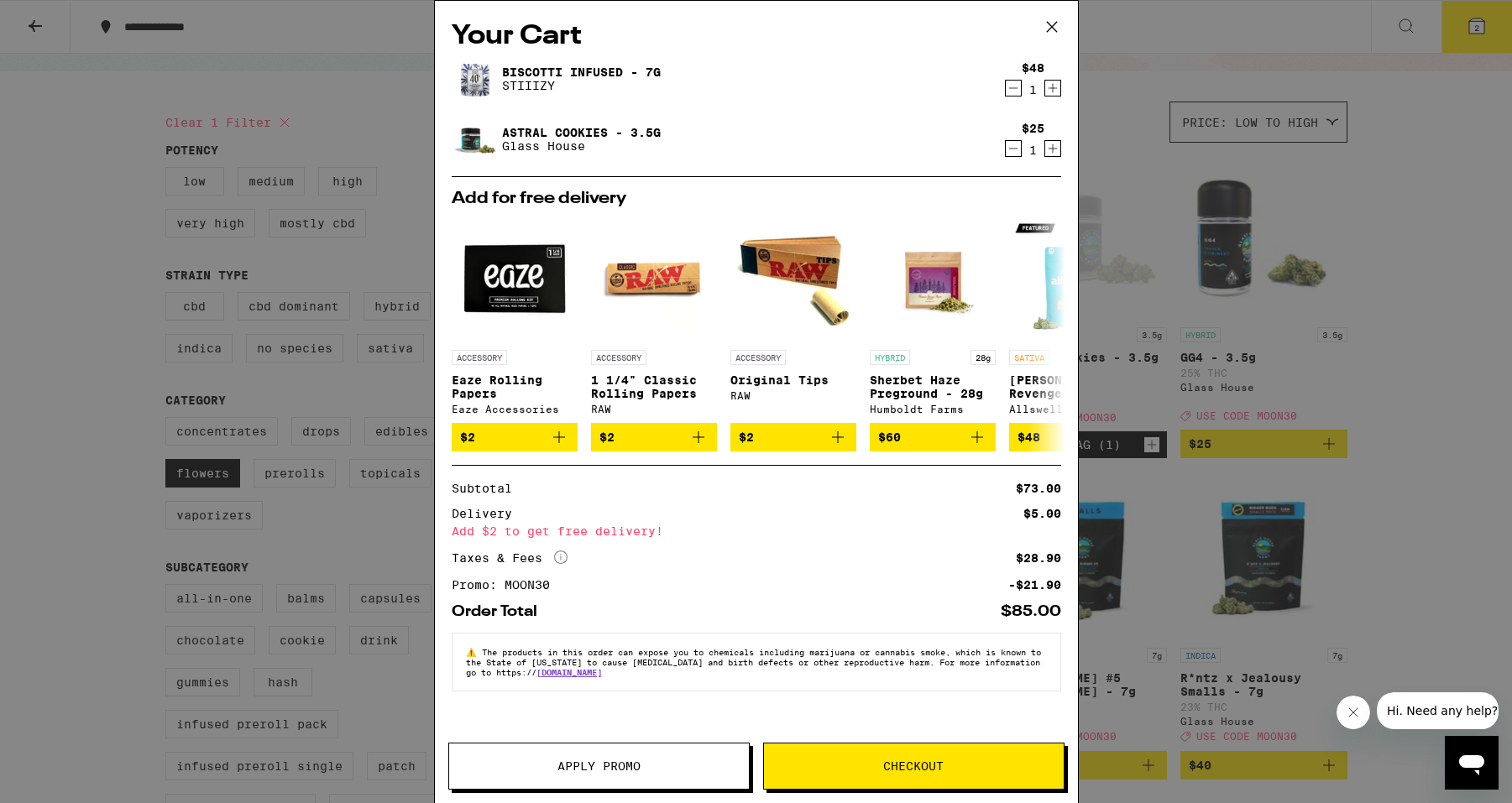
click at [536, 774] on button "Apply Promo" at bounding box center [599, 766] width 302 height 47
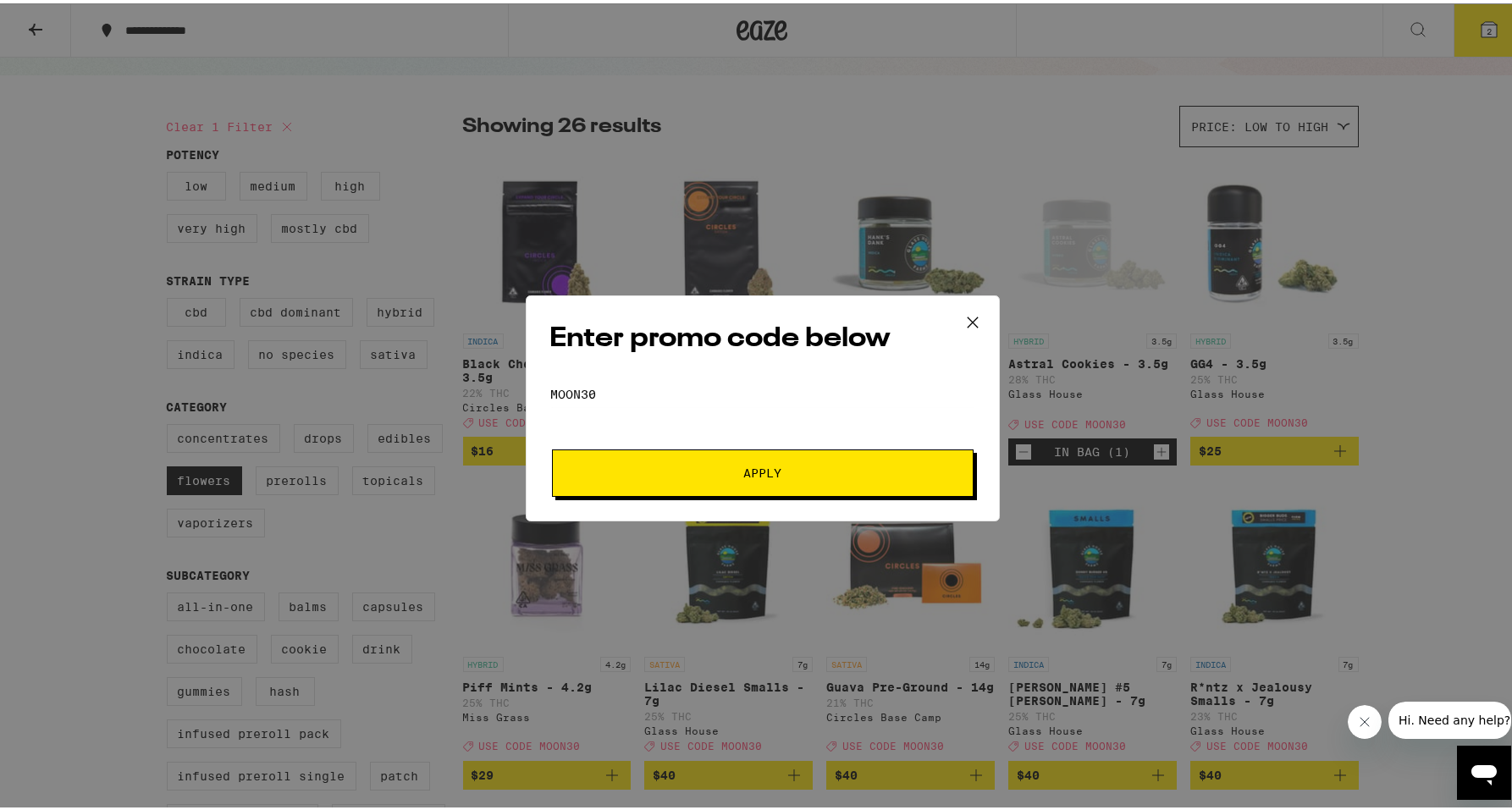
click at [657, 469] on span "Apply" at bounding box center [763, 469] width 305 height 12
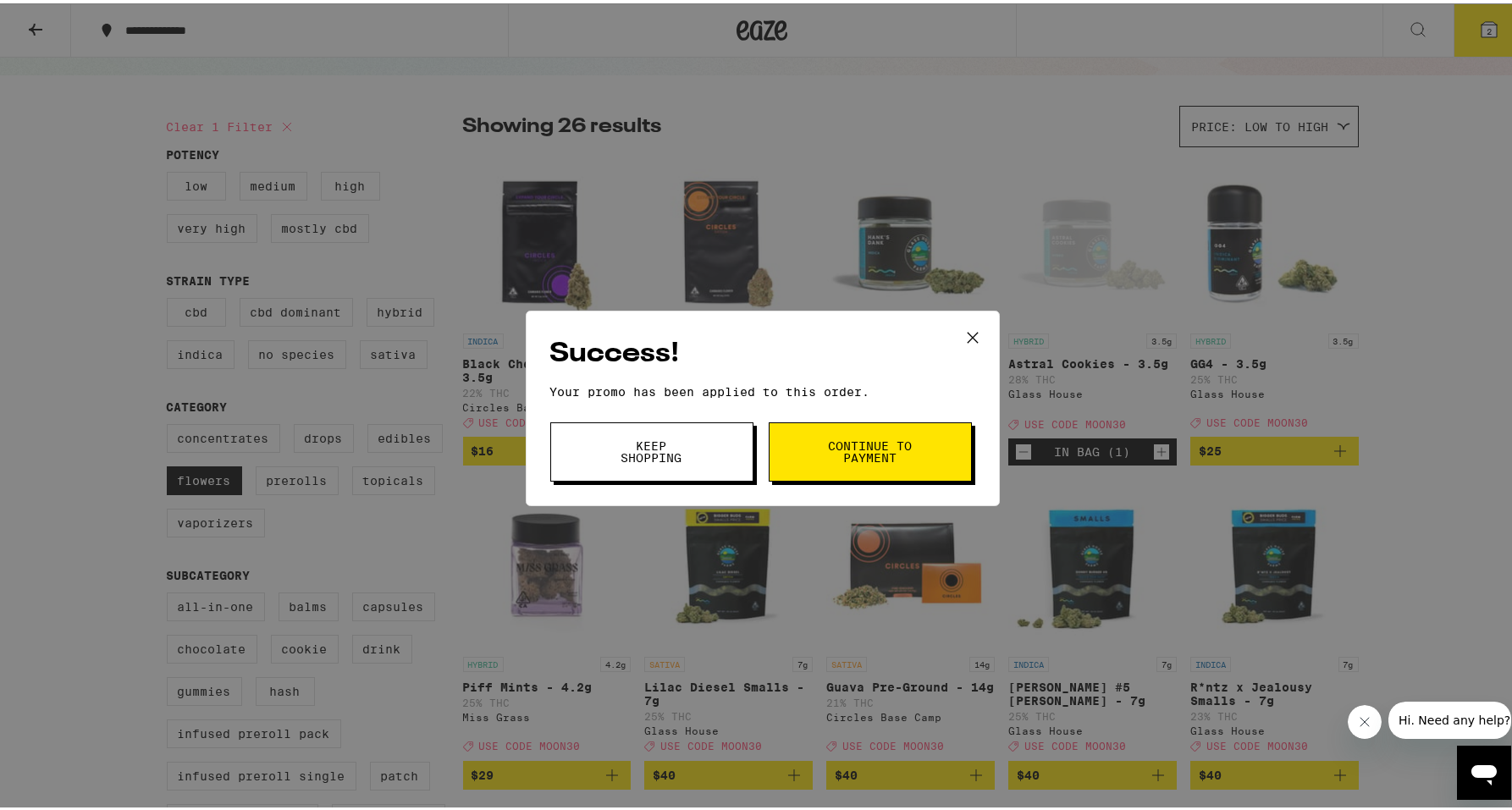
click at [865, 211] on div "Success! Your promo has been applied to this order. Promo Code moon30 Keep Shop…" at bounding box center [762, 405] width 1524 height 810
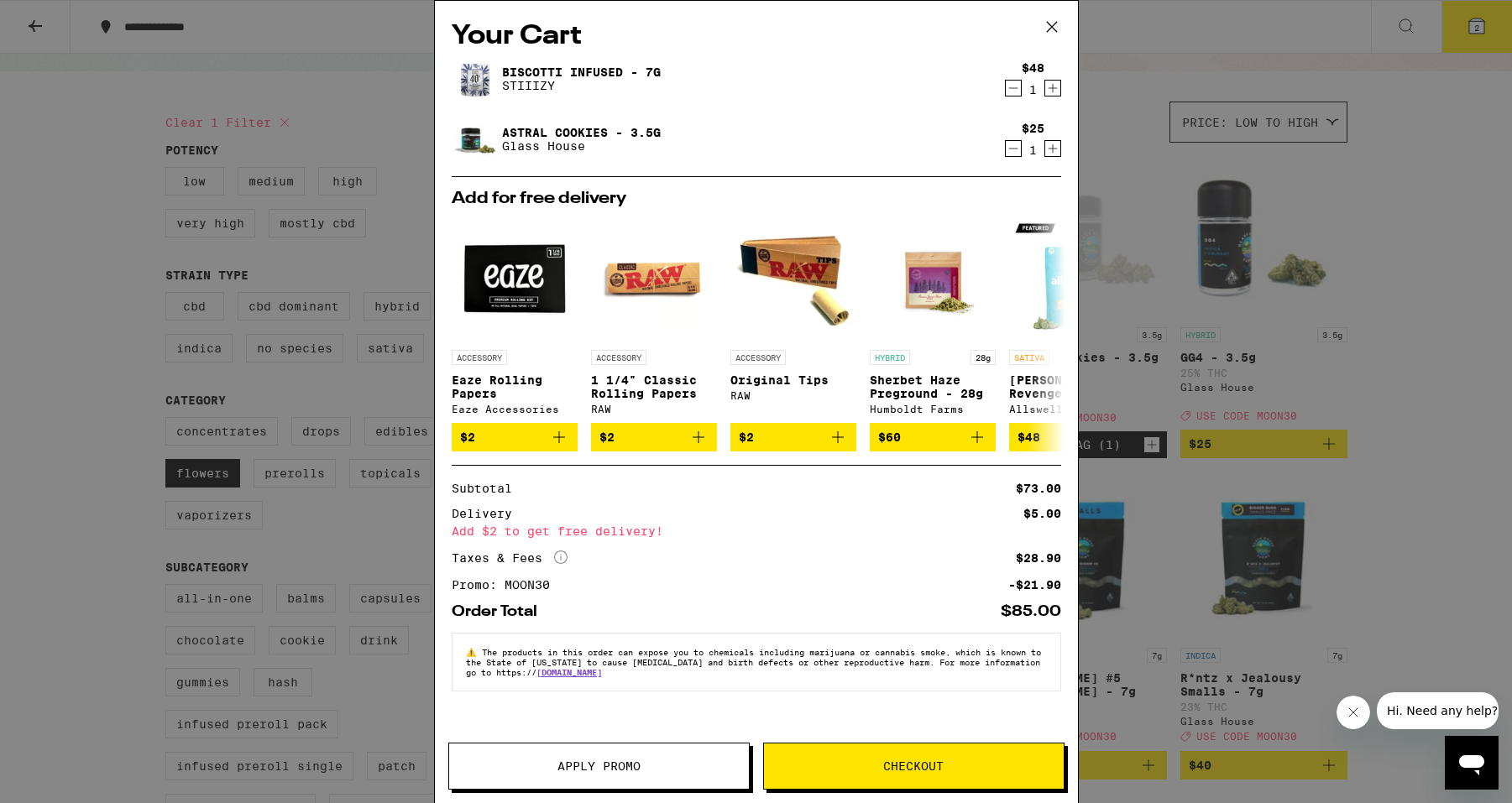
click at [1012, 151] on icon "Decrement" at bounding box center [1013, 148] width 15 height 20
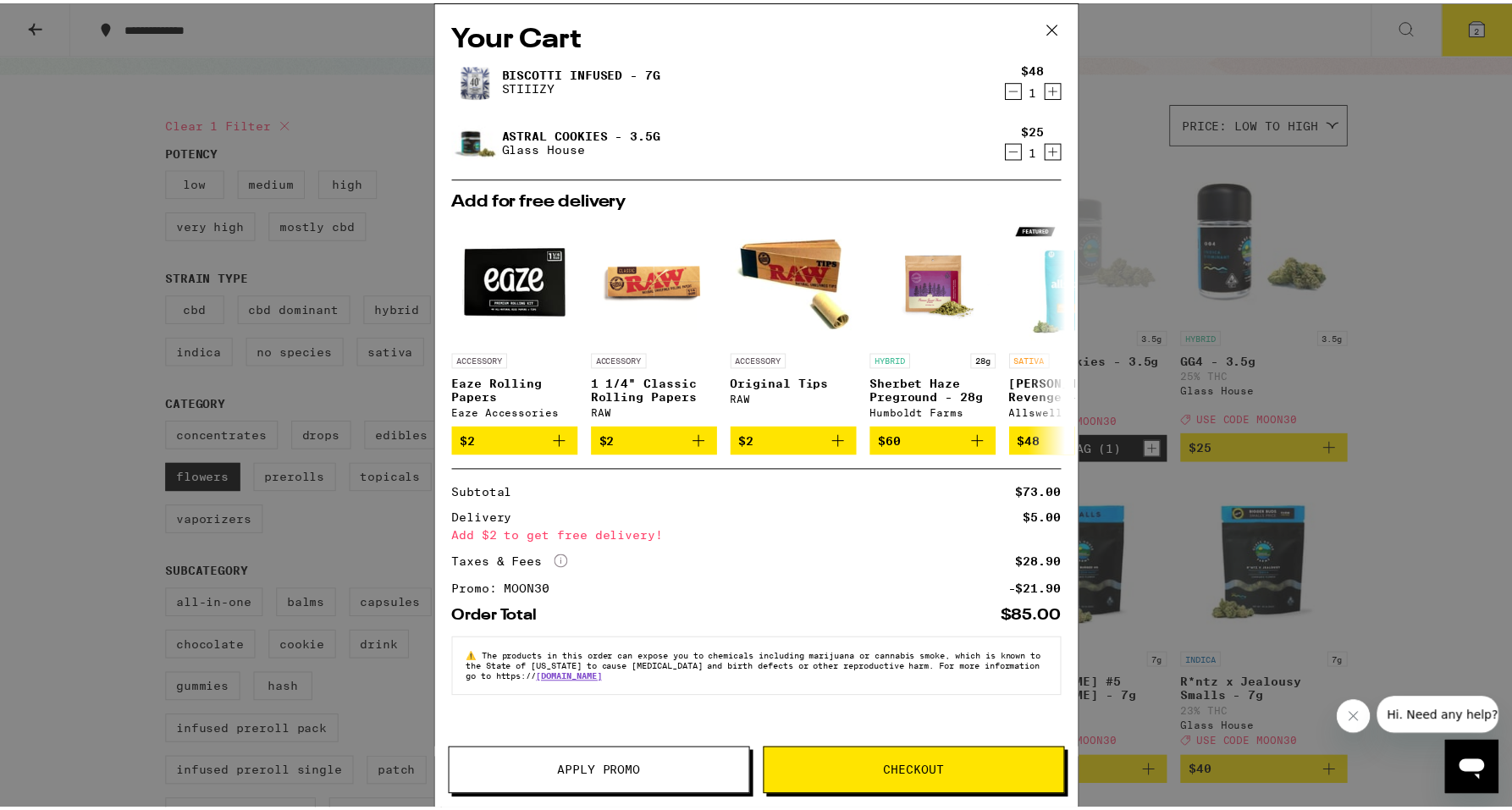
scroll to position [147, 0]
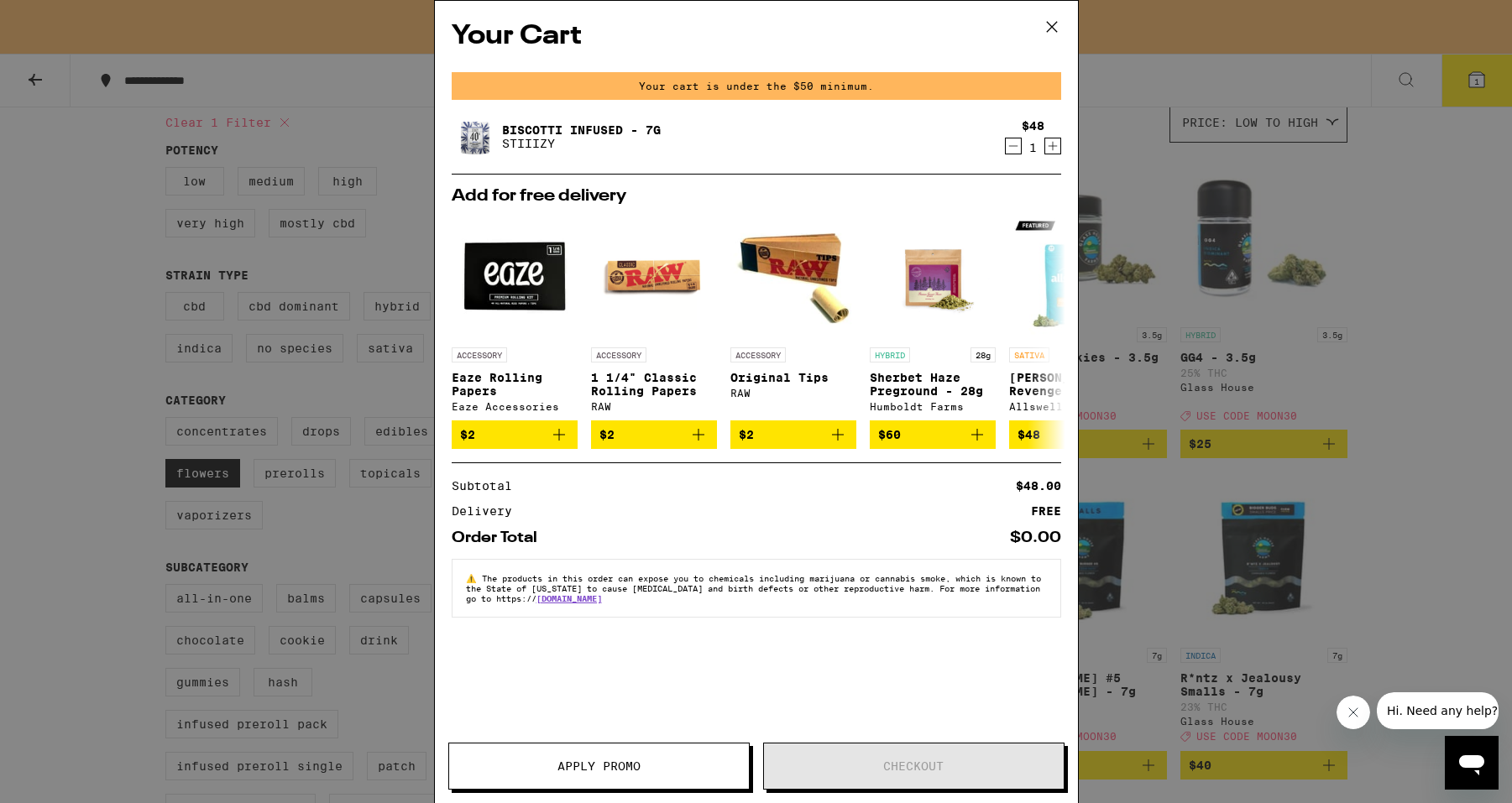
click at [1440, 448] on div "Your Cart Your cart is under the $50 minimum. Biscotti Infused - 7g STIIIZY $48…" at bounding box center [756, 401] width 1512 height 803
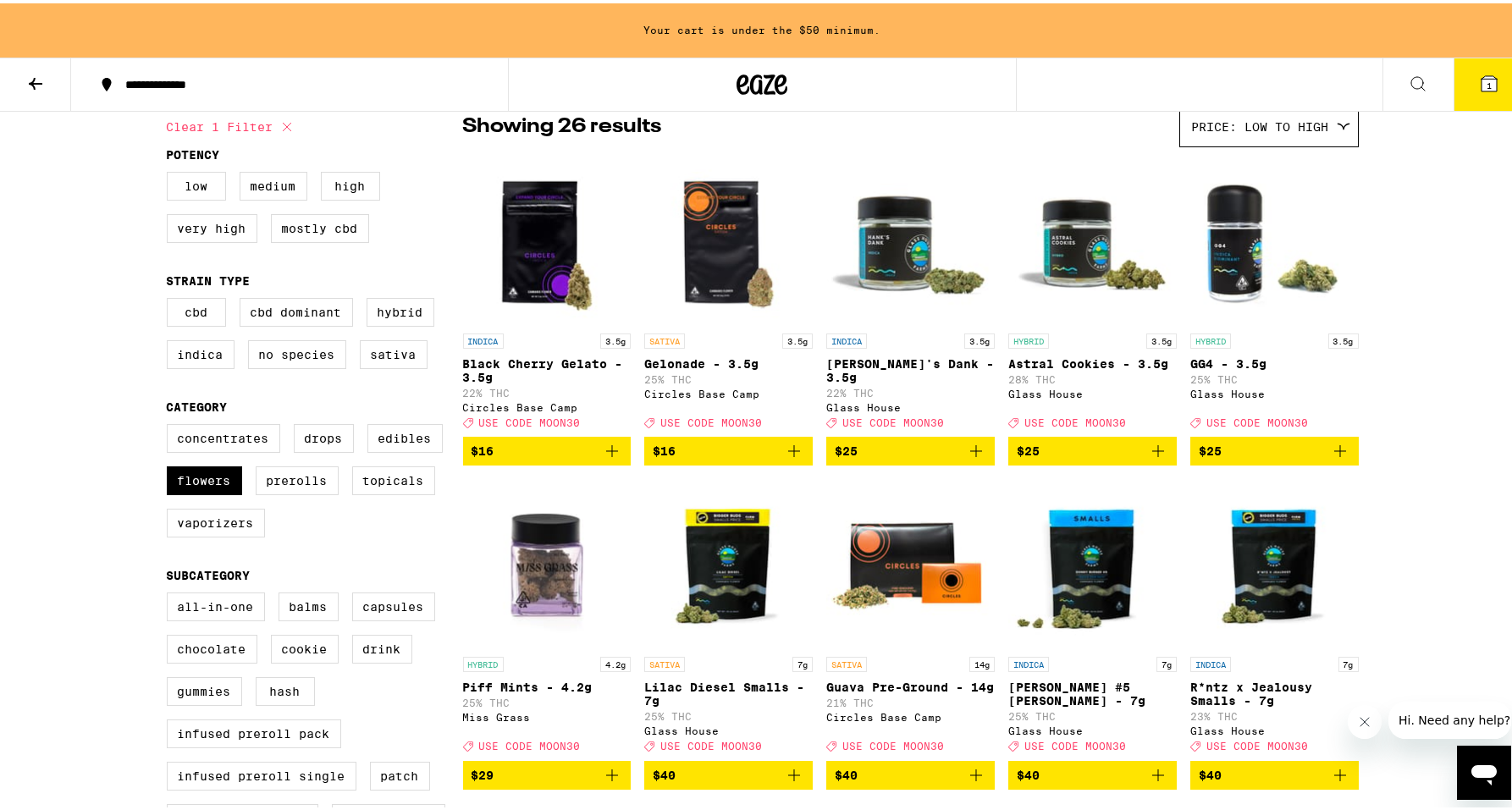
click at [736, 92] on icon at bounding box center [761, 81] width 51 height 30
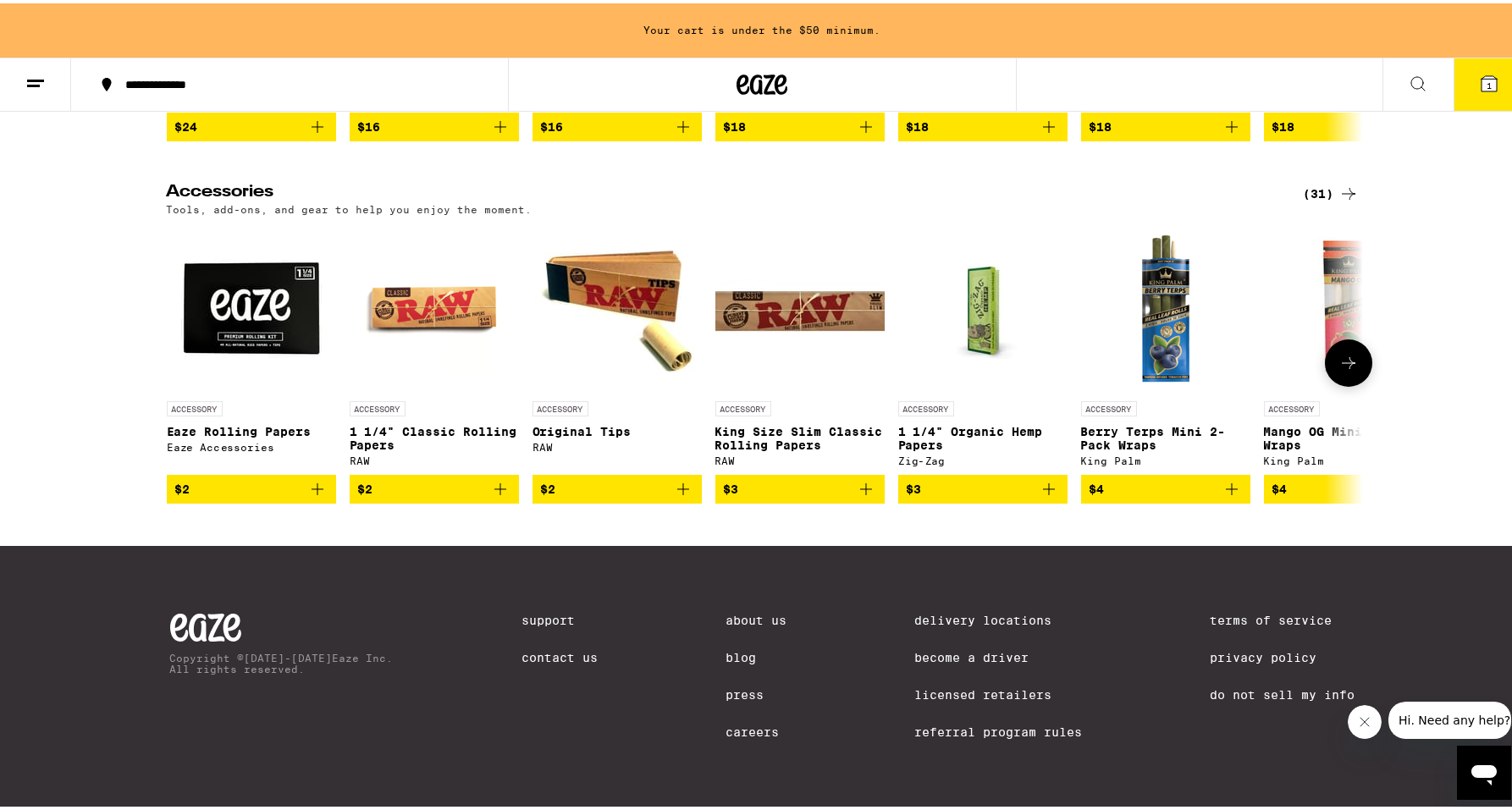
scroll to position [8296, 0]
click at [502, 481] on icon "Add to bag" at bounding box center [500, 485] width 20 height 20
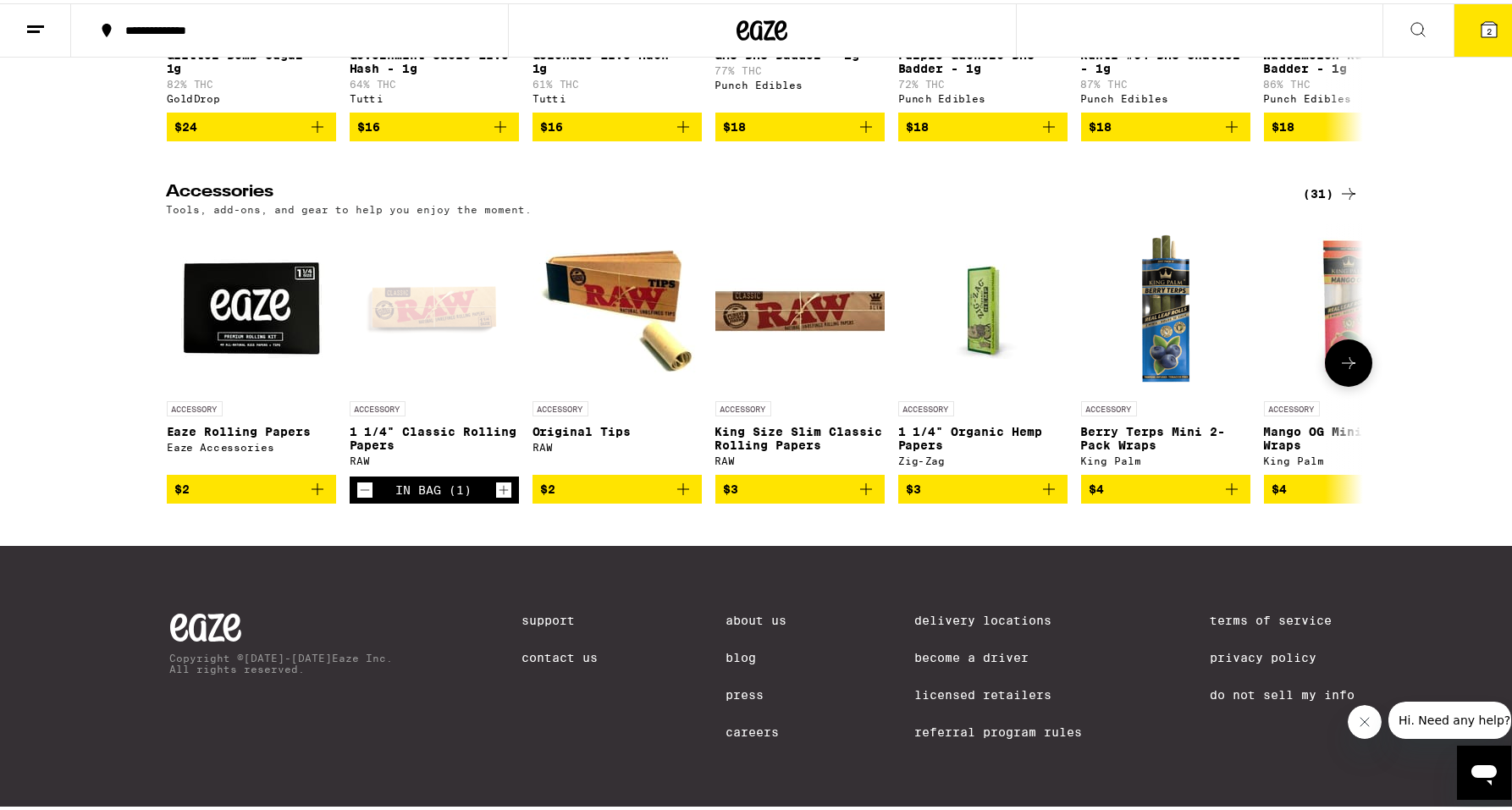
scroll to position [8241, 0]
click at [674, 476] on icon "Add to bag" at bounding box center [683, 485] width 20 height 20
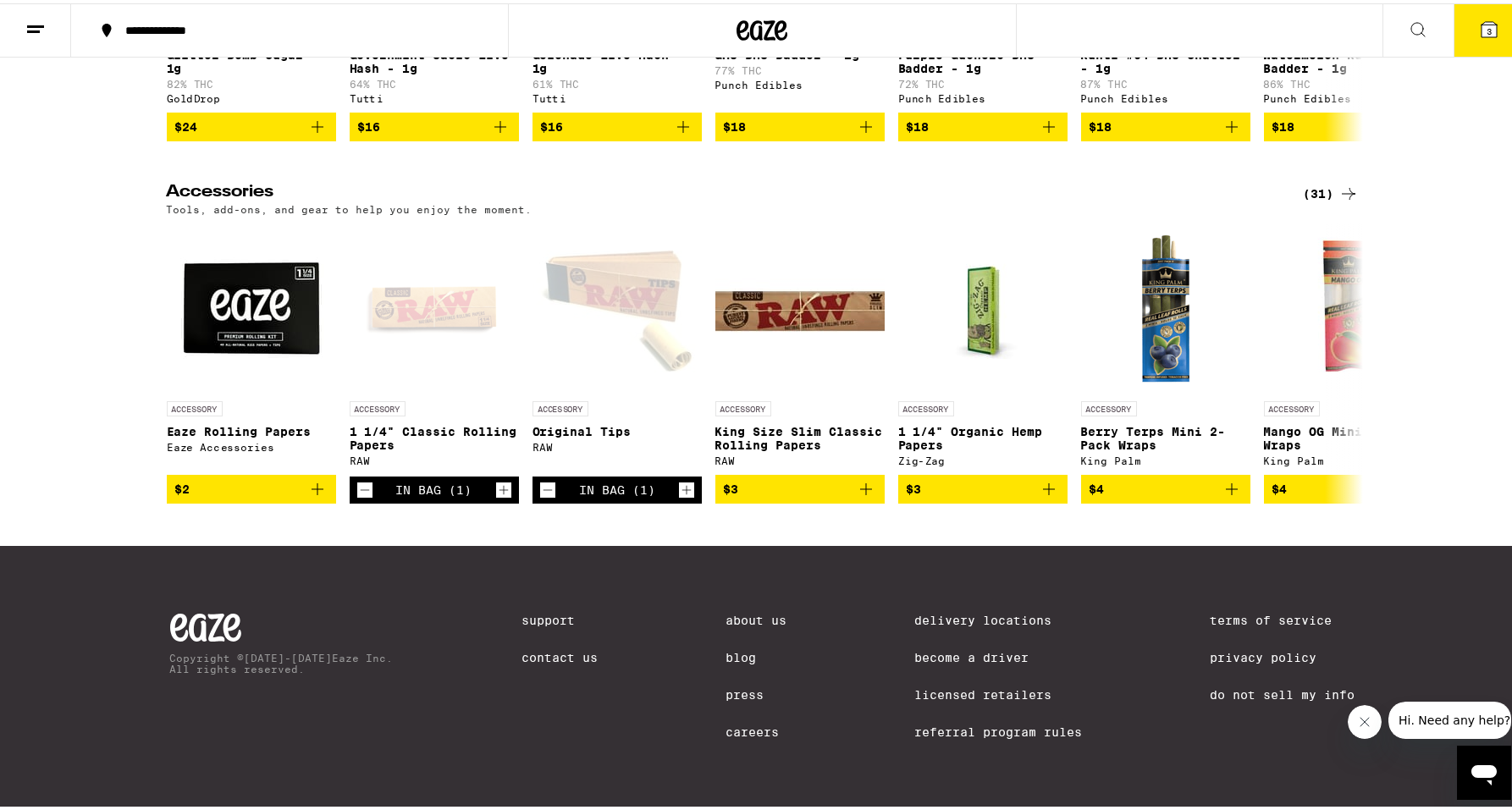
click at [1486, 28] on span "3" at bounding box center [1489, 28] width 5 height 10
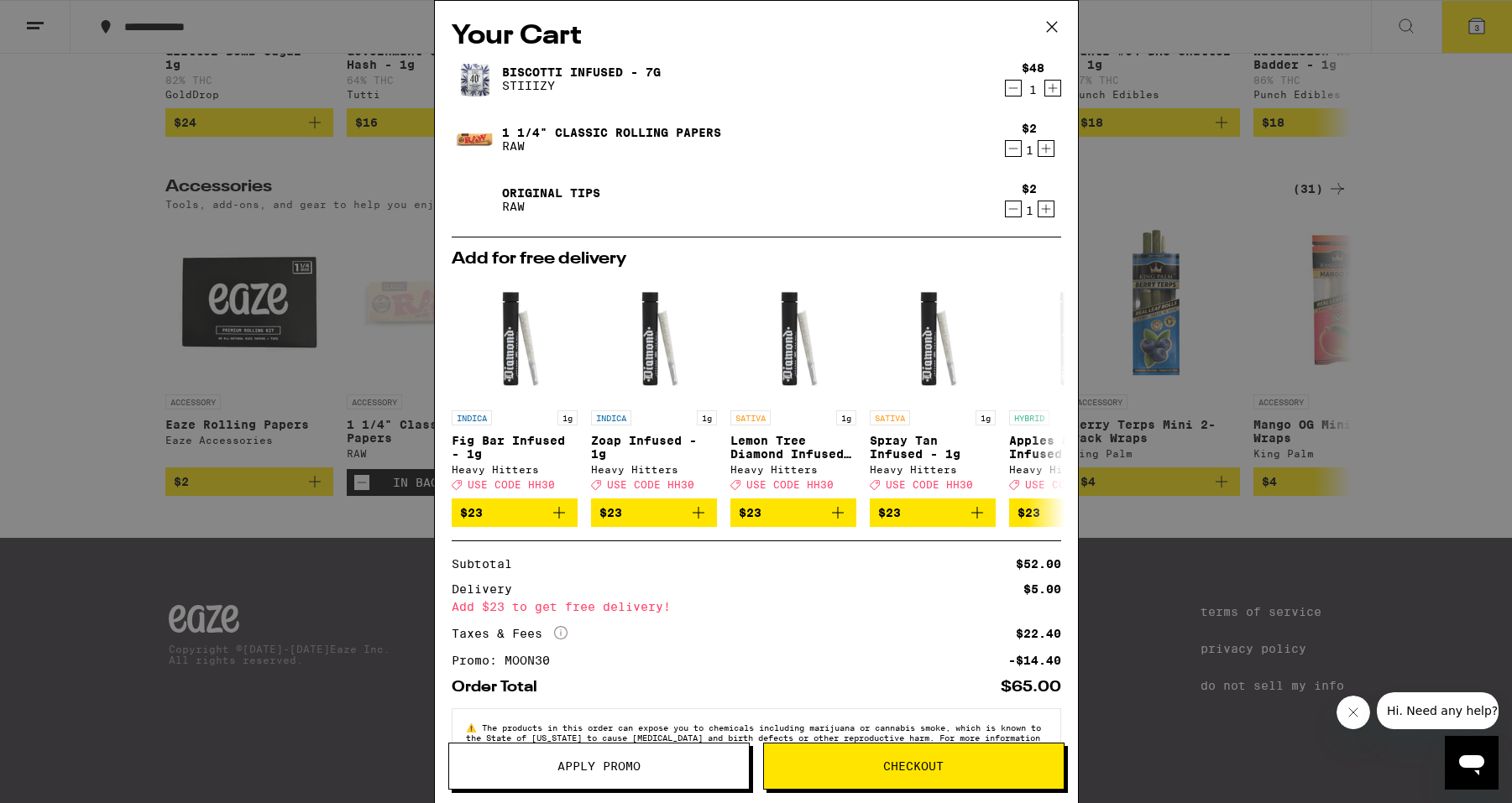
scroll to position [60, 0]
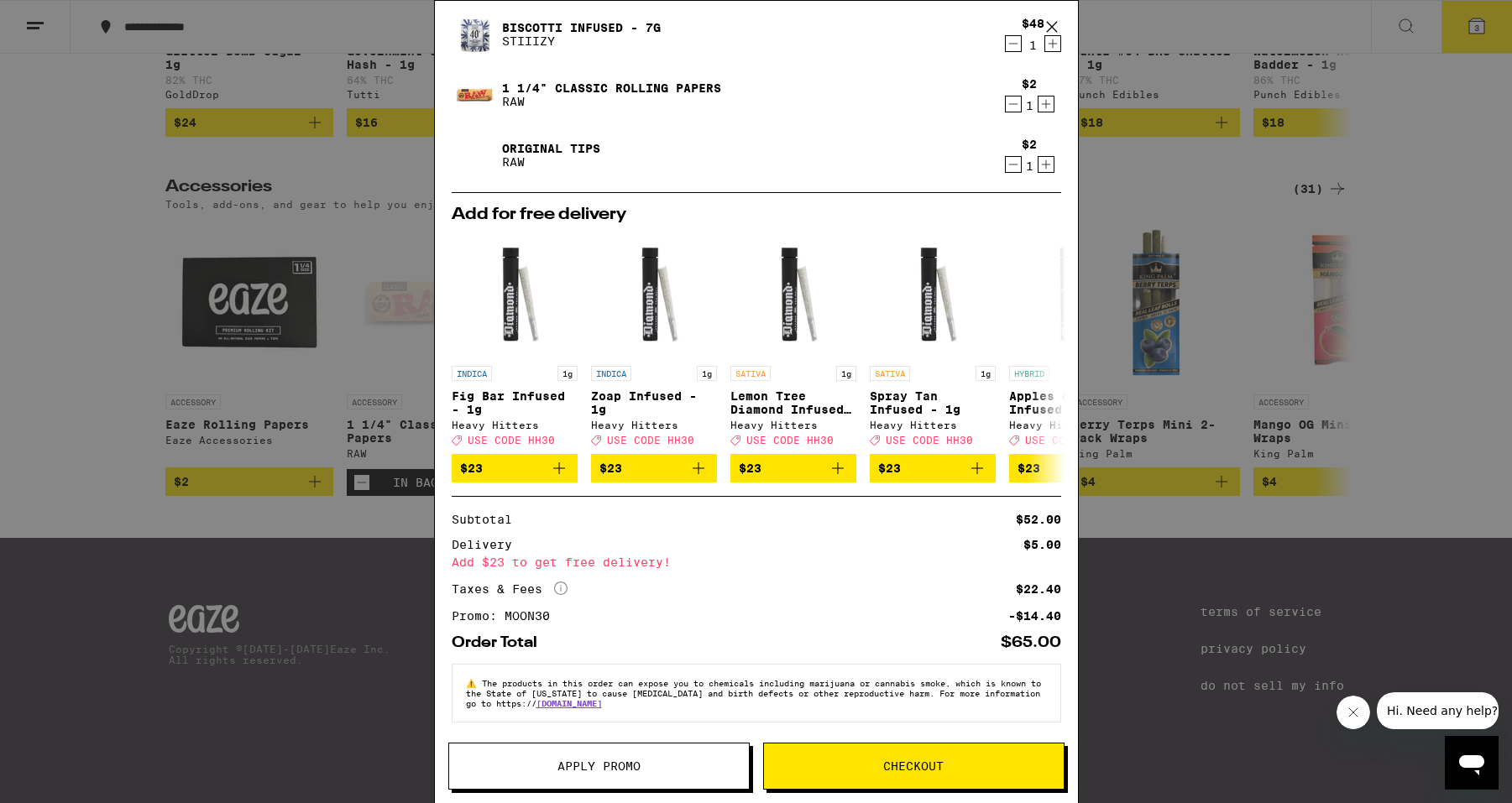
click at [842, 770] on span "Checkout" at bounding box center [914, 766] width 300 height 11
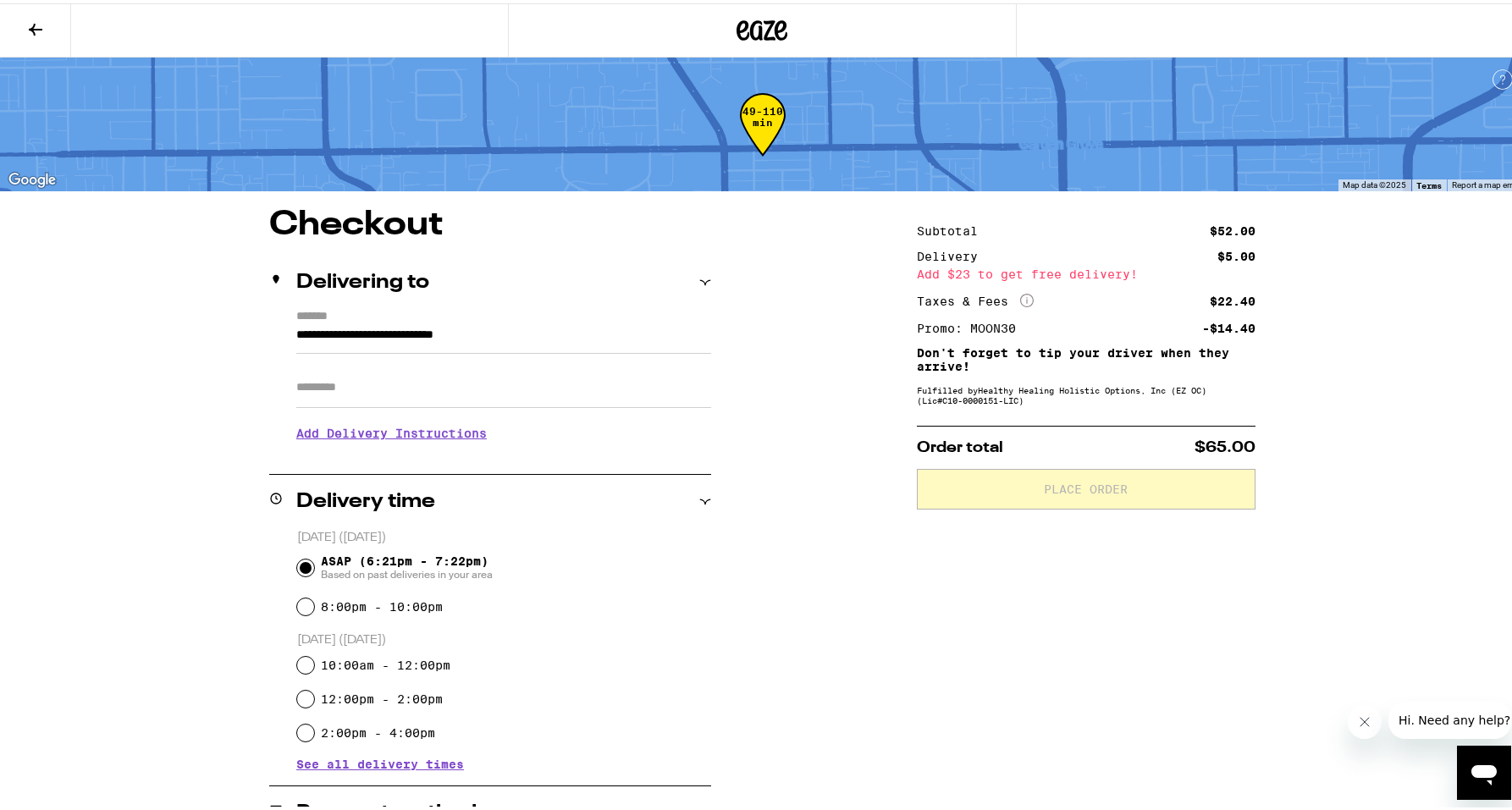
click at [366, 434] on h3 "Add Delivery Instructions" at bounding box center [503, 430] width 415 height 39
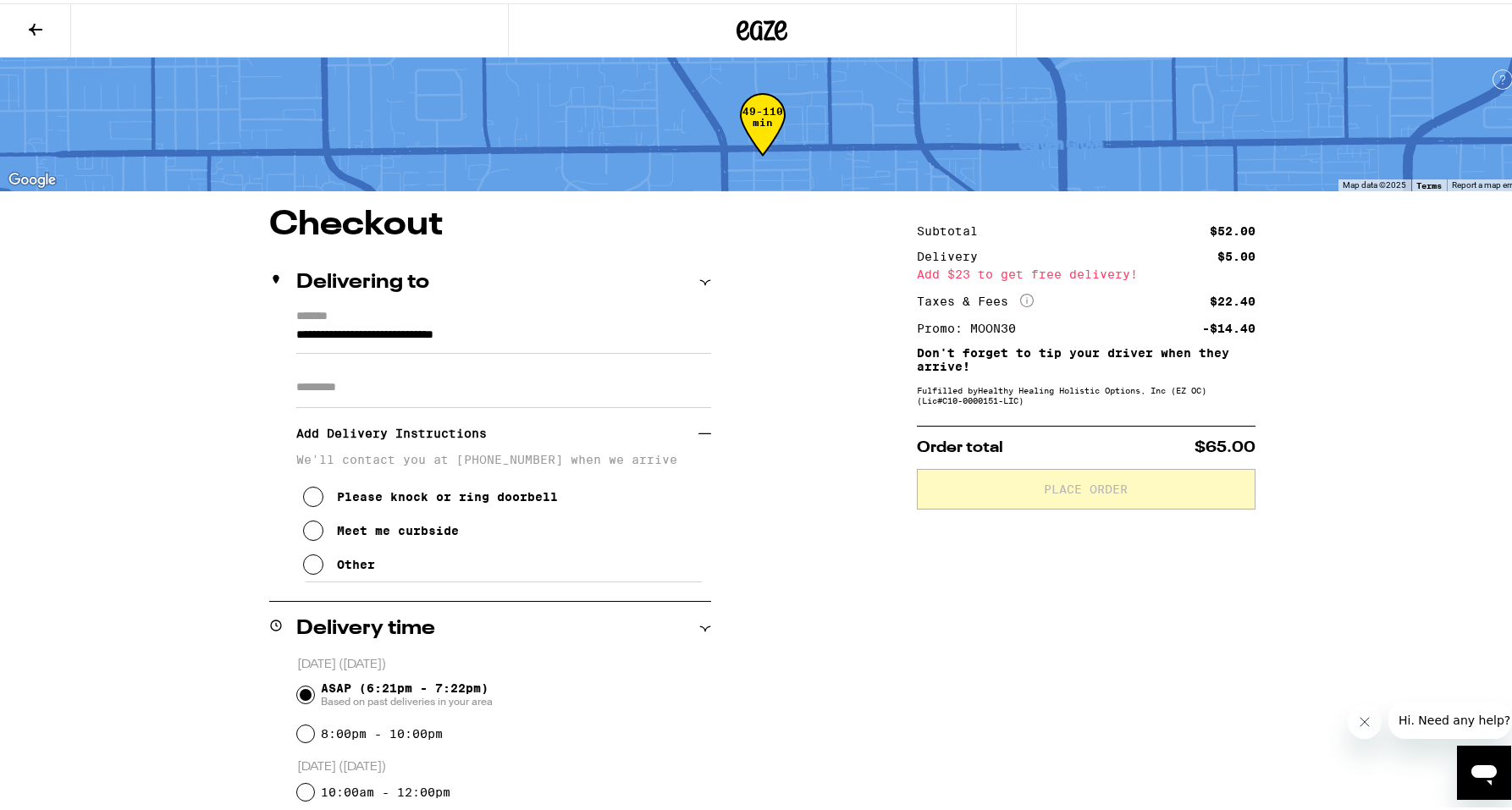
click at [324, 558] on button "Other" at bounding box center [339, 561] width 72 height 34
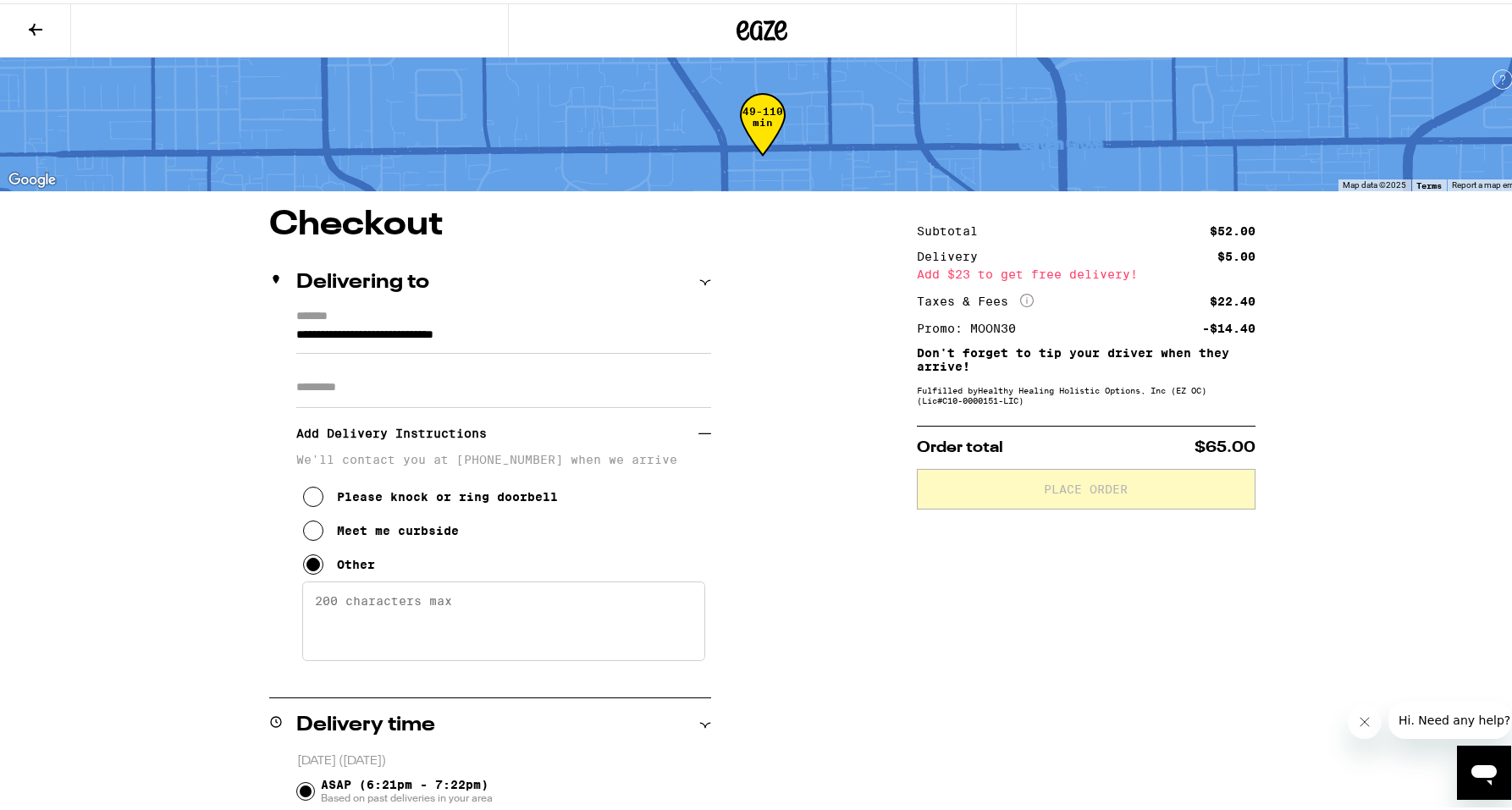
click at [348, 622] on textarea "Enter any other delivery instructions you want driver to know" at bounding box center [503, 618] width 403 height 80
paste textarea "Entrance to community on [GEOGRAPHIC_DATA]. gate code is 062. Go straight aroun…"
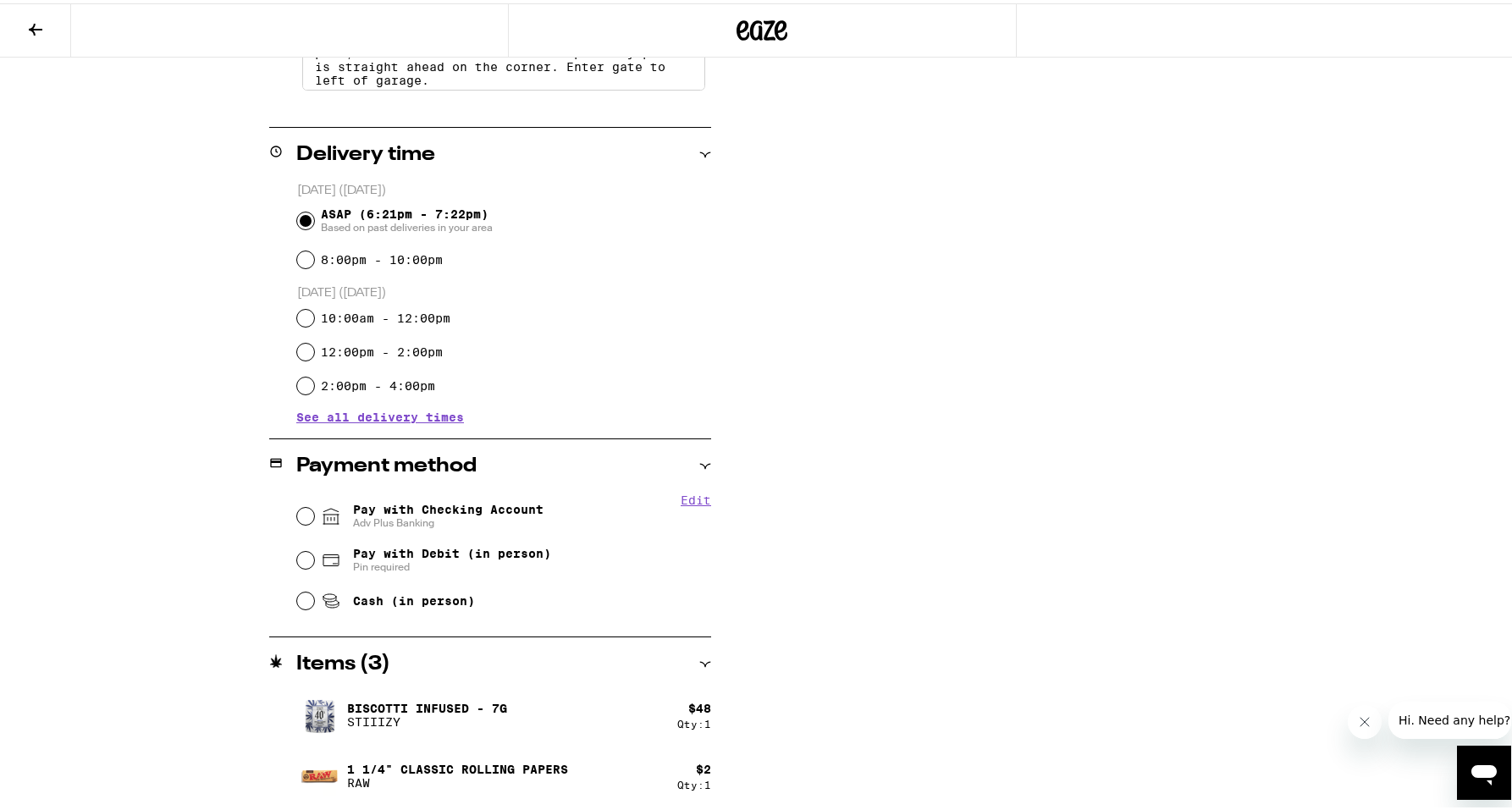
scroll to position [572, 0]
type textarea "Entrance to community on [GEOGRAPHIC_DATA]. gate code is 062. Go straight aroun…"
click at [447, 517] on span "Adv Plus Banking" at bounding box center [448, 518] width 190 height 13
click at [314, 517] on input "Pay with Checking Account Adv Plus Banking" at bounding box center [305, 512] width 17 height 17
radio input "true"
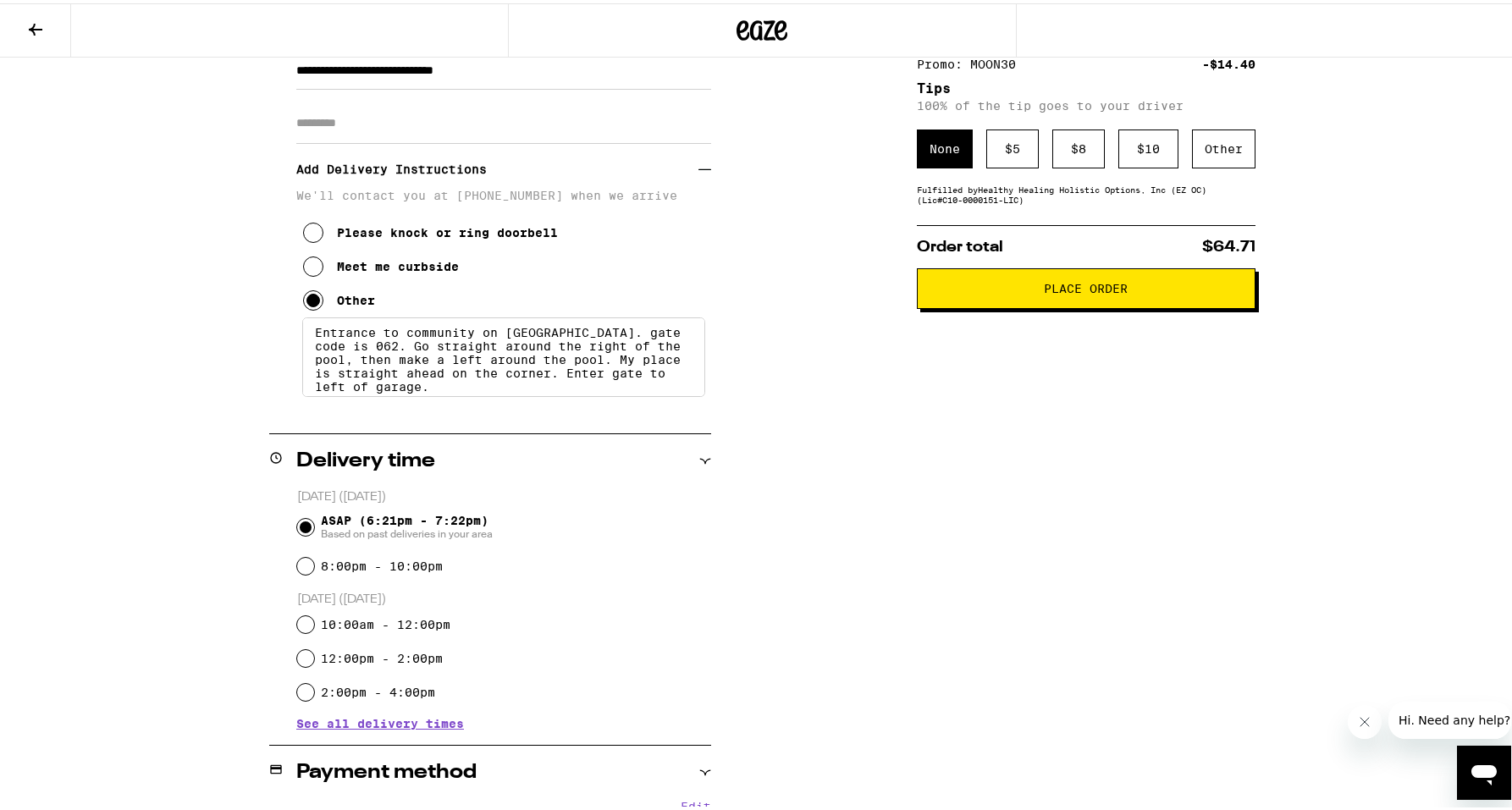
scroll to position [0, 0]
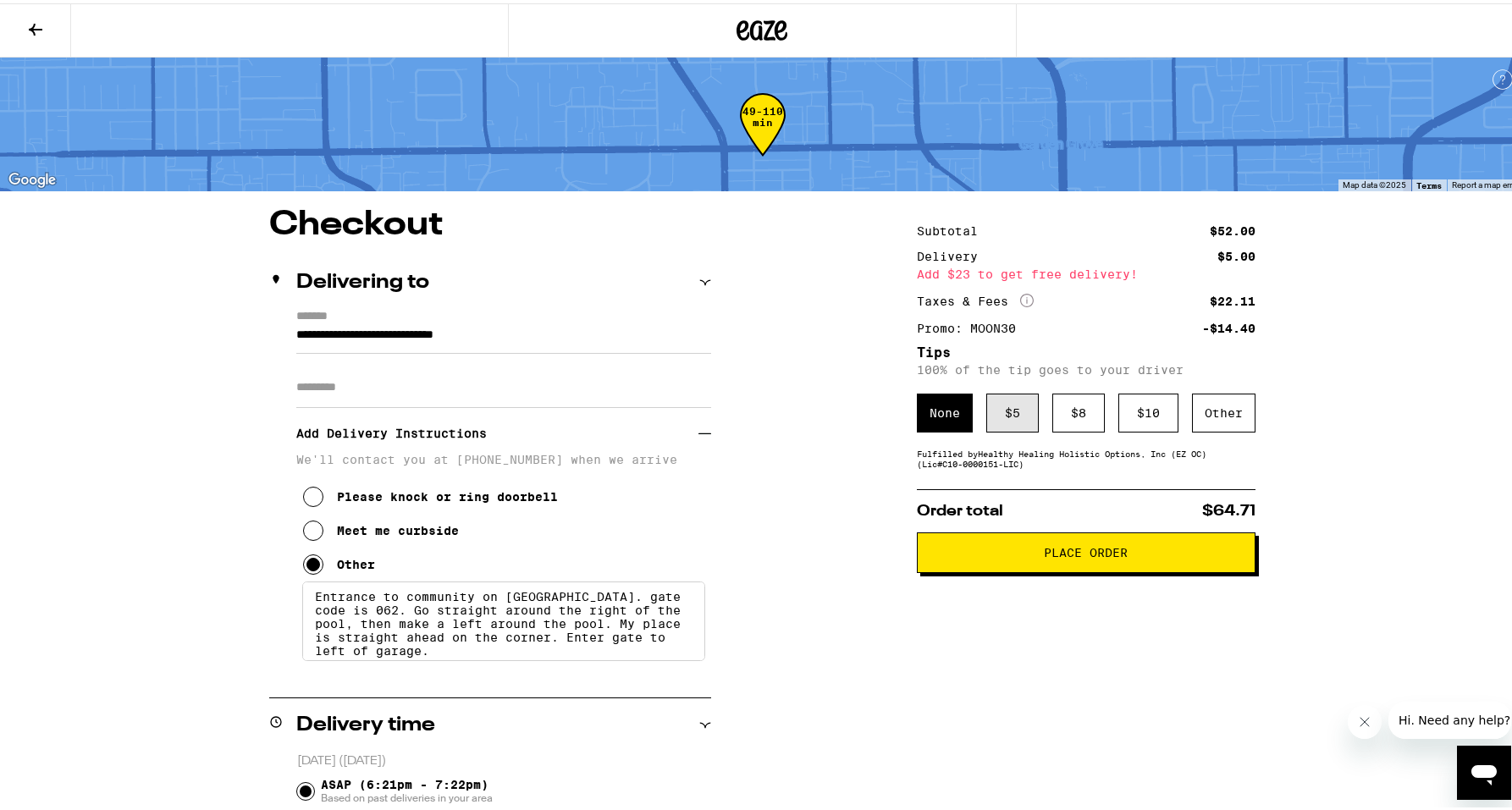
click at [1016, 421] on div "$ 5" at bounding box center [1012, 410] width 52 height 39
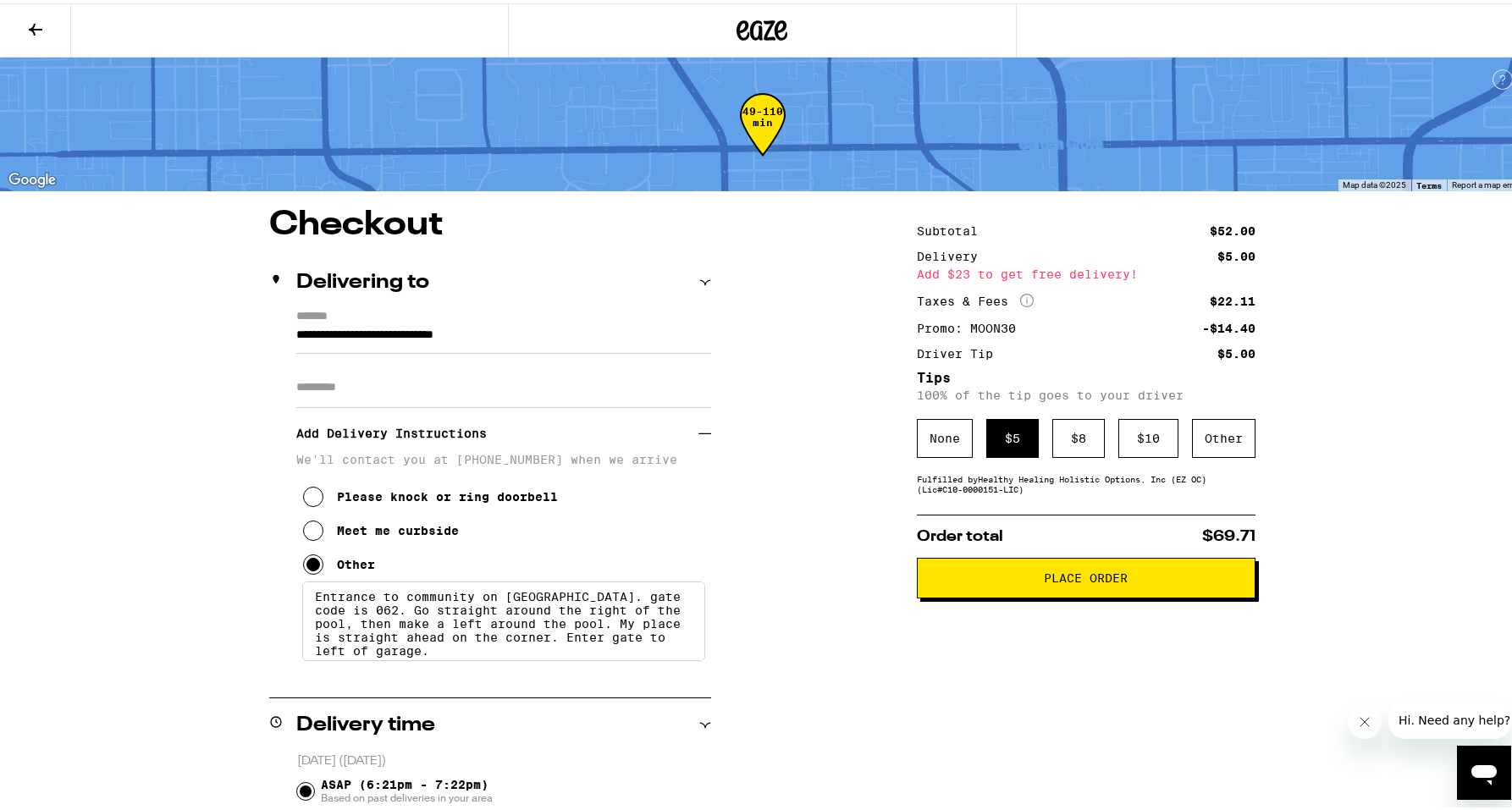
click at [1036, 594] on button "Place Order" at bounding box center [1085, 575] width 339 height 41
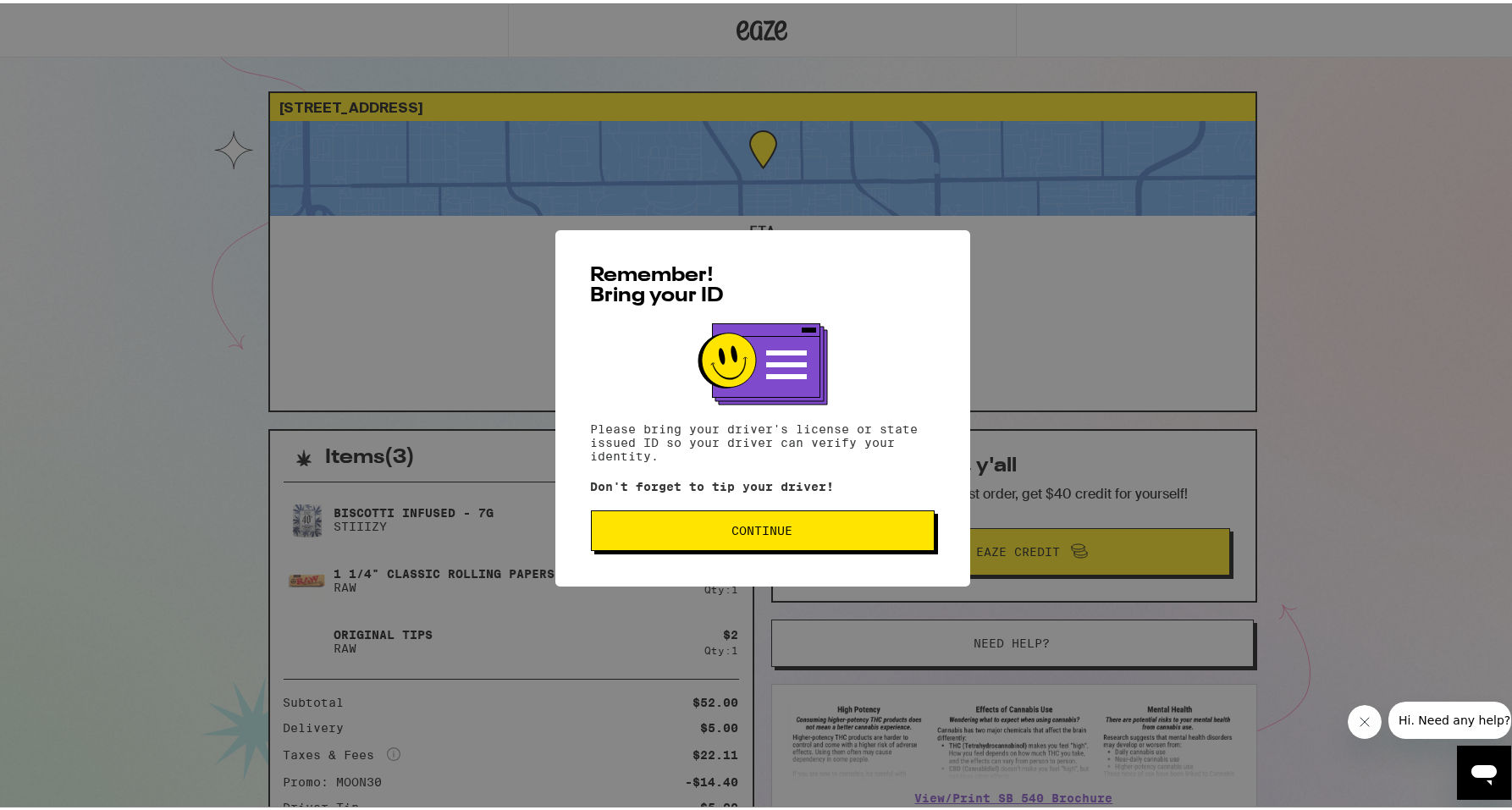
click at [877, 542] on button "Continue" at bounding box center [763, 527] width 344 height 41
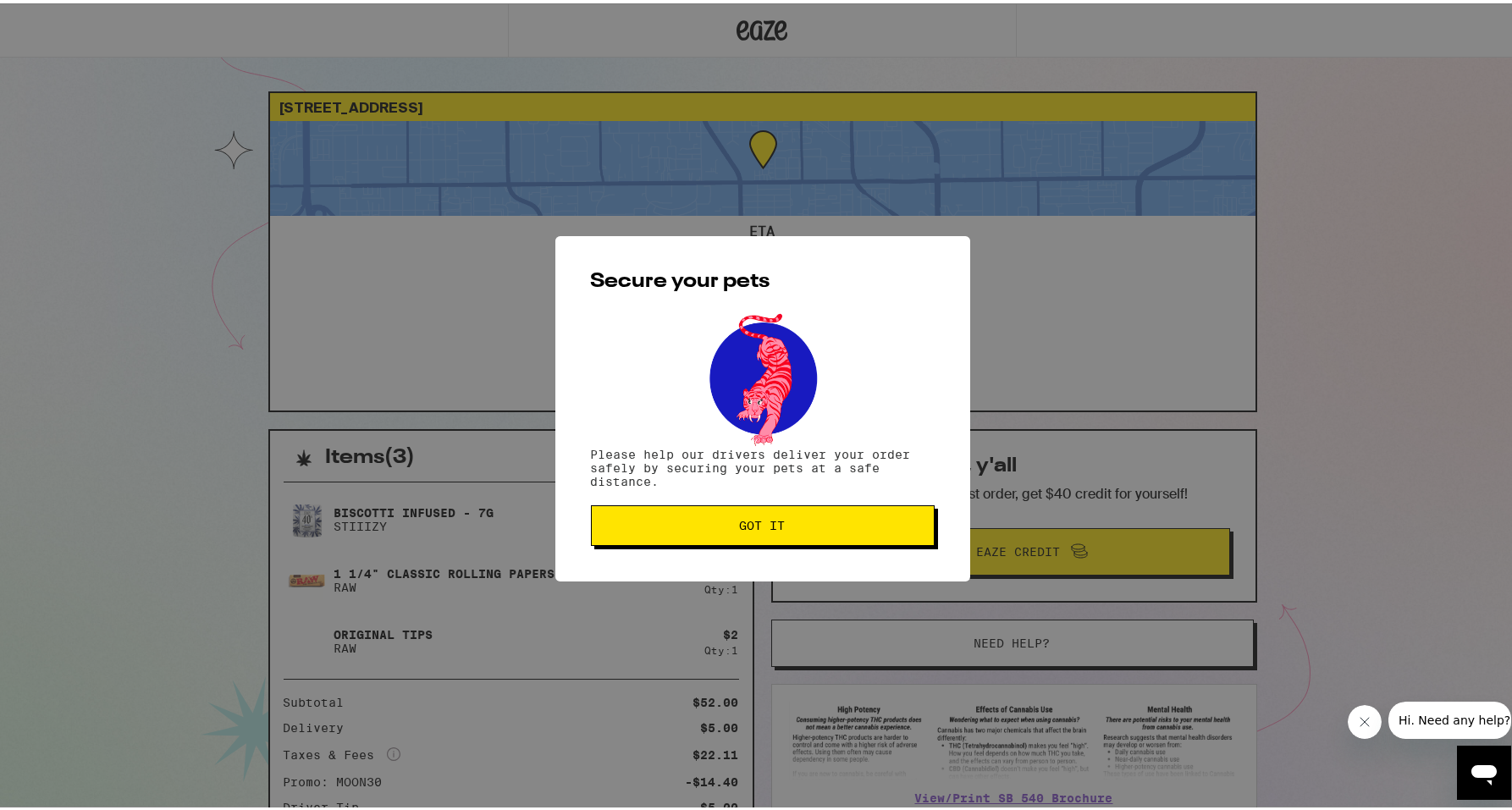
click at [877, 541] on button "Got it" at bounding box center [763, 523] width 344 height 41
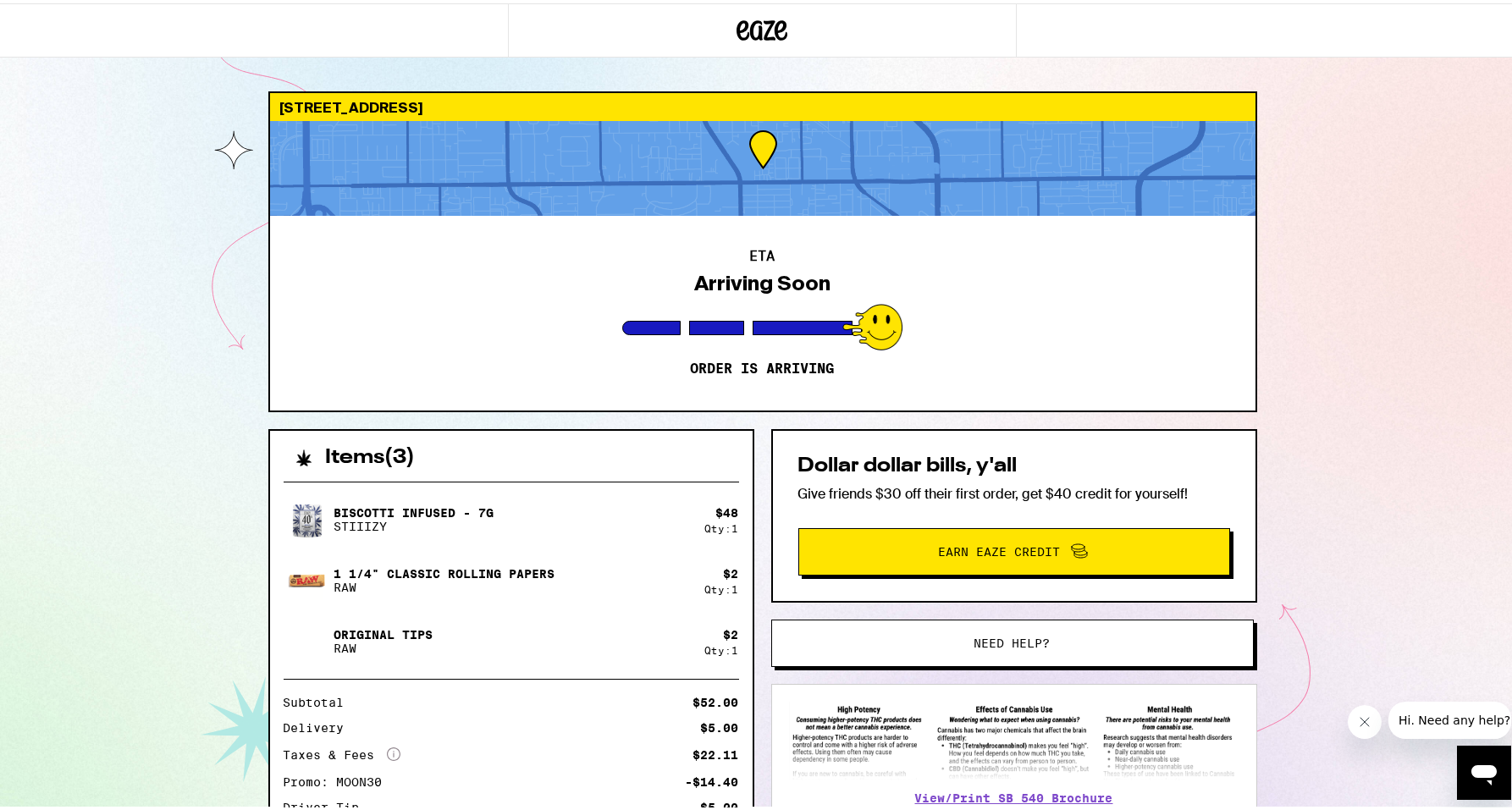
scroll to position [133, 0]
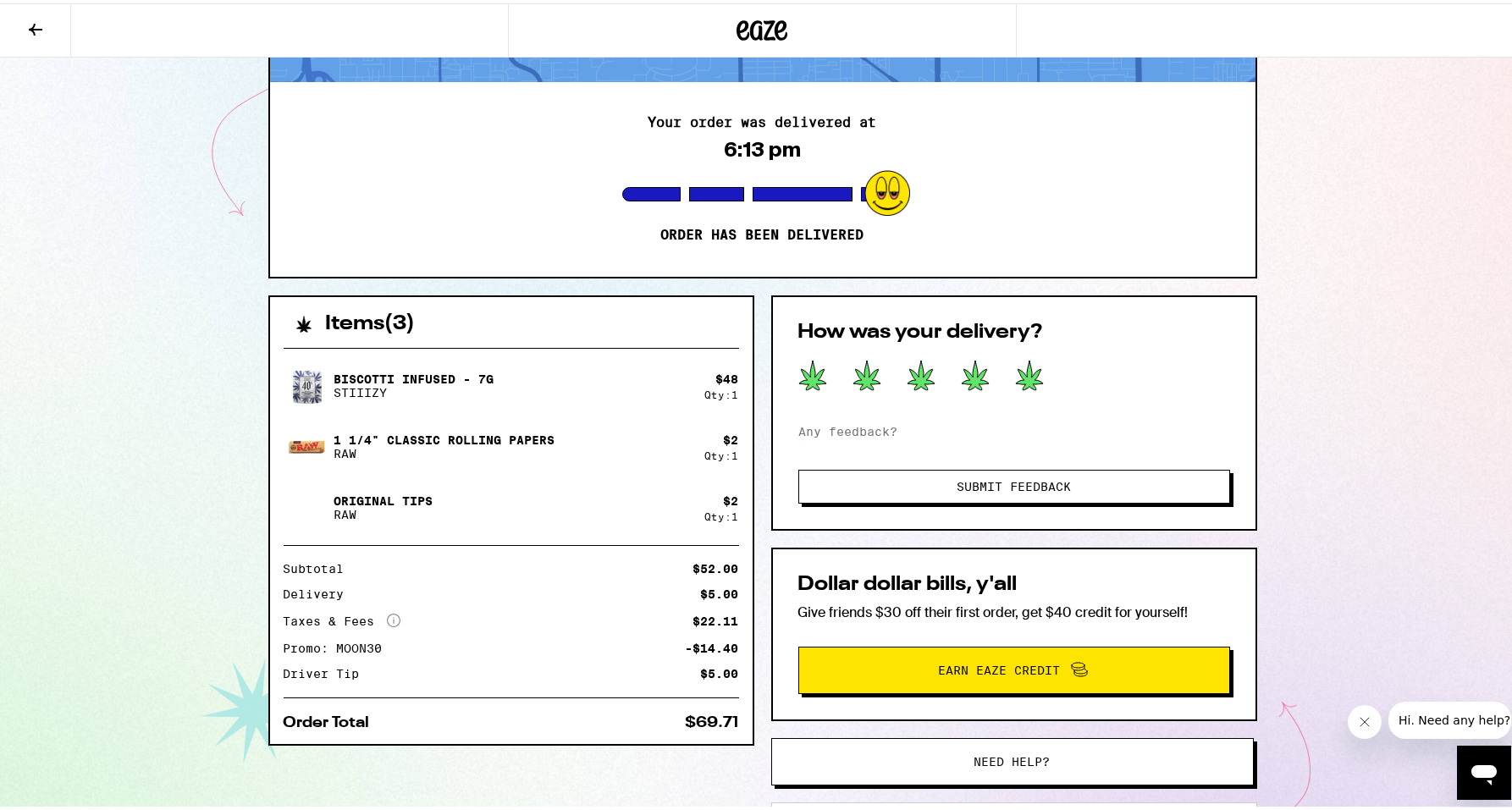
click at [1020, 376] on icon at bounding box center [1029, 372] width 27 height 29
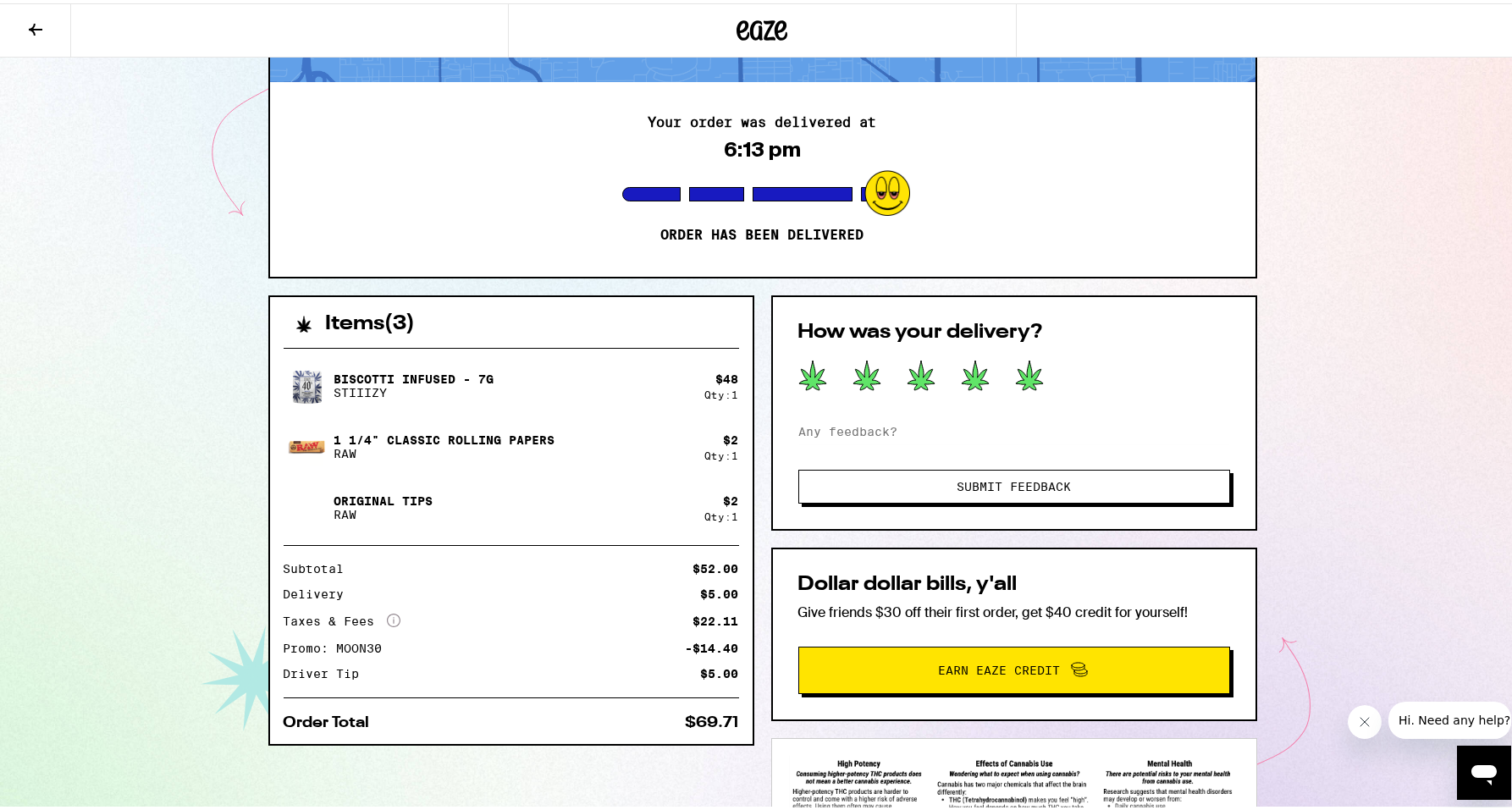
click at [1036, 485] on span "Submit Feedback" at bounding box center [1013, 483] width 115 height 12
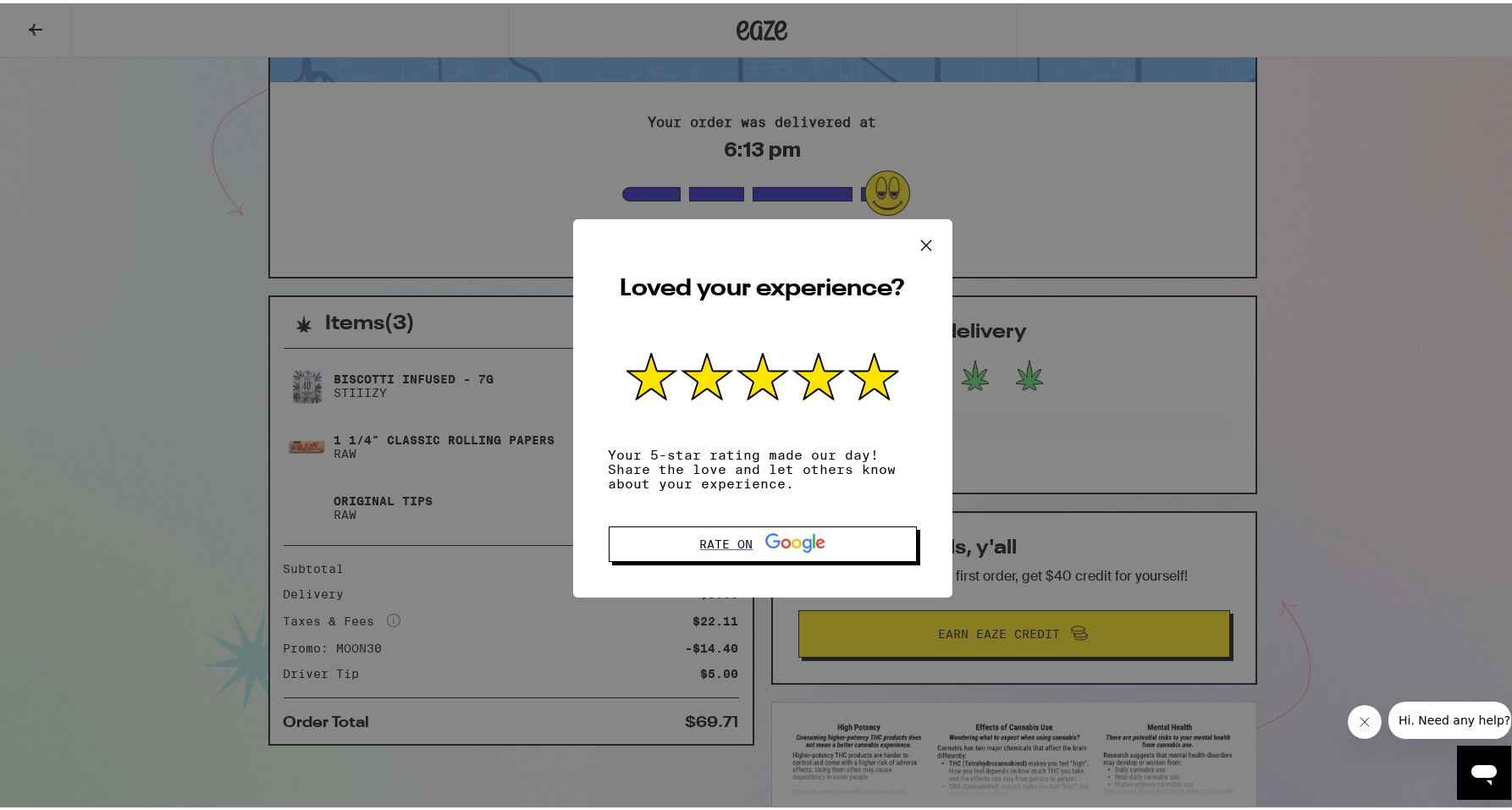
click at [931, 242] on icon at bounding box center [925, 242] width 26 height 26
